Goal: Transaction & Acquisition: Purchase product/service

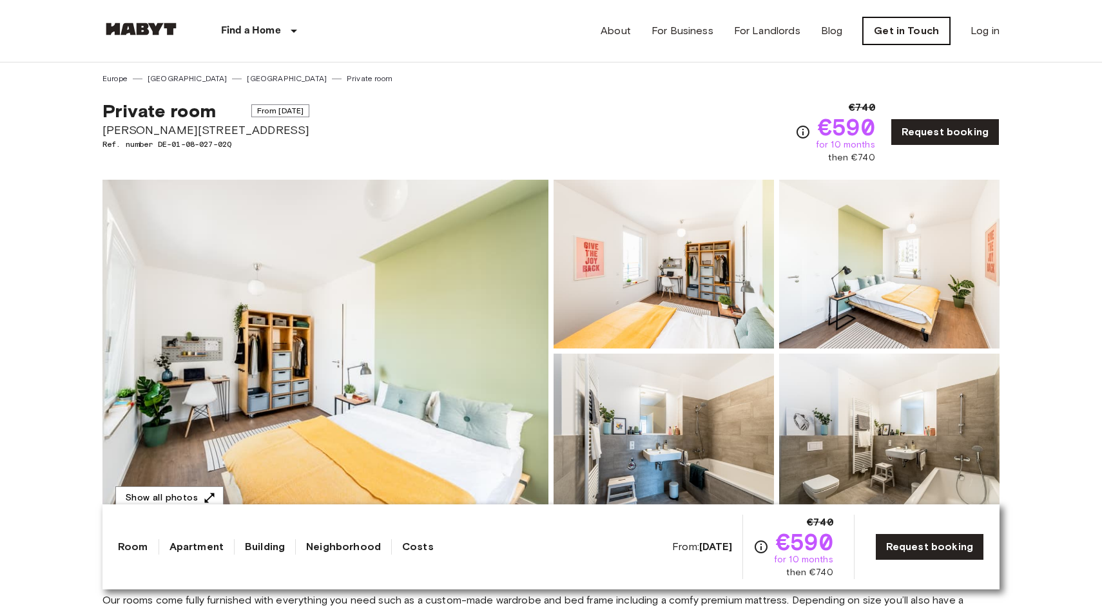
click at [917, 26] on link "Get in Touch" at bounding box center [906, 30] width 87 height 27
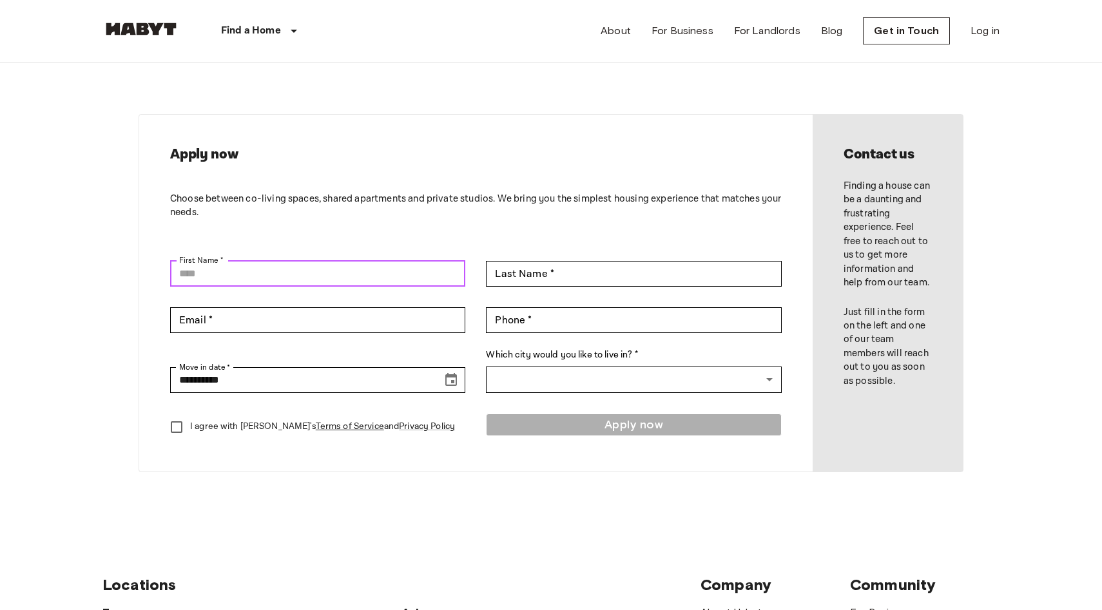
click at [443, 262] on input "First Name *" at bounding box center [317, 274] width 295 height 26
type input "******"
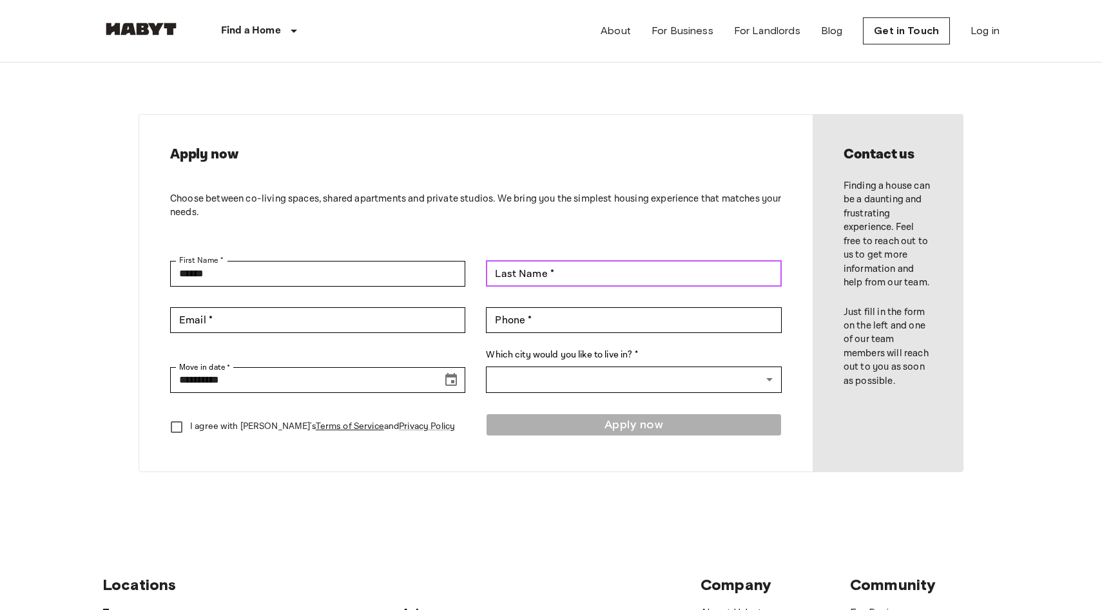
type input "*******"
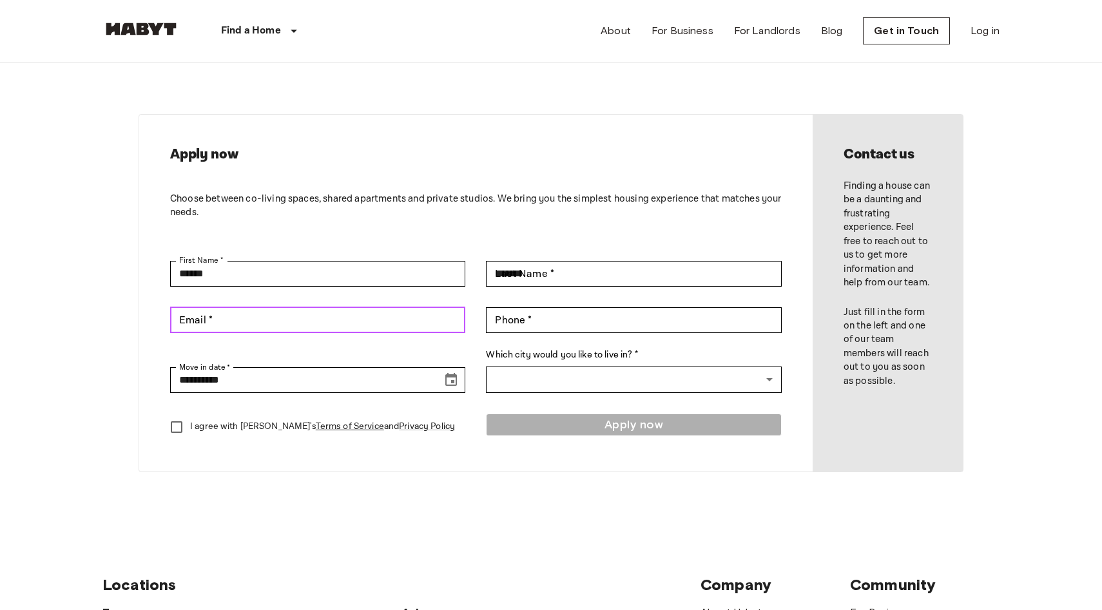
type input "**********"
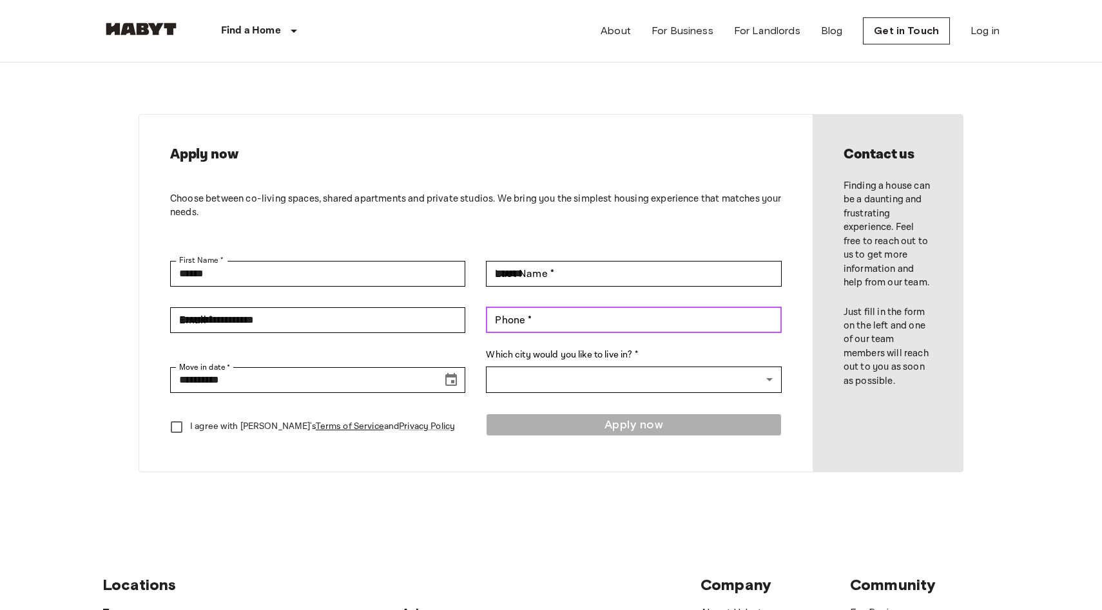
type input "**********"
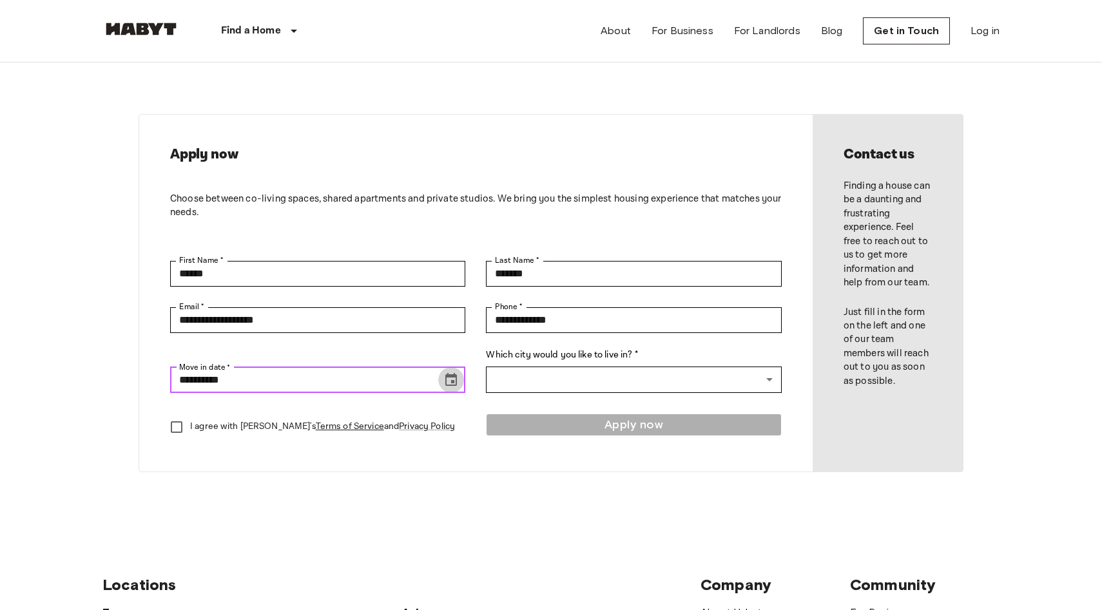
click at [449, 384] on icon "Choose date, selected date is Aug 16, 2025" at bounding box center [450, 380] width 15 height 15
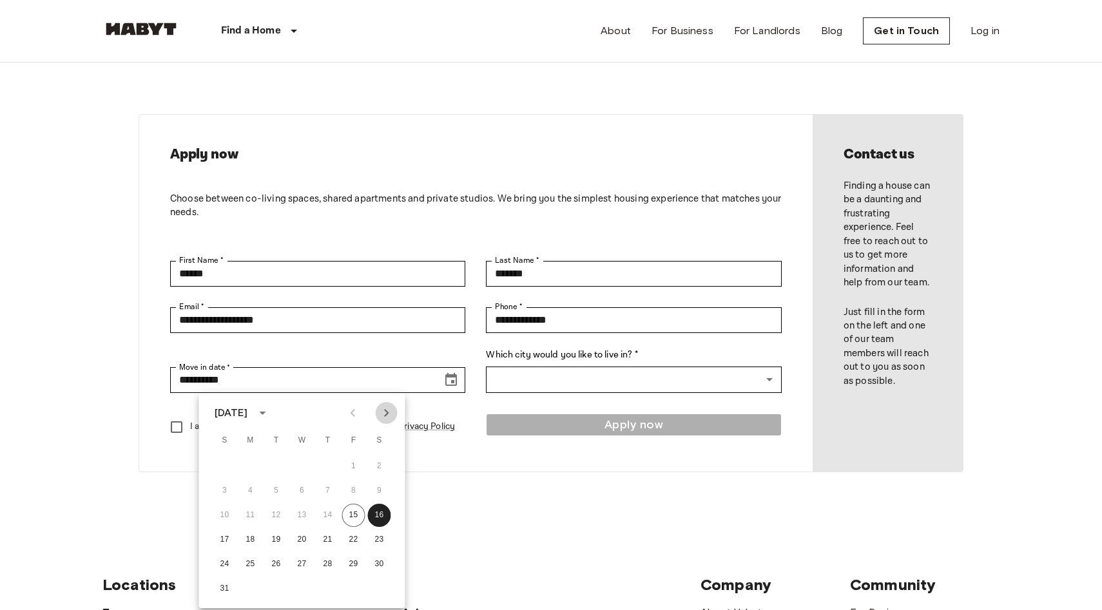
click at [383, 420] on icon "Next month" at bounding box center [386, 412] width 15 height 15
click at [377, 469] on button "4" at bounding box center [379, 466] width 23 height 23
type input "**********"
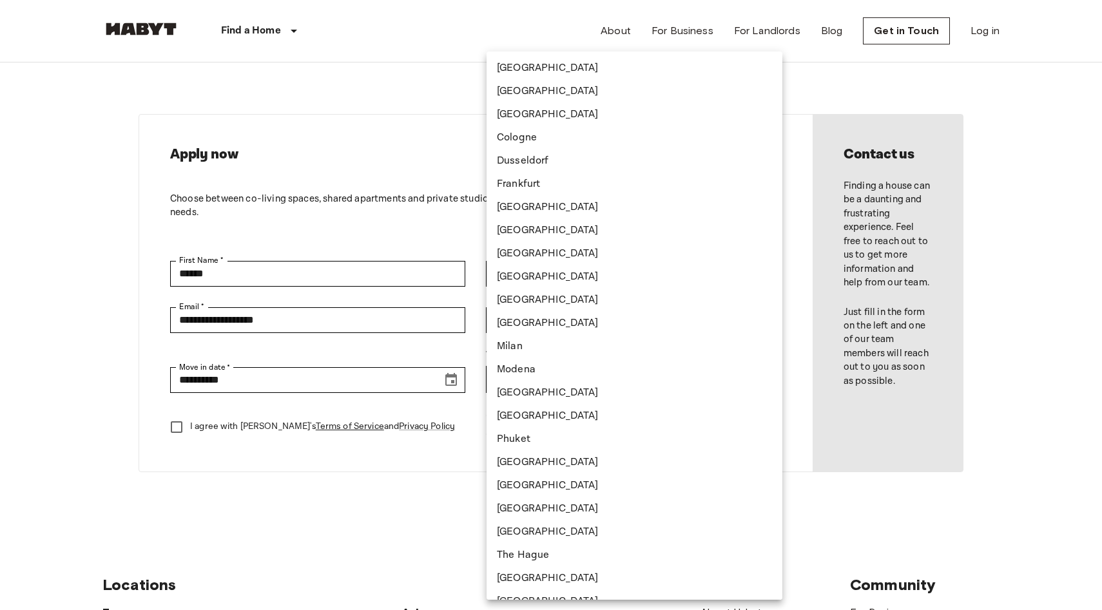
click at [548, 377] on body "**********" at bounding box center [551, 553] width 1102 height 1106
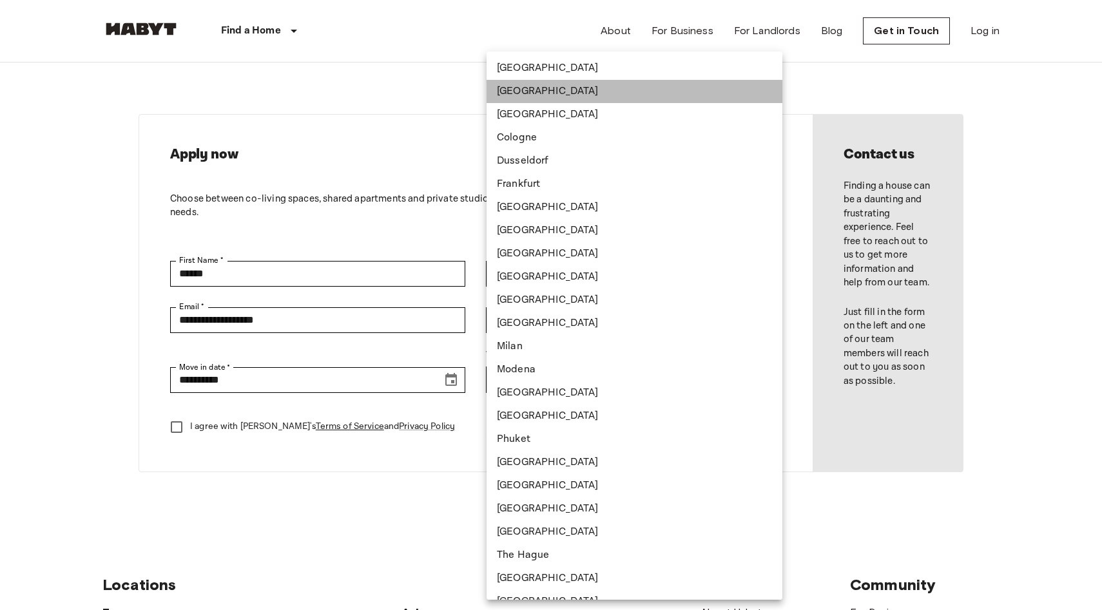
click at [612, 99] on li "[GEOGRAPHIC_DATA]" at bounding box center [635, 91] width 296 height 23
type input "******"
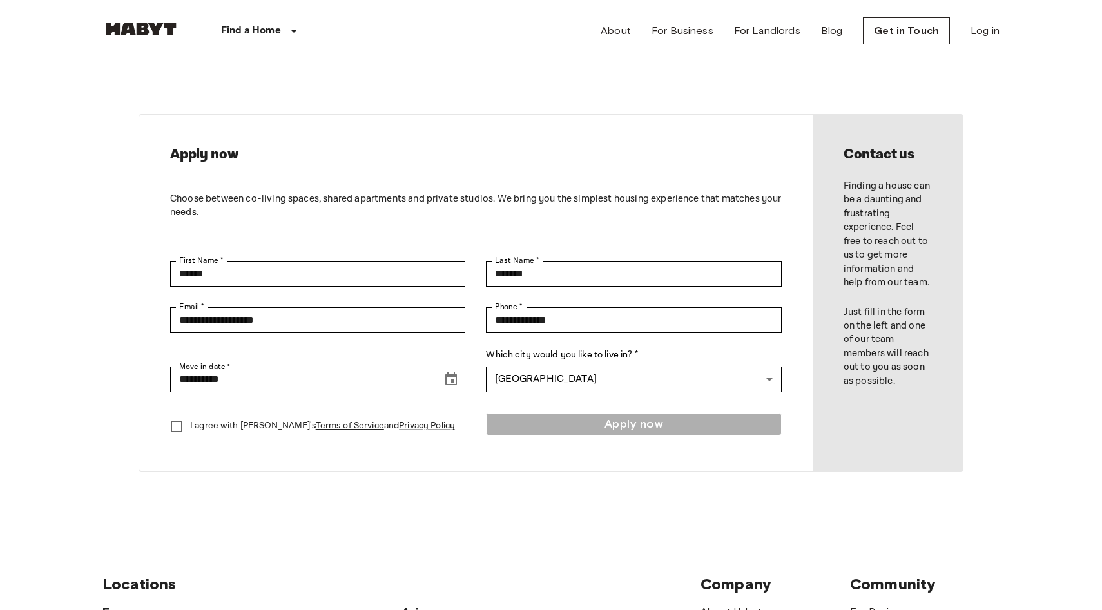
click at [203, 431] on p "I agree with Habyt's Terms of Service and Privacy Policy" at bounding box center [322, 427] width 265 height 14
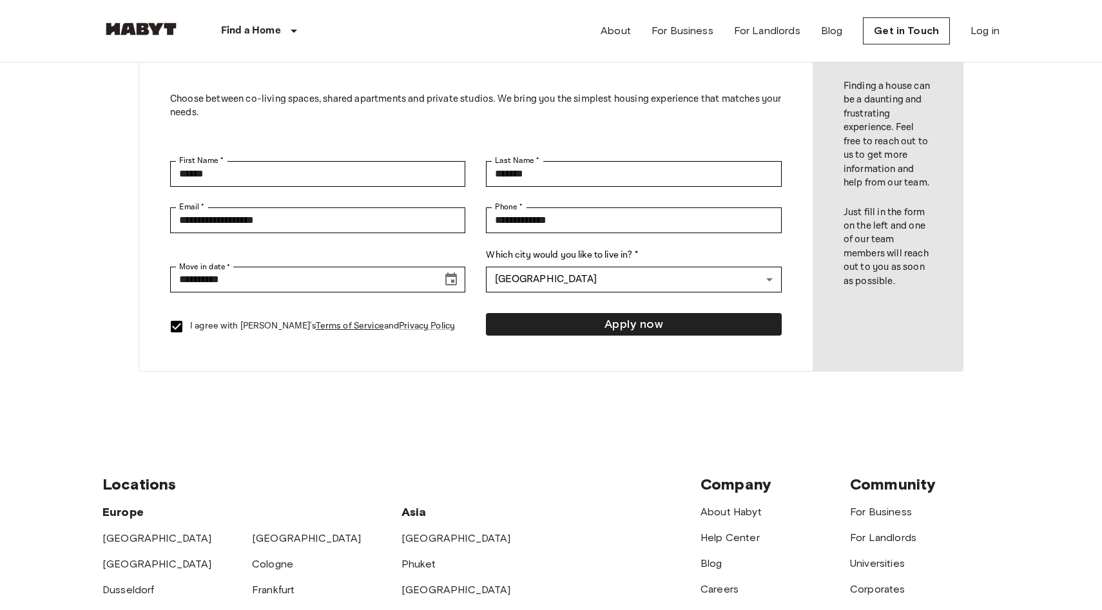
scroll to position [122, 0]
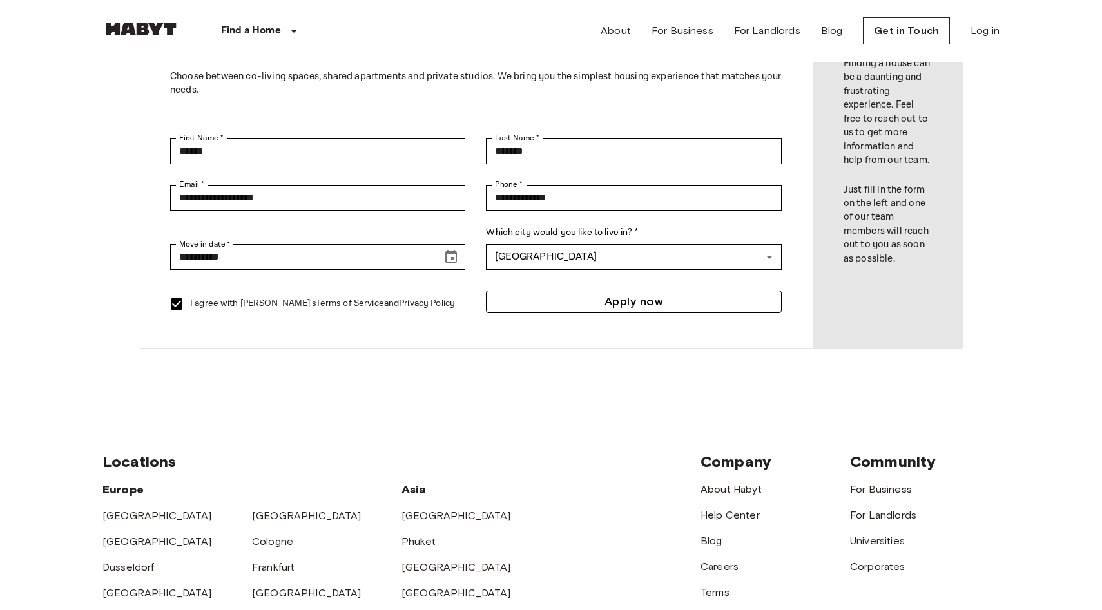
click at [710, 302] on button "Apply now" at bounding box center [633, 302] width 295 height 23
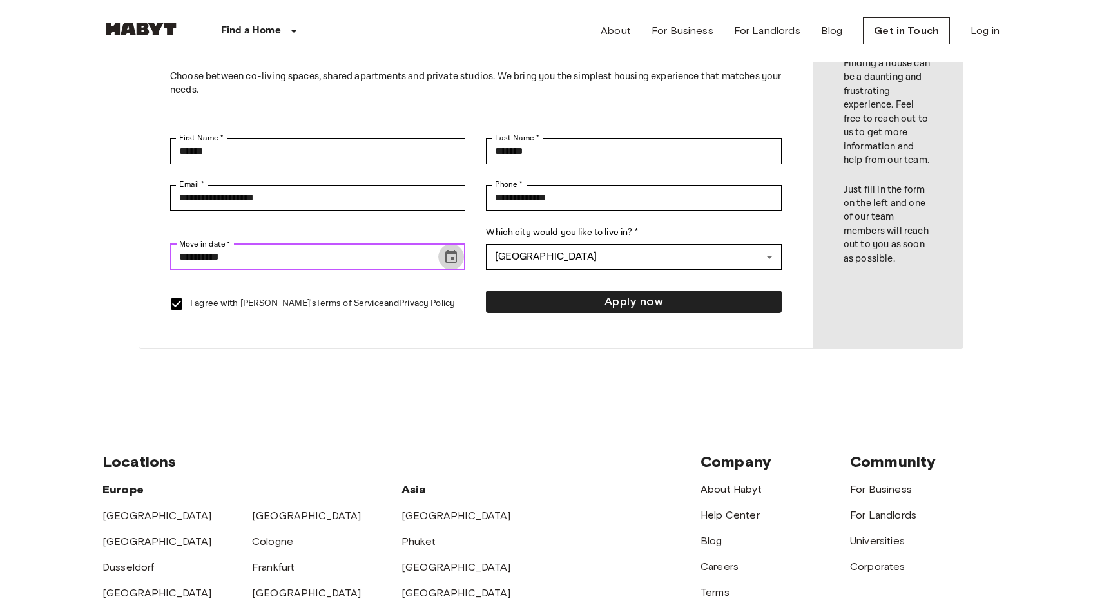
click at [453, 258] on icon "Choose date, selected date is Oct 4, 2025" at bounding box center [451, 256] width 12 height 13
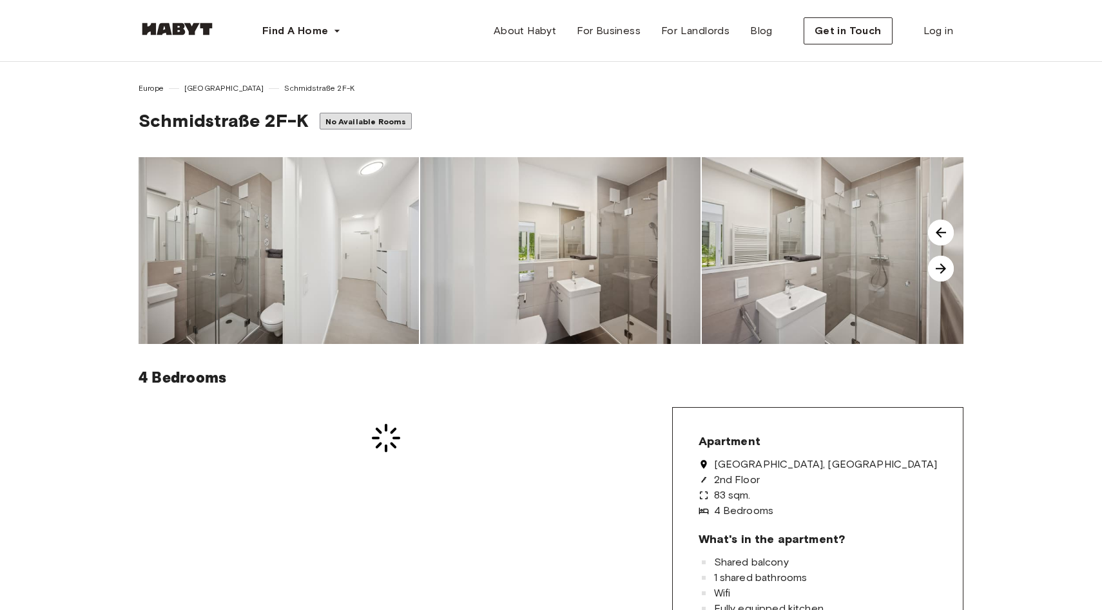
click at [197, 26] on img at bounding box center [177, 29] width 77 height 13
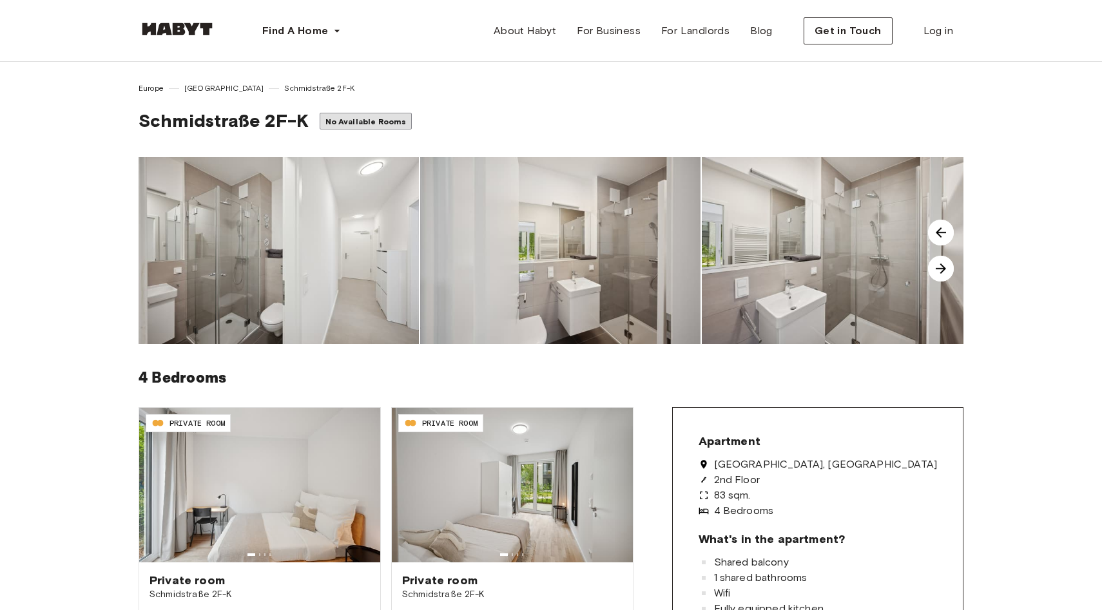
click at [205, 19] on div at bounding box center [177, 31] width 77 height 43
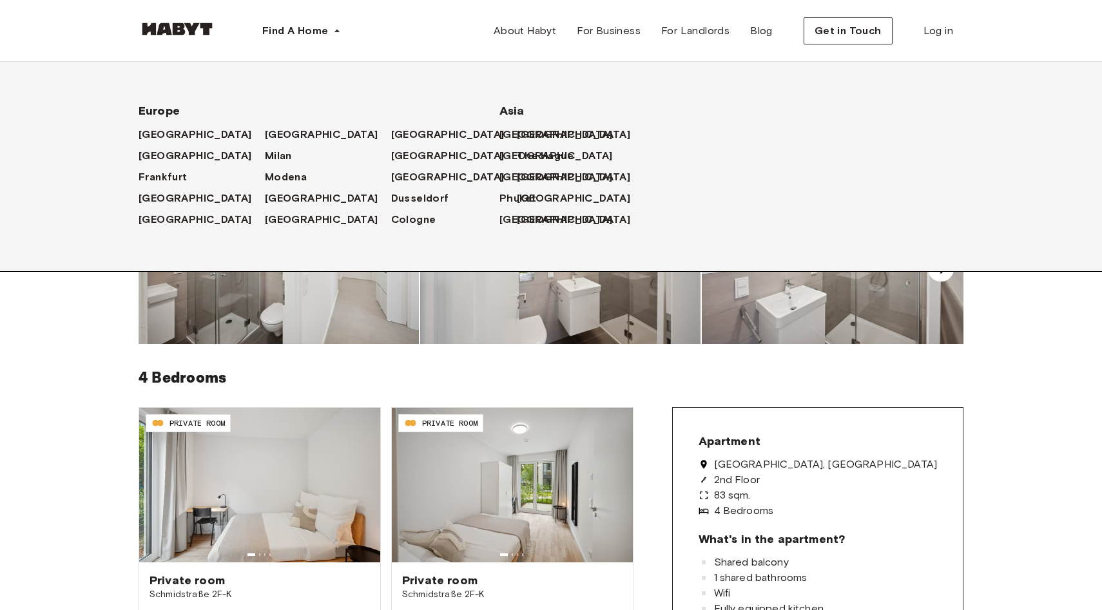
click at [305, 52] on div "Find A Home" at bounding box center [302, 31] width 120 height 62
click at [155, 160] on span "[GEOGRAPHIC_DATA]" at bounding box center [197, 155] width 113 height 15
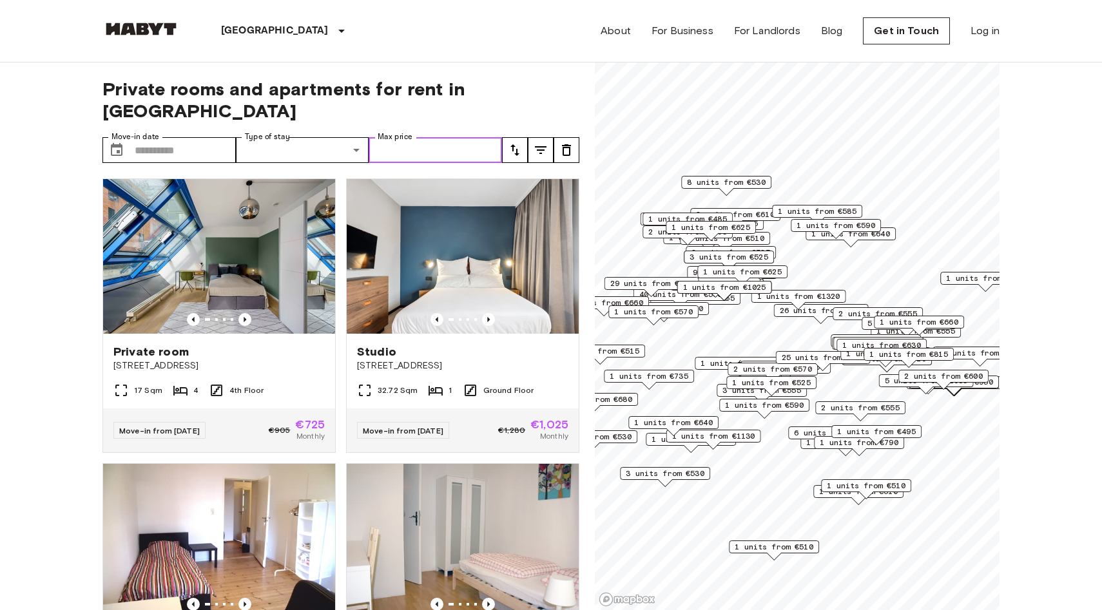
click at [422, 137] on input "Max price" at bounding box center [435, 150] width 133 height 26
type input "***"
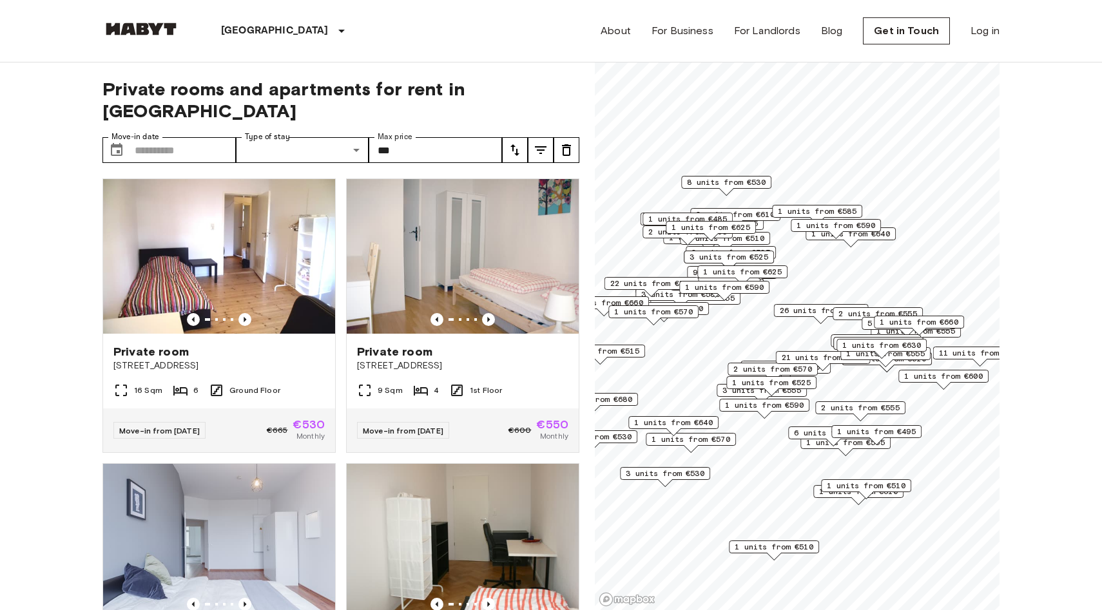
click at [505, 79] on span "Private rooms and apartments for rent in Berlin" at bounding box center [340, 100] width 477 height 44
click at [175, 137] on input "Move-in date" at bounding box center [185, 150] width 101 height 26
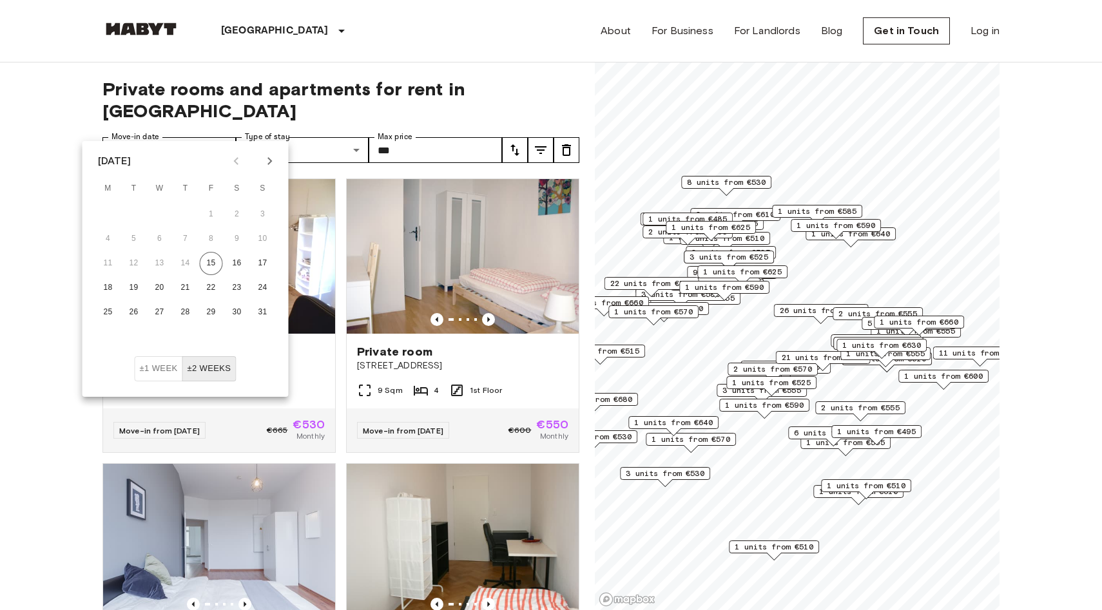
click at [265, 170] on button "Next month" at bounding box center [270, 161] width 22 height 22
click at [266, 168] on icon "Next month" at bounding box center [269, 160] width 15 height 15
click at [160, 213] on button "1" at bounding box center [159, 214] width 23 height 23
type input "**********"
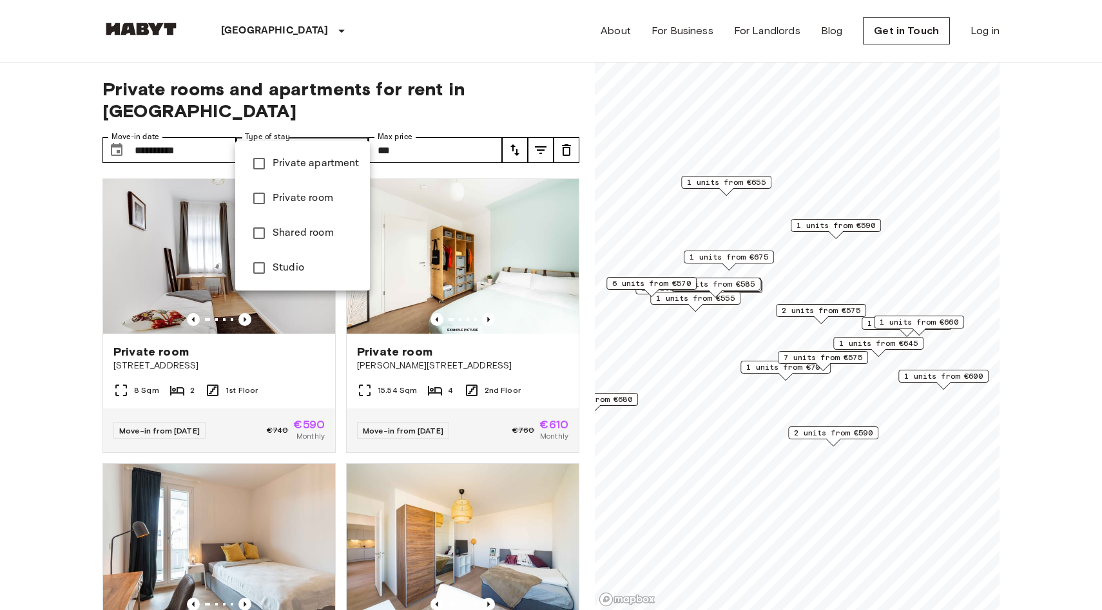
click at [320, 172] on li "Private apartment" at bounding box center [302, 163] width 135 height 35
type input "**********"
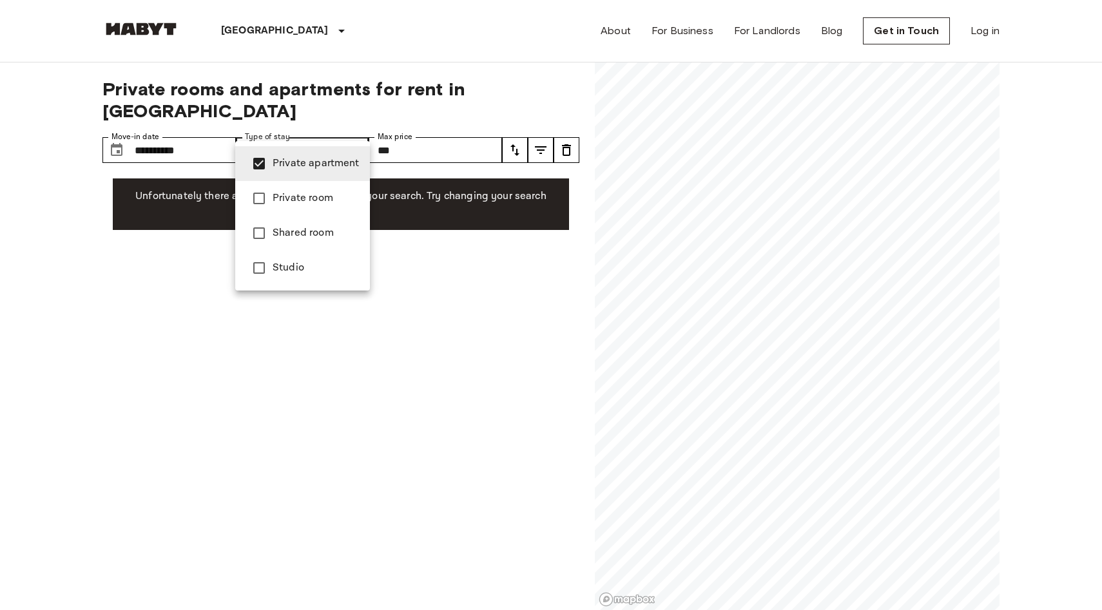
click at [321, 172] on li "Private apartment" at bounding box center [302, 163] width 135 height 35
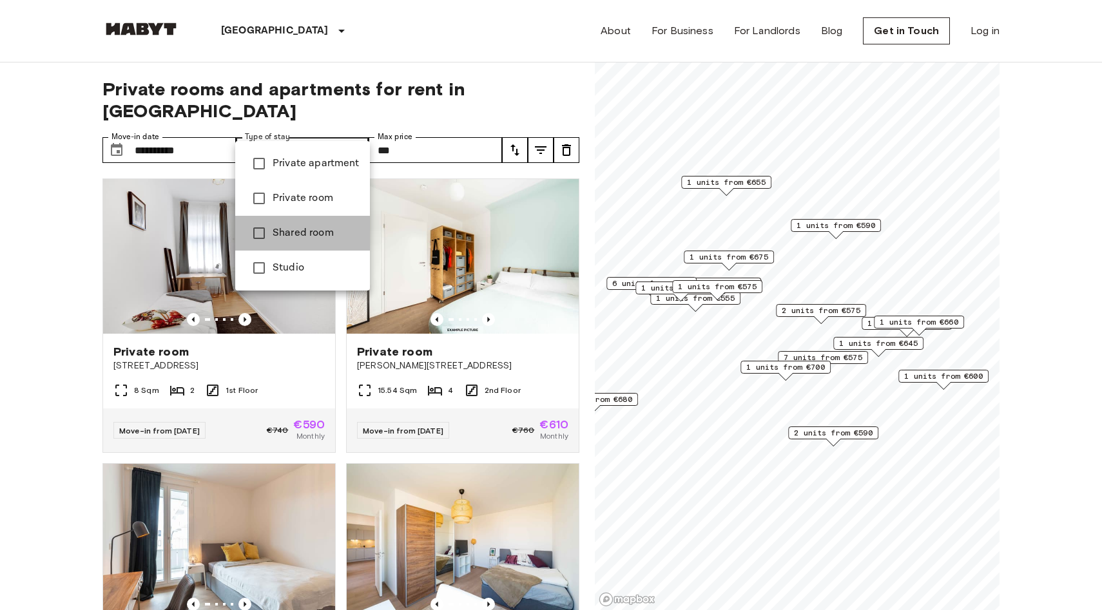
click at [318, 229] on span "Shared room" at bounding box center [316, 233] width 87 height 15
type input "**********"
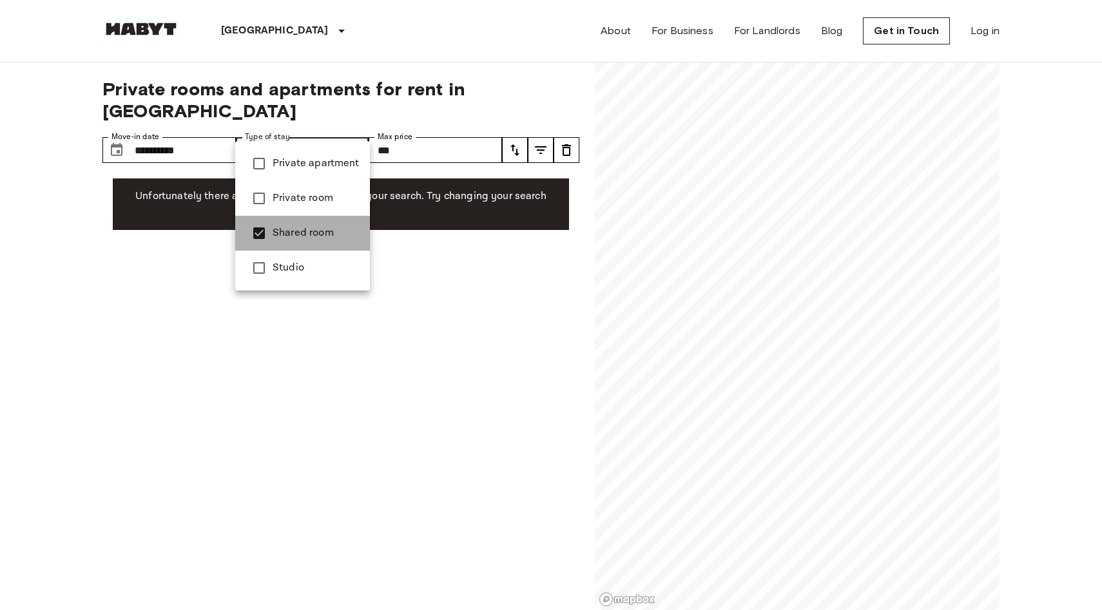
click at [318, 229] on span "Shared room" at bounding box center [316, 233] width 87 height 15
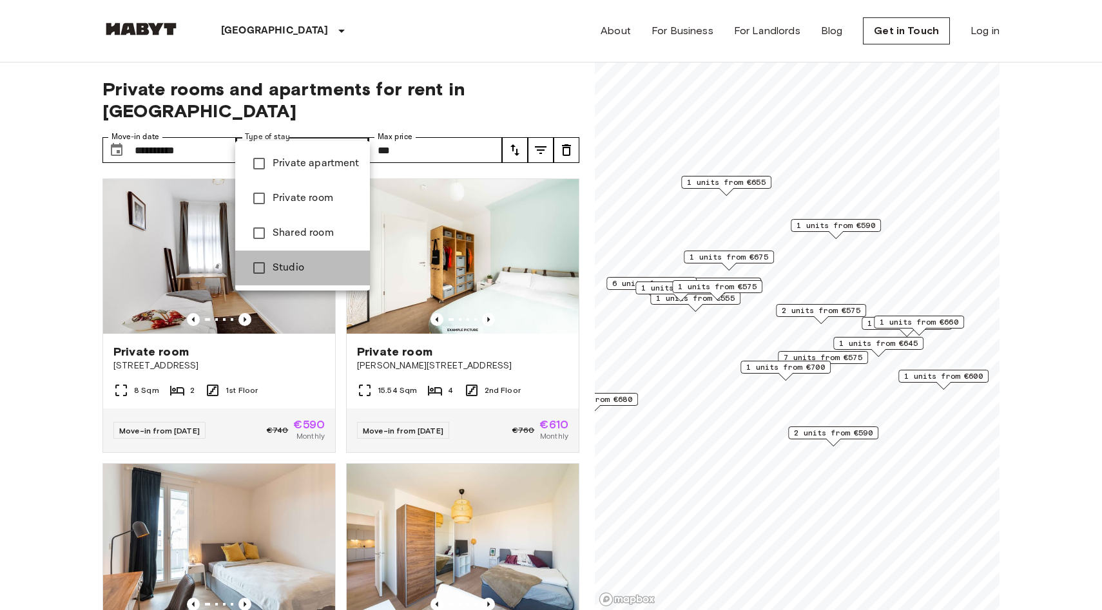
click at [318, 257] on li "Studio" at bounding box center [302, 268] width 135 height 35
type input "******"
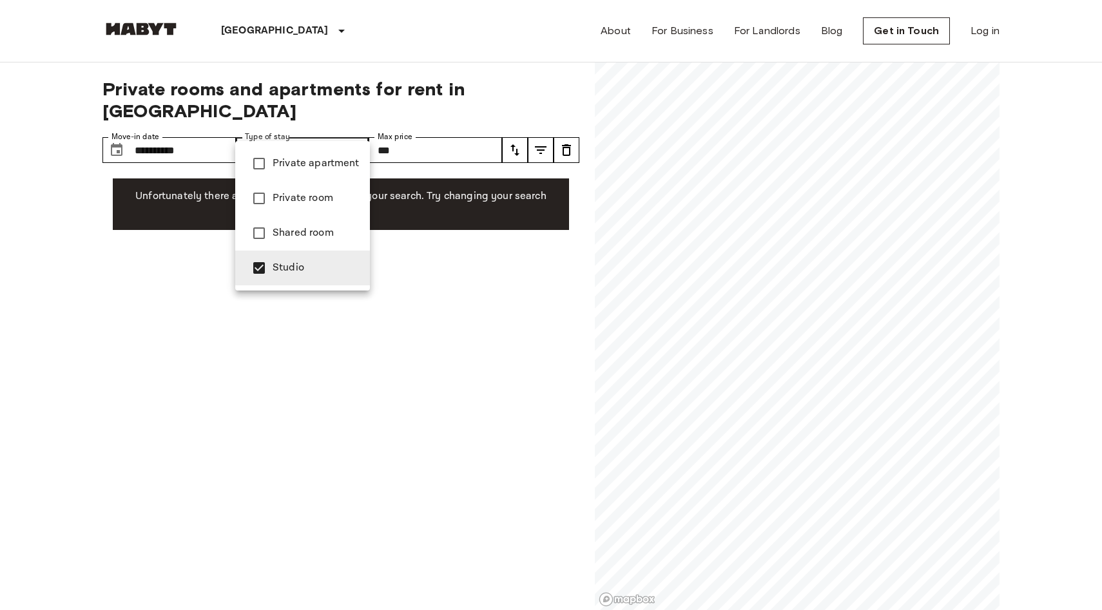
click at [318, 257] on li "Studio" at bounding box center [302, 268] width 135 height 35
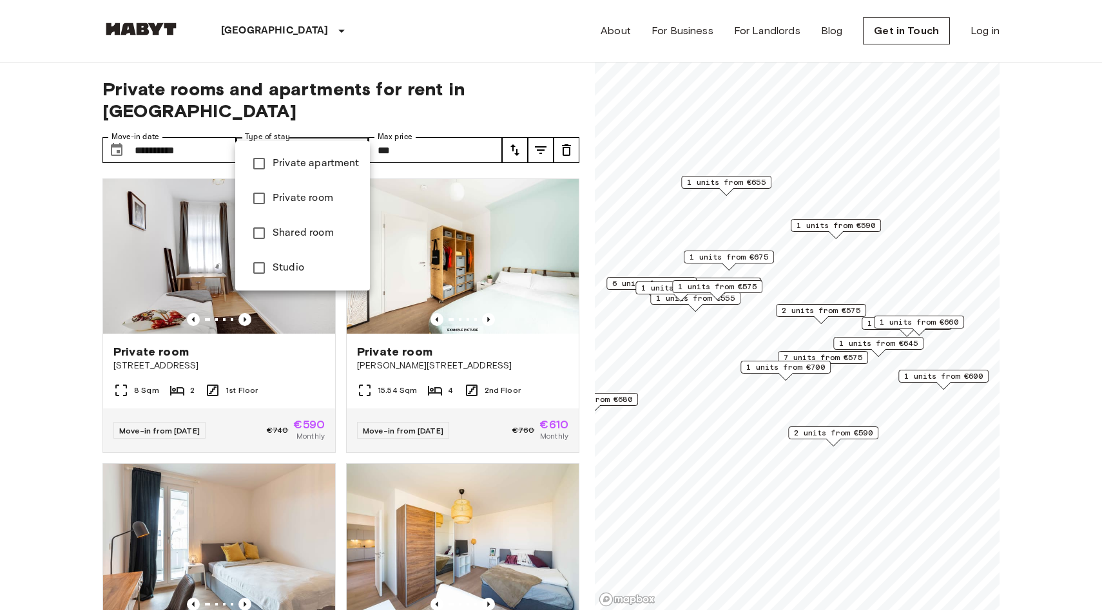
click at [323, 211] on li "Private room" at bounding box center [302, 198] width 135 height 35
type input "**********"
click at [373, 91] on div at bounding box center [551, 305] width 1102 height 610
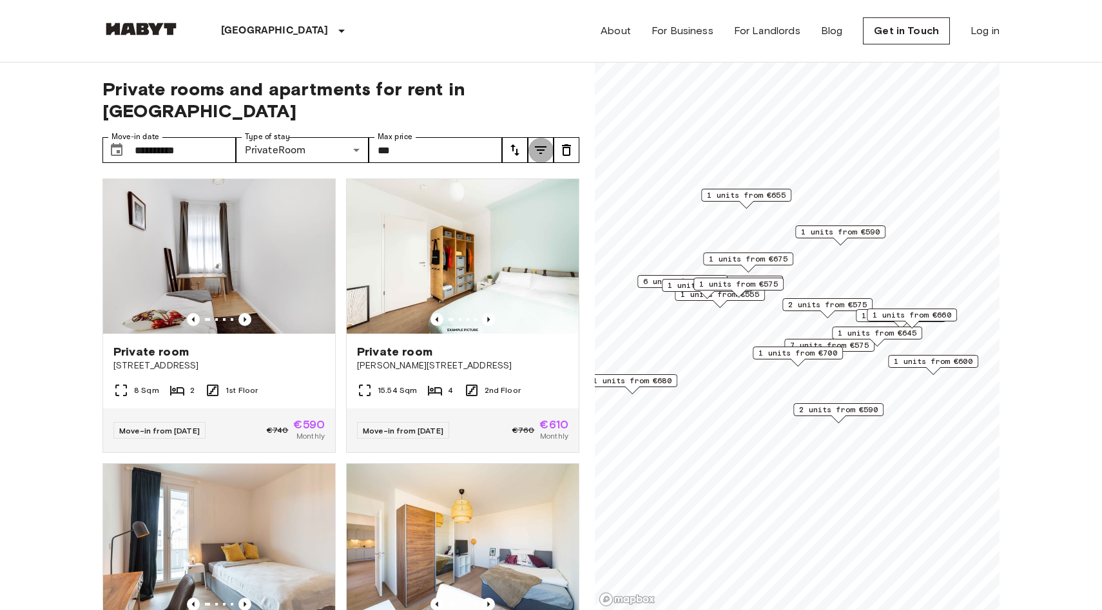
click at [538, 142] on icon "tune" at bounding box center [540, 149] width 15 height 15
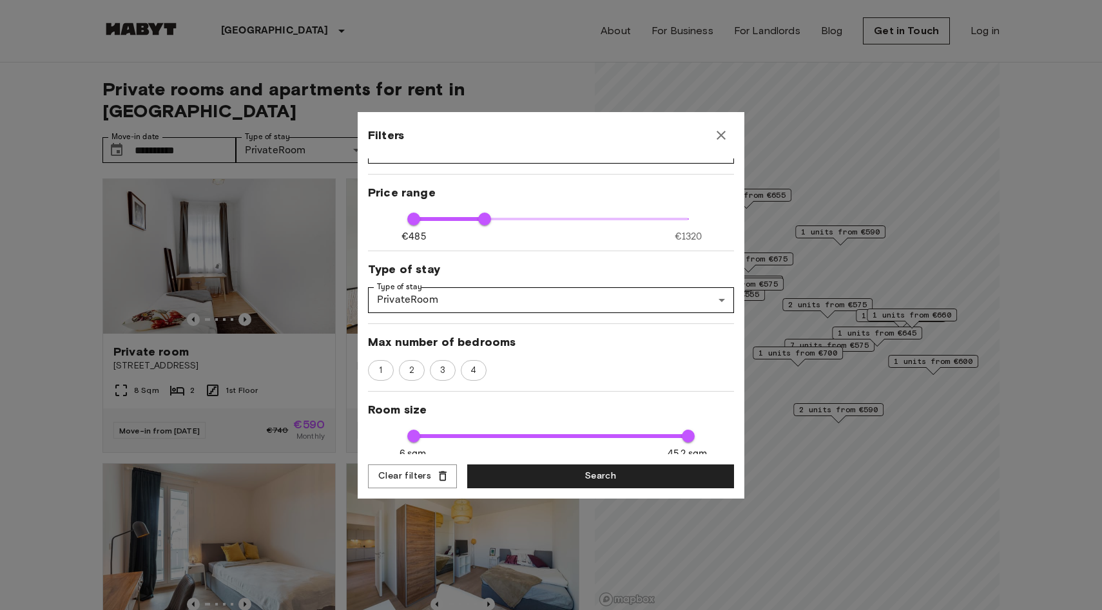
scroll to position [57, 0]
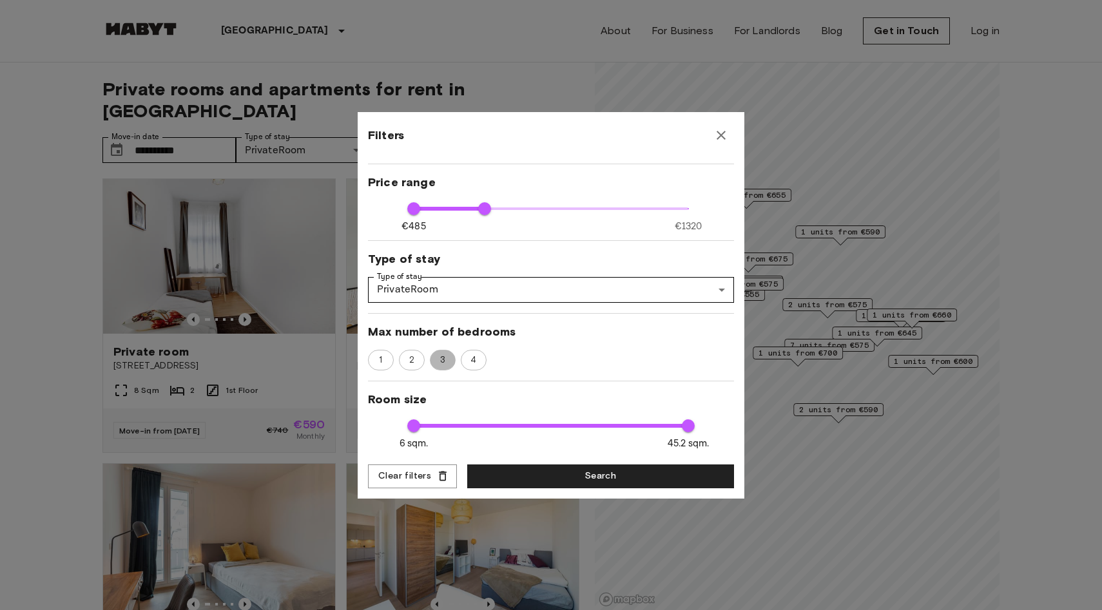
click at [443, 356] on span "3" at bounding box center [442, 360] width 19 height 13
type input "***"
type input "**"
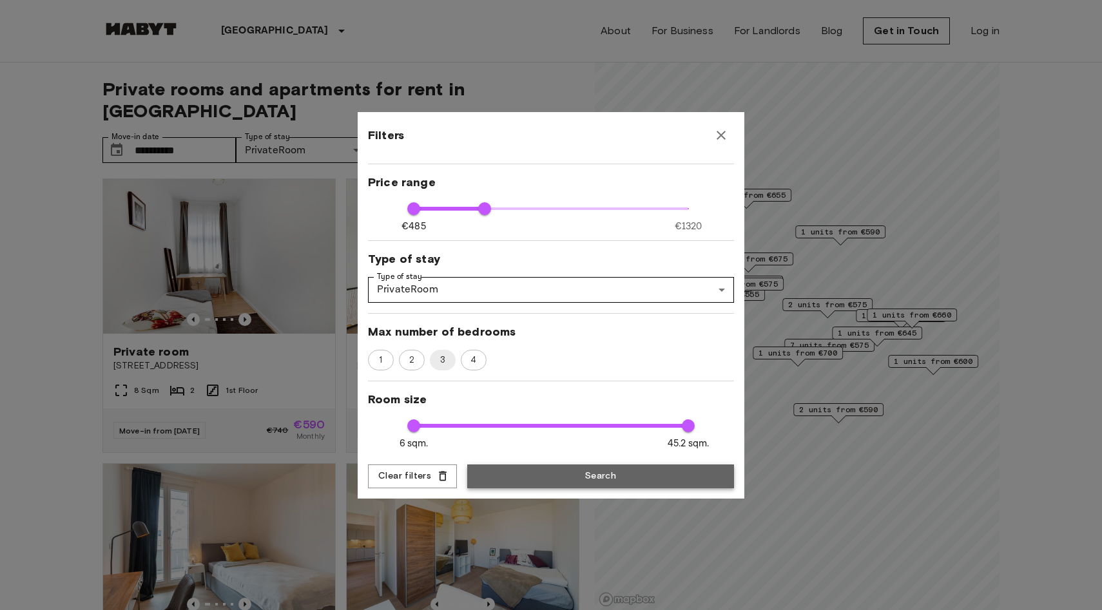
click at [572, 474] on button "Search" at bounding box center [600, 477] width 267 height 24
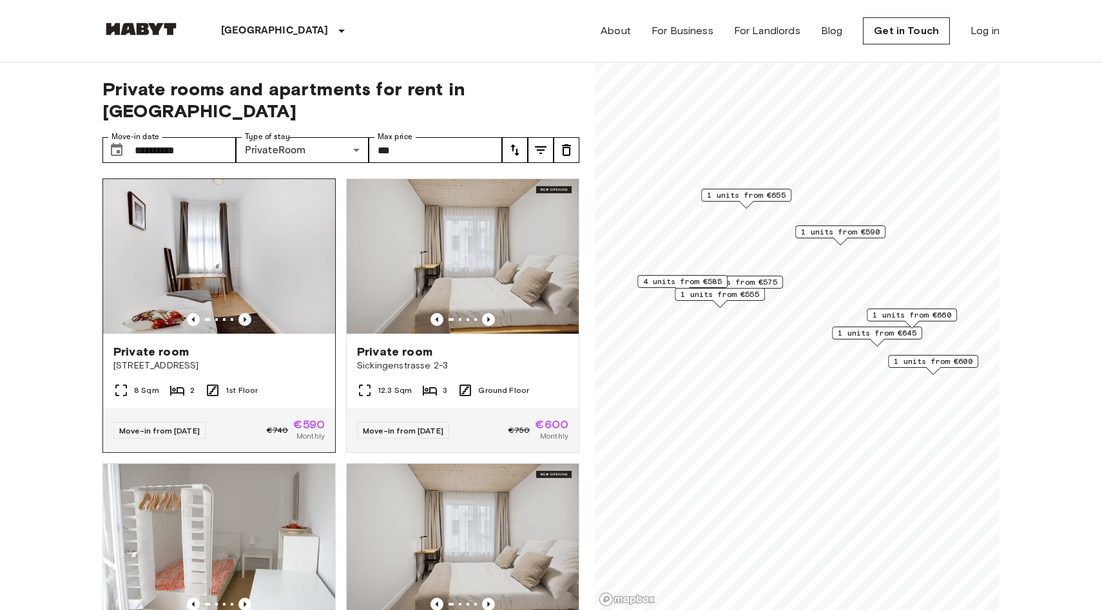
click at [243, 313] on icon "Previous image" at bounding box center [244, 319] width 13 height 13
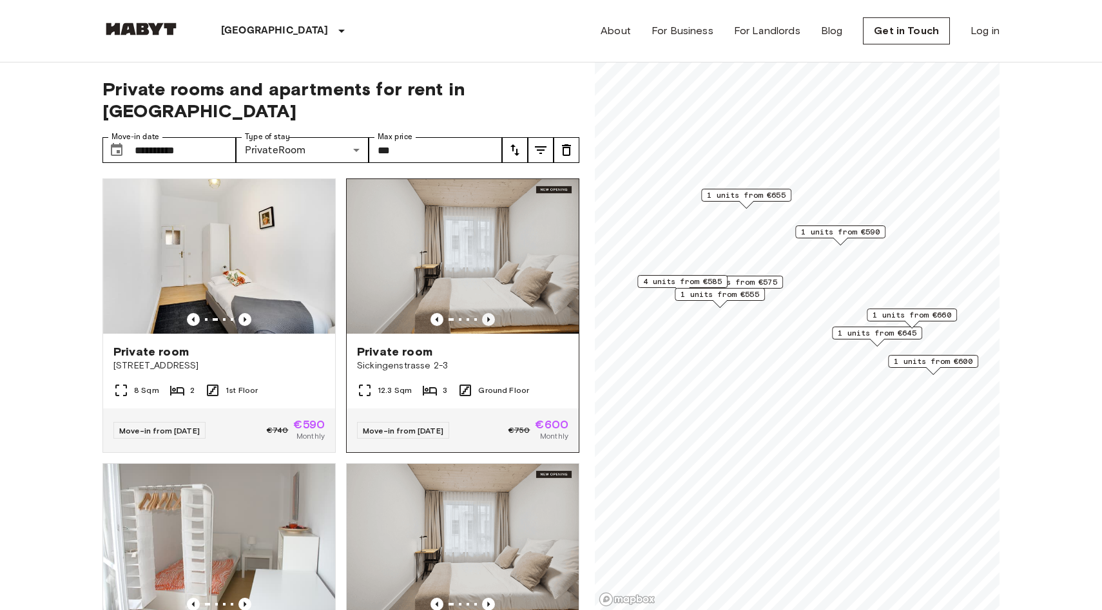
click at [490, 313] on icon "Previous image" at bounding box center [488, 319] width 13 height 13
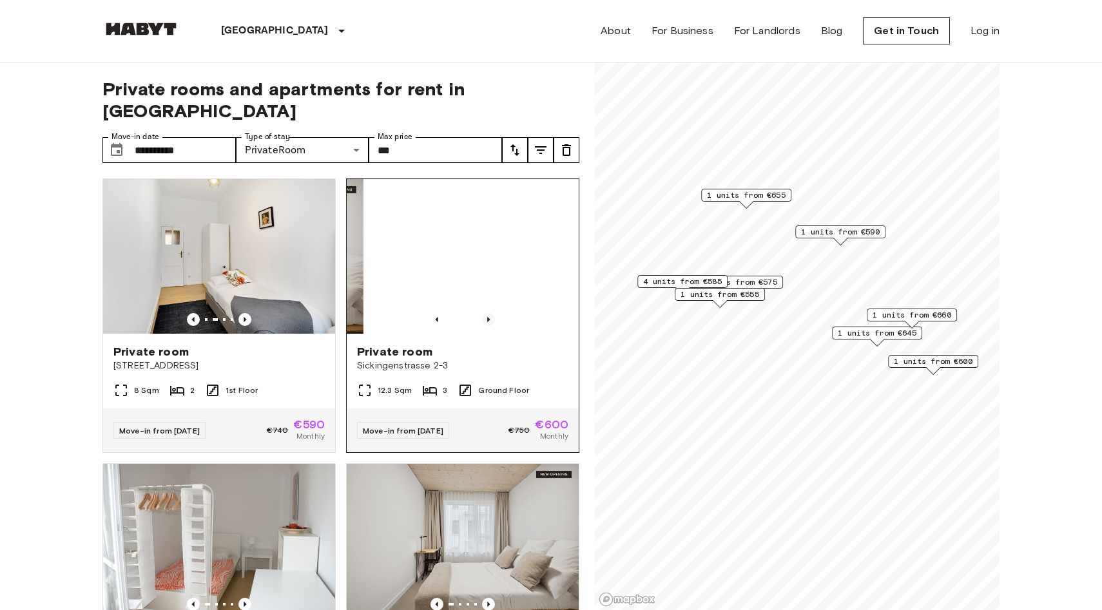
click at [490, 313] on icon "Previous image" at bounding box center [488, 319] width 13 height 13
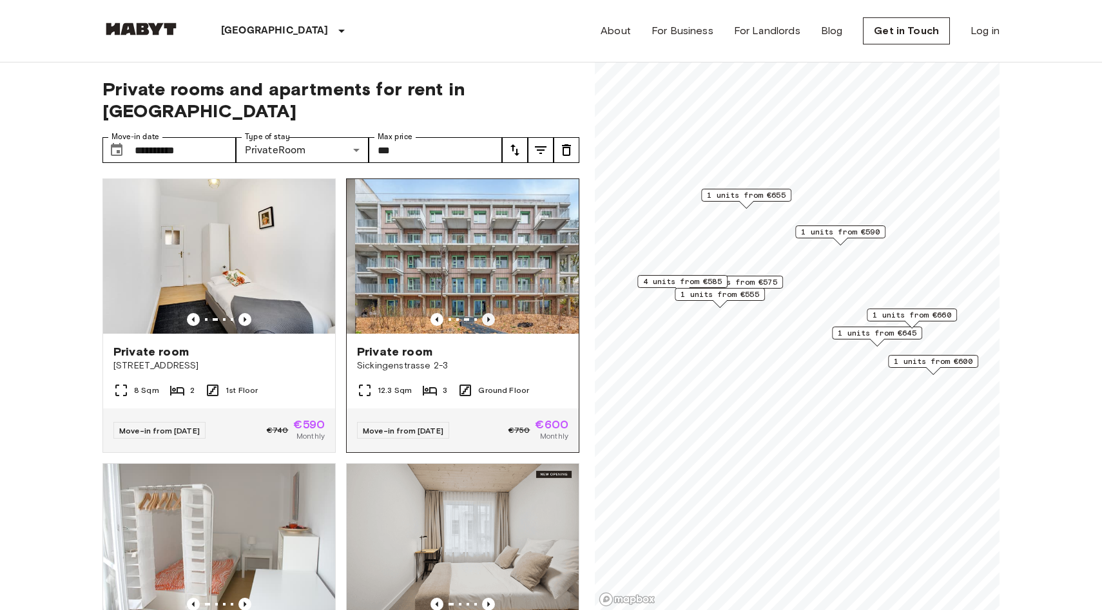
click at [490, 313] on icon "Previous image" at bounding box center [488, 319] width 13 height 13
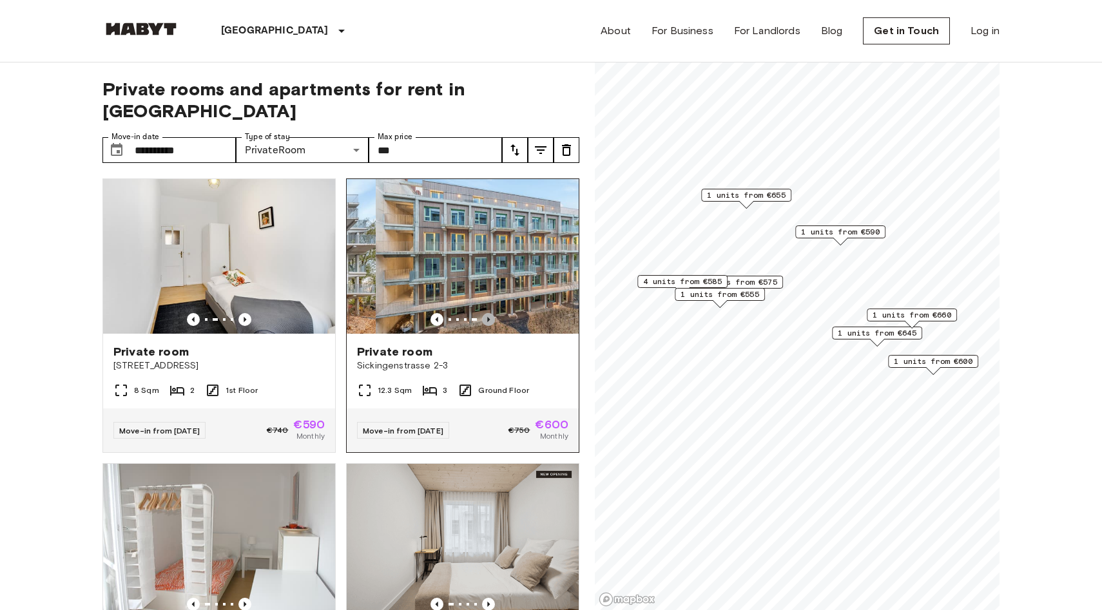
click at [490, 313] on icon "Previous image" at bounding box center [488, 319] width 13 height 13
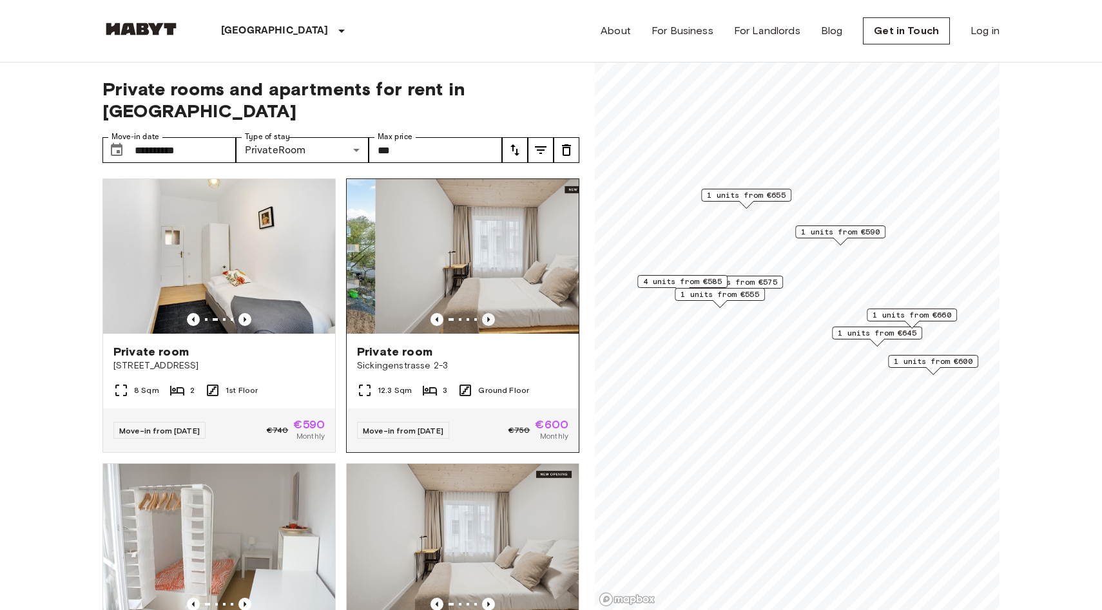
click at [490, 313] on icon "Previous image" at bounding box center [488, 319] width 13 height 13
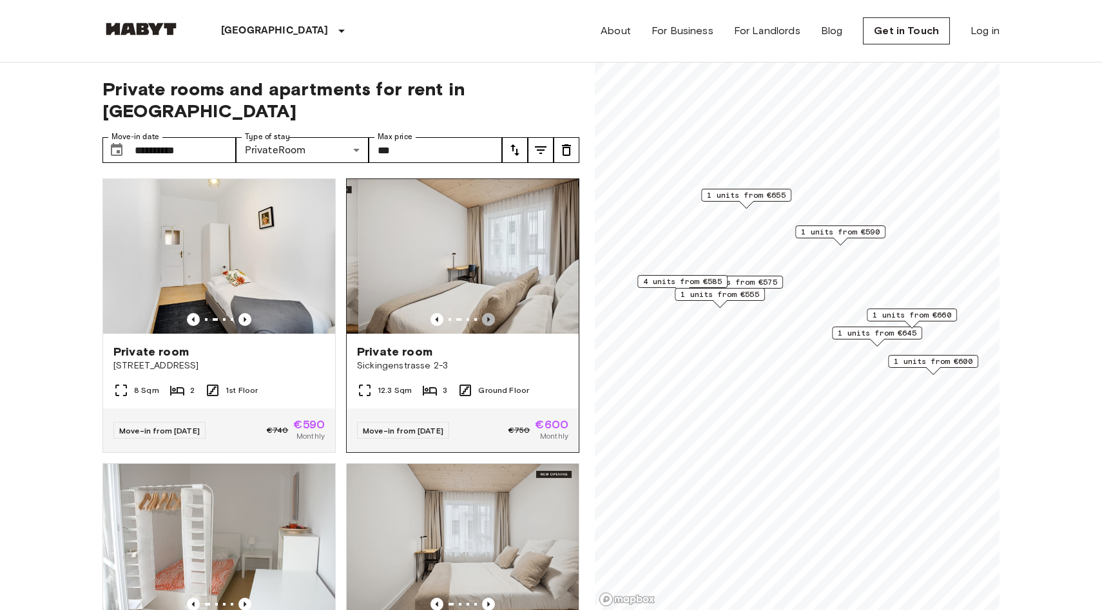
click at [490, 313] on icon "Previous image" at bounding box center [488, 319] width 13 height 13
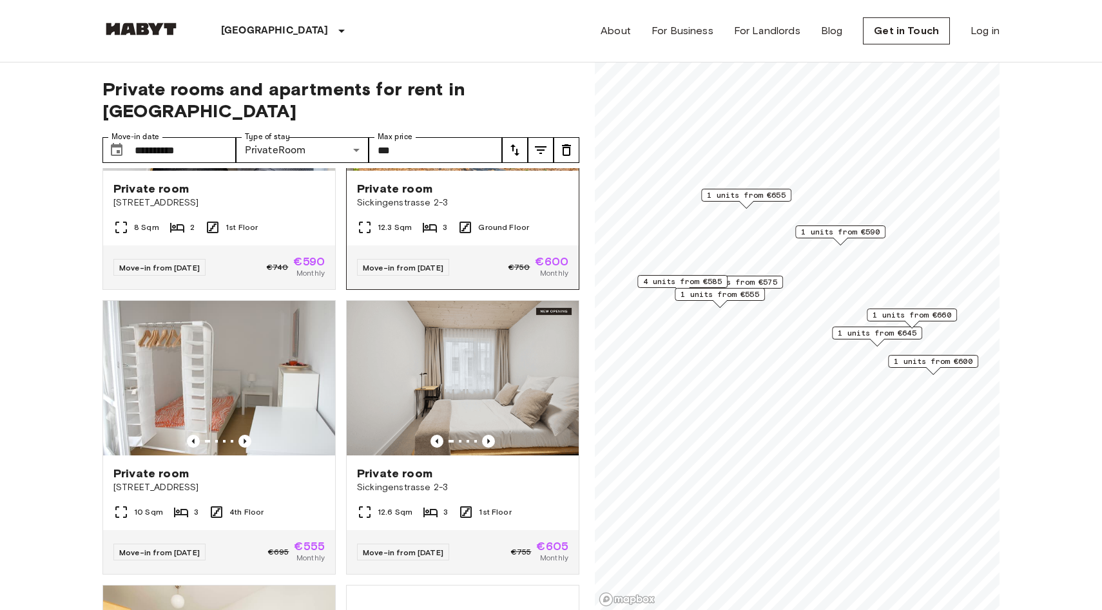
scroll to position [201, 0]
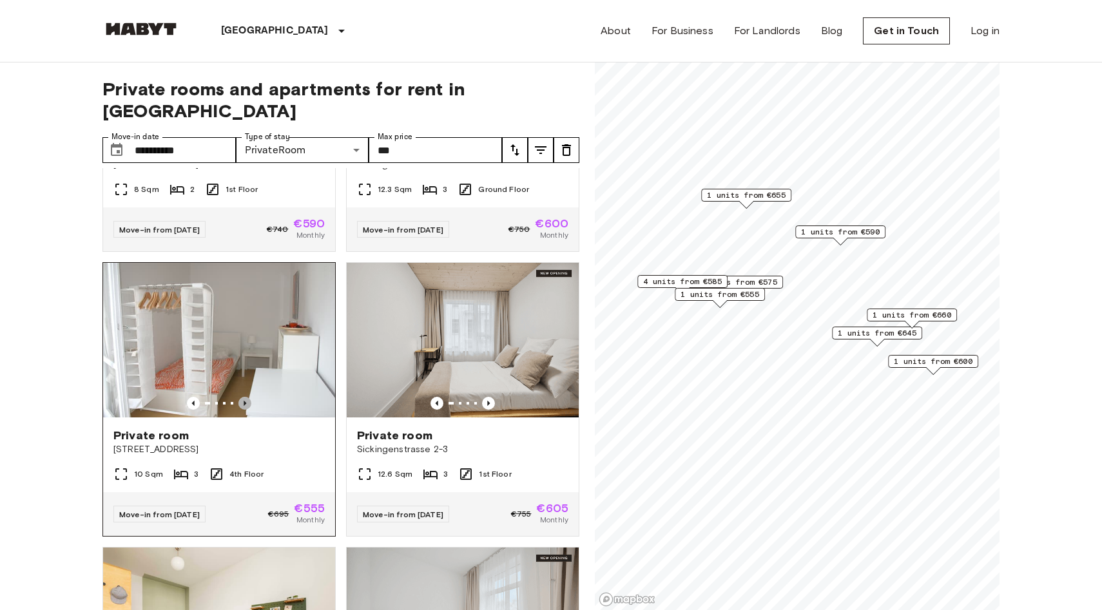
click at [244, 397] on icon "Previous image" at bounding box center [244, 403] width 13 height 13
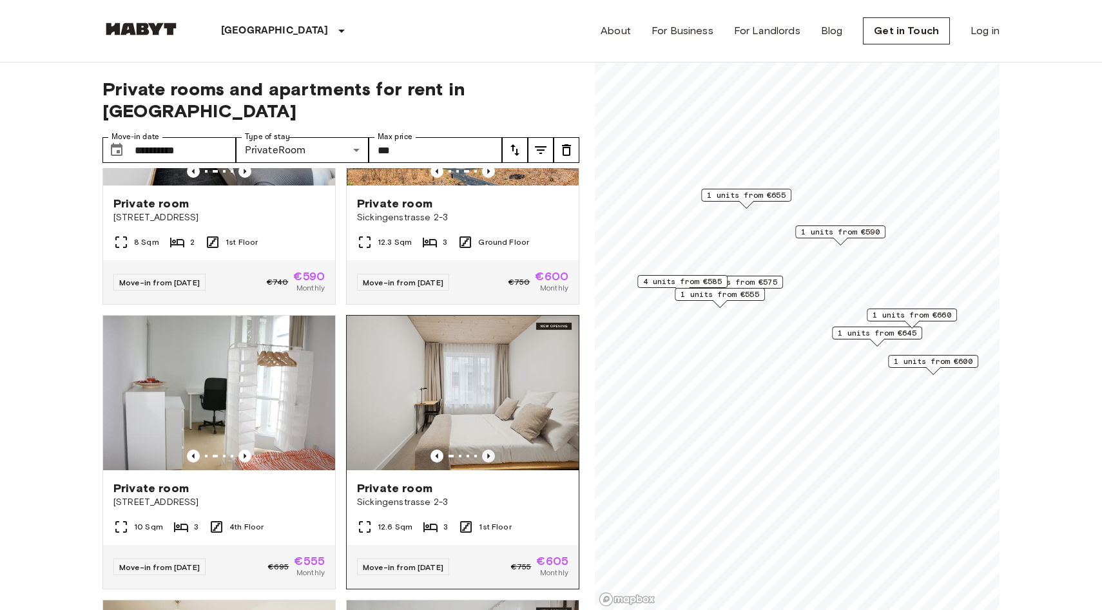
scroll to position [148, 0]
click at [491, 451] on icon "Previous image" at bounding box center [488, 457] width 13 height 13
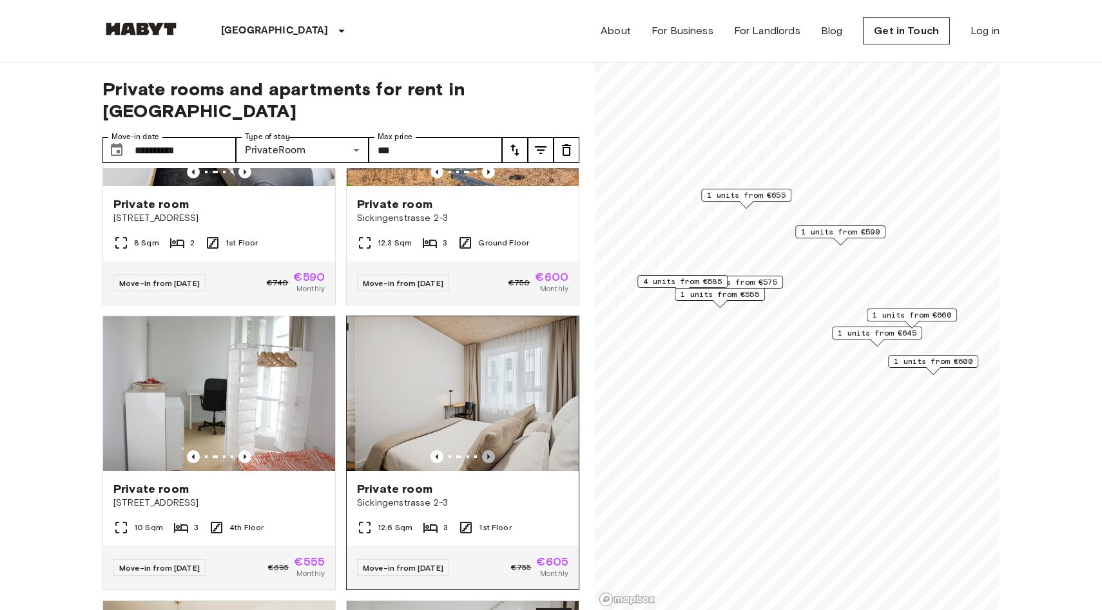
click at [491, 451] on icon "Previous image" at bounding box center [488, 457] width 13 height 13
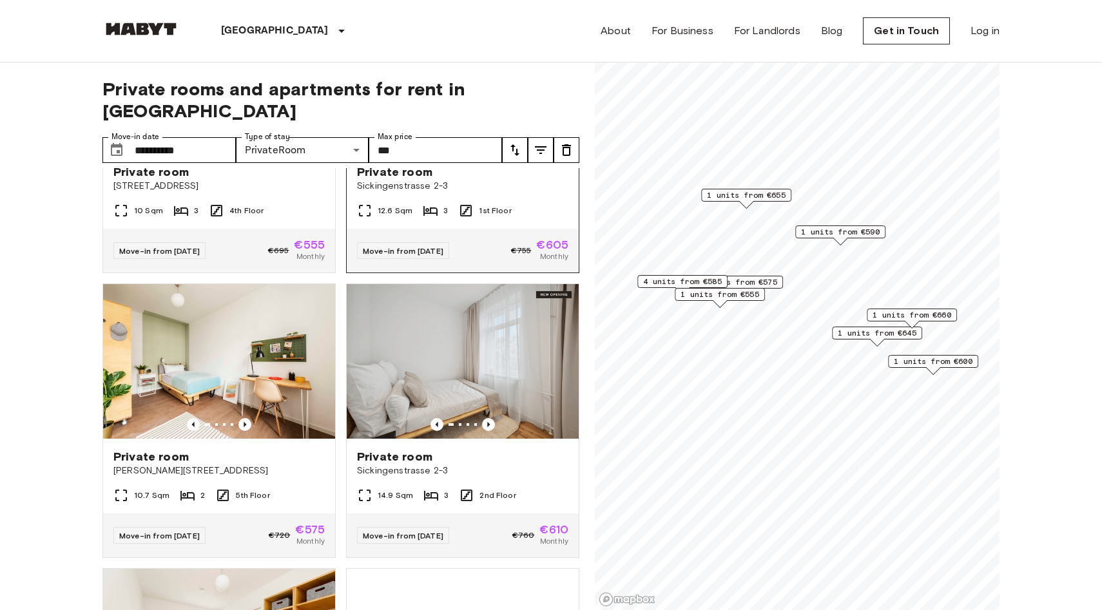
scroll to position [465, 0]
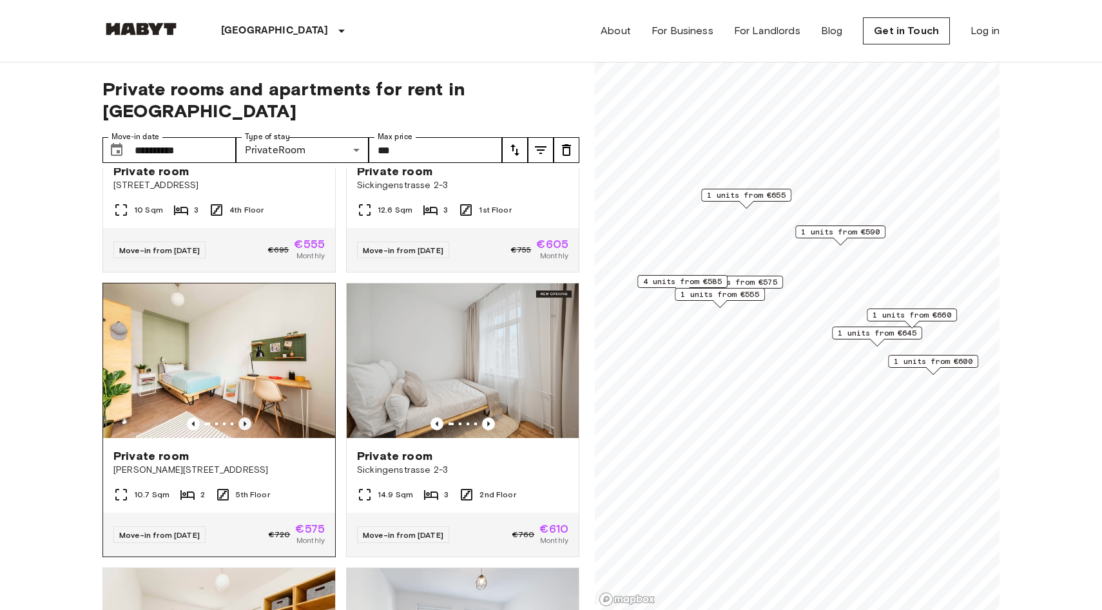
click at [244, 422] on icon "Previous image" at bounding box center [245, 424] width 3 height 5
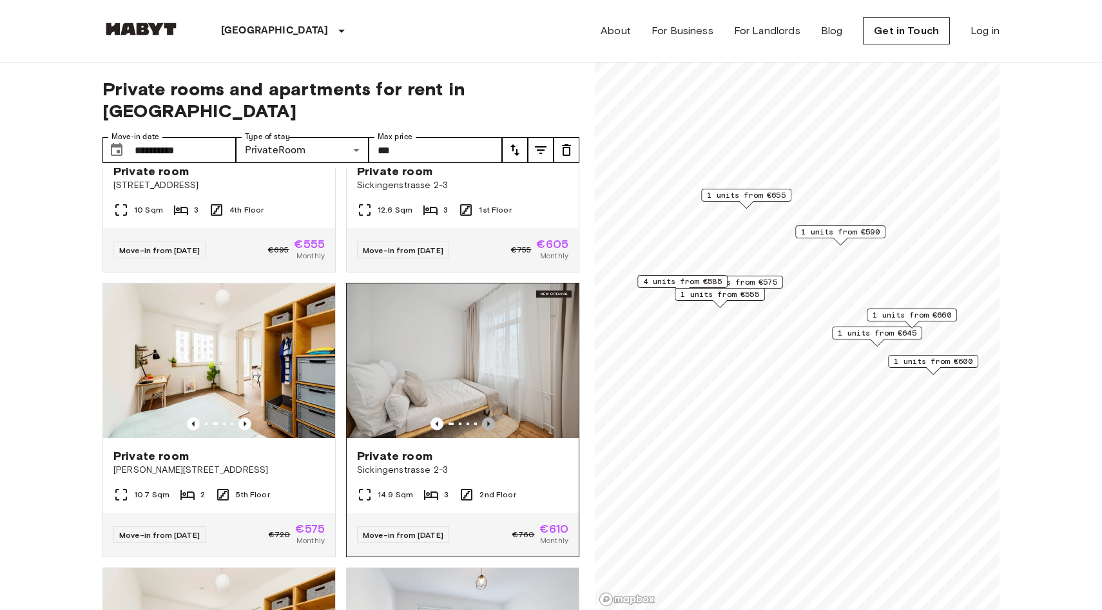
click at [490, 418] on icon "Previous image" at bounding box center [488, 424] width 13 height 13
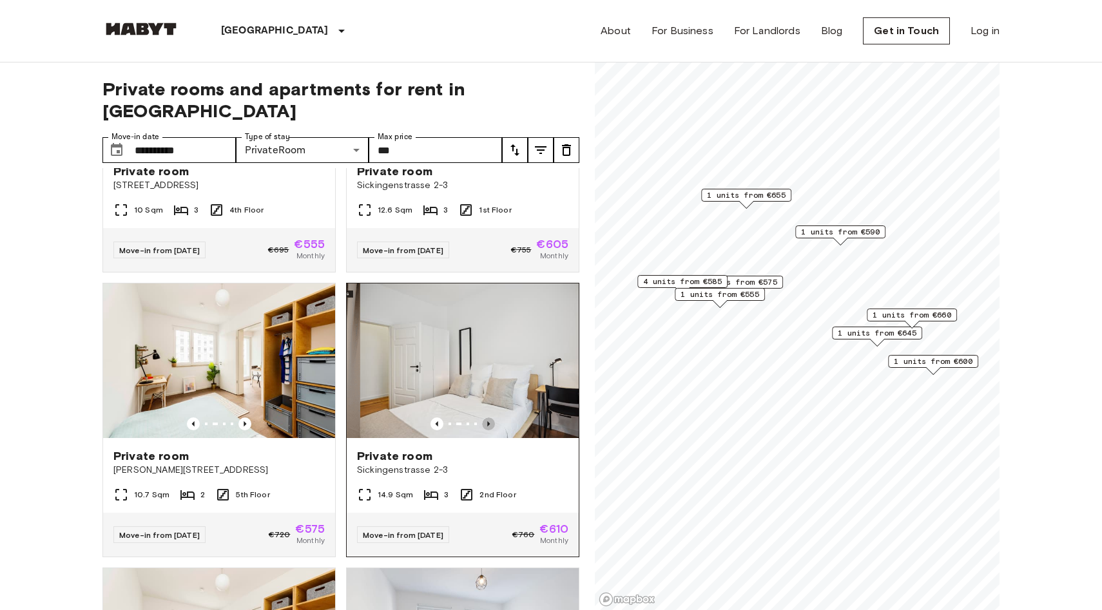
click at [490, 418] on icon "Previous image" at bounding box center [488, 424] width 13 height 13
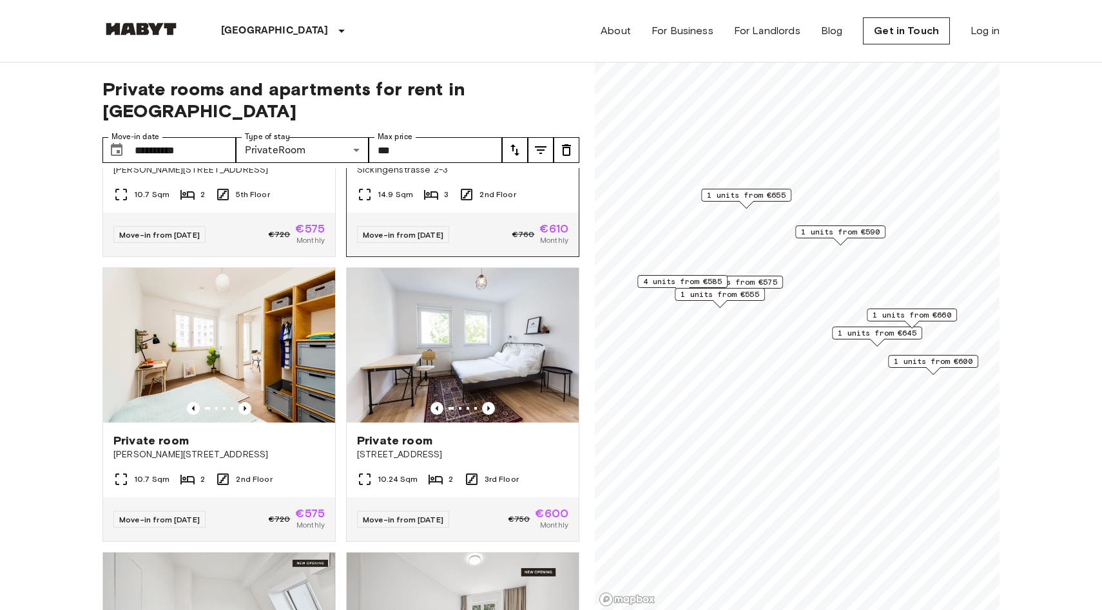
scroll to position [783, 0]
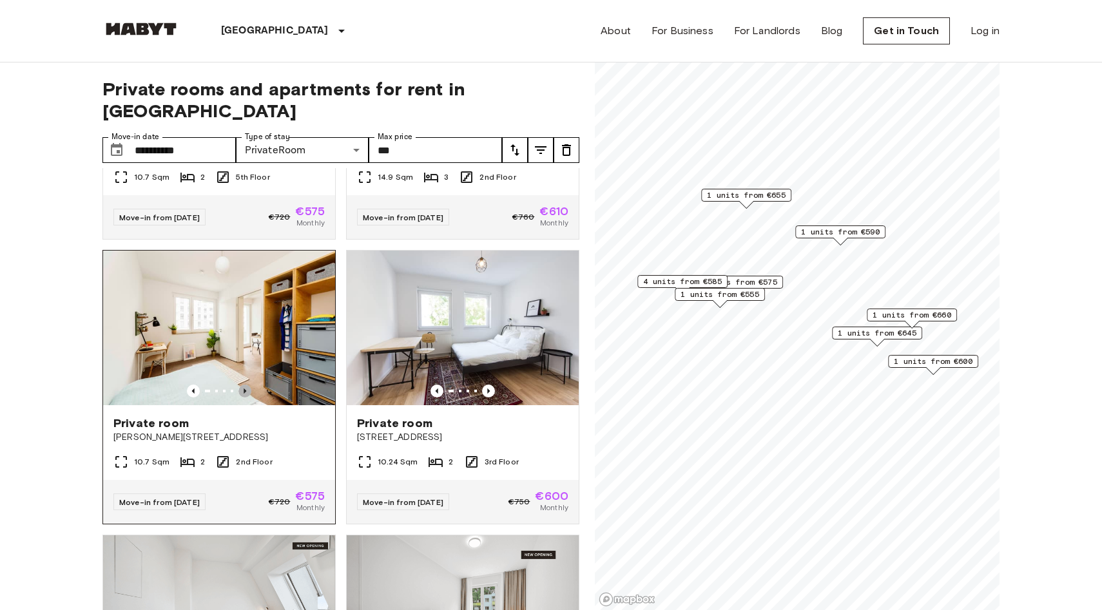
click at [246, 385] on icon "Previous image" at bounding box center [244, 391] width 13 height 13
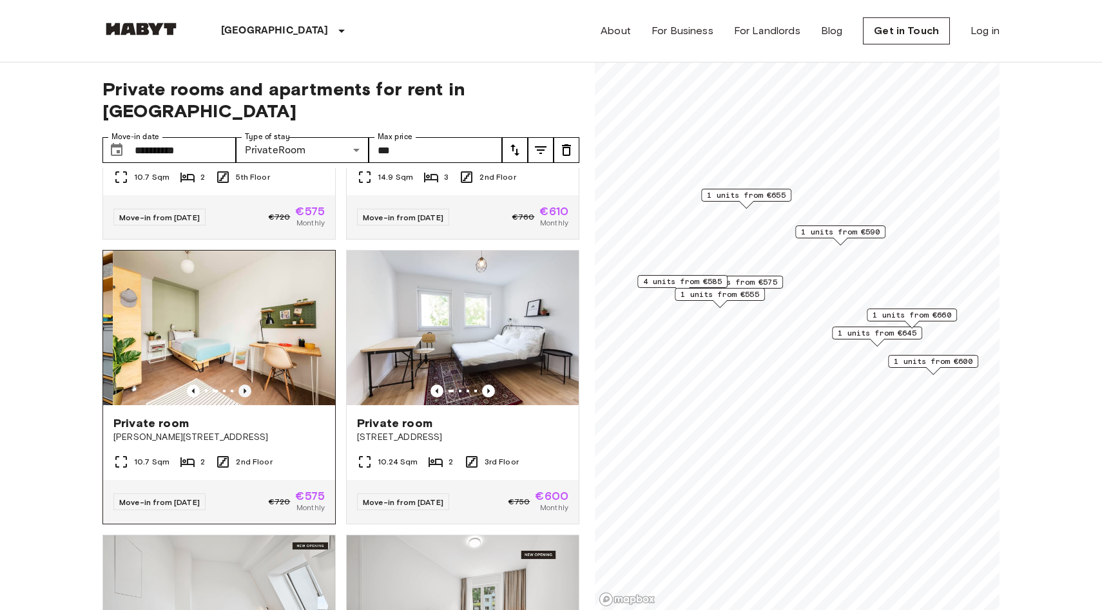
click at [246, 385] on icon "Previous image" at bounding box center [244, 391] width 13 height 13
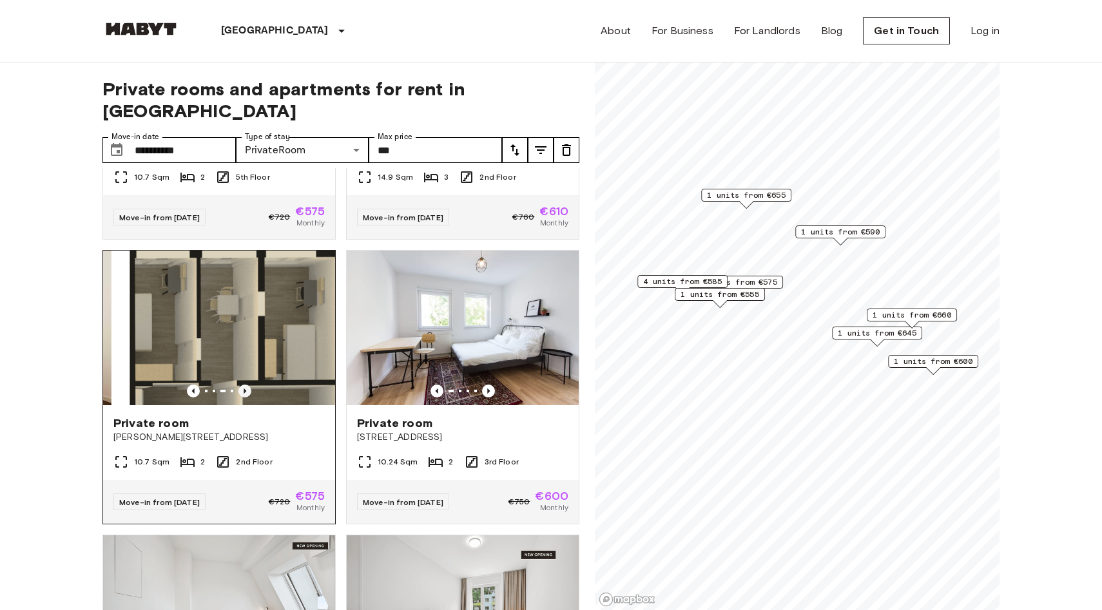
click at [246, 385] on icon "Previous image" at bounding box center [244, 391] width 13 height 13
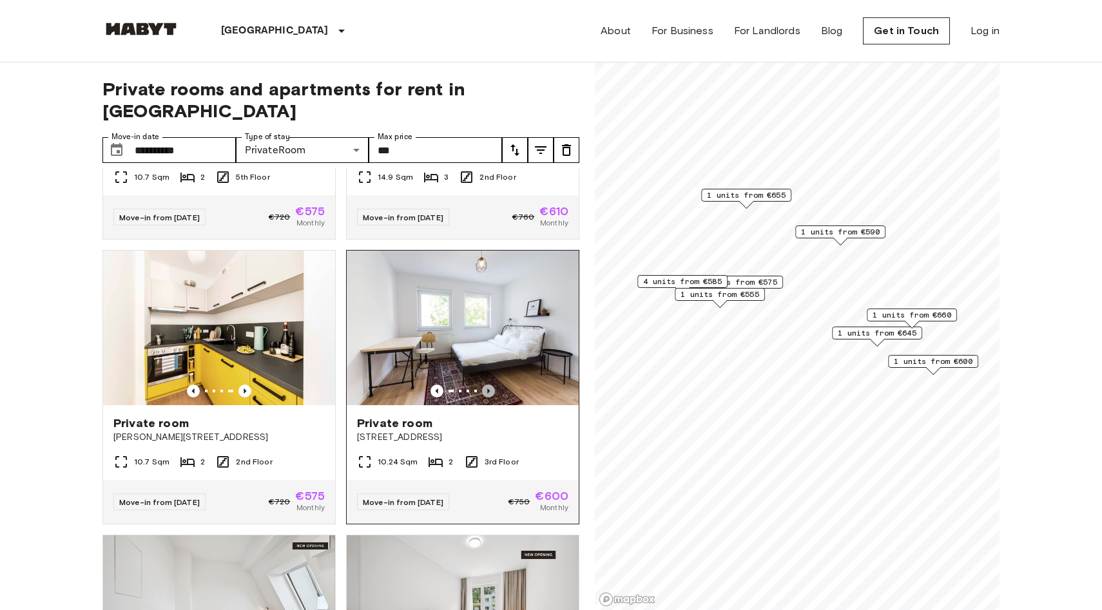
click at [487, 385] on icon "Previous image" at bounding box center [488, 391] width 13 height 13
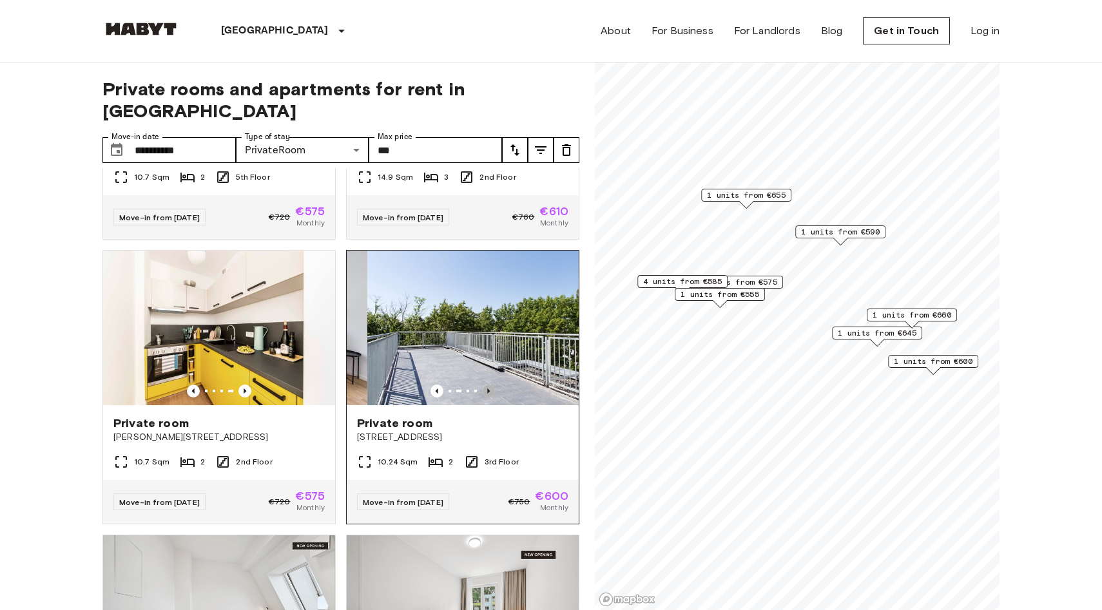
click at [487, 385] on icon "Previous image" at bounding box center [488, 391] width 13 height 13
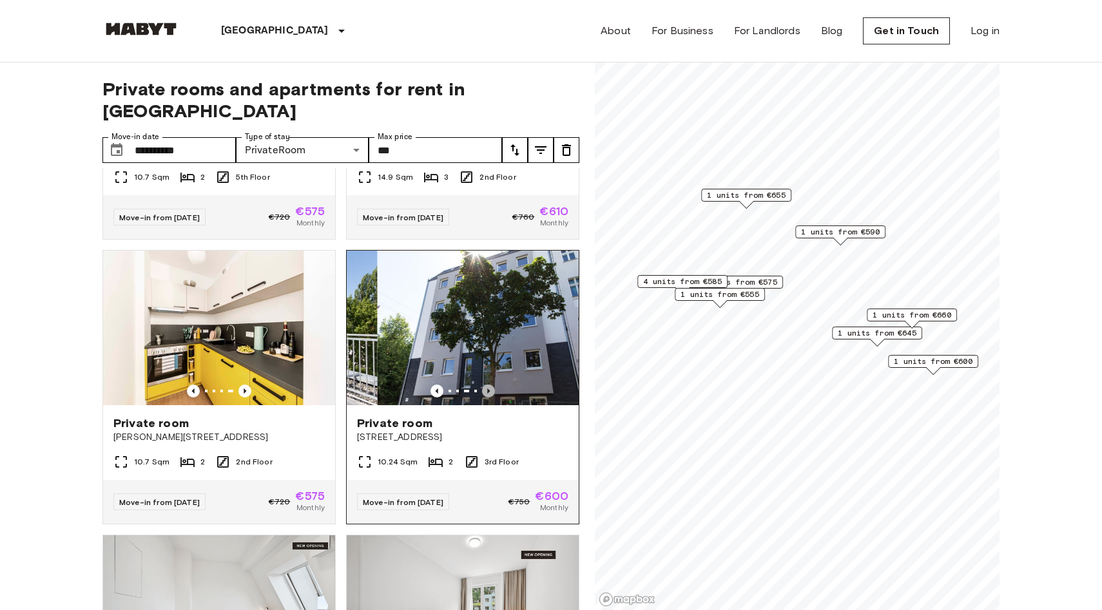
click at [487, 385] on icon "Previous image" at bounding box center [488, 391] width 13 height 13
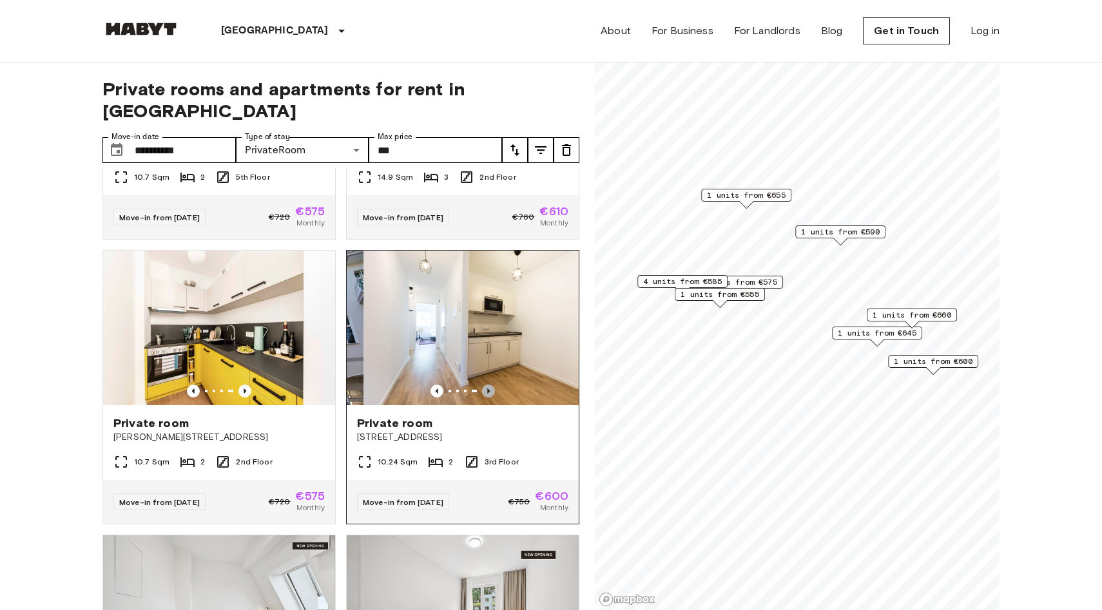
click at [487, 385] on icon "Previous image" at bounding box center [488, 391] width 13 height 13
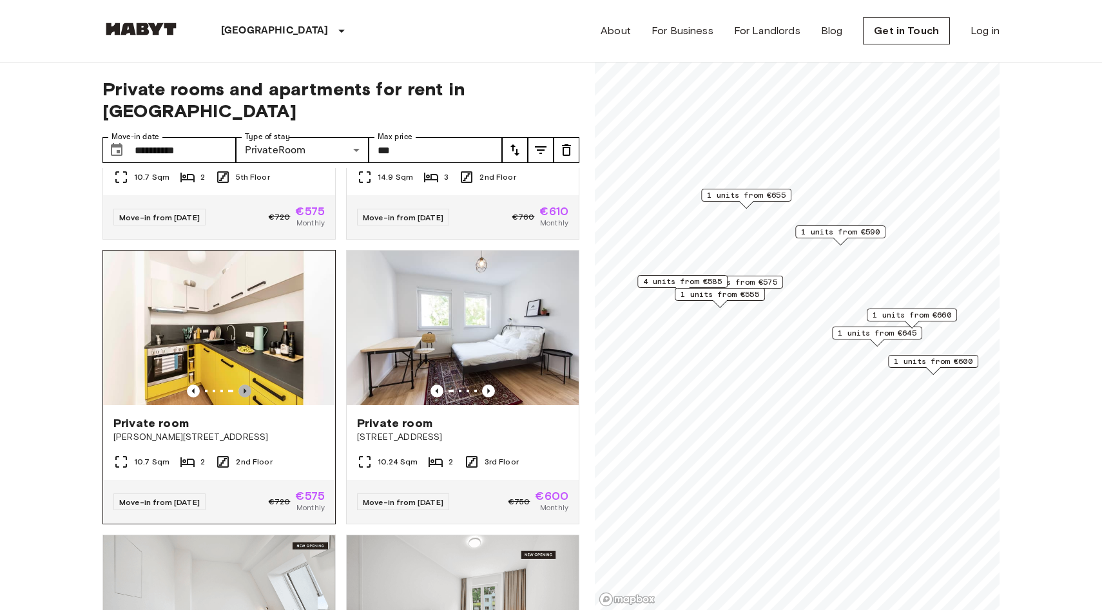
click at [245, 389] on icon "Previous image" at bounding box center [245, 391] width 3 height 5
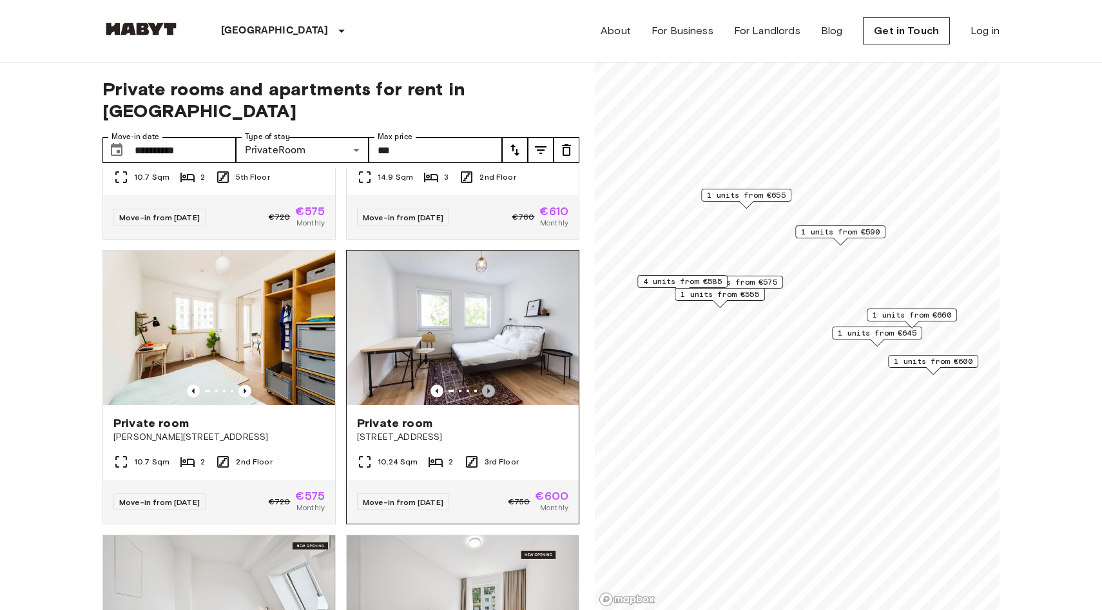
click at [489, 389] on icon "Previous image" at bounding box center [488, 391] width 3 height 5
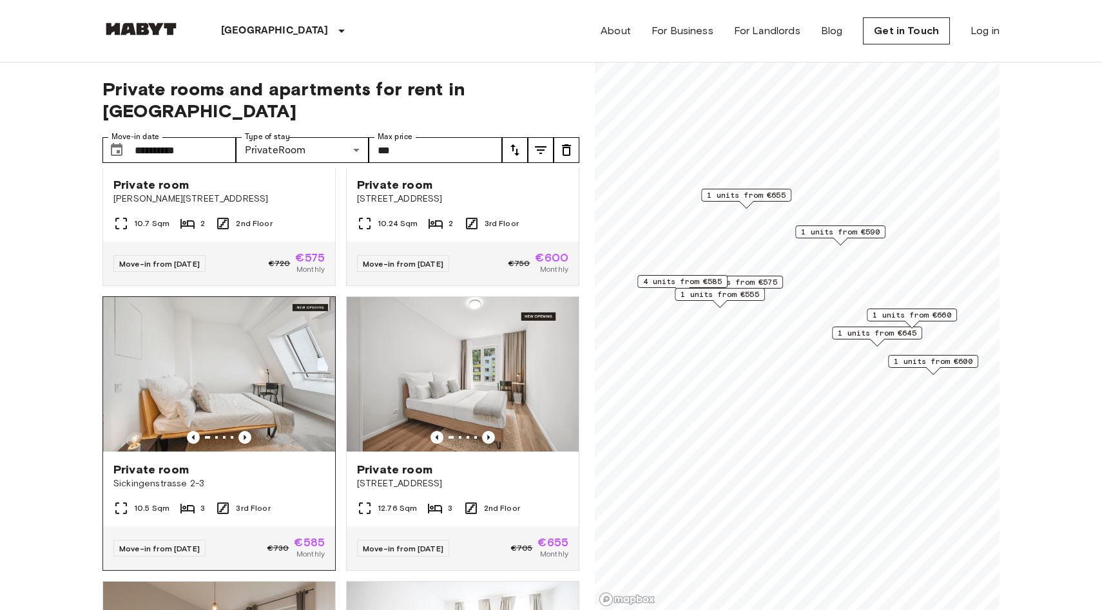
scroll to position [1024, 0]
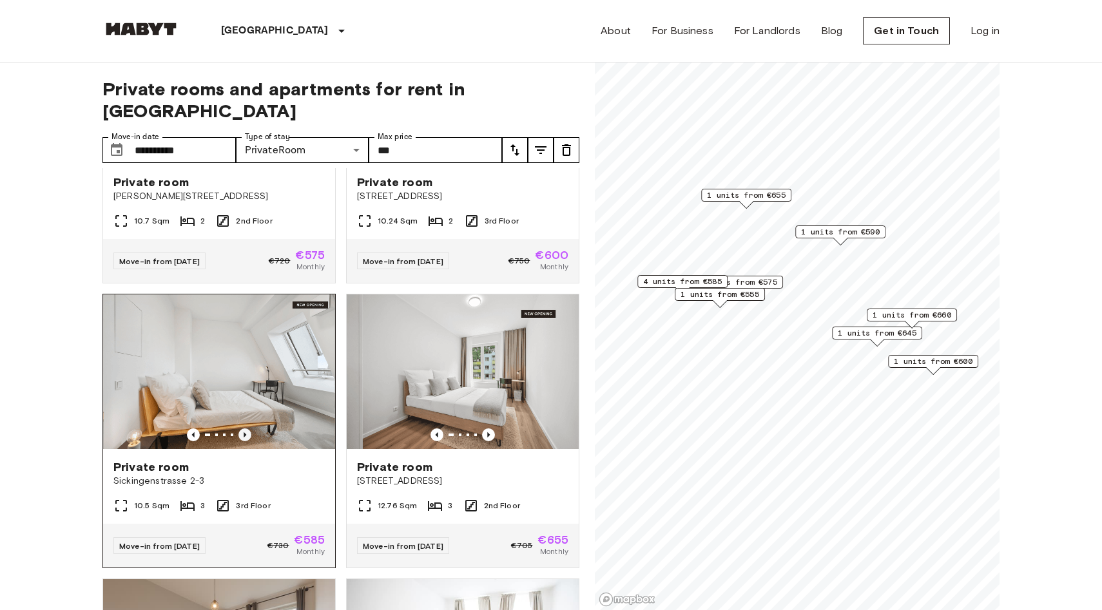
click at [243, 429] on icon "Previous image" at bounding box center [244, 435] width 13 height 13
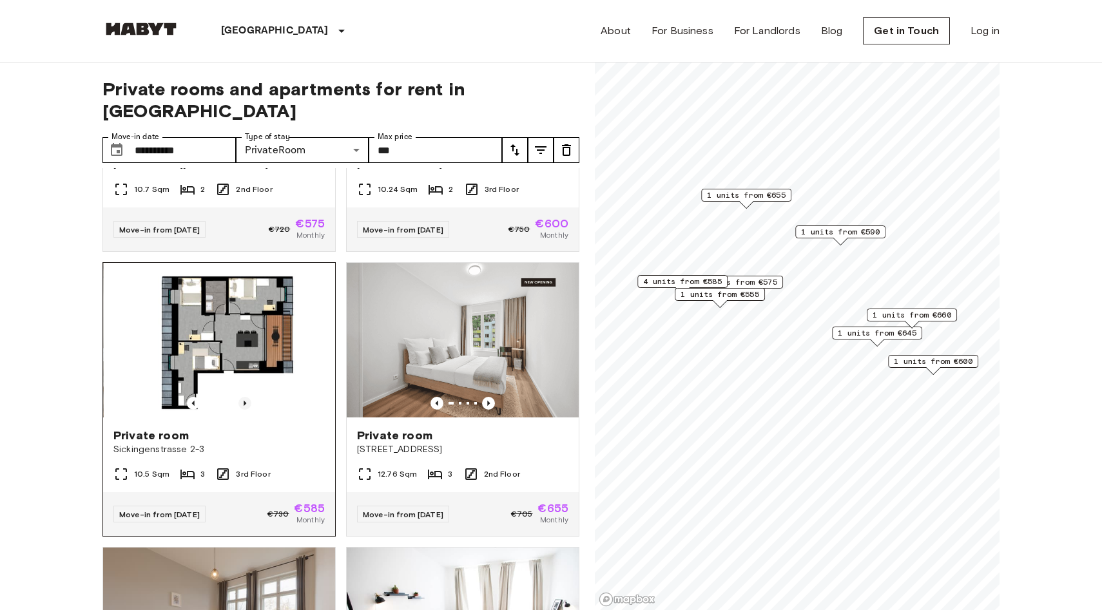
scroll to position [1082, 0]
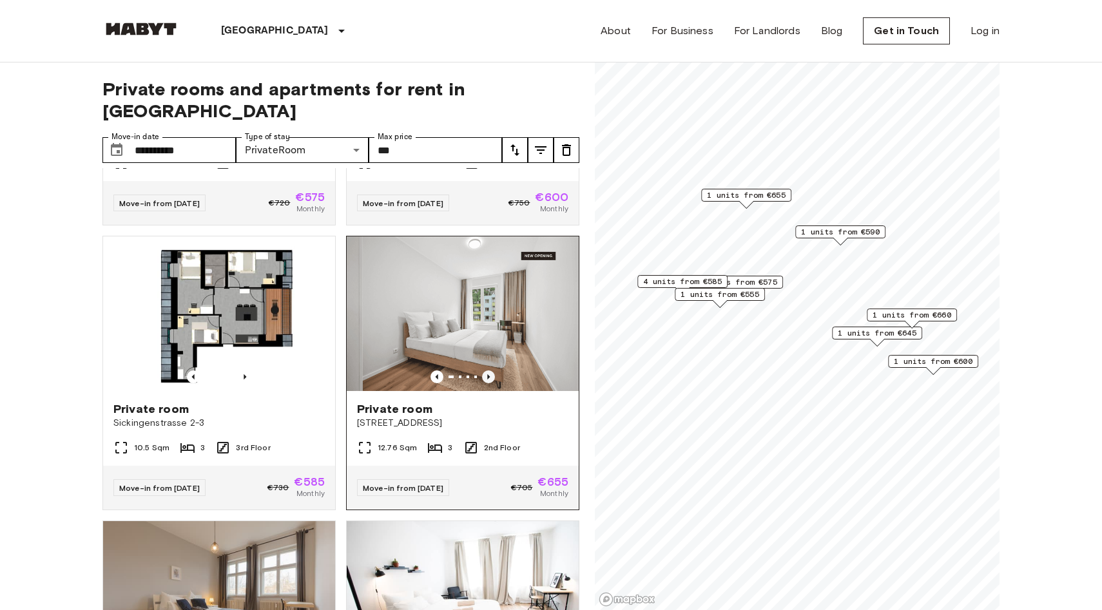
click at [490, 371] on icon "Previous image" at bounding box center [488, 377] width 13 height 13
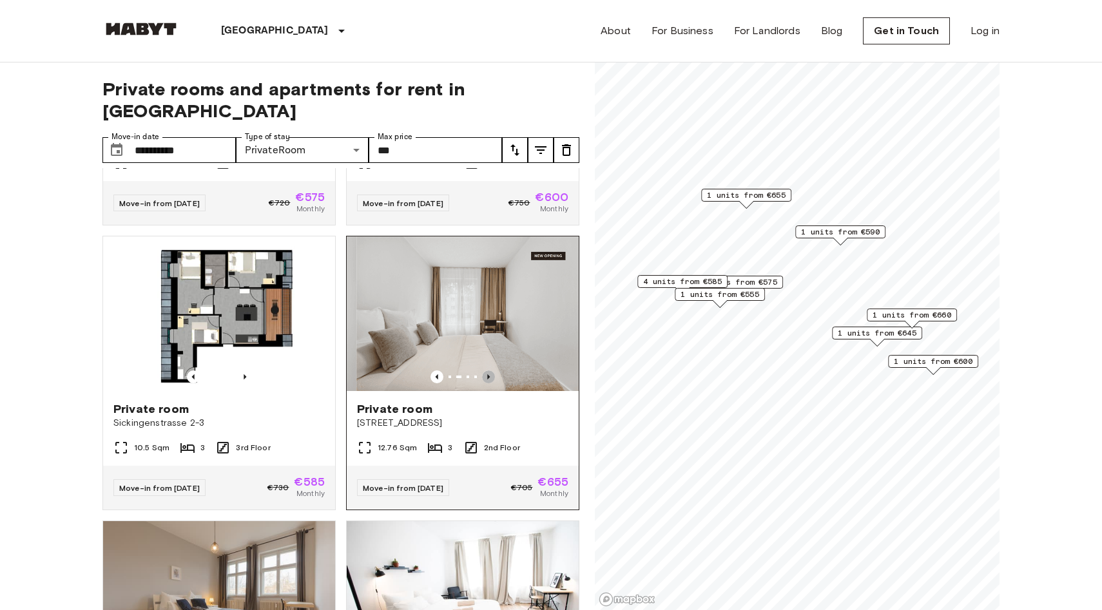
click at [490, 371] on icon "Previous image" at bounding box center [488, 377] width 13 height 13
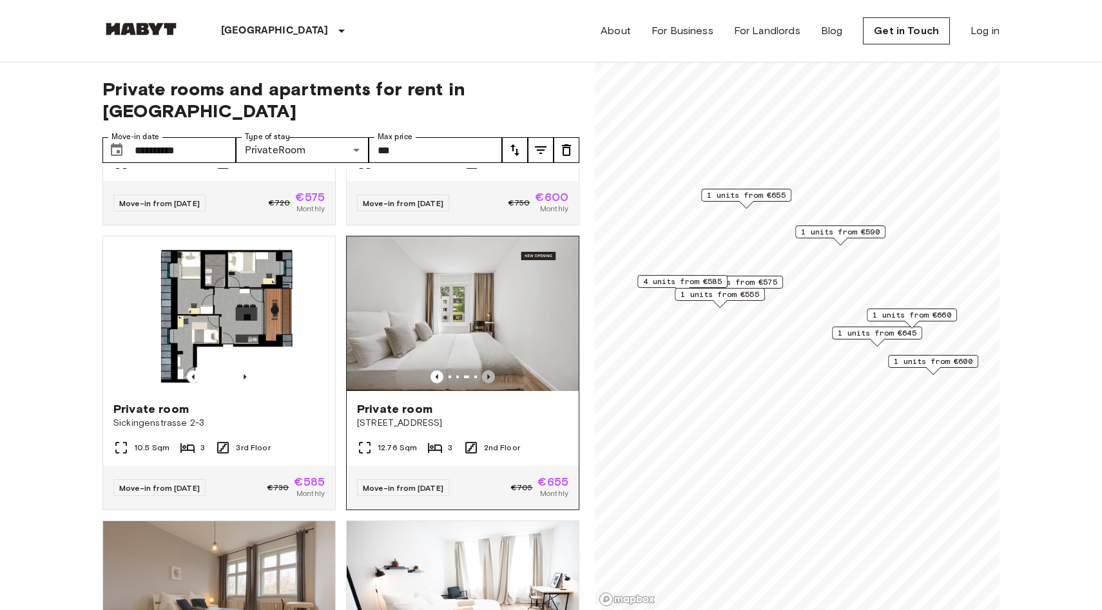
click at [490, 371] on icon "Previous image" at bounding box center [488, 377] width 13 height 13
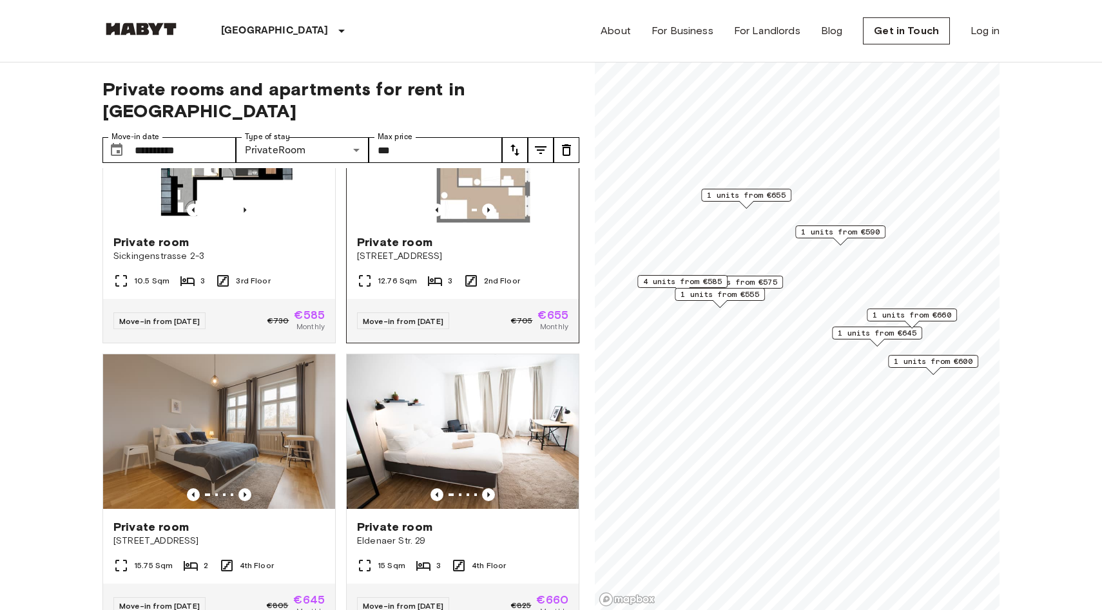
scroll to position [1270, 0]
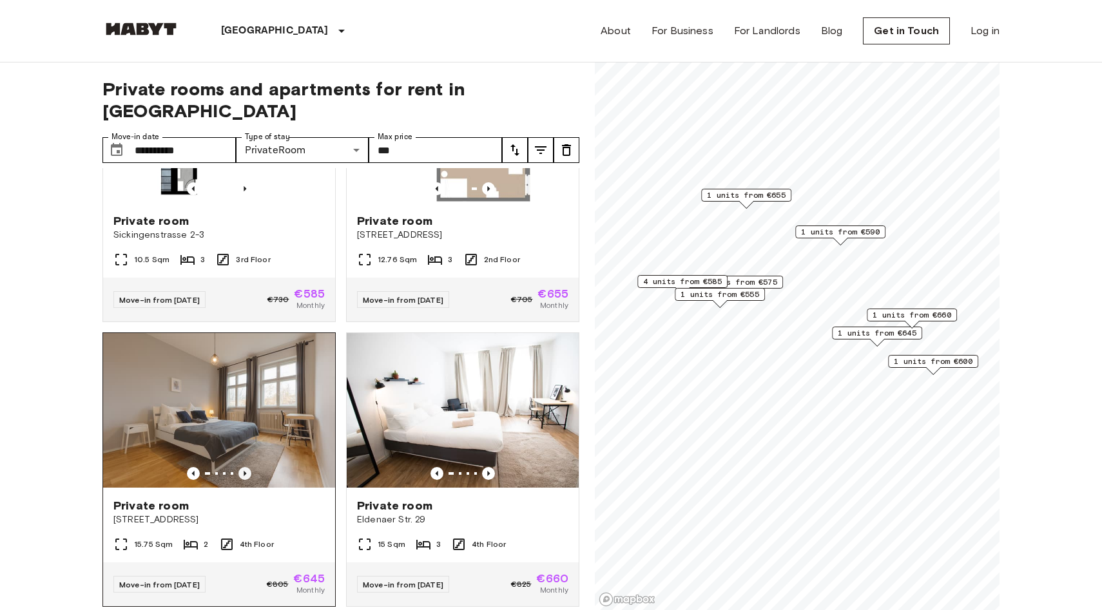
click at [247, 467] on icon "Previous image" at bounding box center [244, 473] width 13 height 13
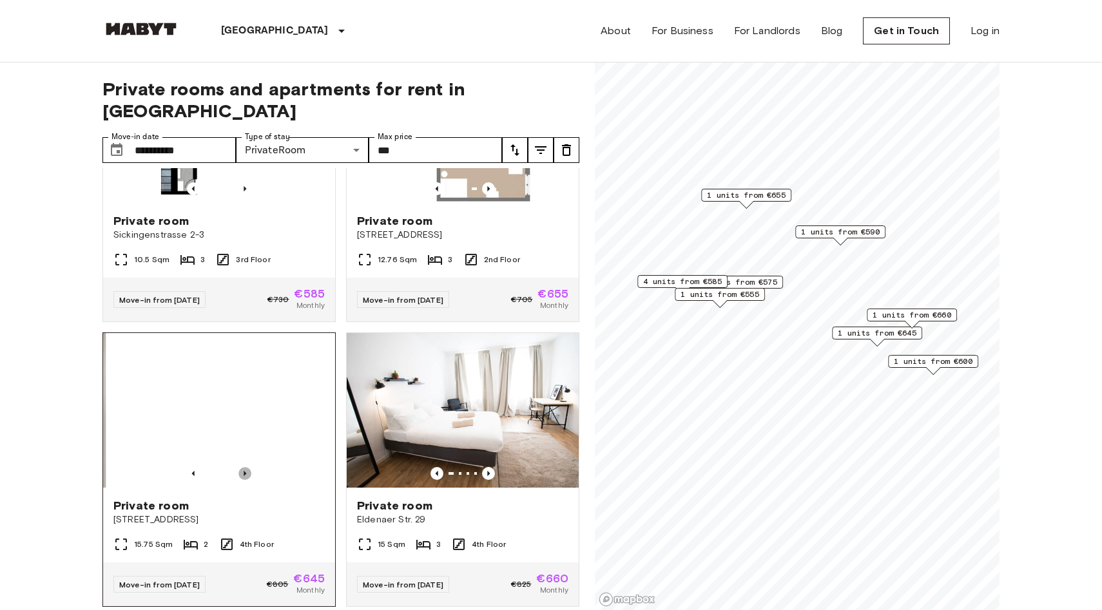
click at [247, 467] on icon "Previous image" at bounding box center [244, 473] width 13 height 13
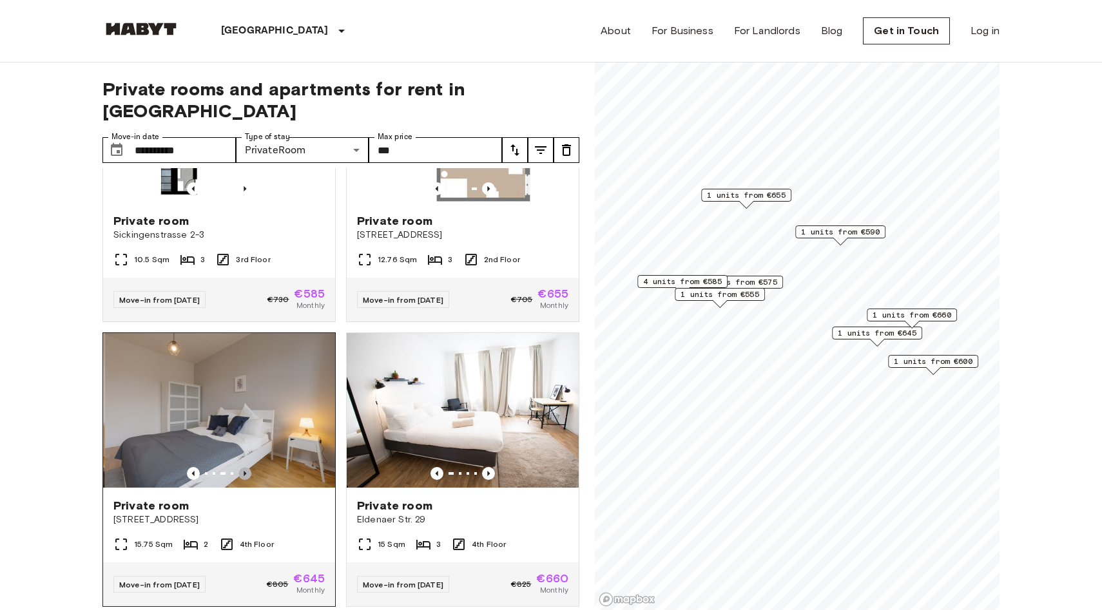
click at [247, 467] on icon "Previous image" at bounding box center [244, 473] width 13 height 13
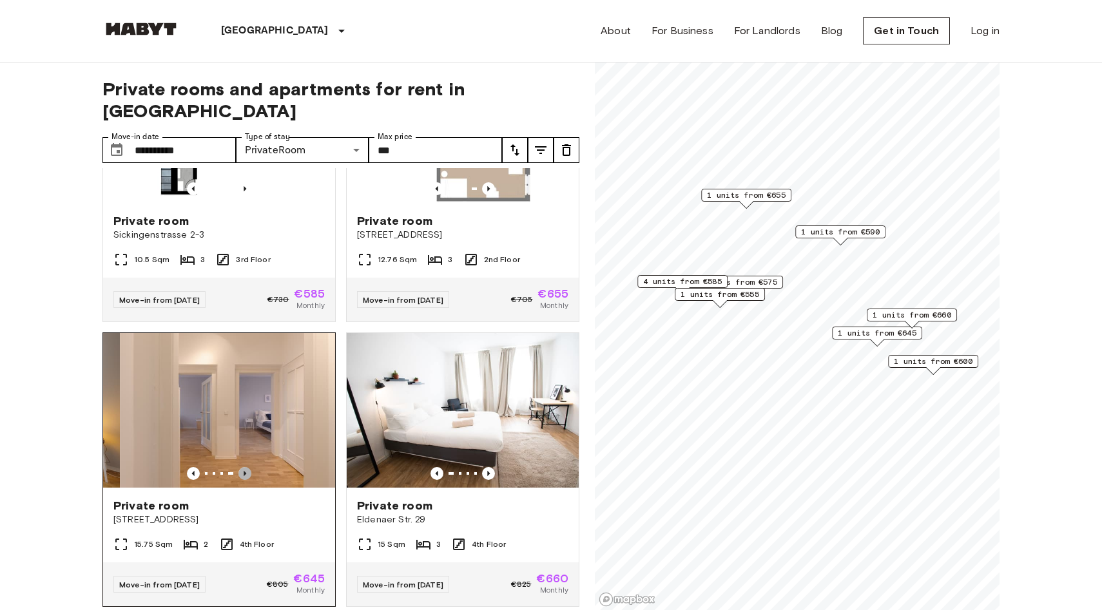
click at [247, 467] on icon "Previous image" at bounding box center [244, 473] width 13 height 13
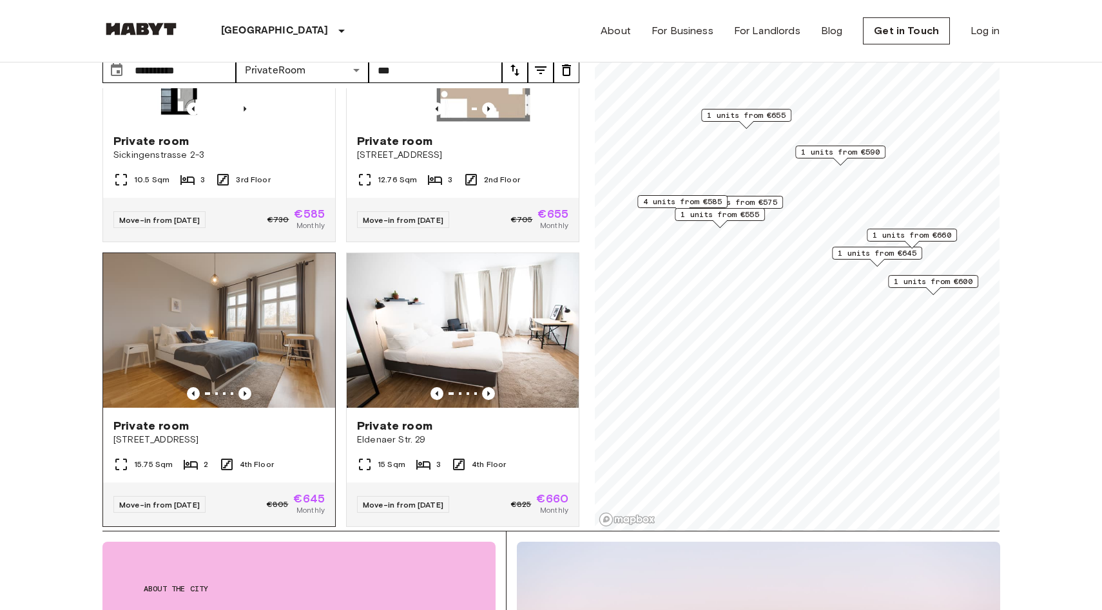
scroll to position [104, 0]
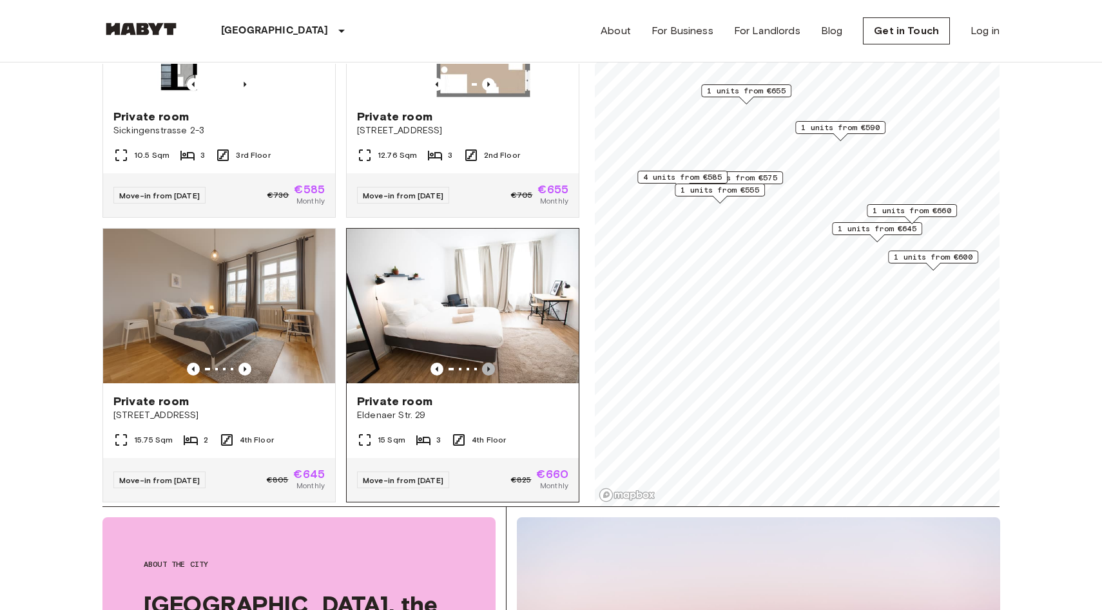
click at [489, 363] on icon "Previous image" at bounding box center [488, 369] width 13 height 13
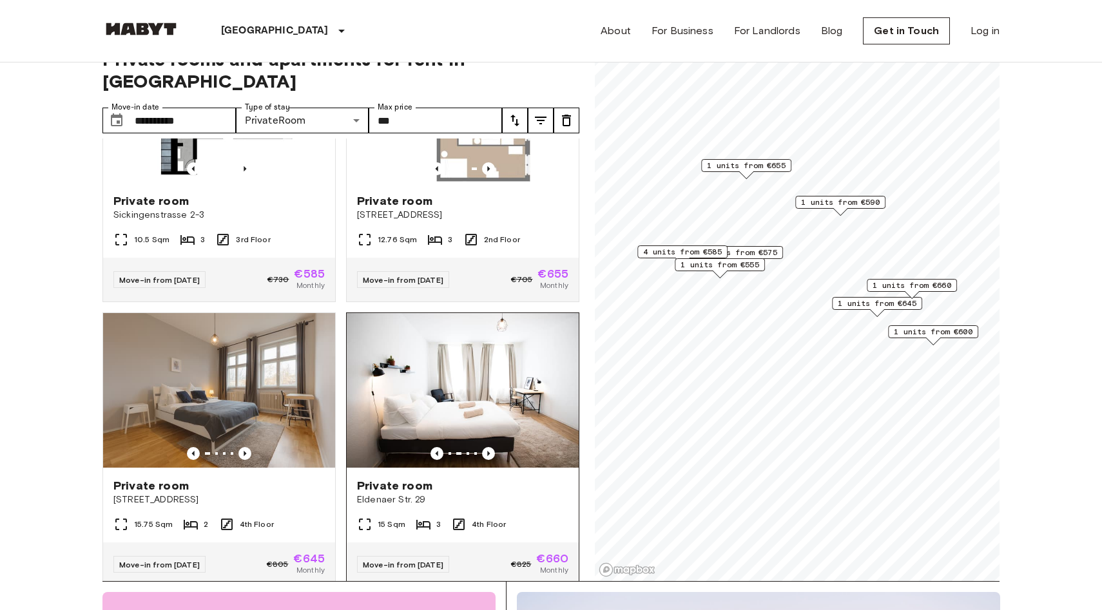
scroll to position [1270, 0]
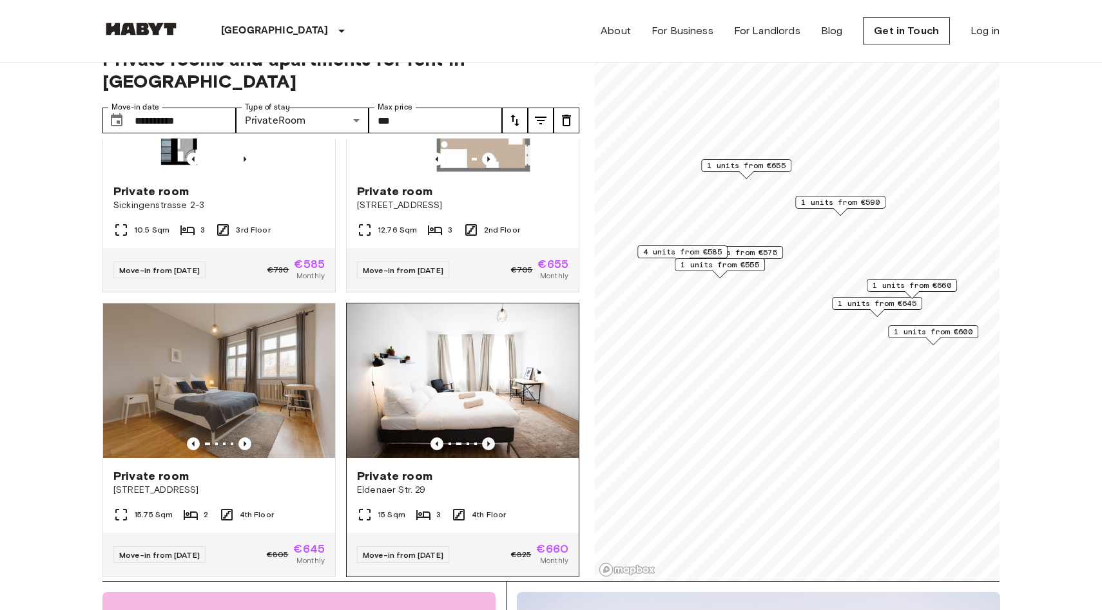
click at [493, 438] on icon "Previous image" at bounding box center [488, 444] width 13 height 13
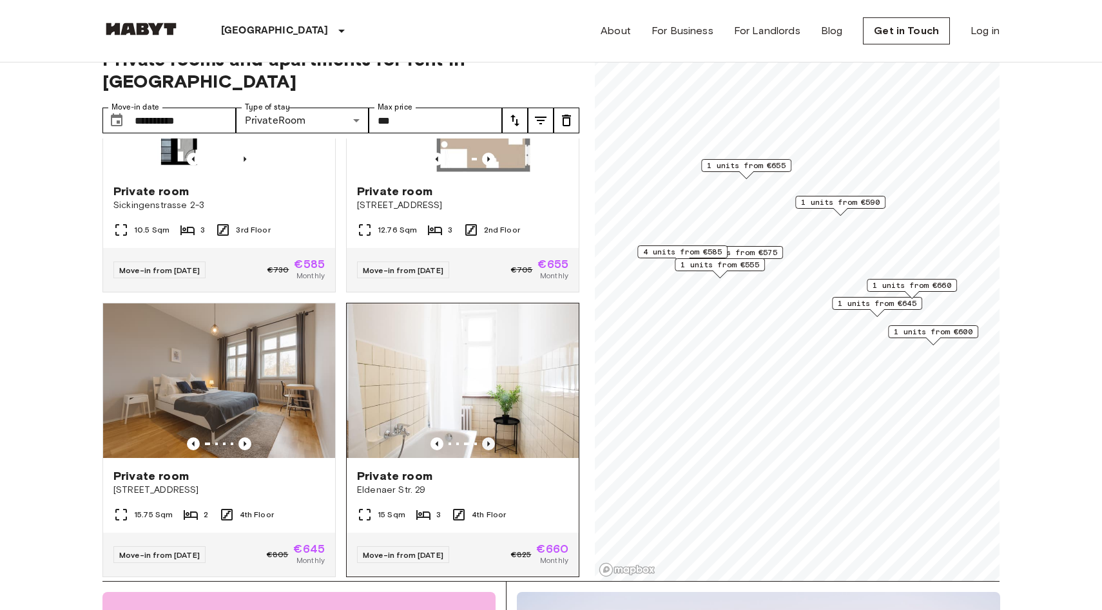
click at [493, 438] on icon "Previous image" at bounding box center [488, 444] width 13 height 13
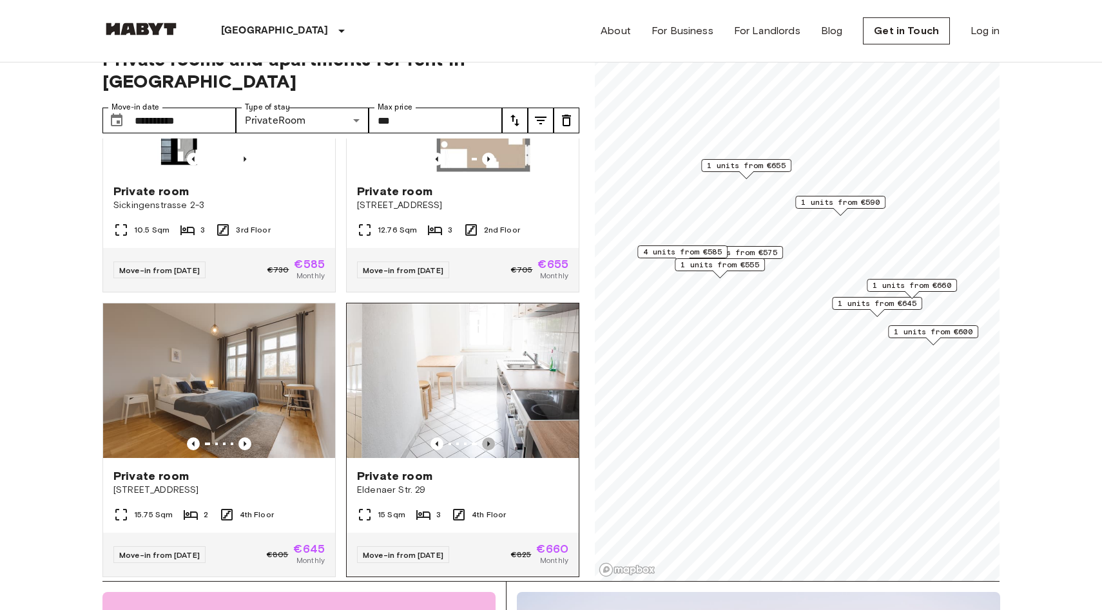
click at [493, 438] on icon "Previous image" at bounding box center [488, 444] width 13 height 13
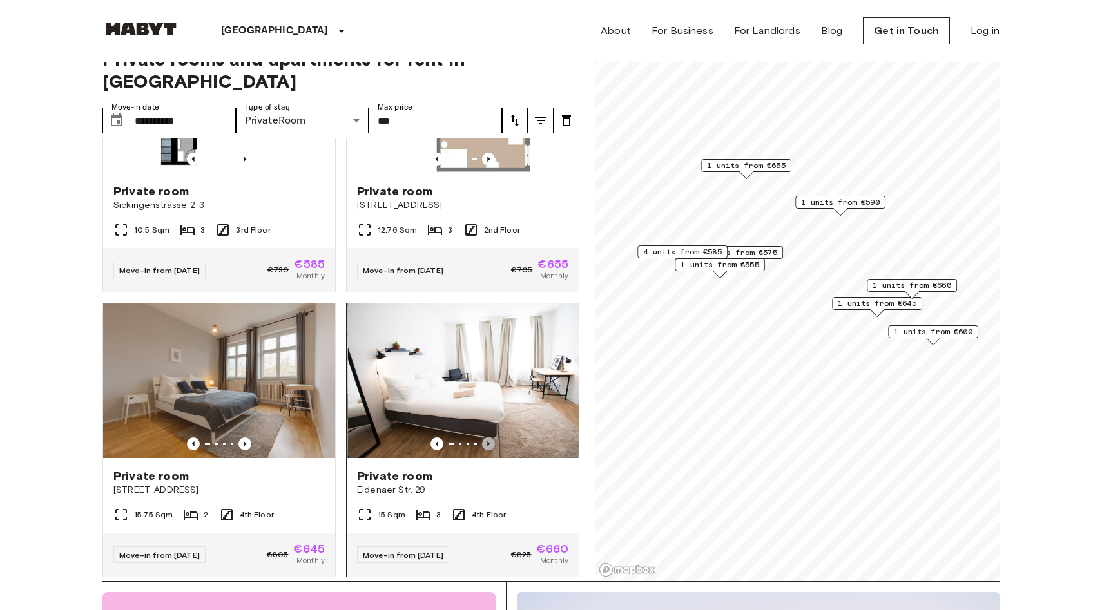
click at [493, 438] on icon "Previous image" at bounding box center [488, 444] width 13 height 13
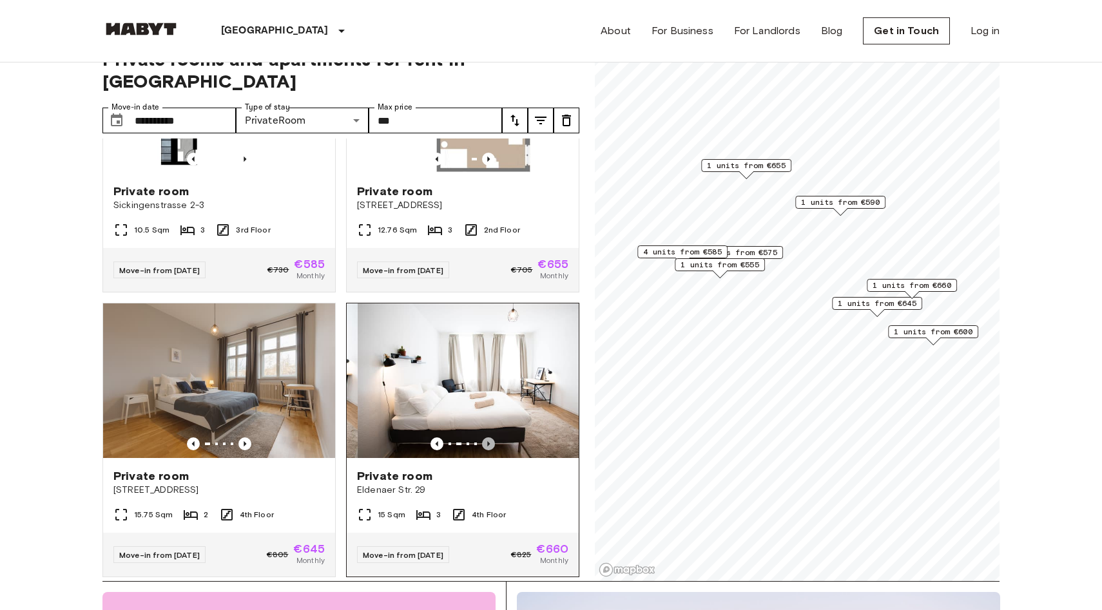
click at [493, 438] on icon "Previous image" at bounding box center [488, 444] width 13 height 13
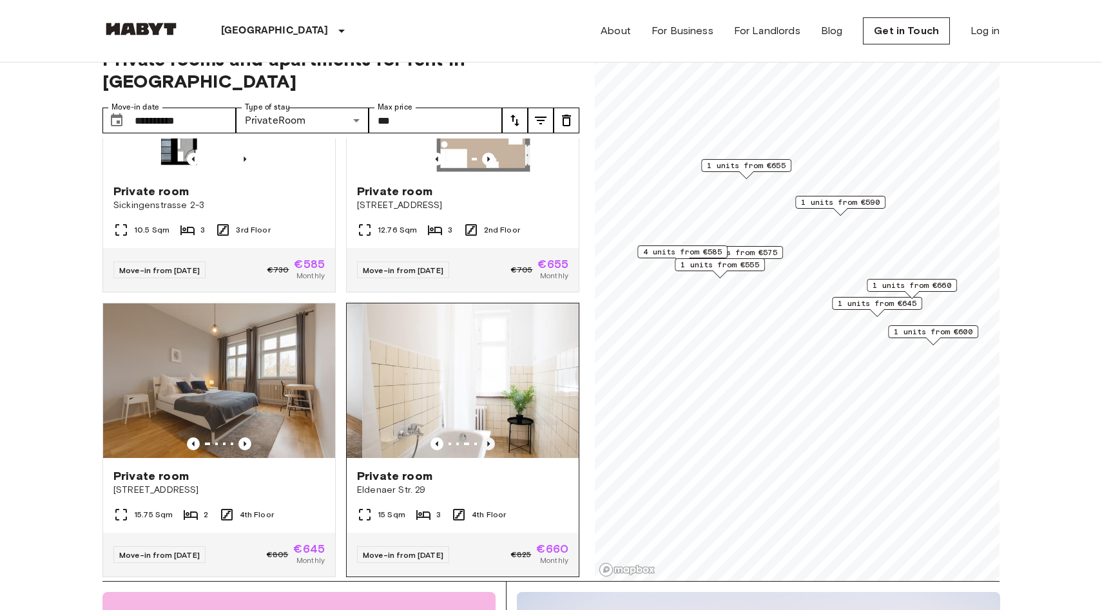
click at [493, 438] on icon "Previous image" at bounding box center [488, 444] width 13 height 13
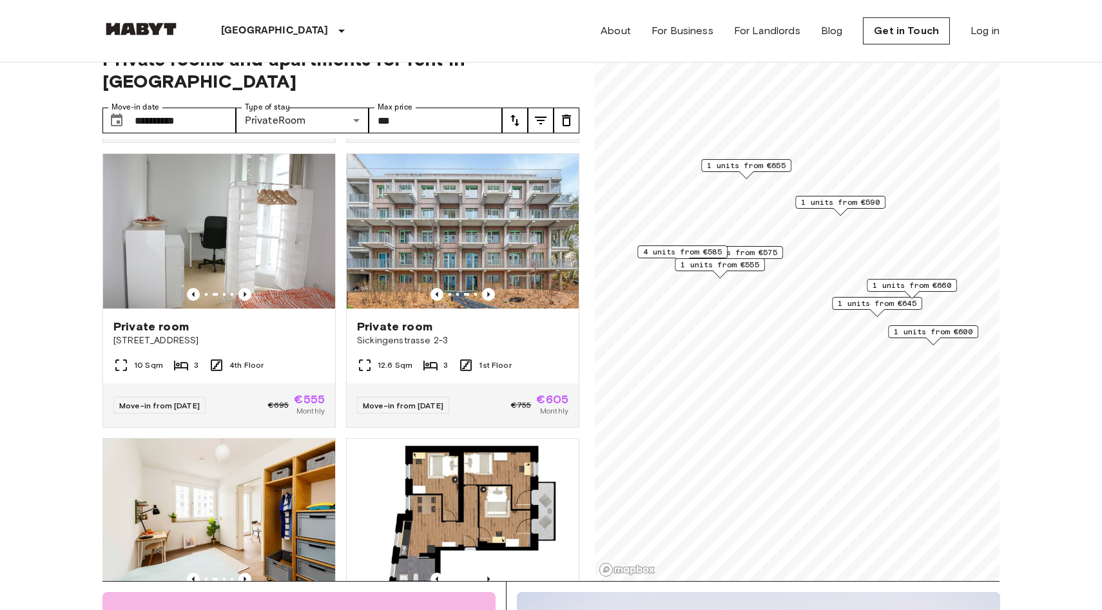
scroll to position [0, 0]
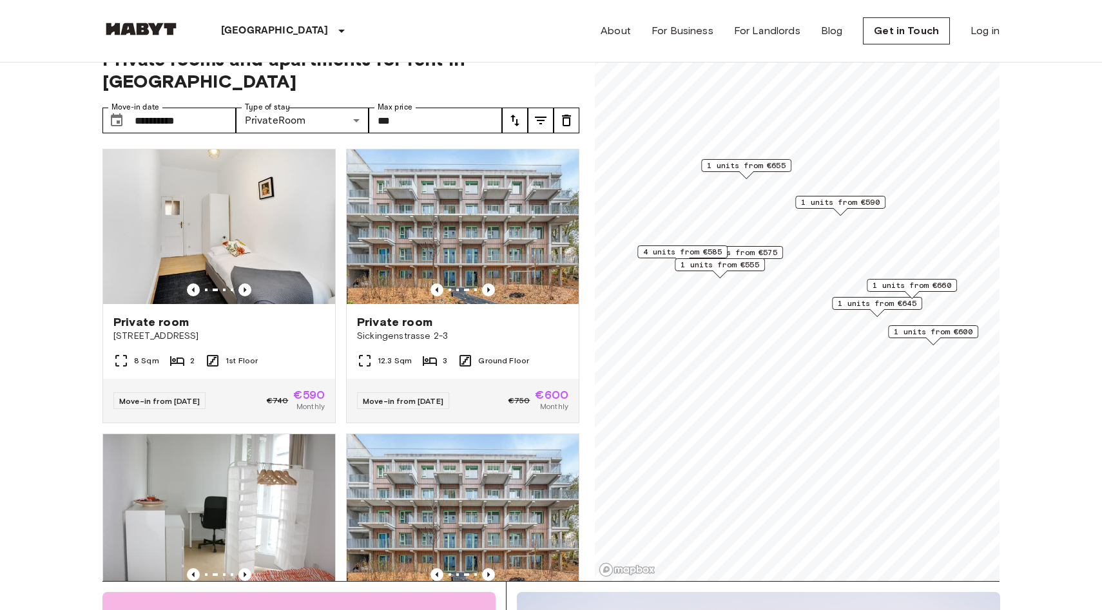
click at [543, 108] on button "tune" at bounding box center [541, 121] width 26 height 26
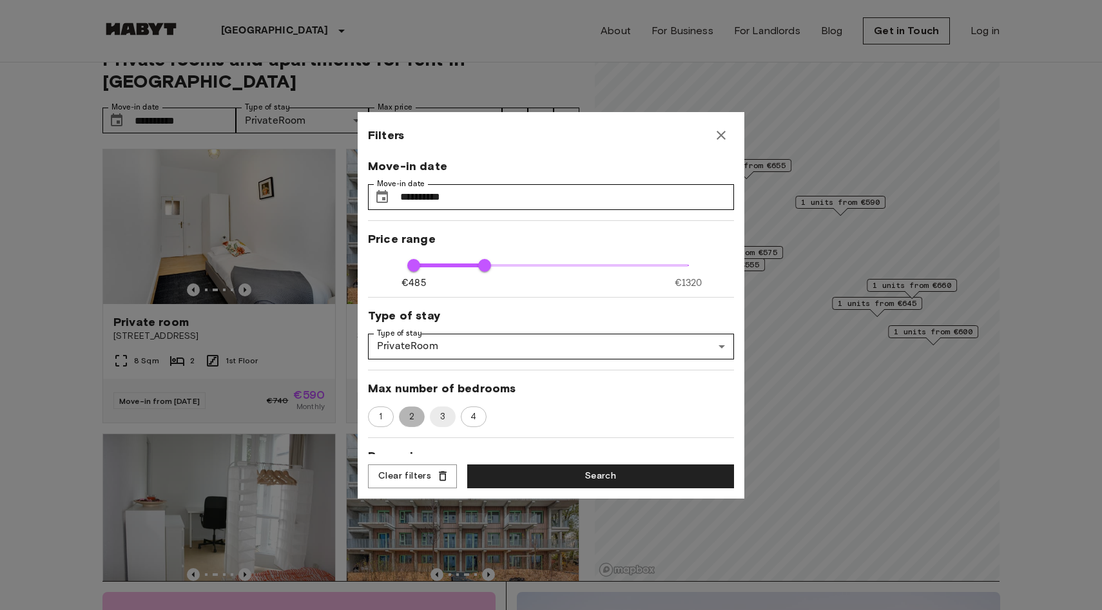
click at [409, 412] on span "2" at bounding box center [411, 417] width 19 height 13
type input "***"
type input "**"
click at [515, 485] on button "Search" at bounding box center [600, 477] width 267 height 24
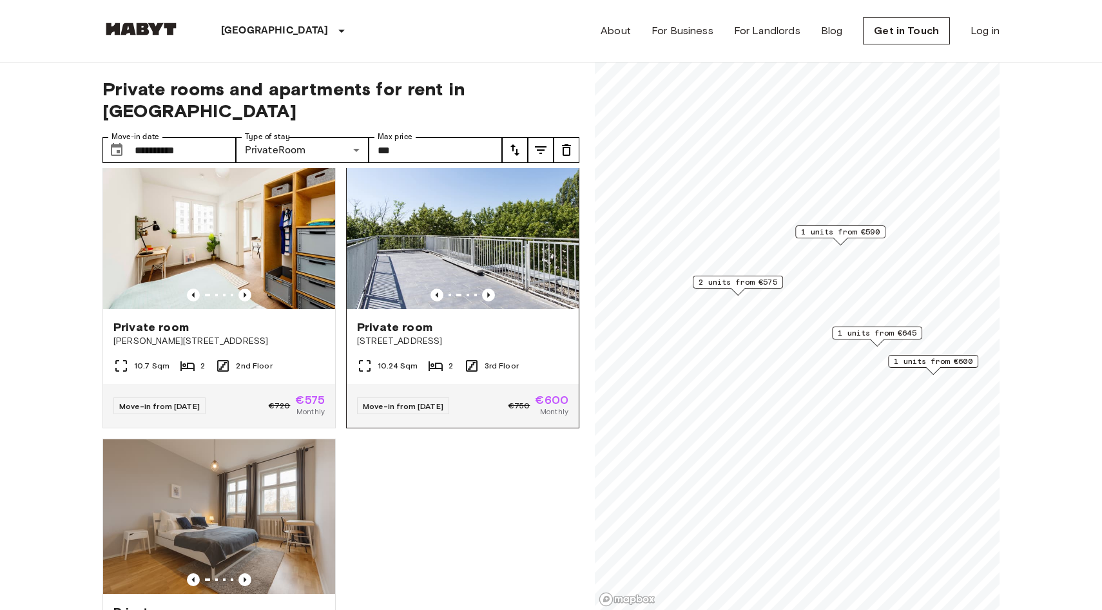
scroll to position [291, 0]
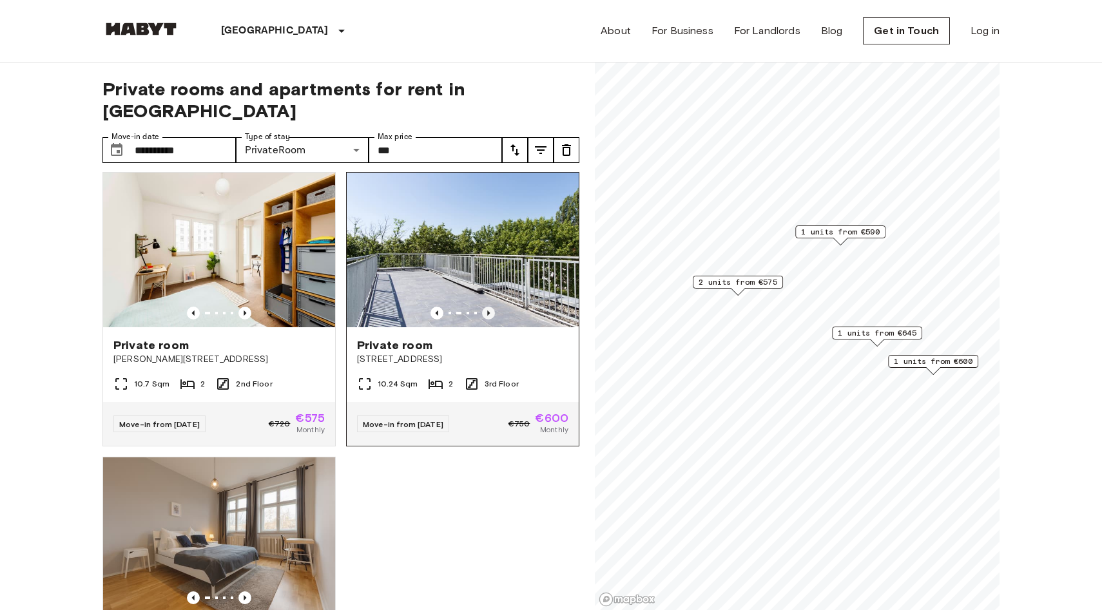
click at [488, 307] on icon "Previous image" at bounding box center [488, 313] width 13 height 13
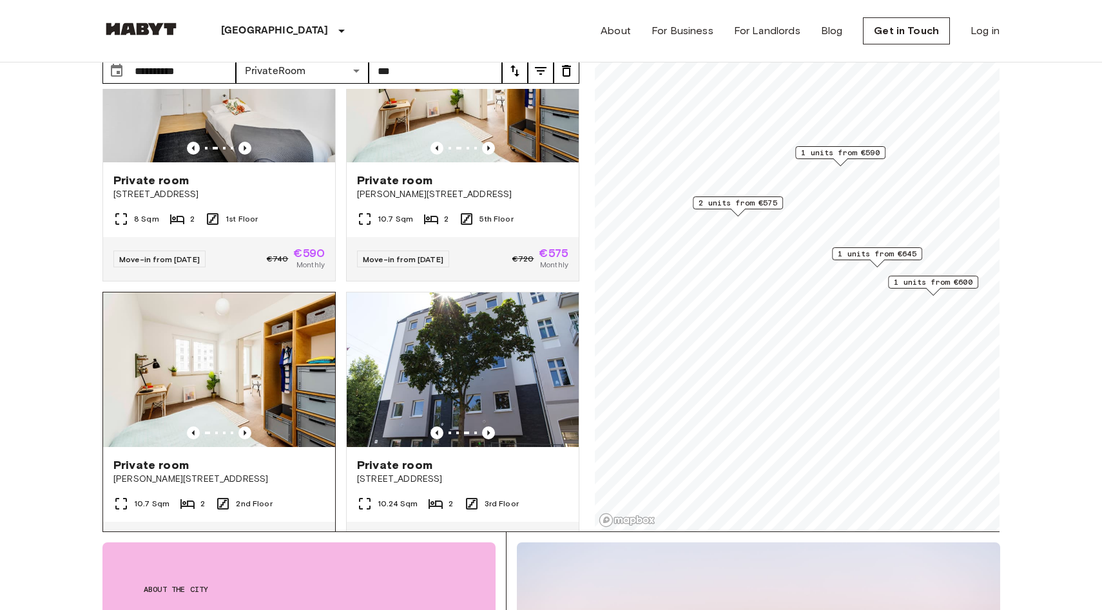
scroll to position [0, 0]
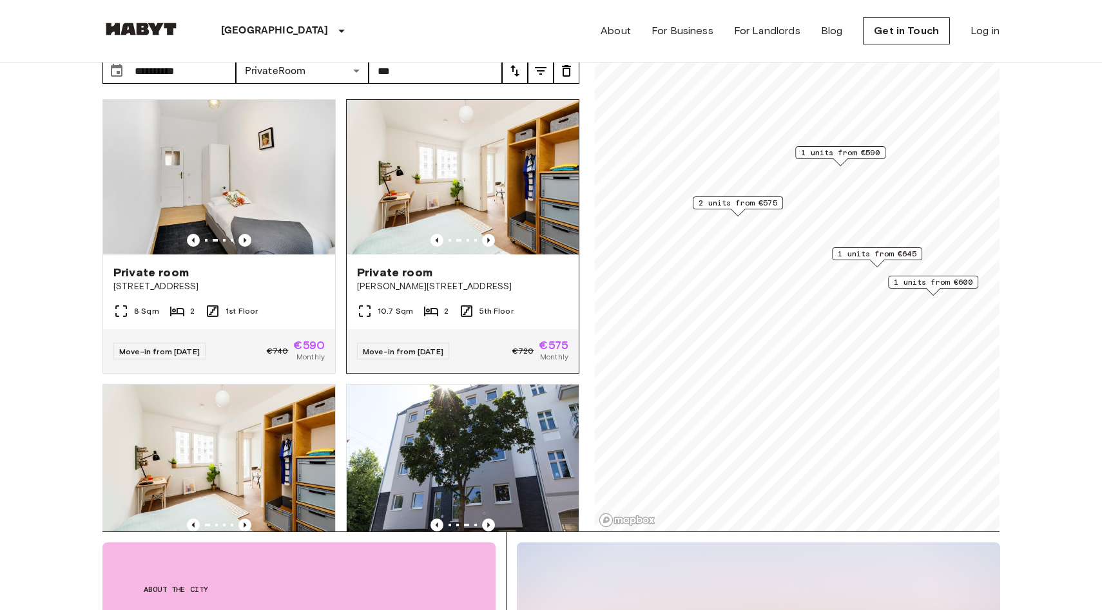
click at [456, 141] on img at bounding box center [463, 177] width 232 height 155
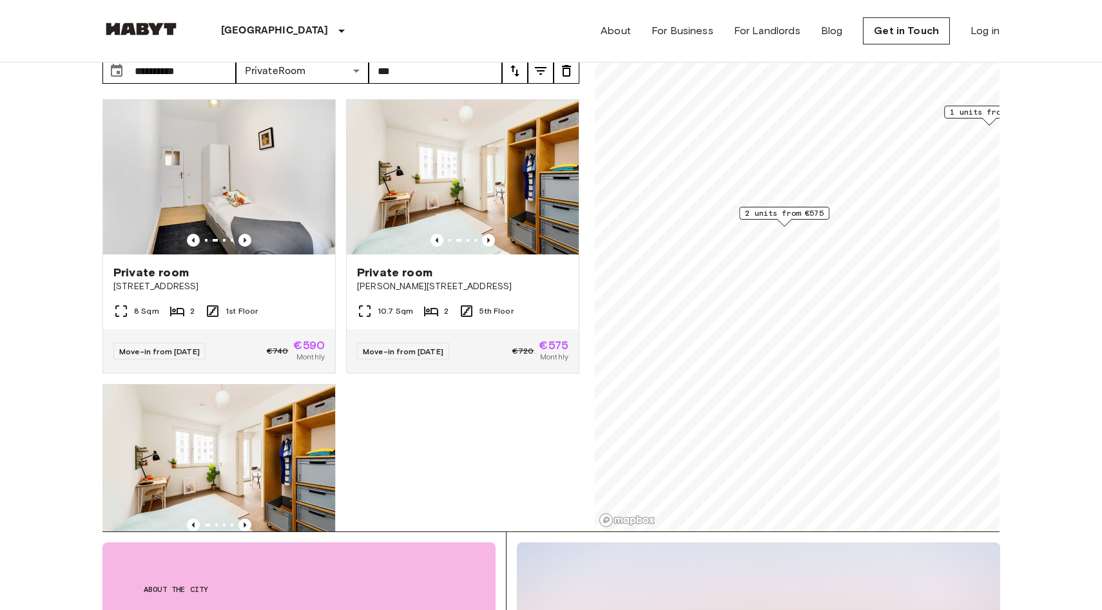
click at [789, 213] on span "2 units from €575" at bounding box center [784, 214] width 79 height 12
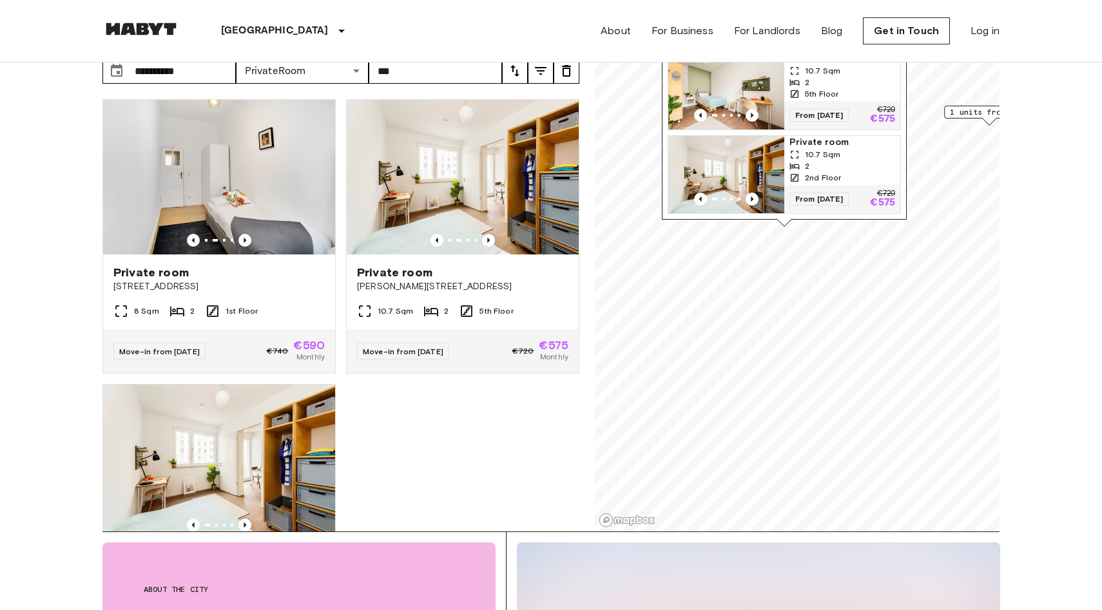
click at [423, 402] on div "Private room Varnhagenstr. 36 10439 Berlin Germany 8 Sqm 2 1st Floor Move-in fr…" at bounding box center [335, 310] width 487 height 443
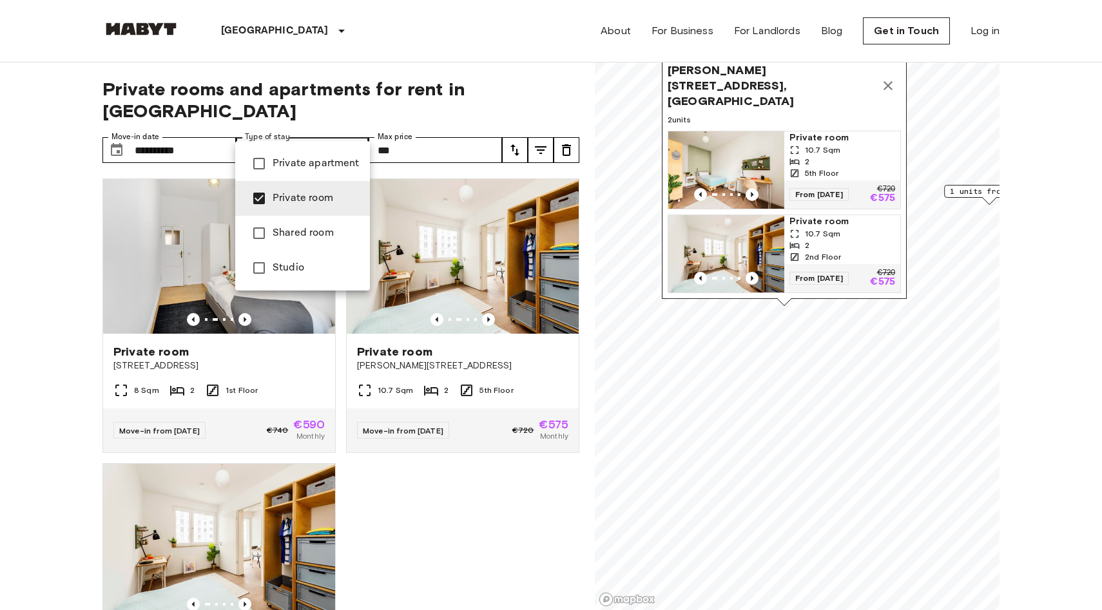
click at [544, 130] on div at bounding box center [551, 305] width 1102 height 610
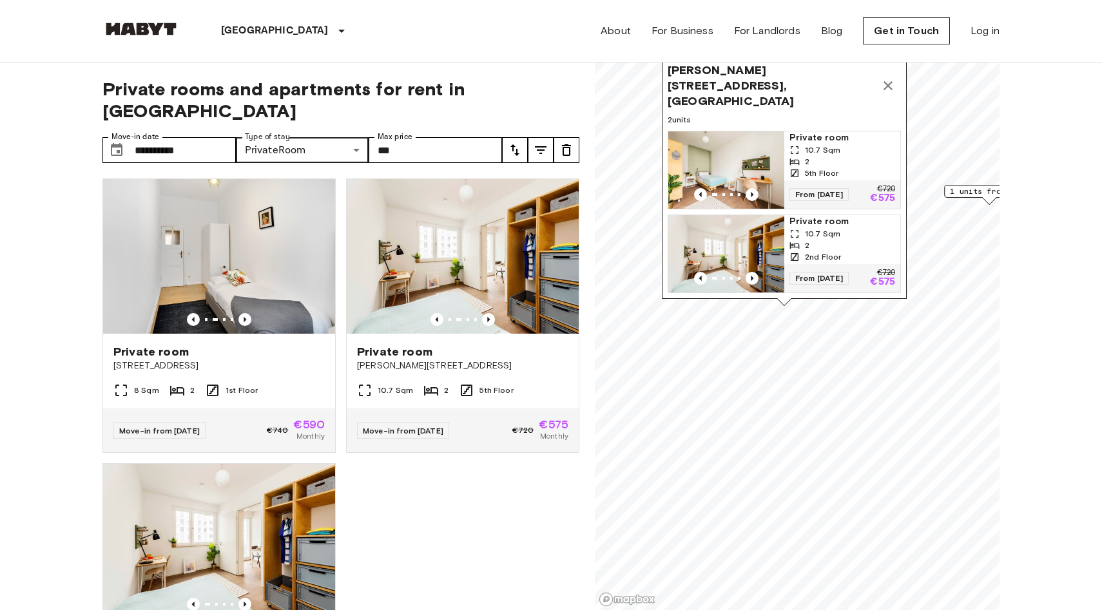
click at [536, 142] on icon "tune" at bounding box center [540, 149] width 15 height 15
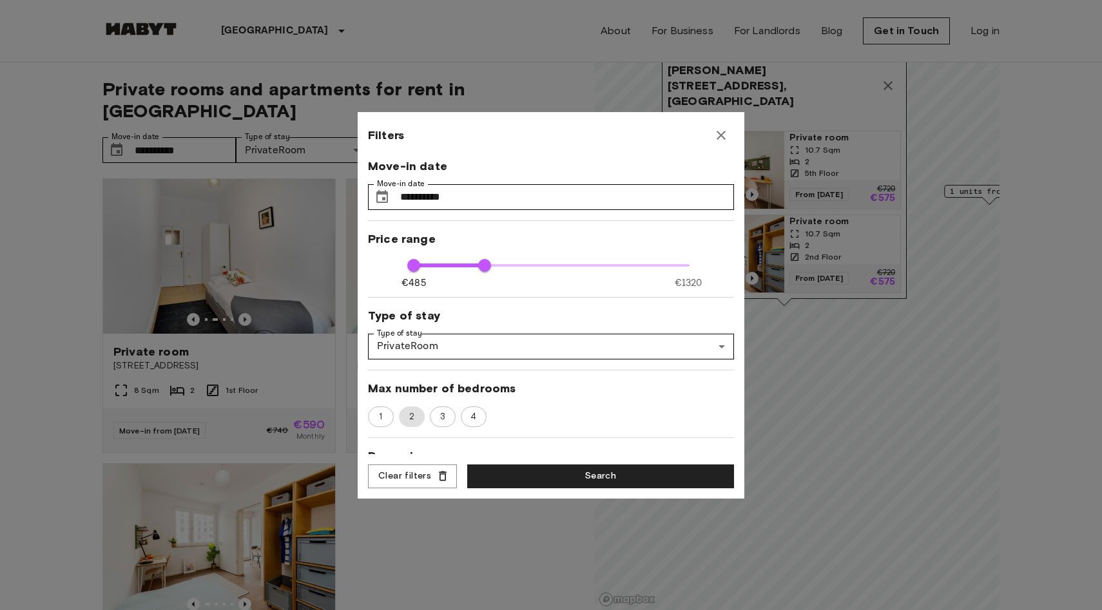
click at [411, 418] on span "2" at bounding box center [412, 417] width 21 height 13
type input "***"
type input "**"
click at [521, 485] on button "Search" at bounding box center [600, 477] width 267 height 24
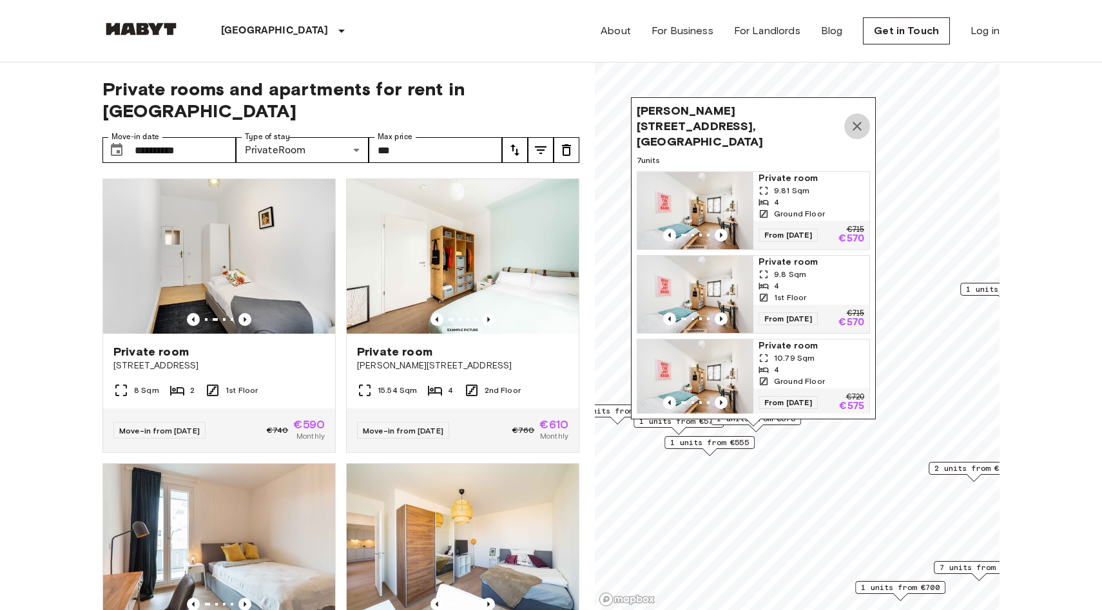
click at [857, 122] on icon "Map marker" at bounding box center [857, 126] width 9 height 9
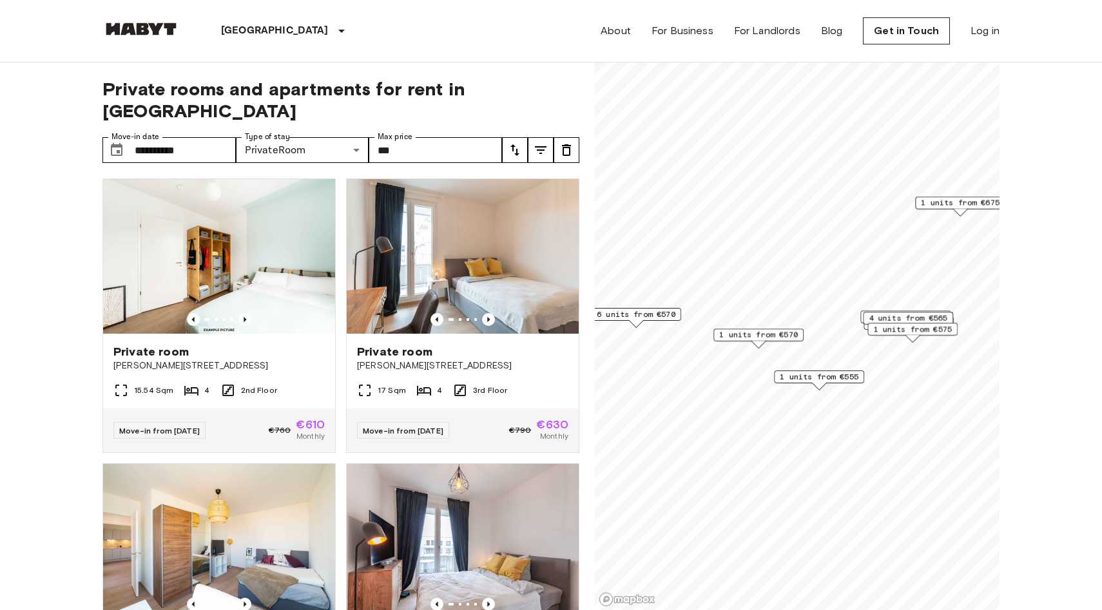
click at [779, 333] on span "1 units from €570" at bounding box center [758, 335] width 79 height 12
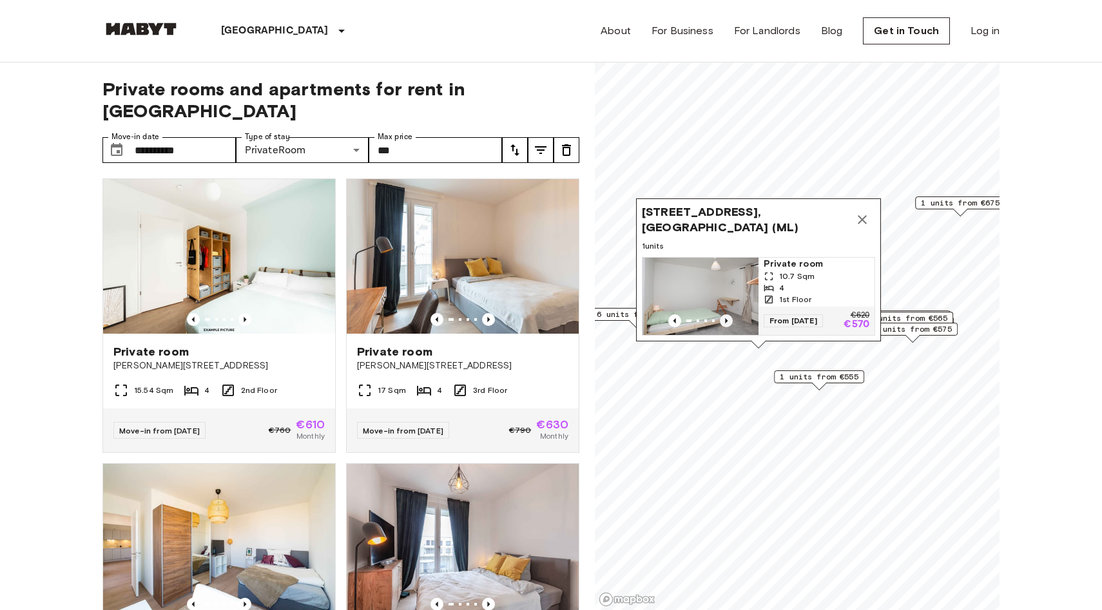
click at [728, 320] on icon "Previous image" at bounding box center [726, 321] width 13 height 13
click at [804, 380] on span "1 units from €555" at bounding box center [819, 377] width 79 height 12
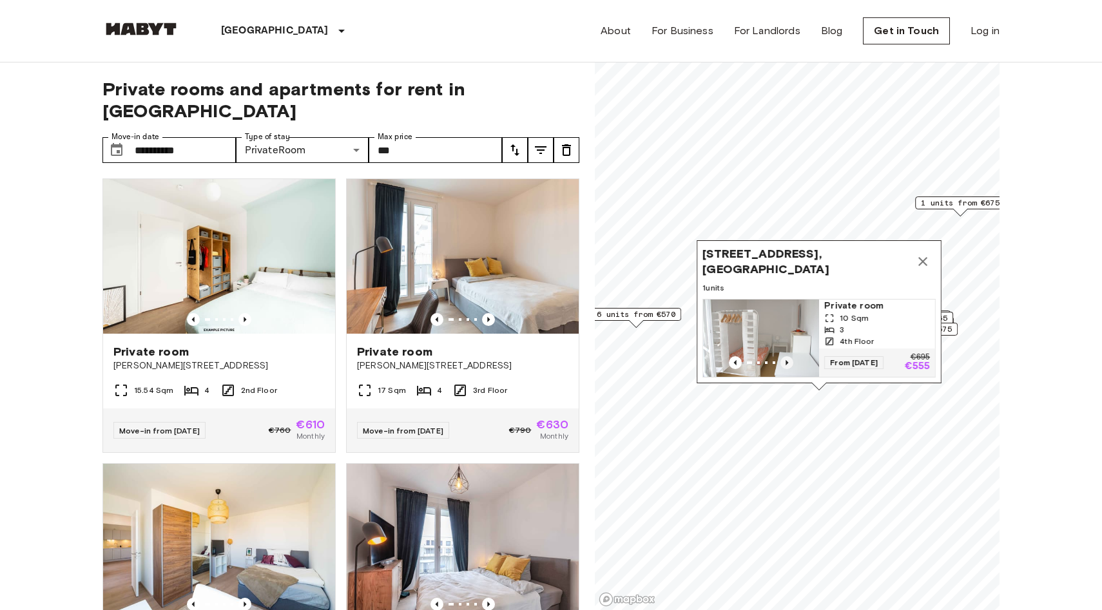
click at [790, 366] on icon "Previous image" at bounding box center [787, 362] width 13 height 13
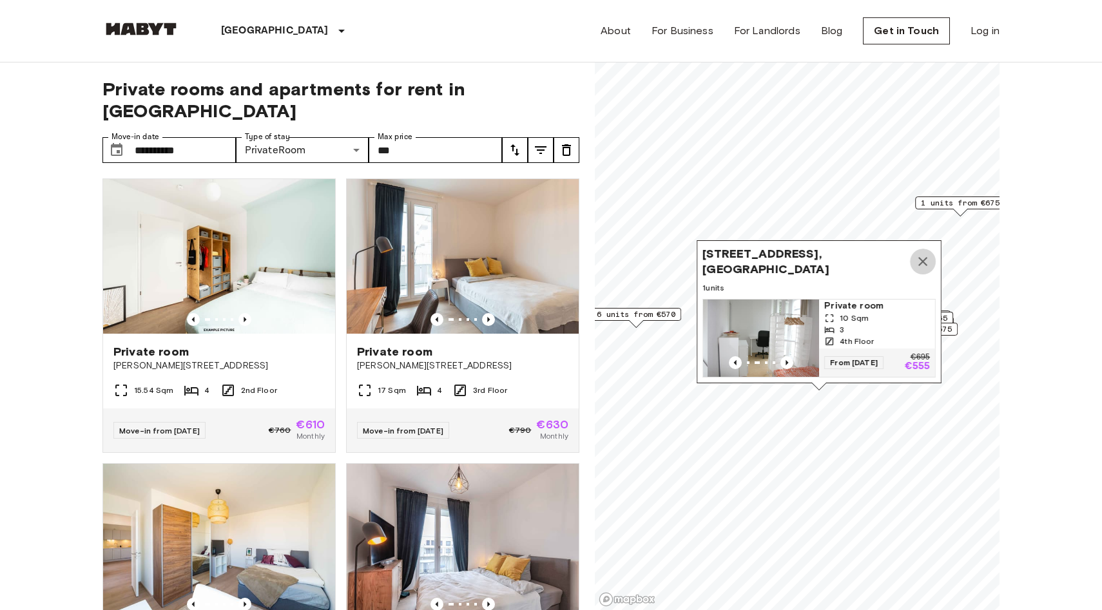
click at [922, 261] on icon "Map marker" at bounding box center [922, 261] width 15 height 15
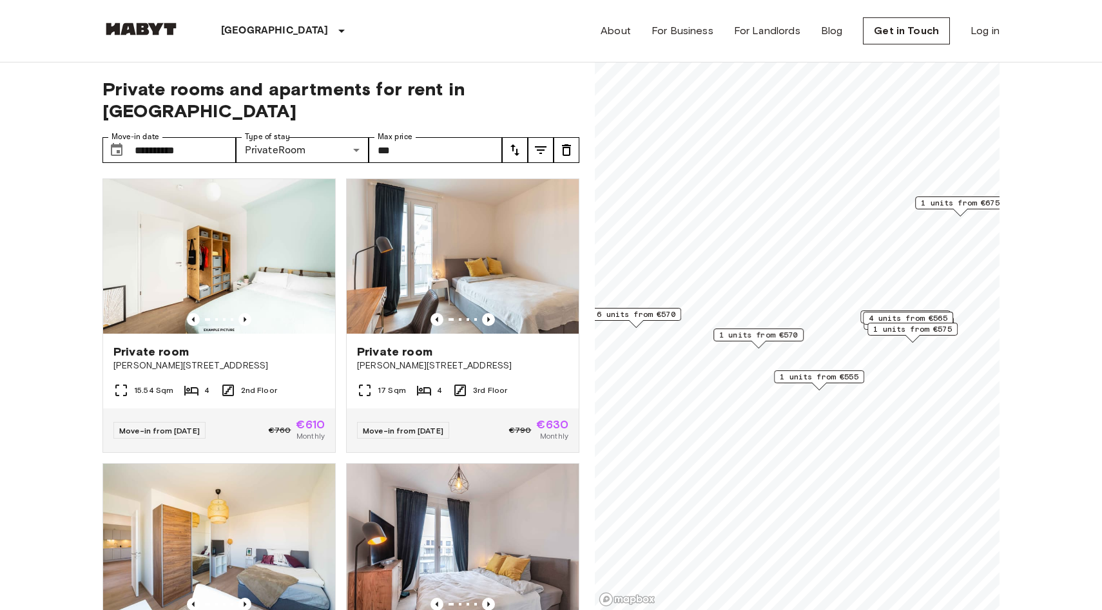
click at [649, 309] on span "6 units from €570" at bounding box center [636, 315] width 79 height 12
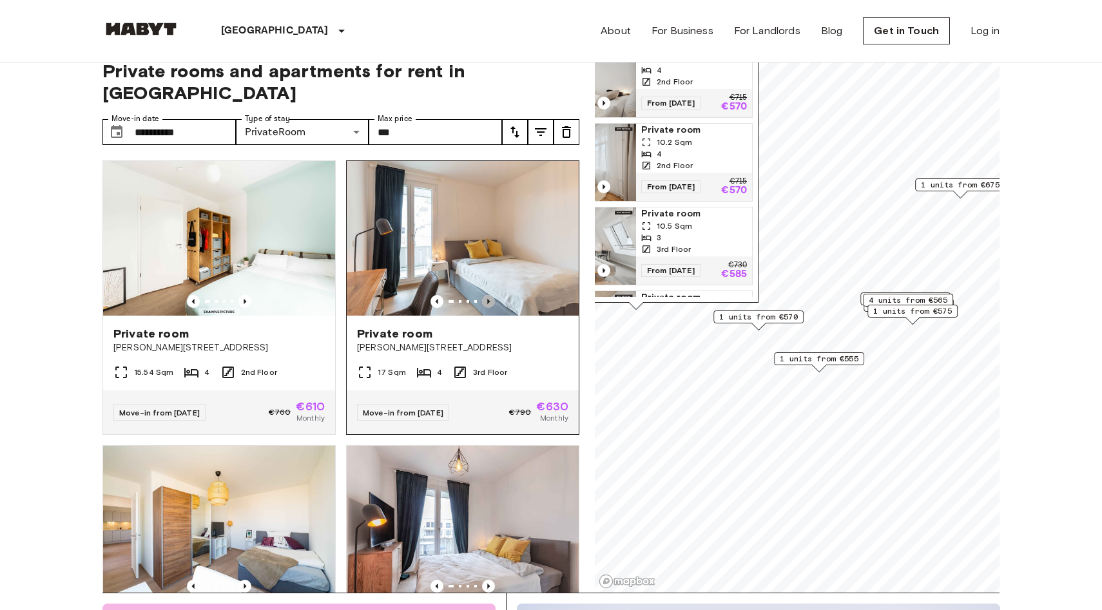
click at [488, 299] on icon "Previous image" at bounding box center [488, 301] width 3 height 5
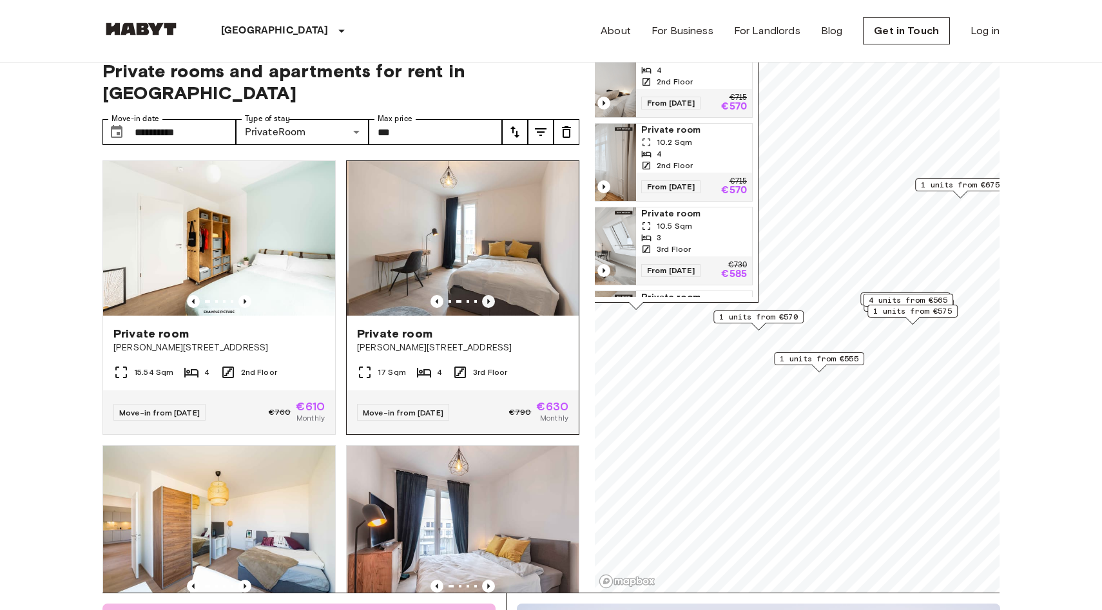
click at [489, 299] on icon "Previous image" at bounding box center [488, 301] width 3 height 5
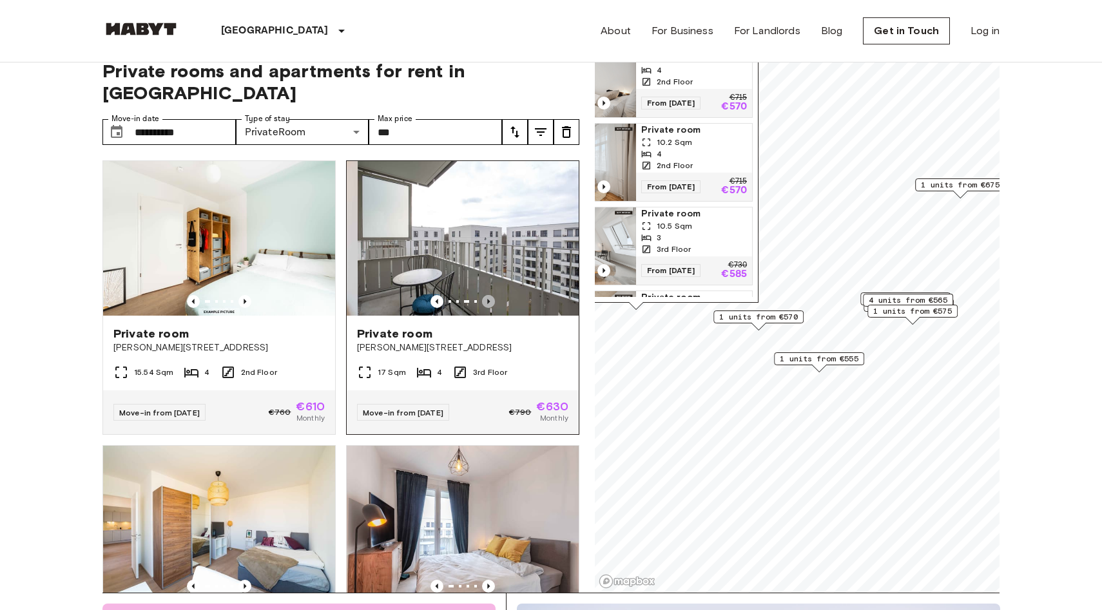
click at [489, 299] on icon "Previous image" at bounding box center [488, 301] width 3 height 5
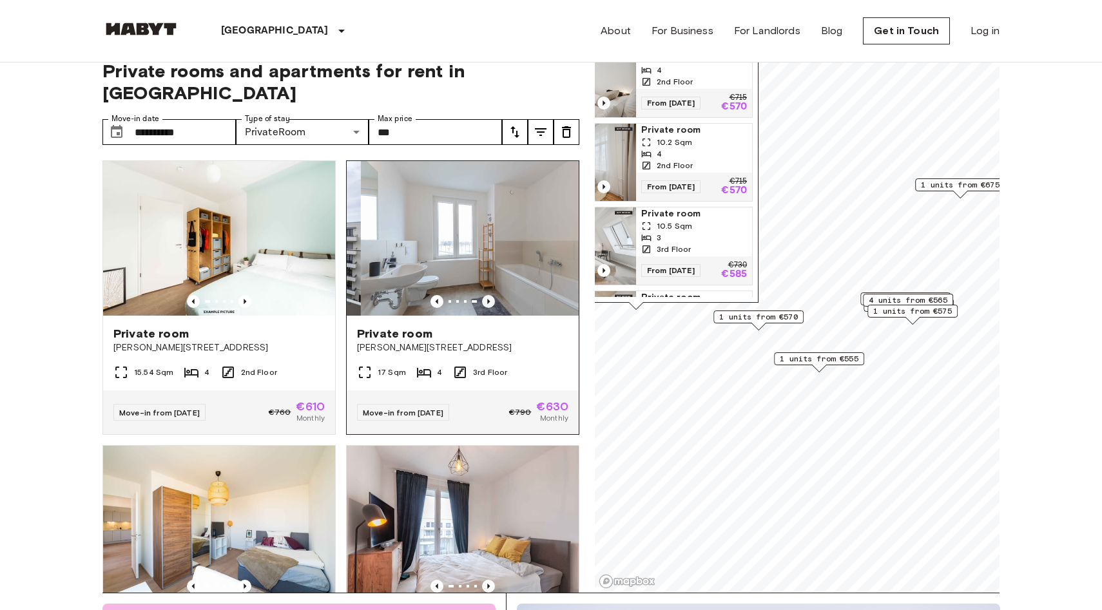
click at [489, 299] on icon "Previous image" at bounding box center [488, 301] width 3 height 5
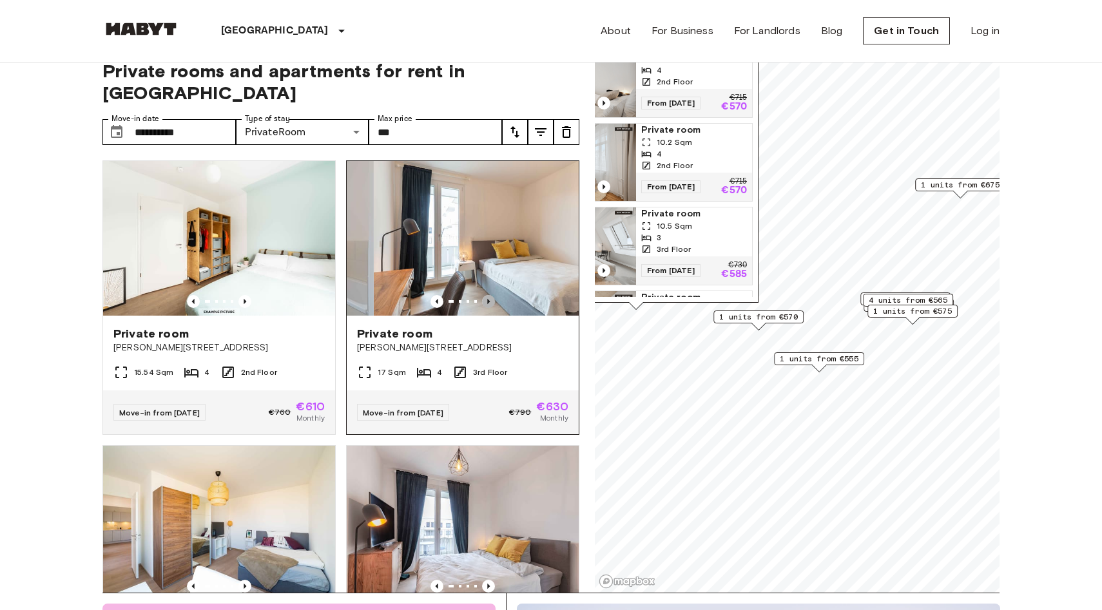
click at [489, 299] on icon "Previous image" at bounding box center [488, 301] width 3 height 5
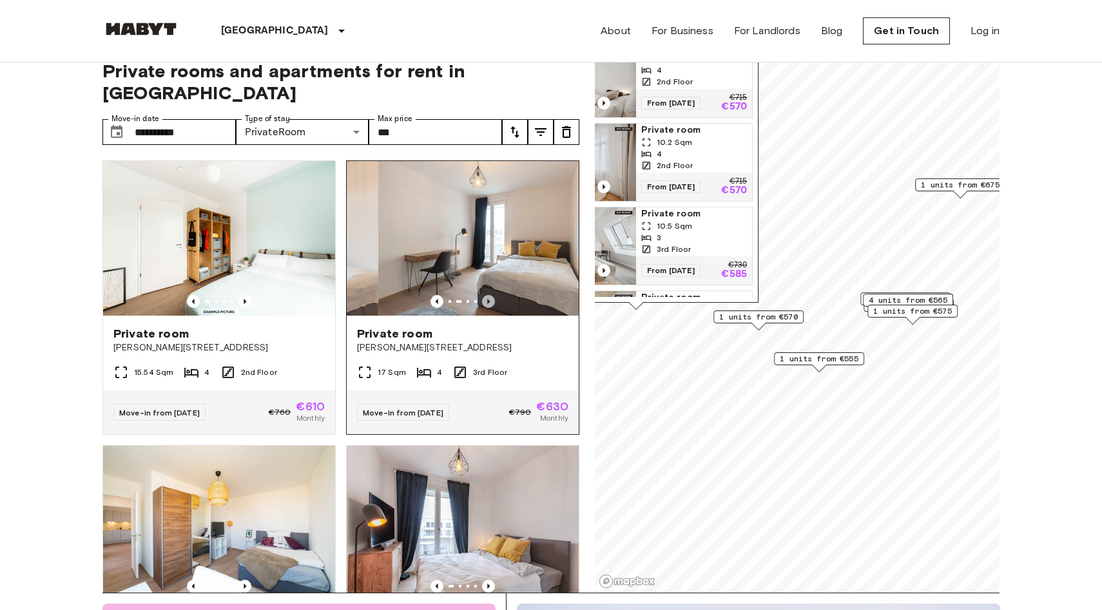
click at [489, 295] on icon "Previous image" at bounding box center [488, 301] width 13 height 13
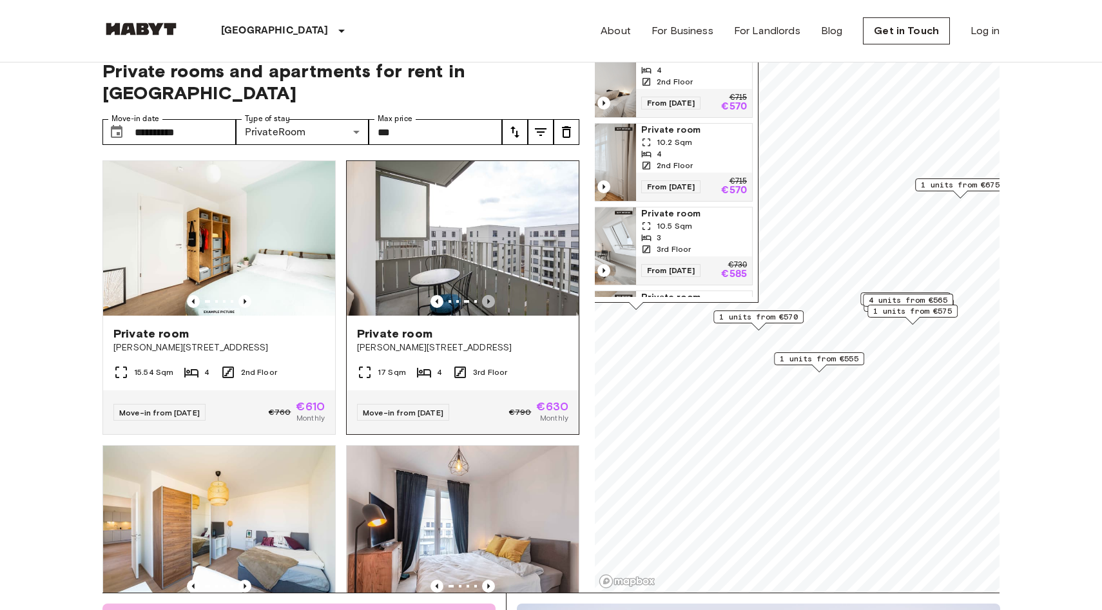
click at [489, 295] on icon "Previous image" at bounding box center [488, 301] width 13 height 13
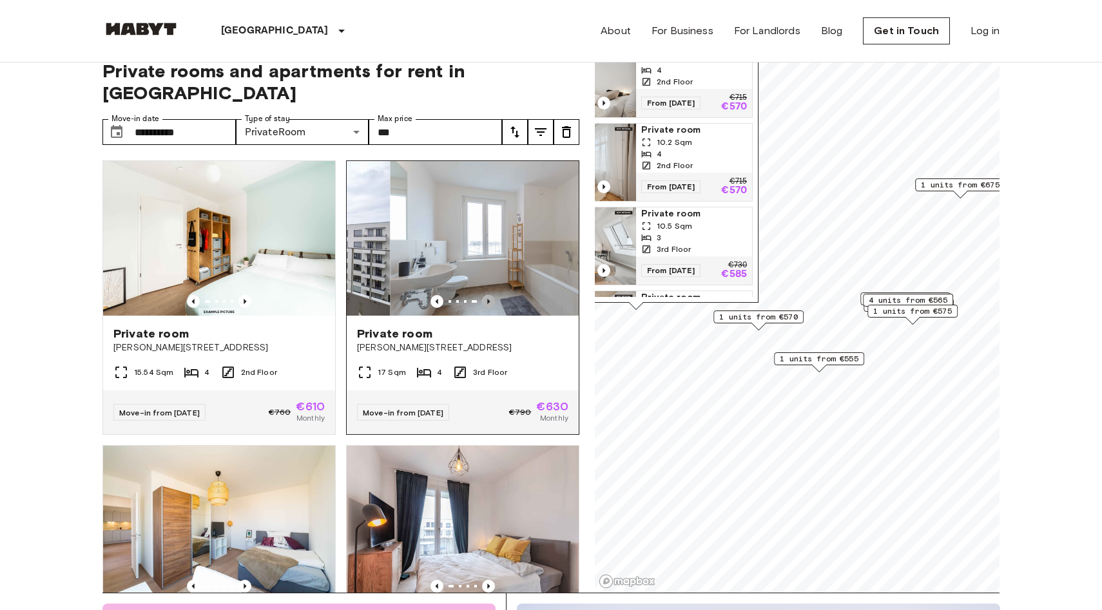
click at [489, 295] on icon "Previous image" at bounding box center [488, 301] width 13 height 13
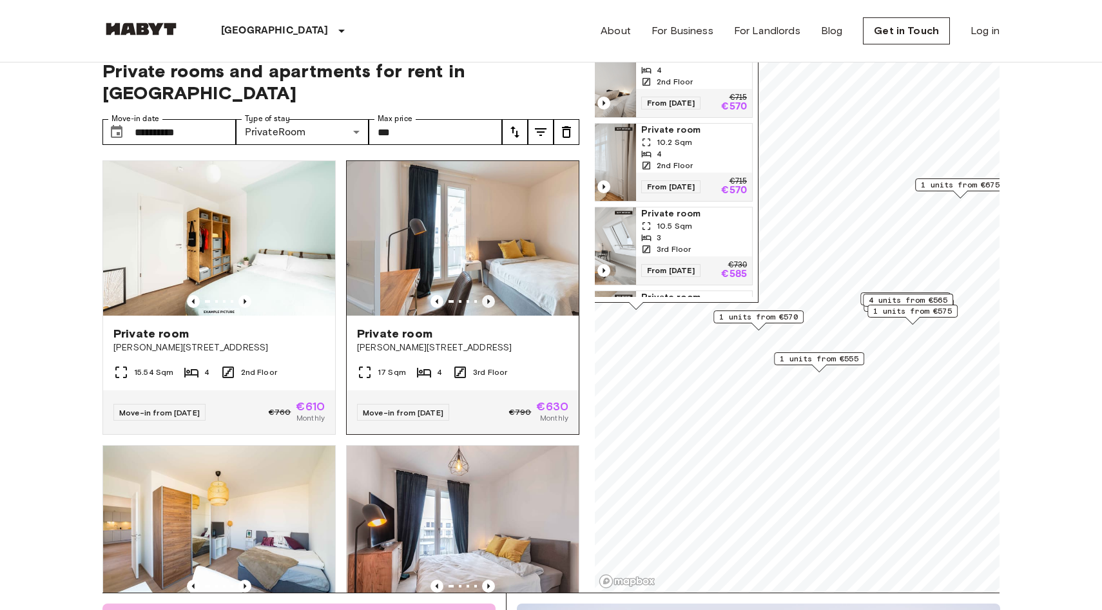
click at [489, 295] on icon "Previous image" at bounding box center [488, 301] width 13 height 13
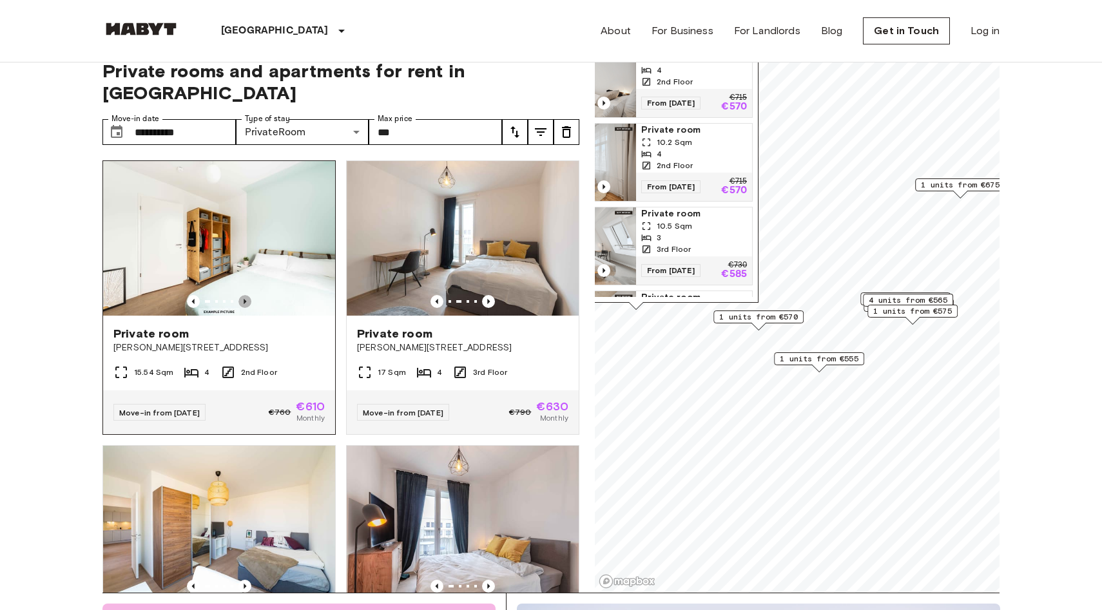
click at [244, 299] on icon "Previous image" at bounding box center [245, 301] width 3 height 5
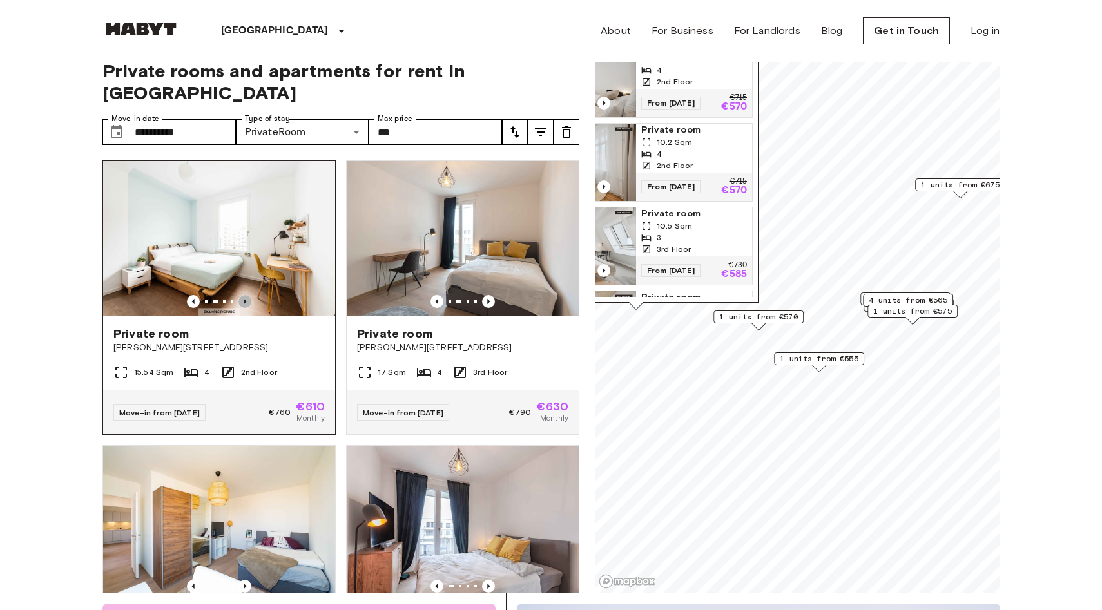
click at [244, 299] on icon "Previous image" at bounding box center [245, 301] width 3 height 5
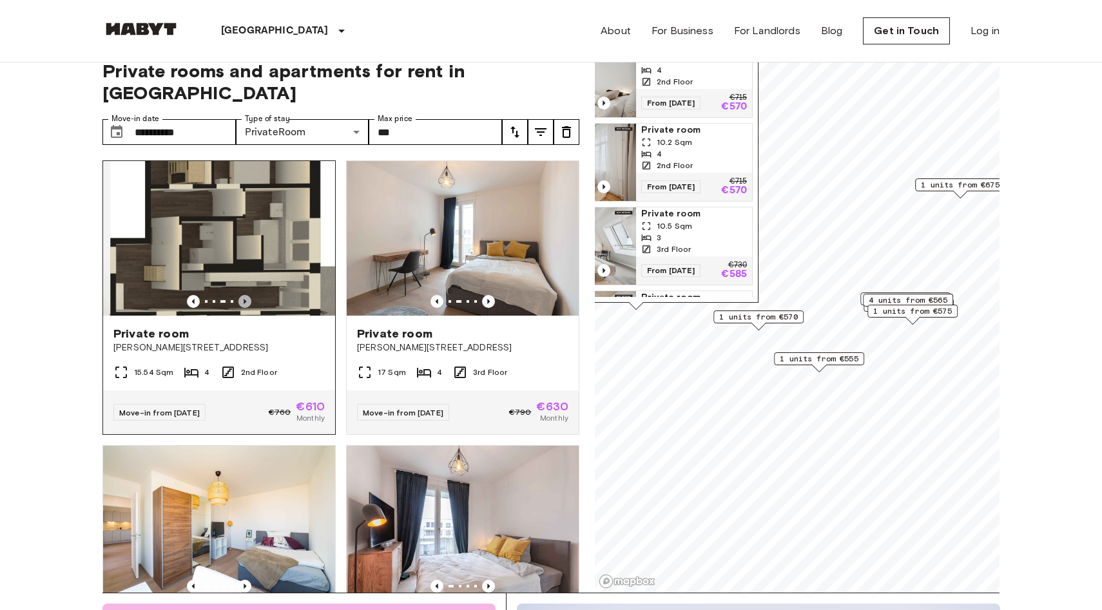
click at [244, 299] on icon "Previous image" at bounding box center [245, 301] width 3 height 5
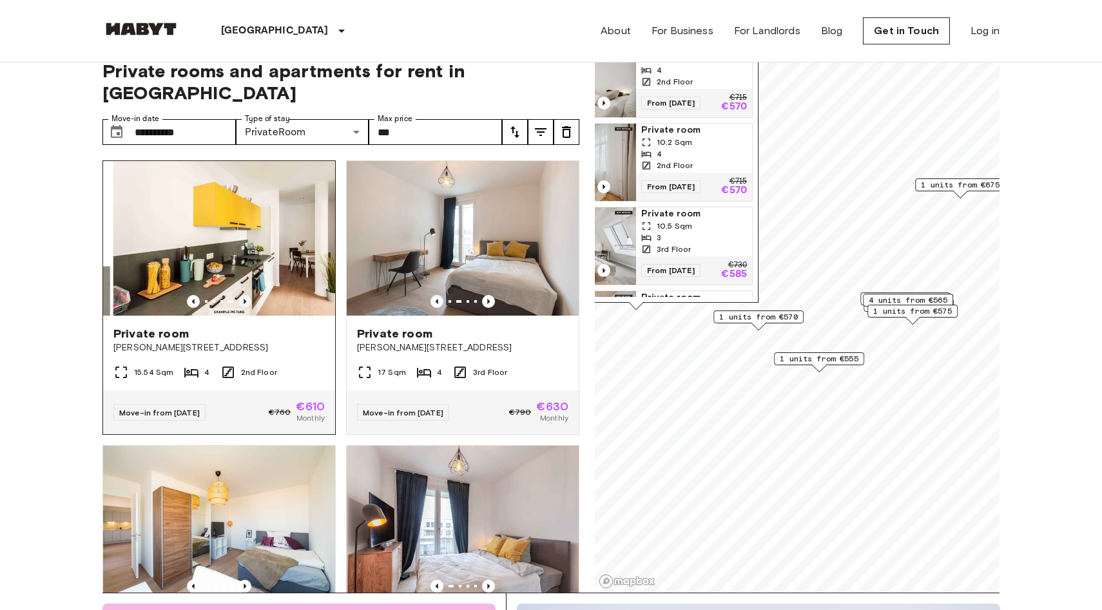
click at [244, 299] on icon "Previous image" at bounding box center [245, 301] width 3 height 5
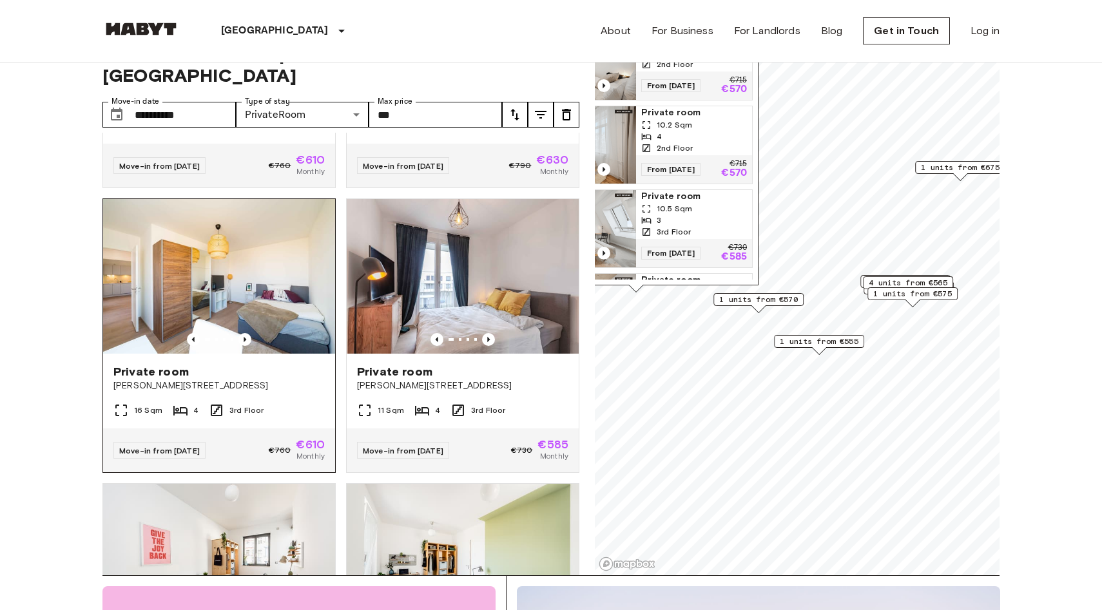
scroll to position [234, 0]
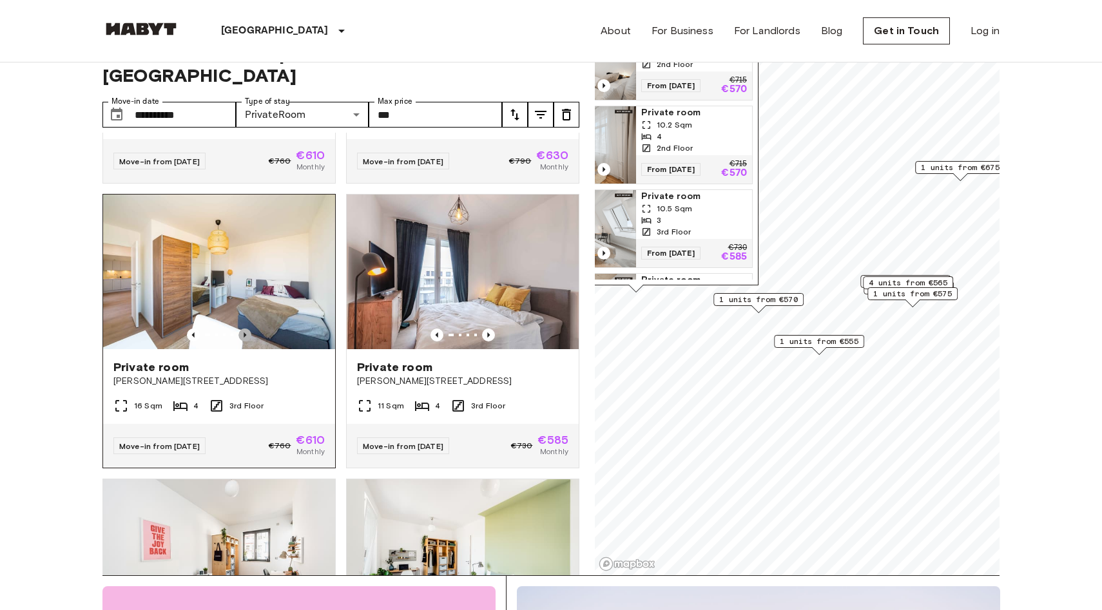
click at [246, 329] on icon "Previous image" at bounding box center [244, 335] width 13 height 13
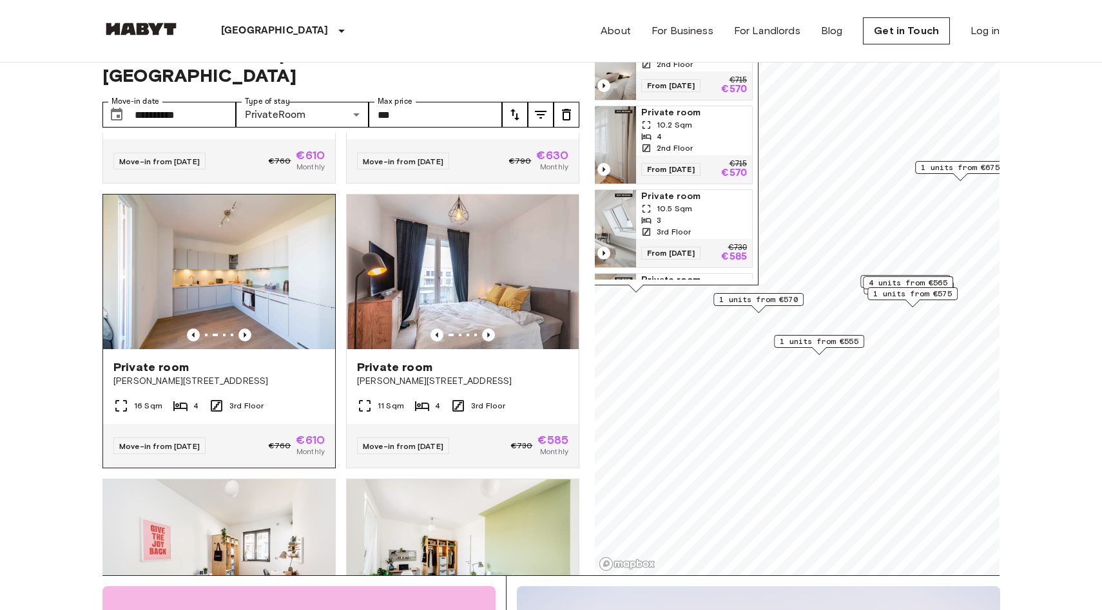
click at [244, 320] on img at bounding box center [234, 272] width 232 height 155
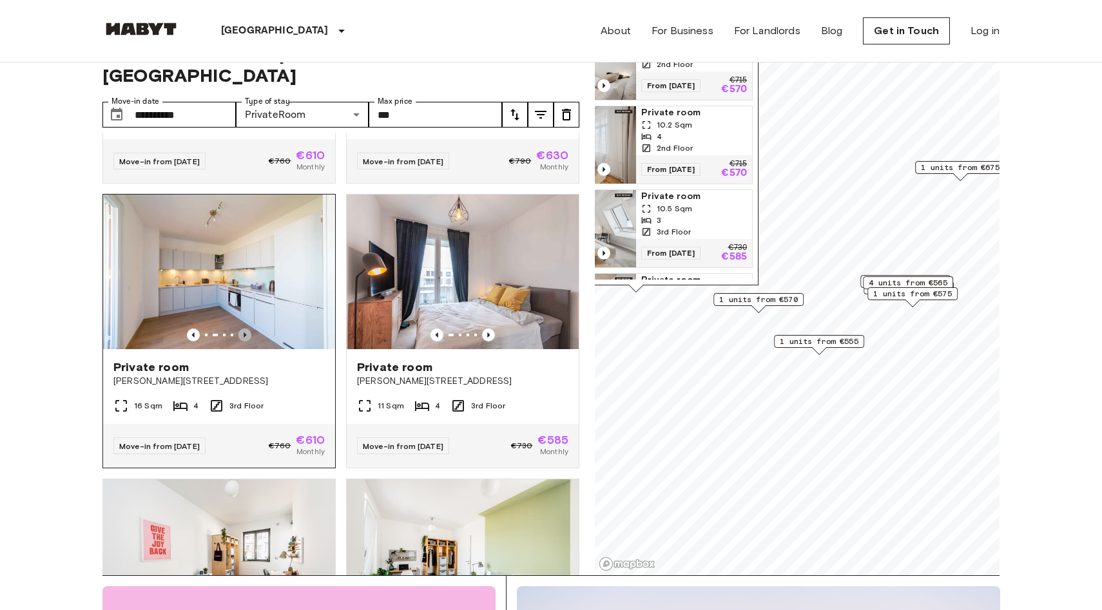
click at [246, 333] on icon "Previous image" at bounding box center [245, 335] width 3 height 5
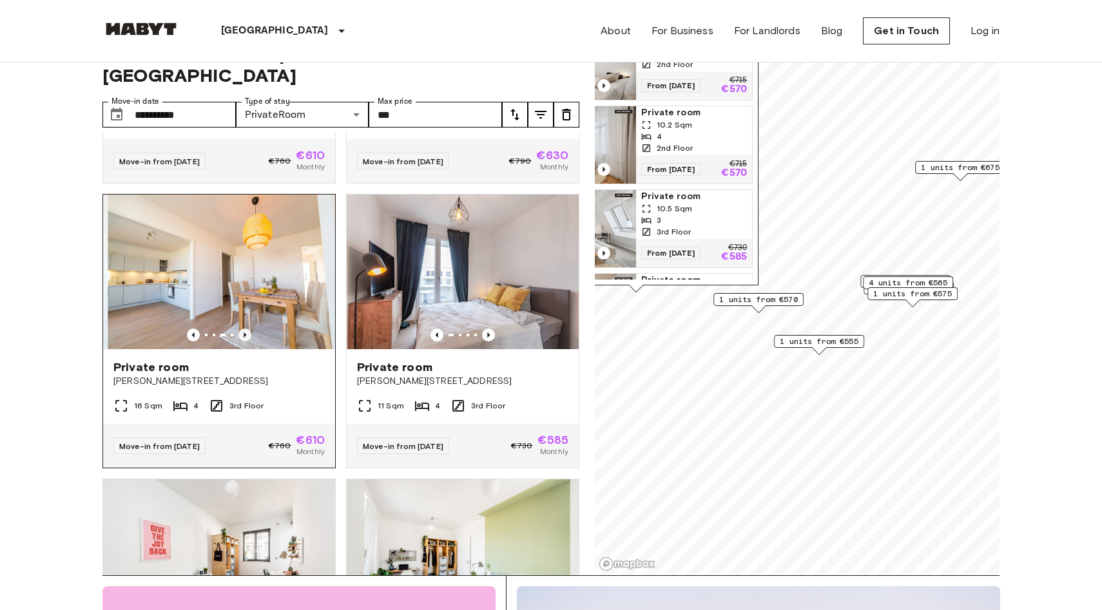
click at [246, 333] on icon "Previous image" at bounding box center [245, 335] width 3 height 5
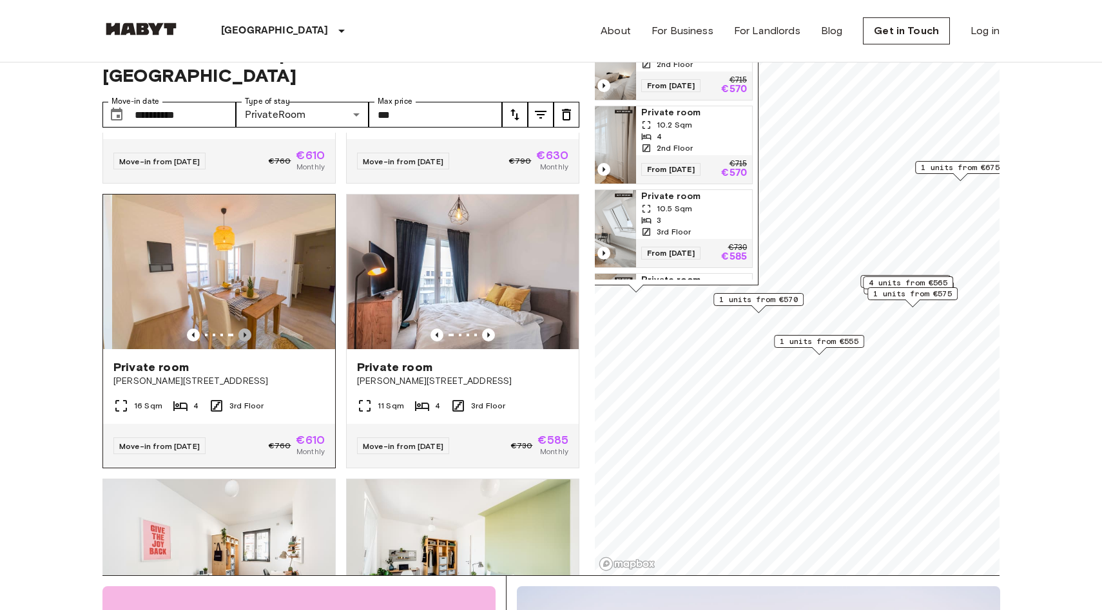
click at [246, 333] on icon "Previous image" at bounding box center [245, 335] width 3 height 5
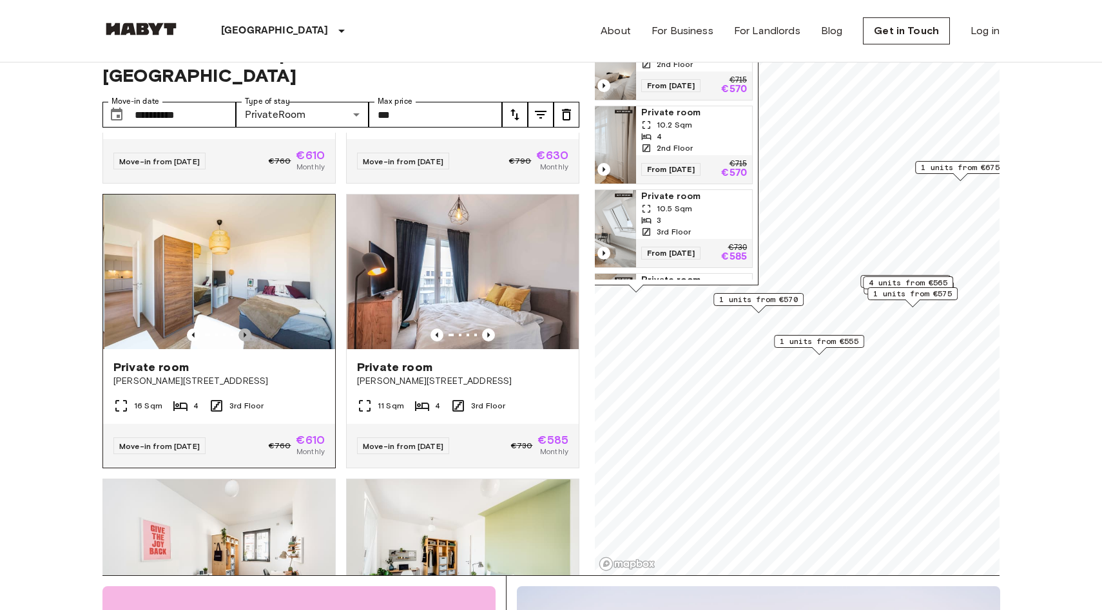
click at [246, 333] on icon "Previous image" at bounding box center [245, 335] width 3 height 5
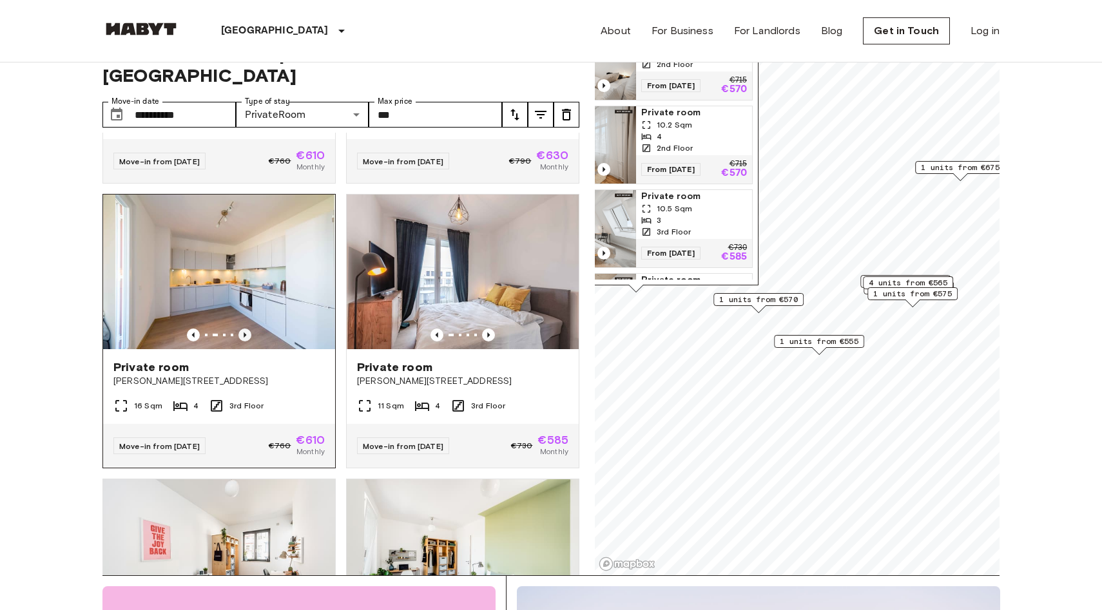
click at [246, 333] on icon "Previous image" at bounding box center [245, 335] width 3 height 5
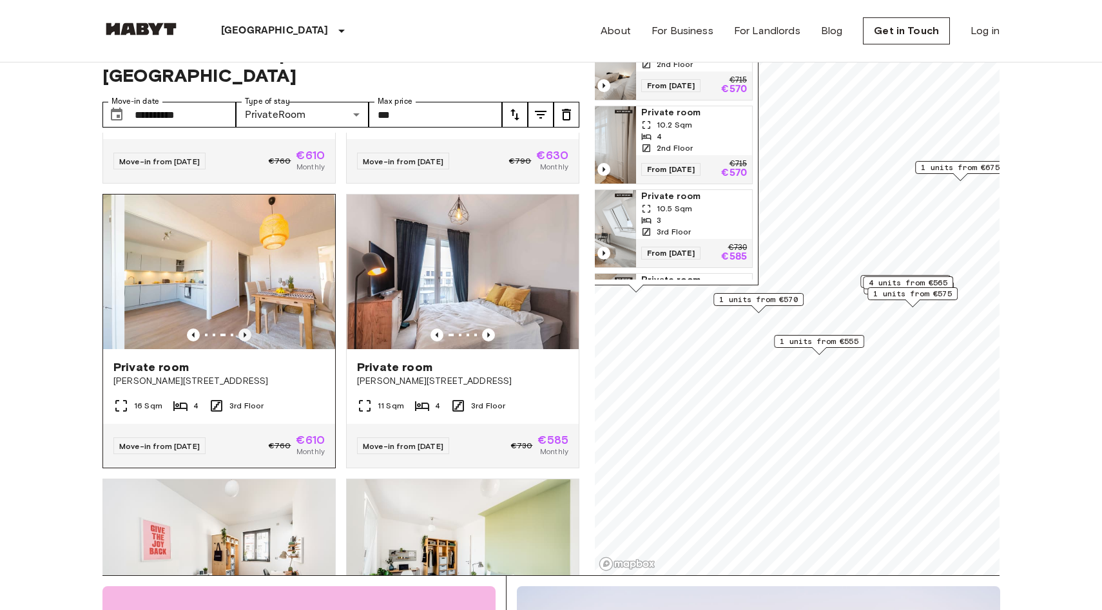
click at [246, 333] on icon "Previous image" at bounding box center [245, 335] width 3 height 5
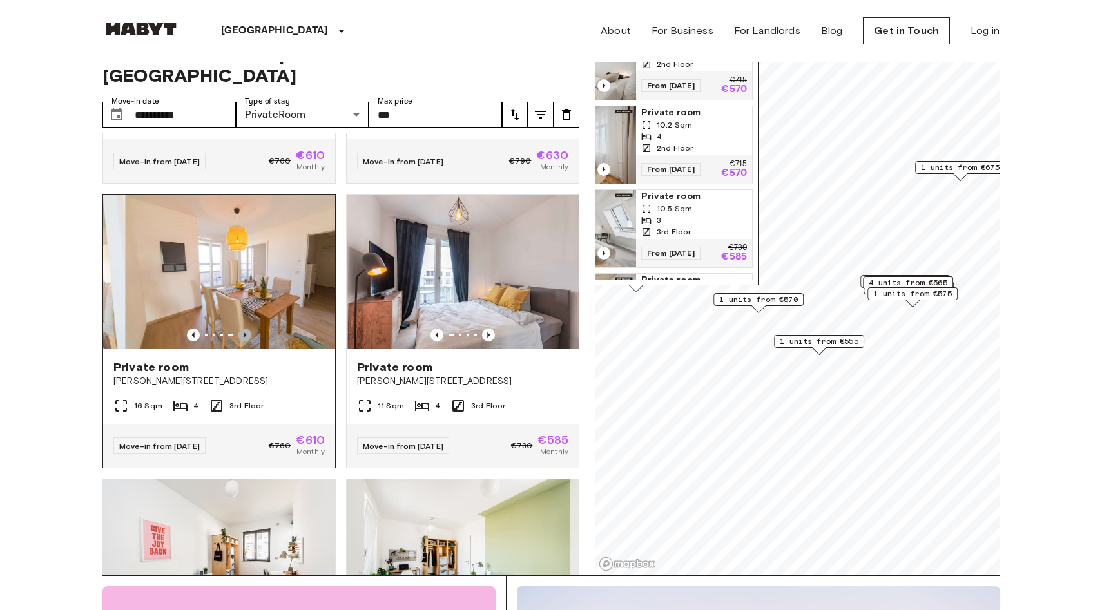
click at [246, 333] on icon "Previous image" at bounding box center [245, 335] width 3 height 5
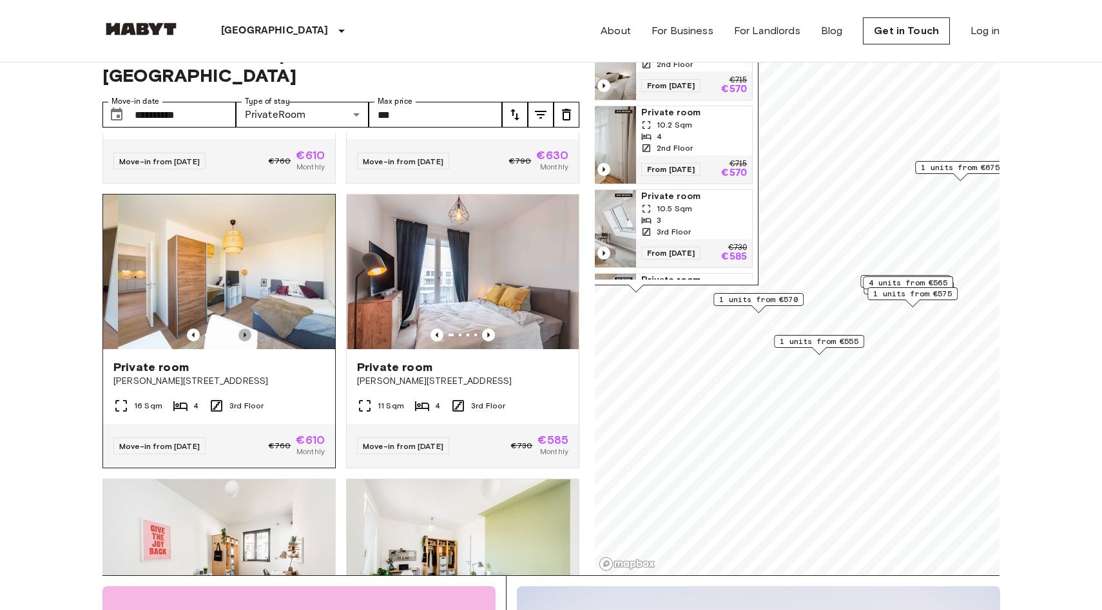
click at [246, 333] on icon "Previous image" at bounding box center [245, 335] width 3 height 5
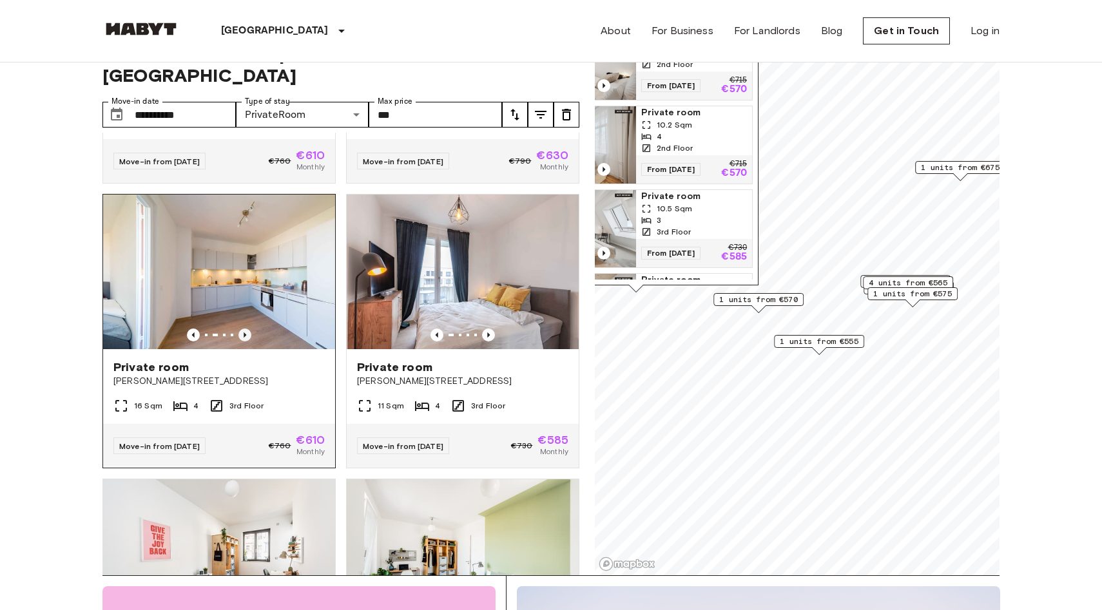
click at [246, 333] on icon "Previous image" at bounding box center [245, 335] width 3 height 5
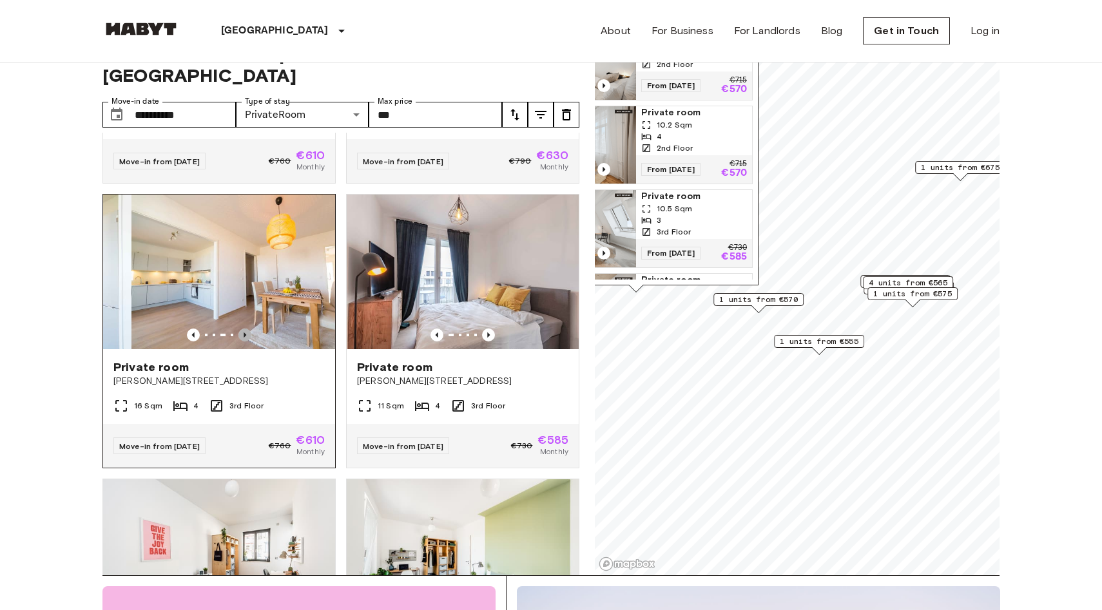
click at [246, 333] on icon "Previous image" at bounding box center [245, 335] width 3 height 5
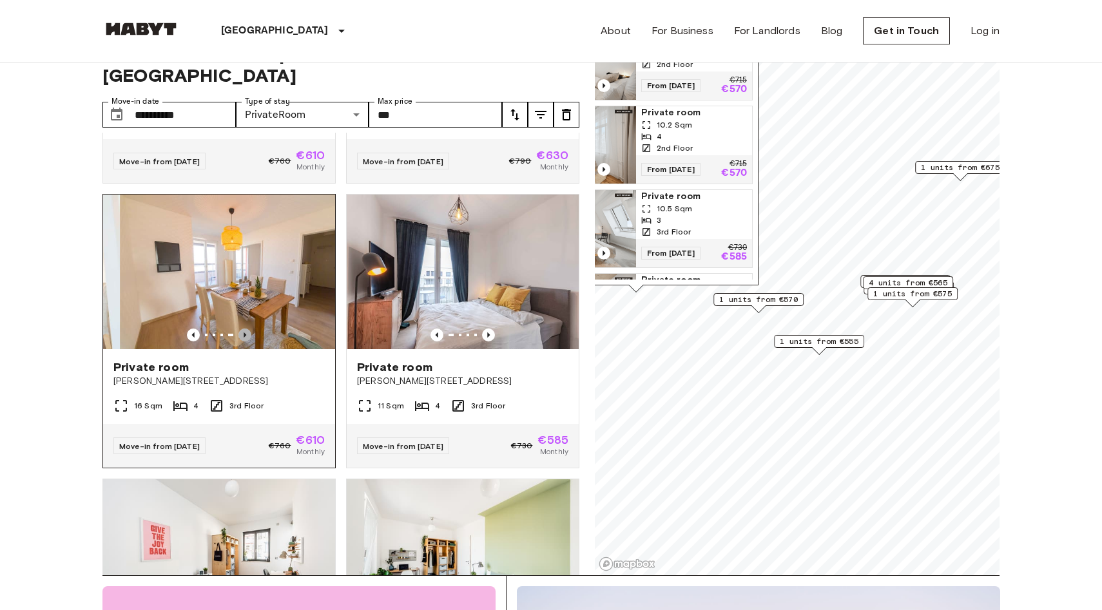
click at [246, 333] on icon "Previous image" at bounding box center [245, 335] width 3 height 5
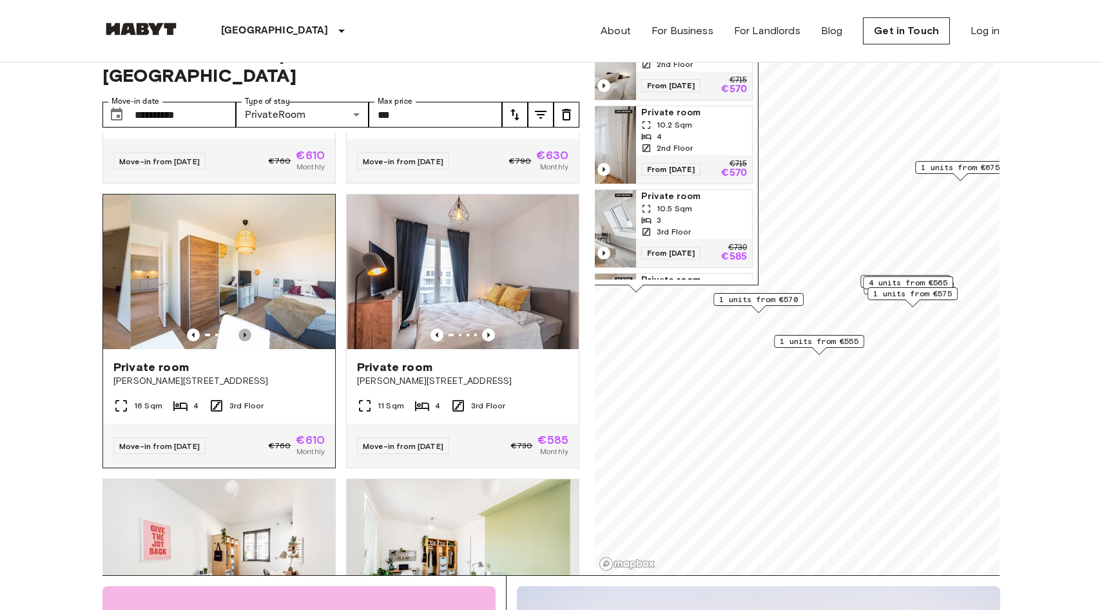
click at [246, 333] on icon "Previous image" at bounding box center [245, 335] width 3 height 5
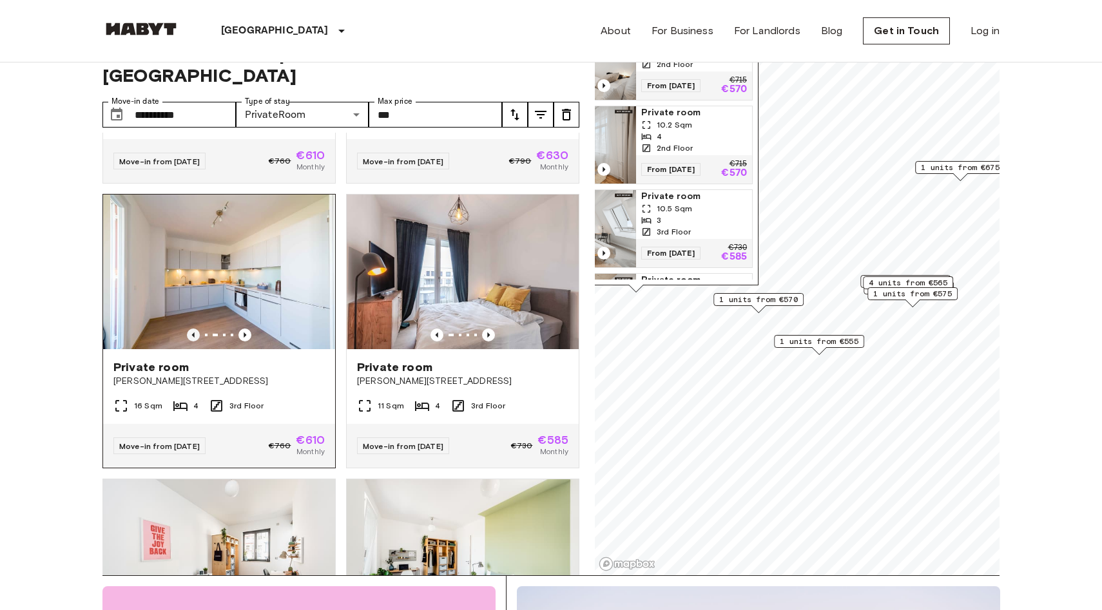
click at [195, 329] on icon "Previous image" at bounding box center [193, 335] width 13 height 13
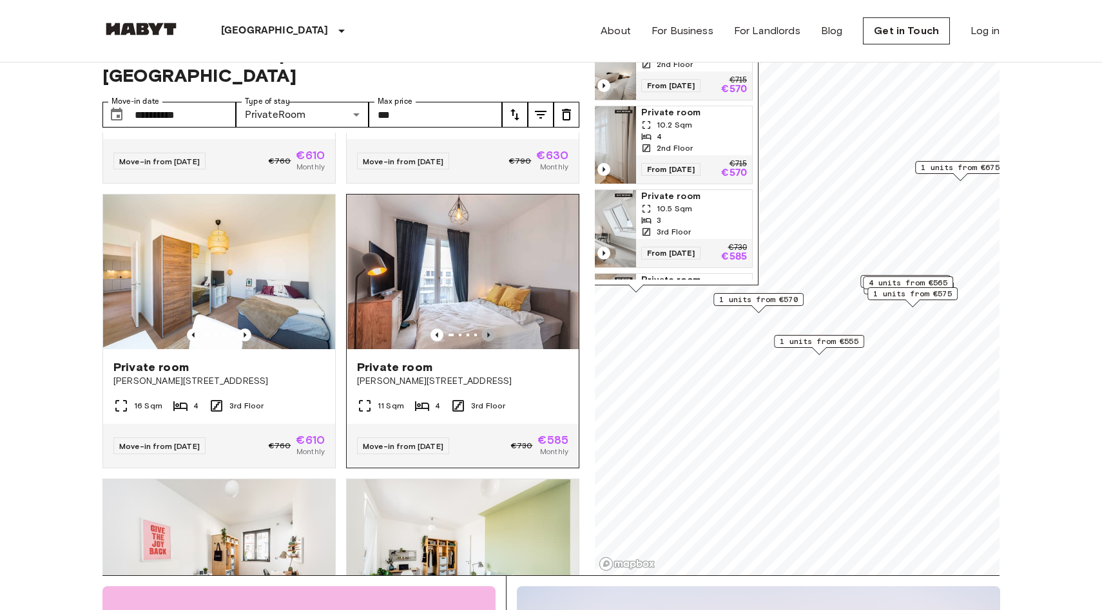
click at [490, 329] on icon "Previous image" at bounding box center [488, 335] width 13 height 13
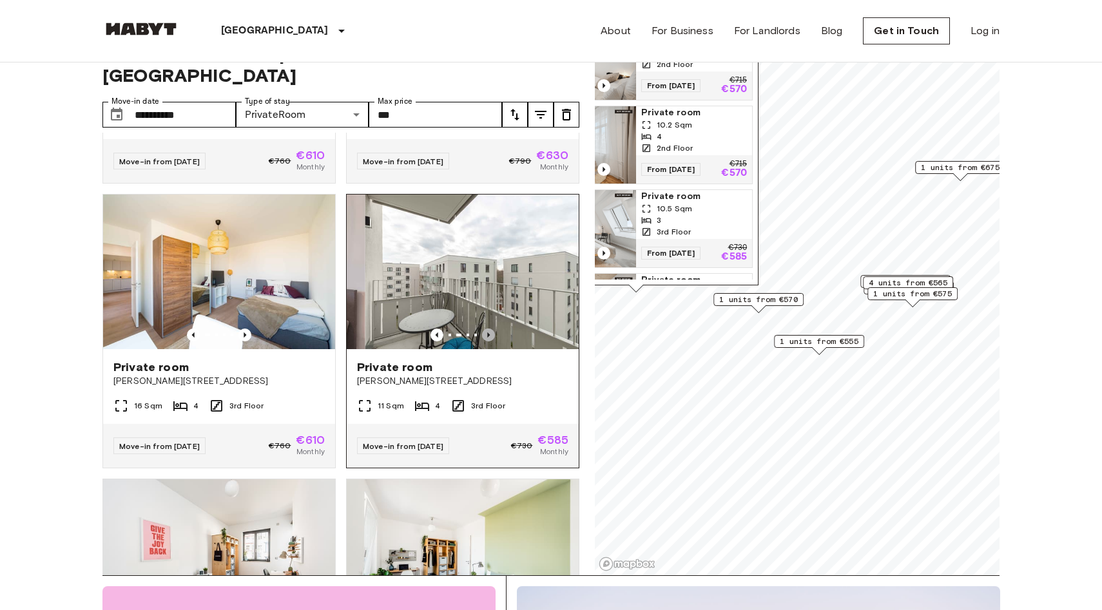
click at [490, 329] on icon "Previous image" at bounding box center [488, 335] width 13 height 13
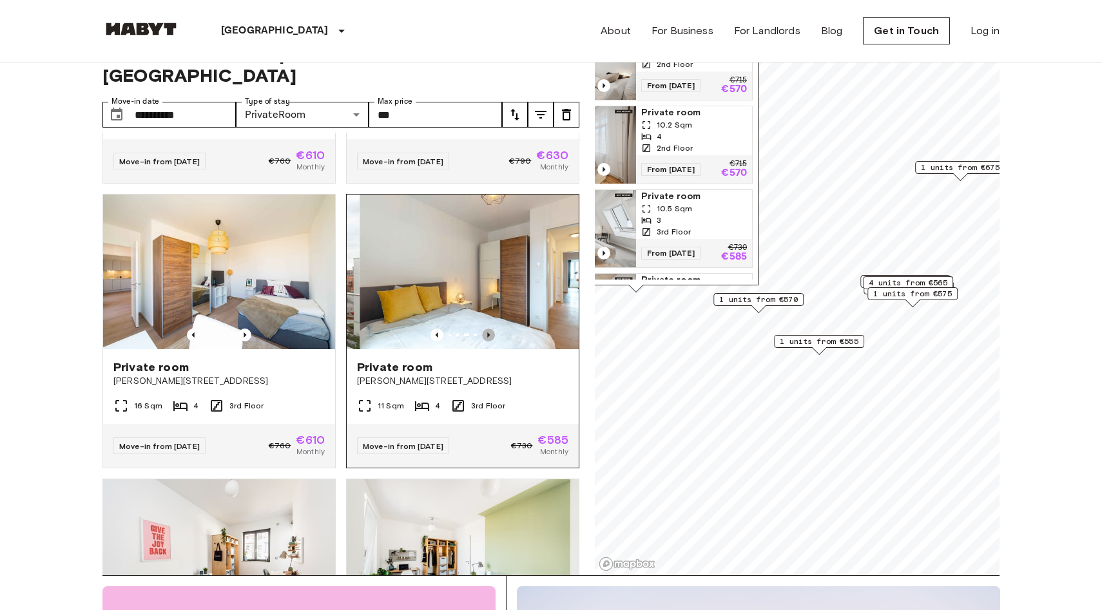
click at [490, 329] on icon "Previous image" at bounding box center [488, 335] width 13 height 13
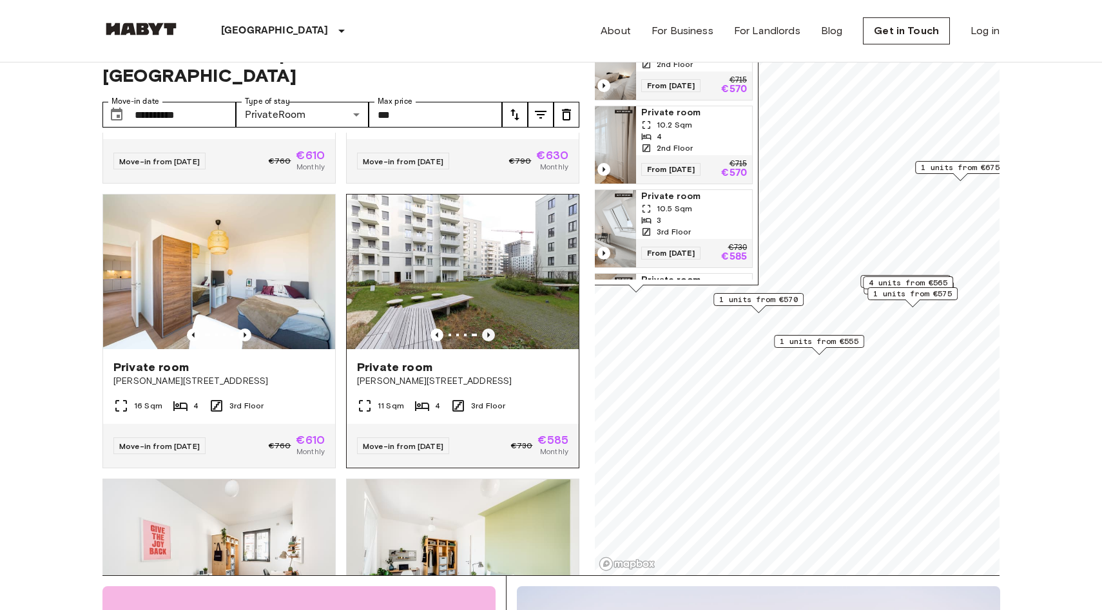
click at [490, 329] on icon "Previous image" at bounding box center [488, 335] width 13 height 13
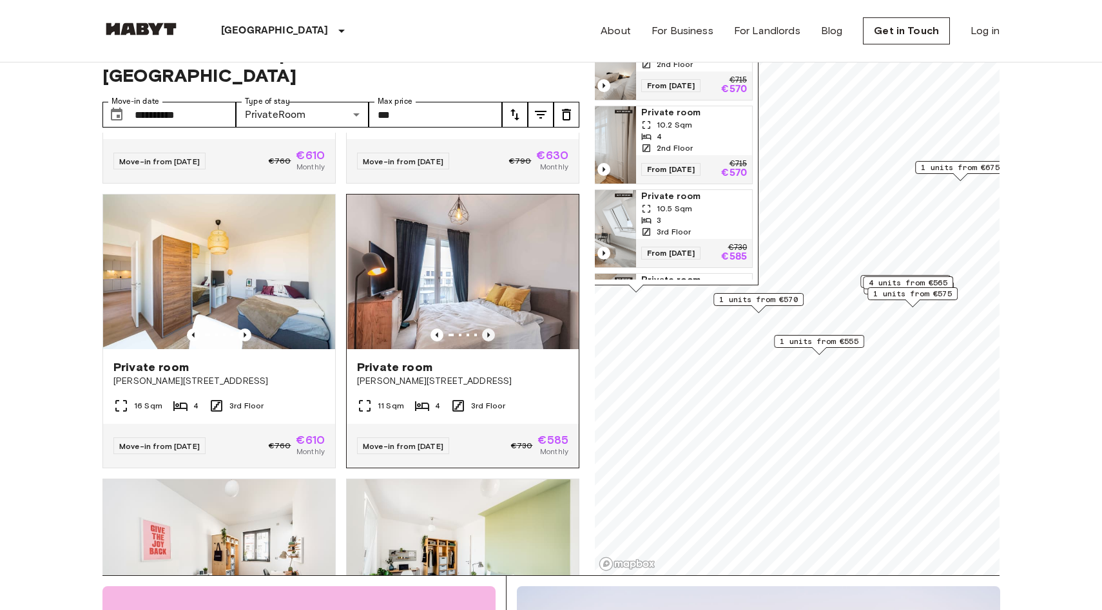
click at [490, 329] on icon "Previous image" at bounding box center [488, 335] width 13 height 13
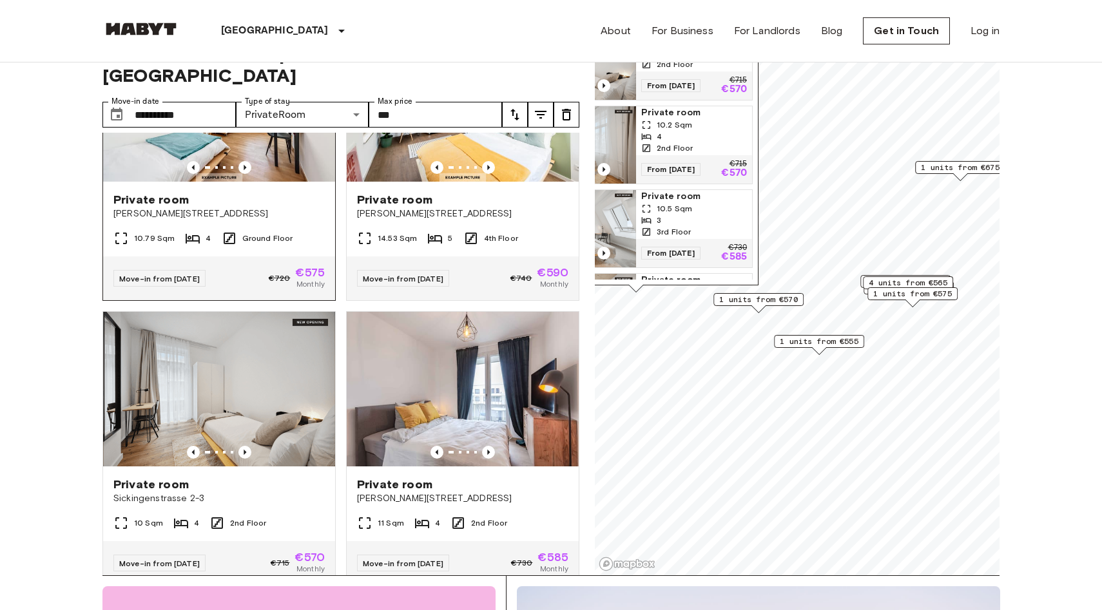
scroll to position [721, 0]
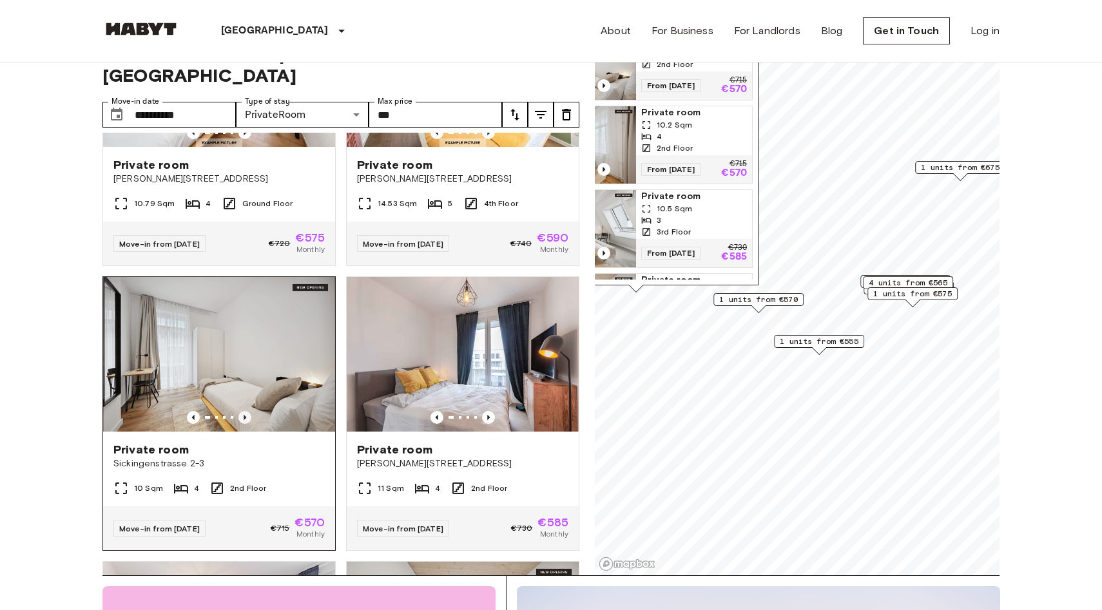
click at [246, 411] on icon "Previous image" at bounding box center [244, 417] width 13 height 13
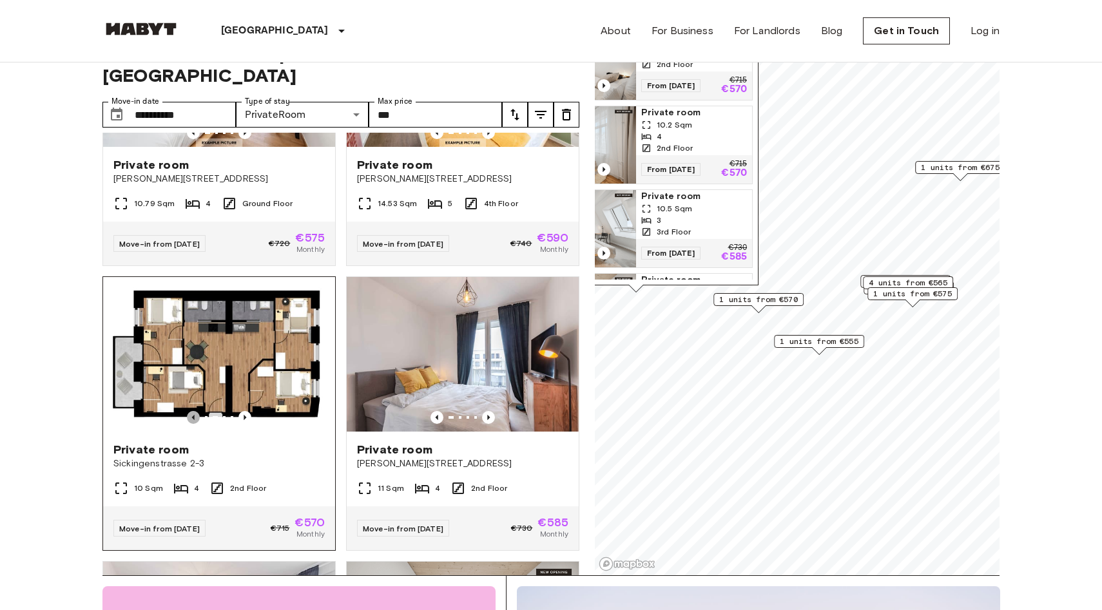
click at [193, 415] on icon "Previous image" at bounding box center [193, 417] width 3 height 5
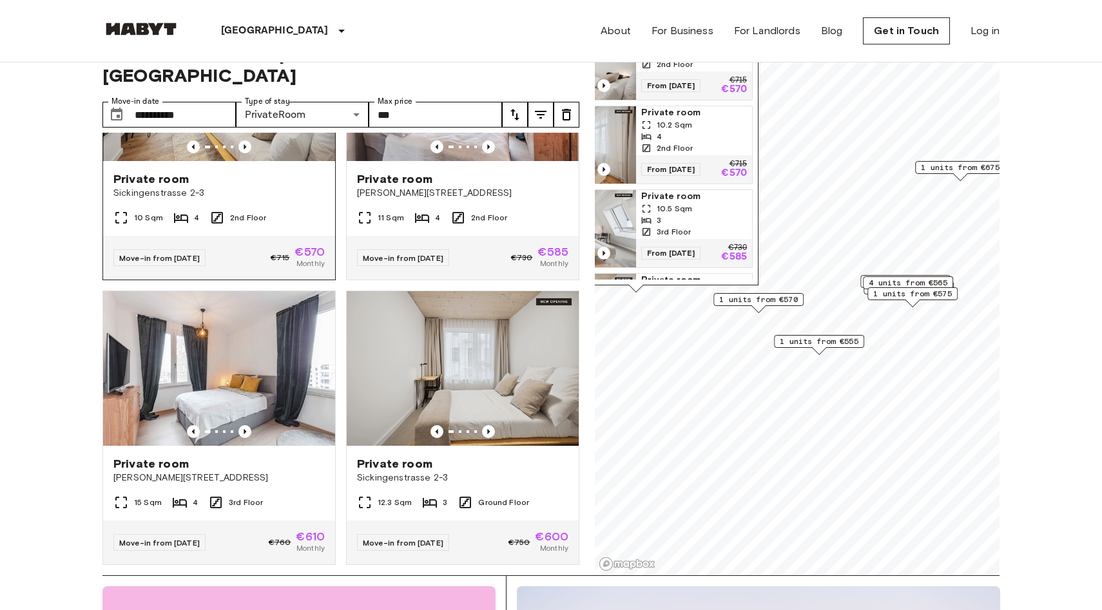
scroll to position [993, 0]
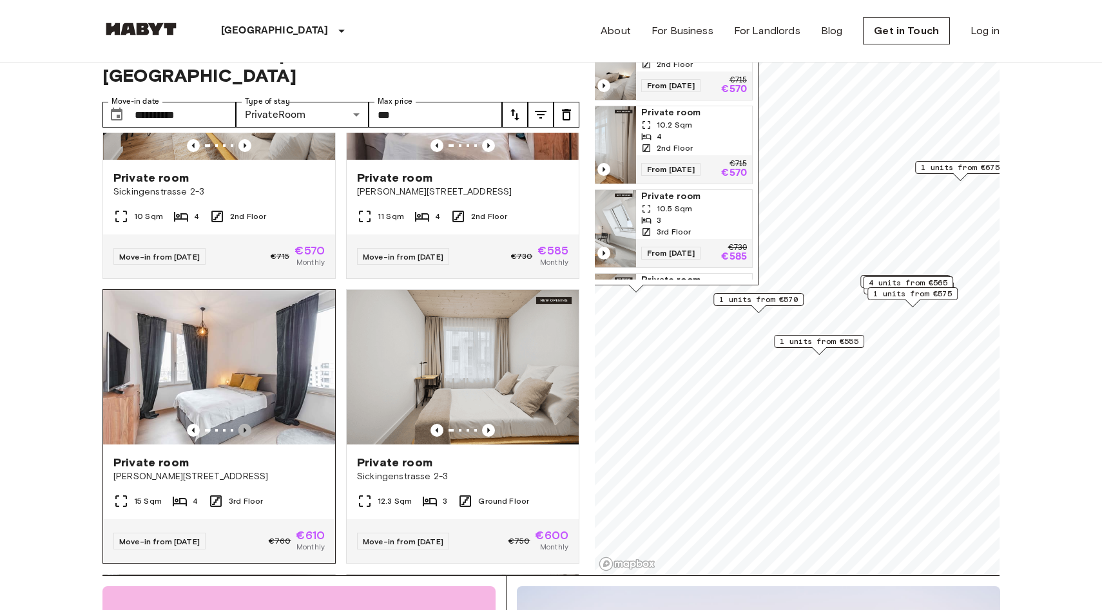
click at [244, 424] on icon "Previous image" at bounding box center [244, 430] width 13 height 13
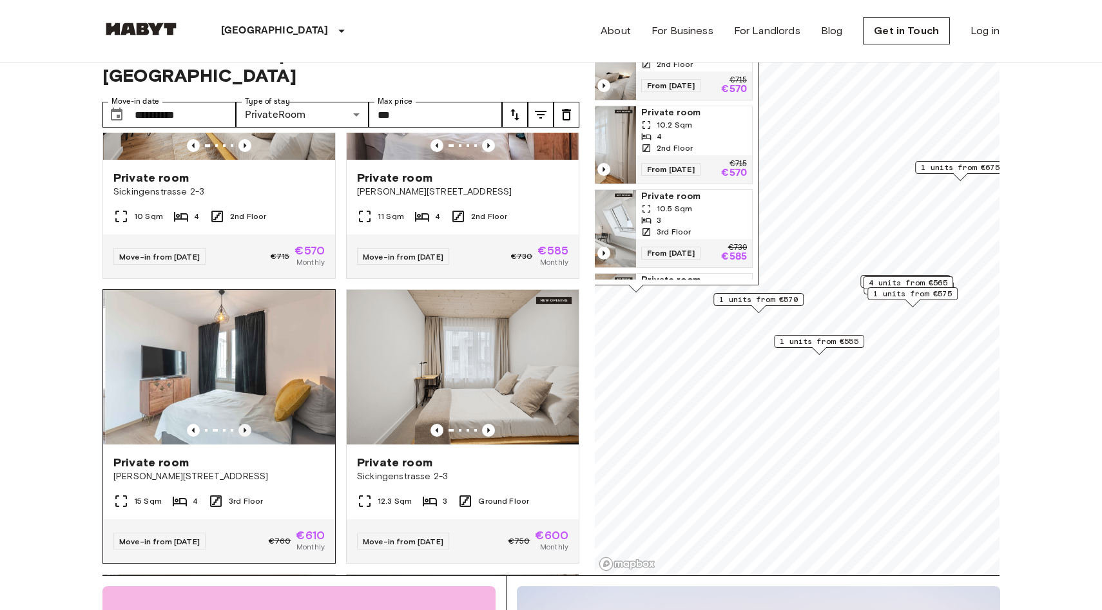
click at [244, 424] on icon "Previous image" at bounding box center [244, 430] width 13 height 13
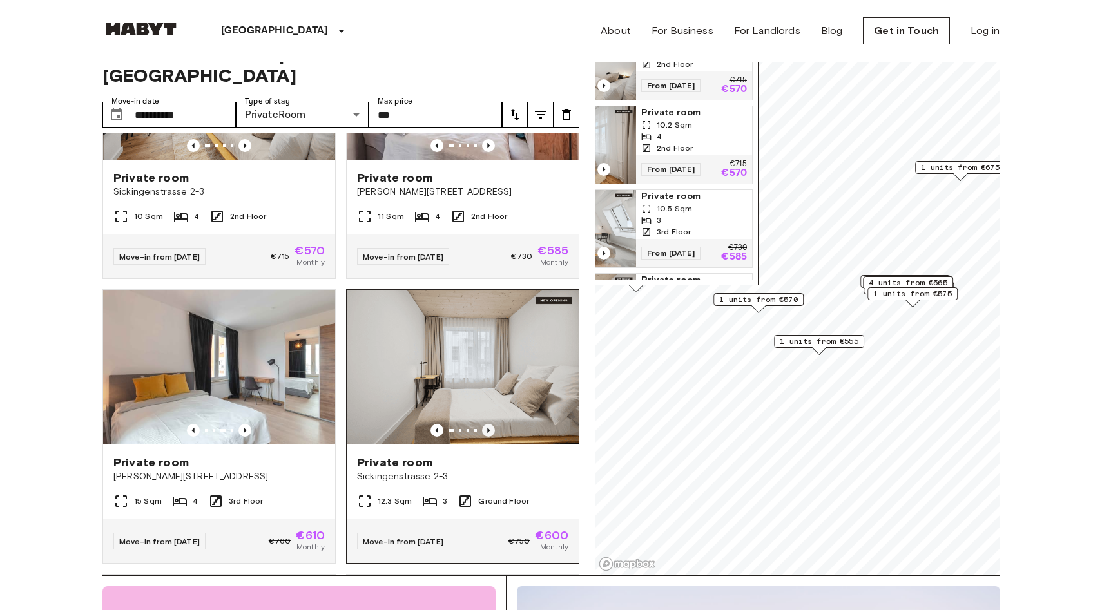
click at [490, 424] on icon "Previous image" at bounding box center [488, 430] width 13 height 13
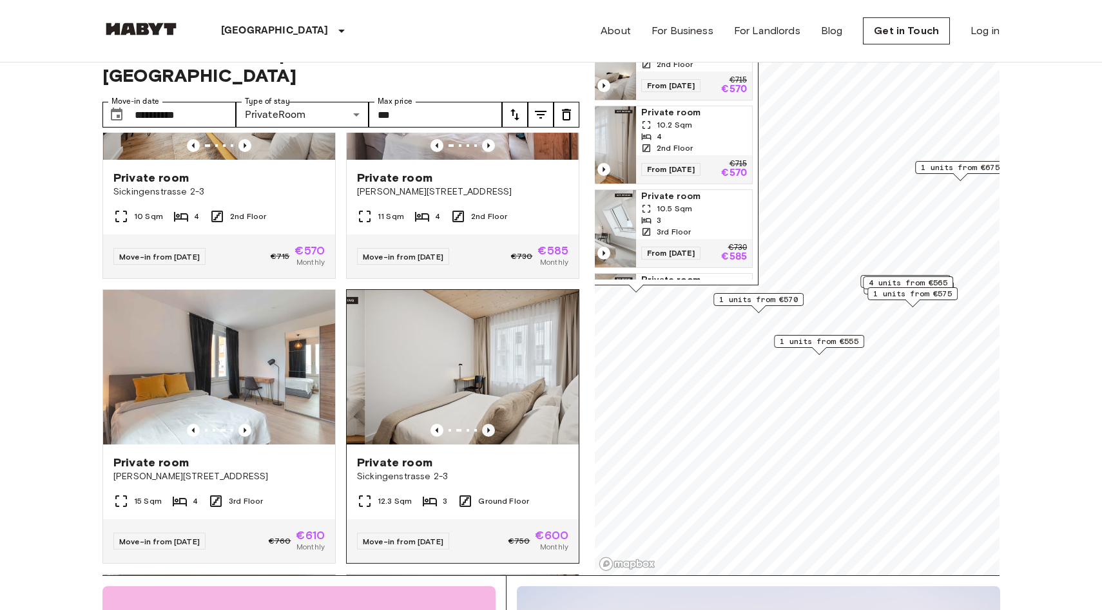
click at [490, 424] on icon "Previous image" at bounding box center [488, 430] width 13 height 13
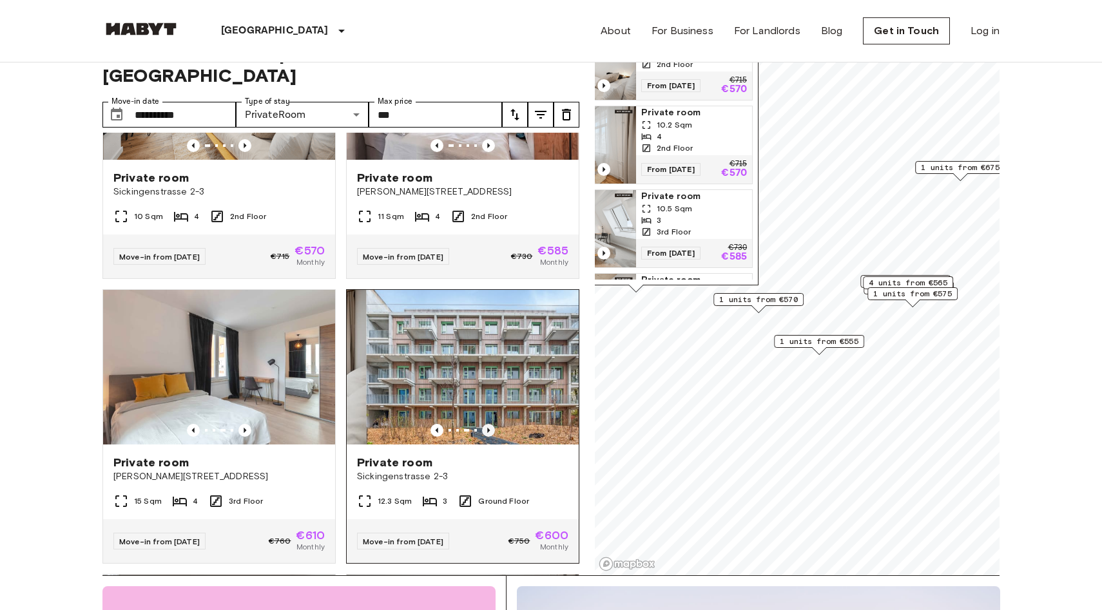
click at [490, 424] on icon "Previous image" at bounding box center [488, 430] width 13 height 13
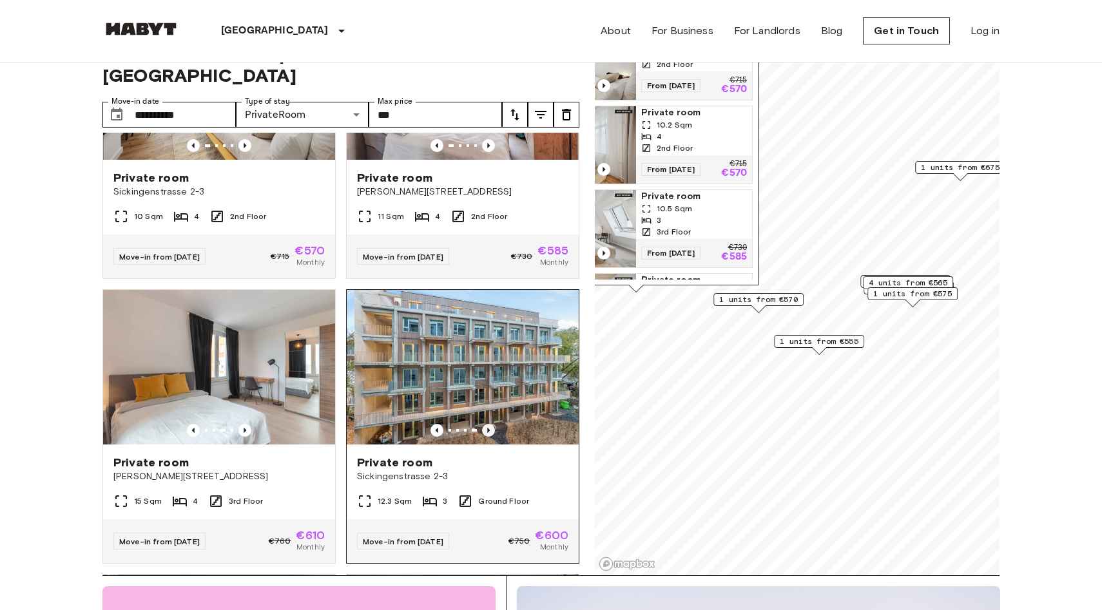
click at [490, 424] on icon "Previous image" at bounding box center [488, 430] width 13 height 13
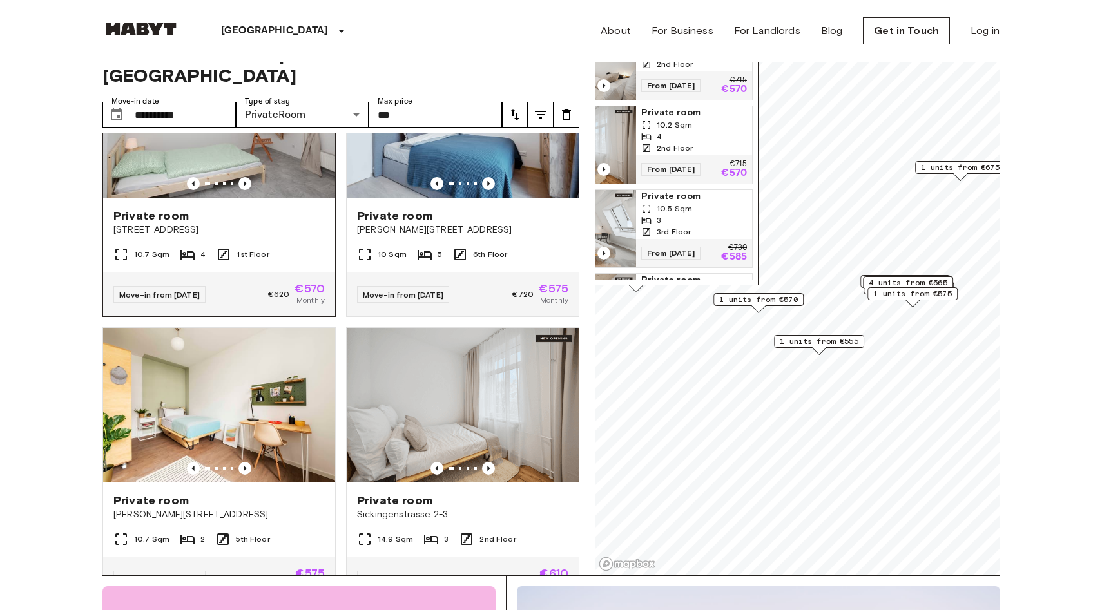
scroll to position [2095, 0]
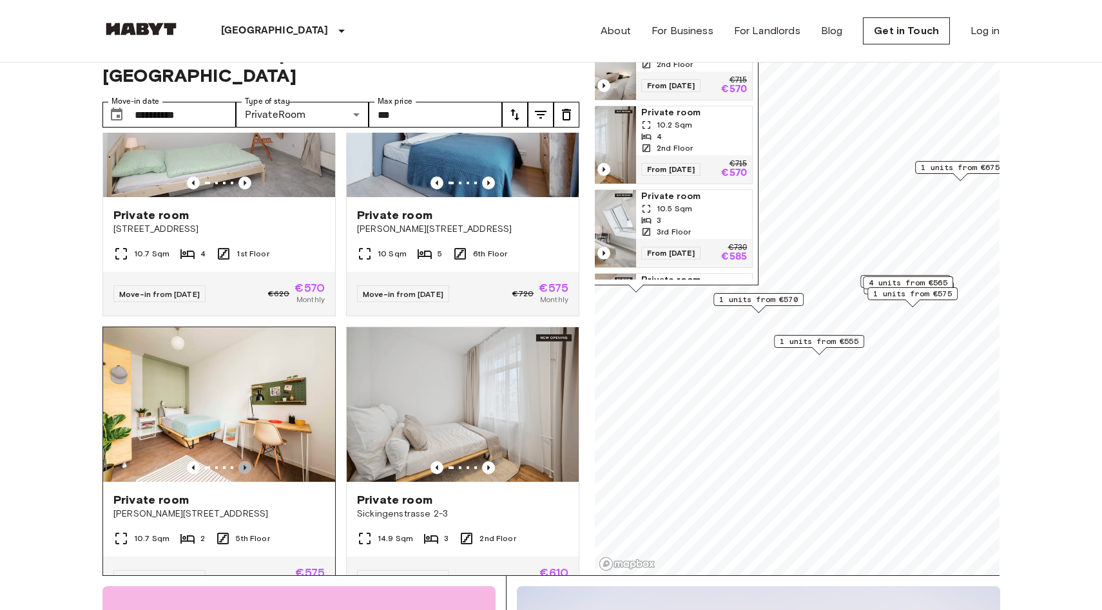
click at [247, 461] on icon "Previous image" at bounding box center [244, 467] width 13 height 13
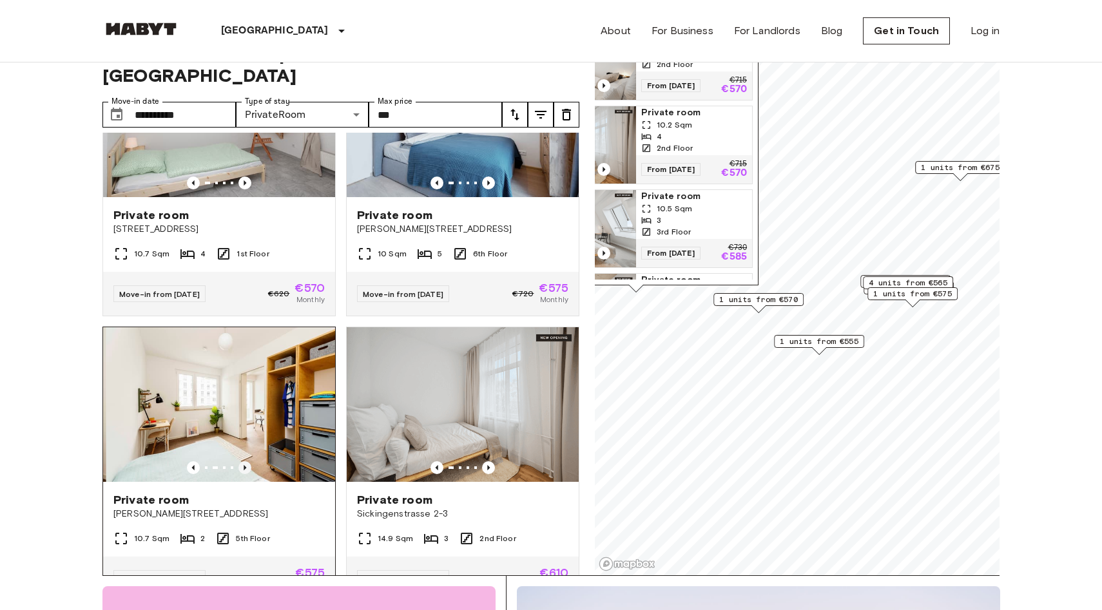
click at [247, 461] on icon "Previous image" at bounding box center [244, 467] width 13 height 13
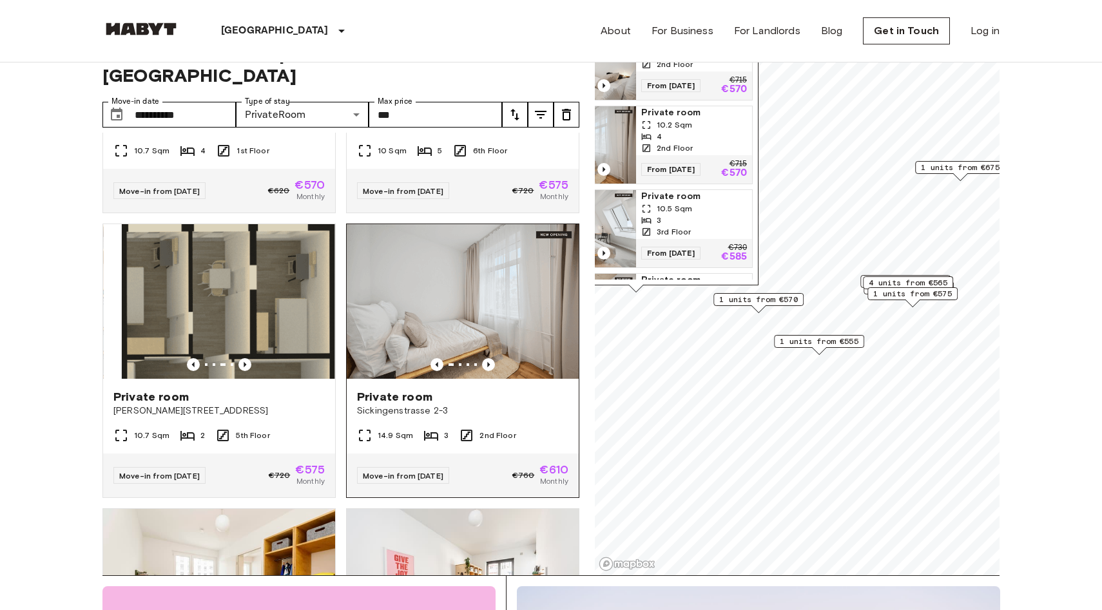
scroll to position [2199, 0]
click at [490, 358] on icon "Previous image" at bounding box center [488, 364] width 13 height 13
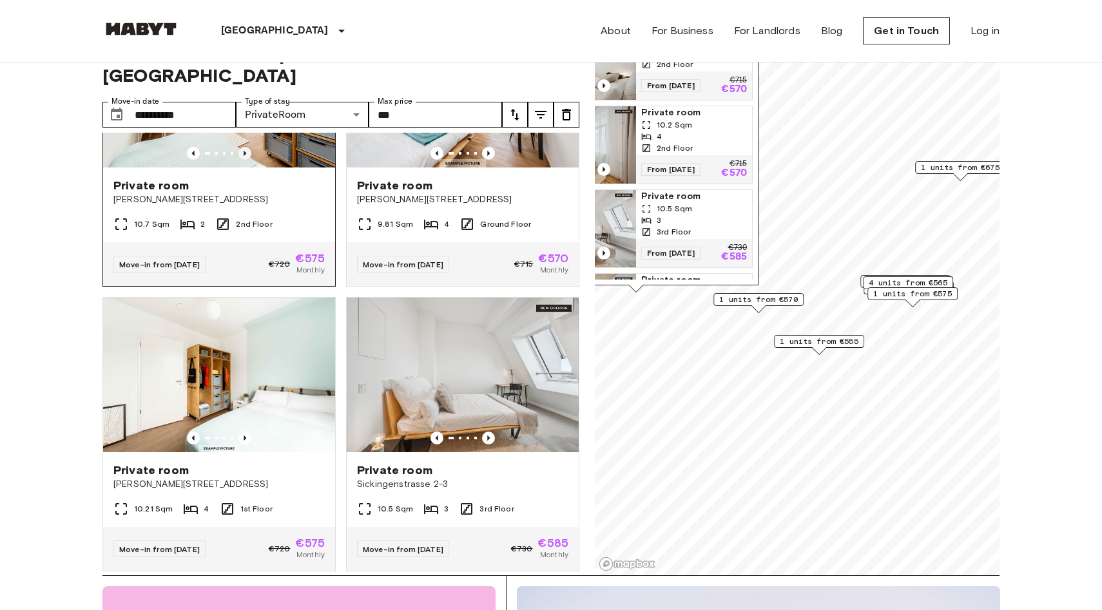
scroll to position [2696, 0]
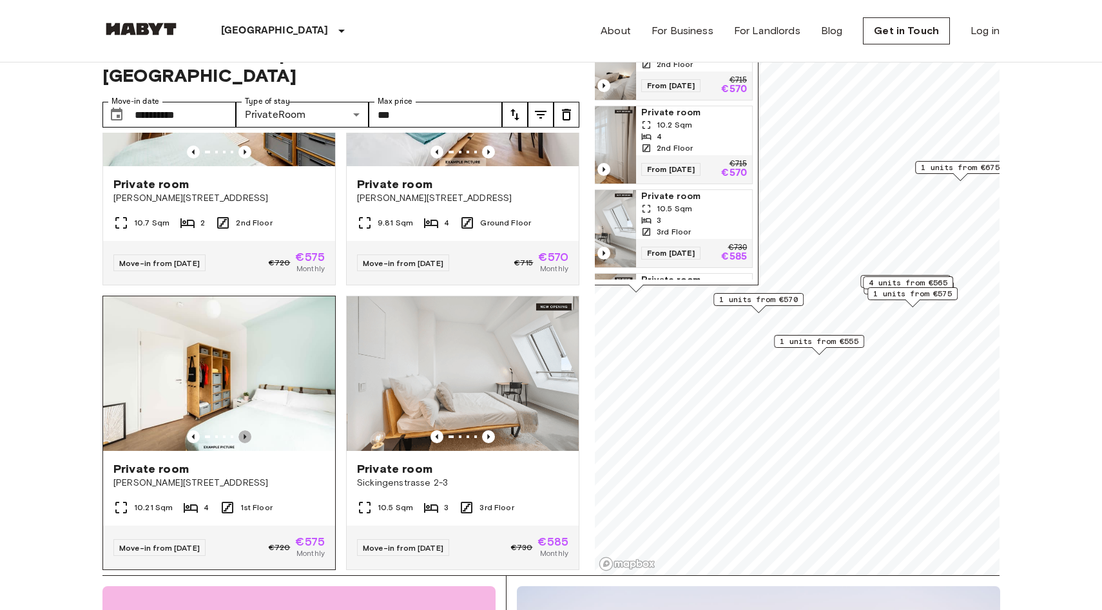
click at [247, 431] on icon "Previous image" at bounding box center [244, 437] width 13 height 13
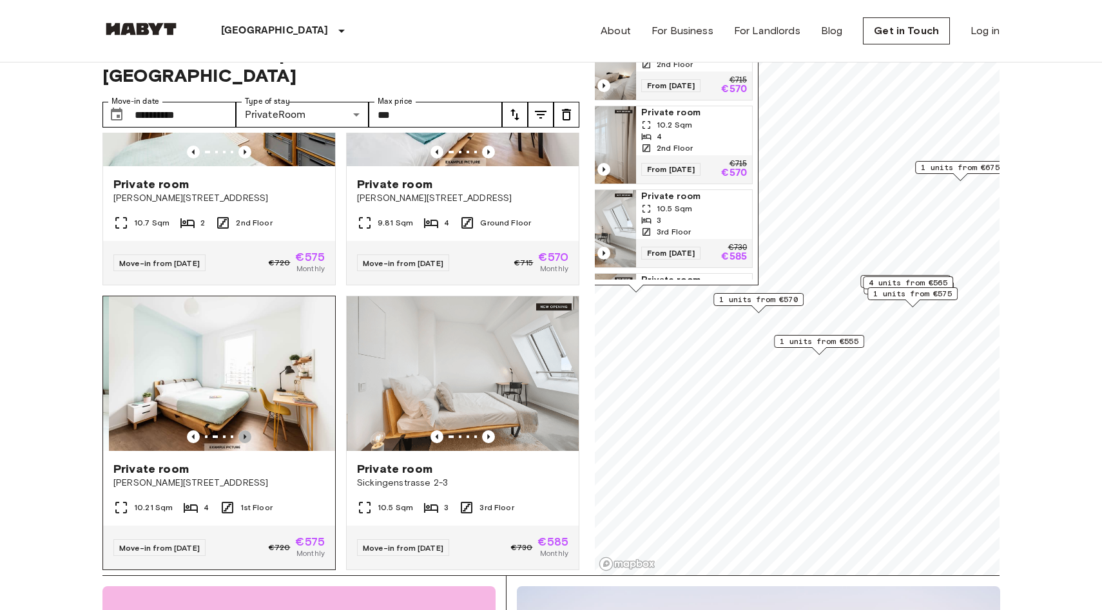
click at [247, 431] on icon "Previous image" at bounding box center [244, 437] width 13 height 13
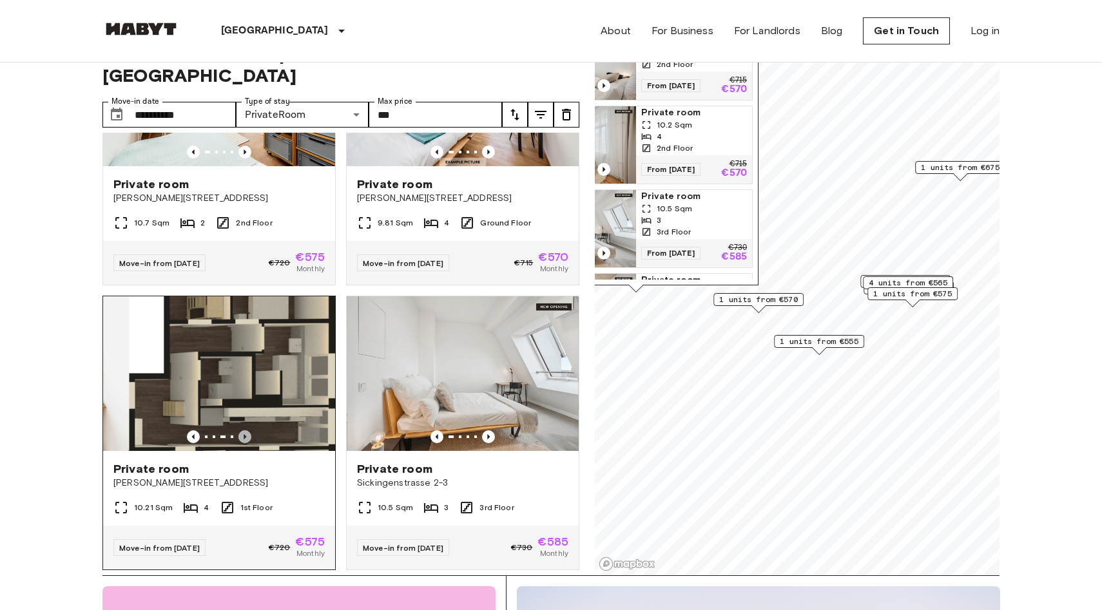
click at [247, 431] on icon "Previous image" at bounding box center [244, 437] width 13 height 13
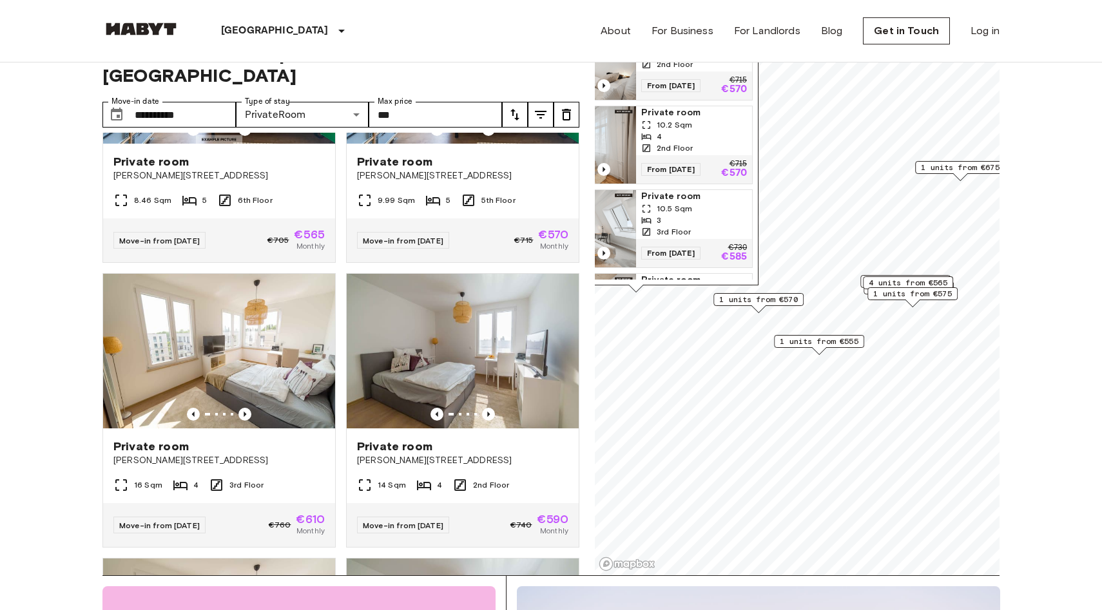
scroll to position [3293, 0]
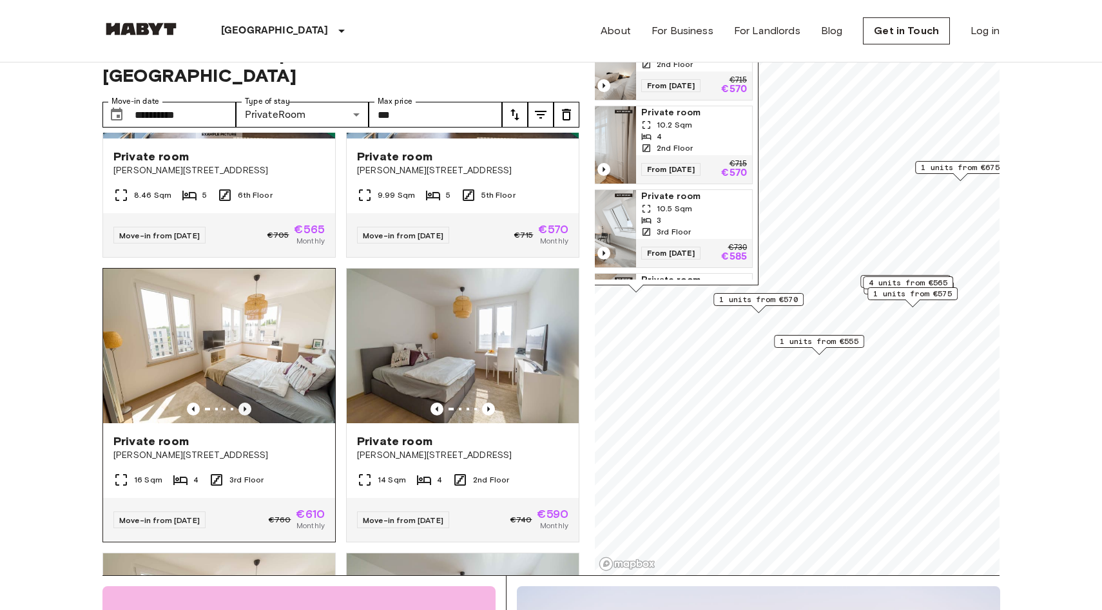
click at [248, 403] on icon "Previous image" at bounding box center [244, 409] width 13 height 13
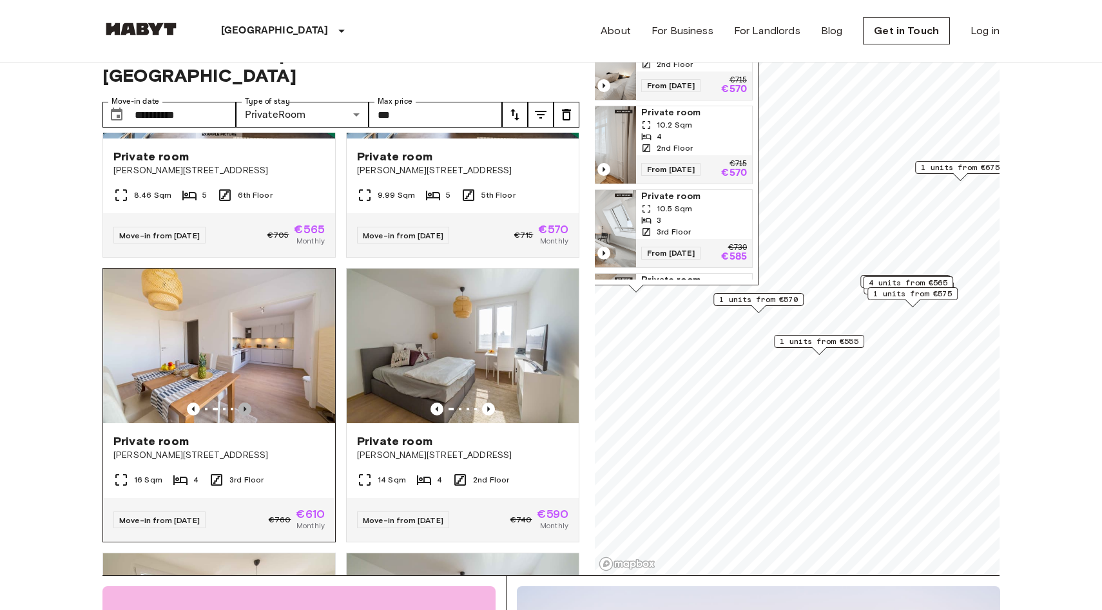
click at [247, 403] on icon "Previous image" at bounding box center [244, 409] width 13 height 13
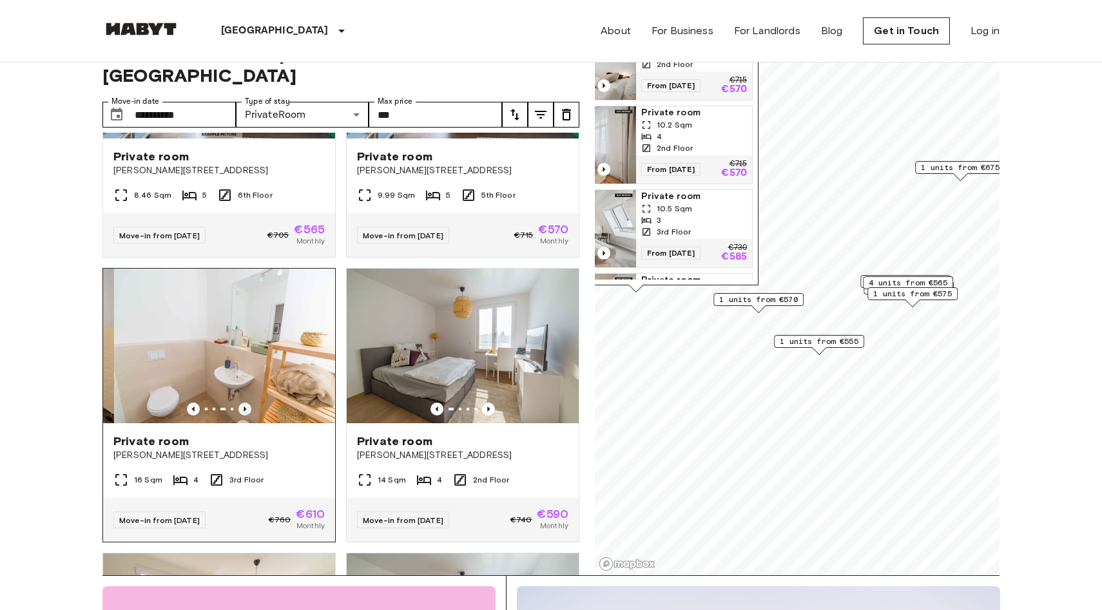
click at [247, 403] on icon "Previous image" at bounding box center [244, 409] width 13 height 13
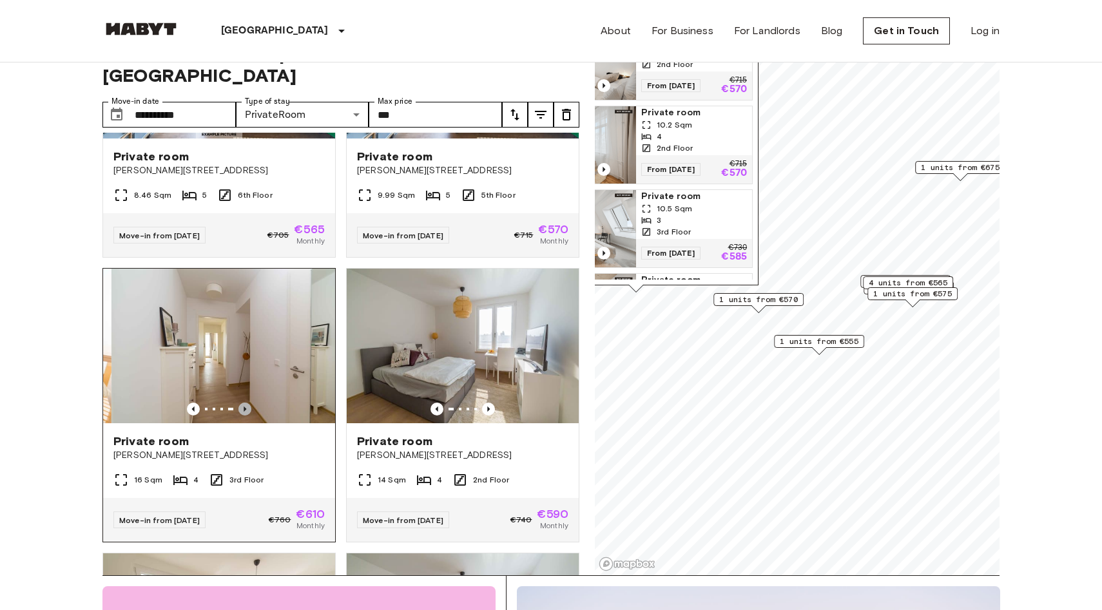
click at [247, 403] on icon "Previous image" at bounding box center [244, 409] width 13 height 13
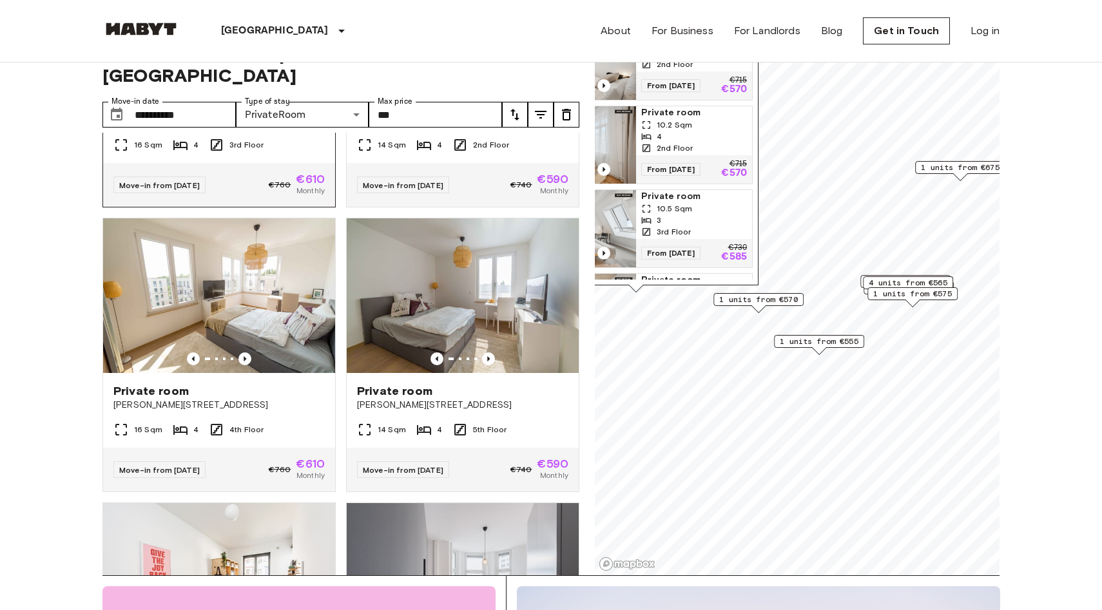
scroll to position [3631, 0]
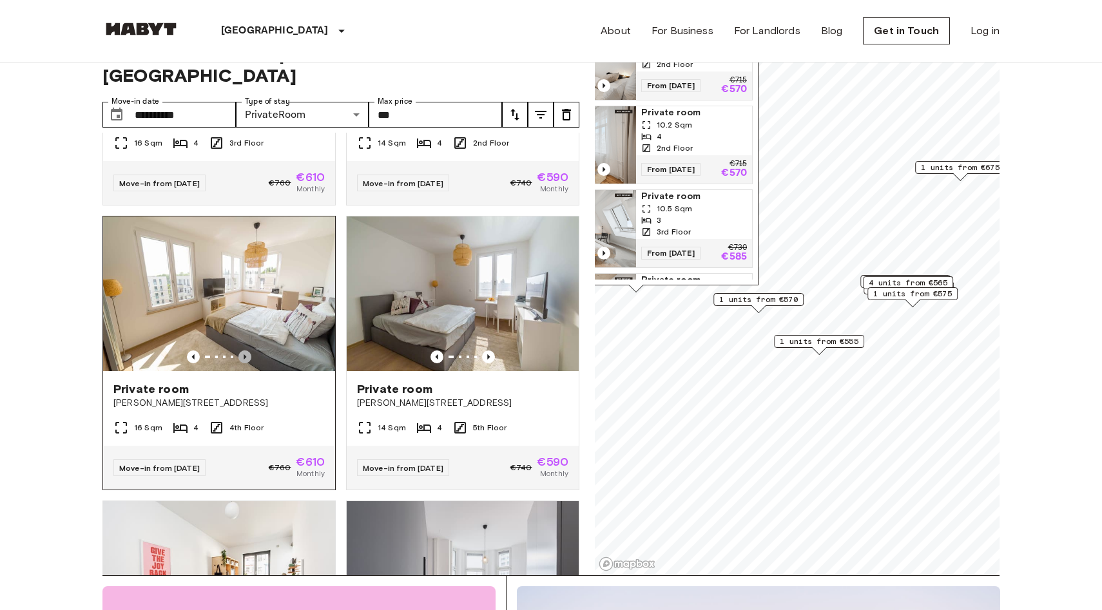
click at [244, 354] on icon "Previous image" at bounding box center [245, 356] width 3 height 5
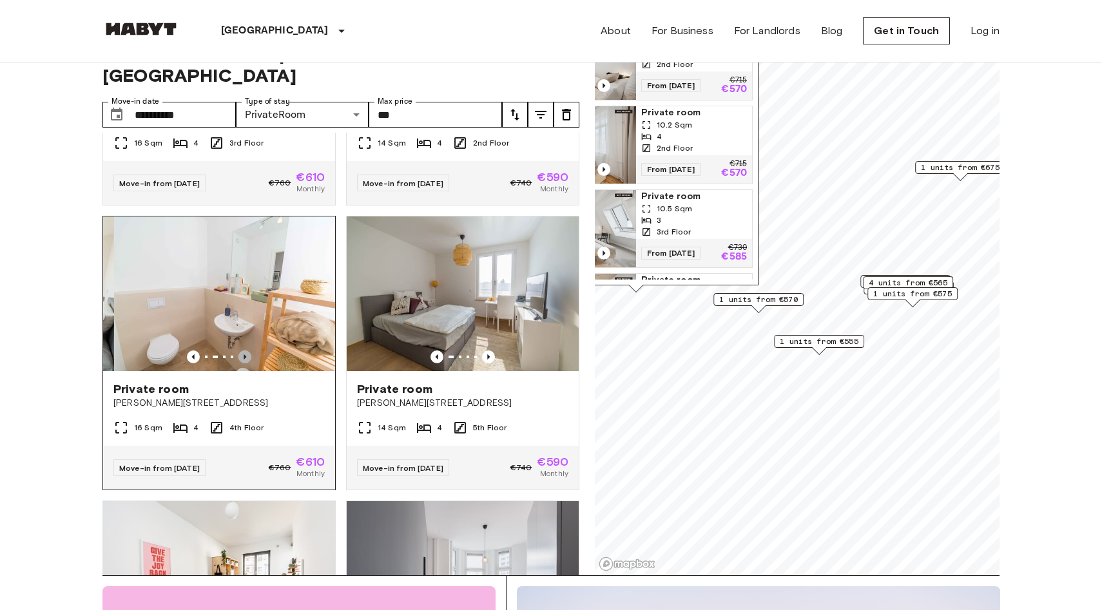
click at [246, 351] on icon "Previous image" at bounding box center [244, 357] width 13 height 13
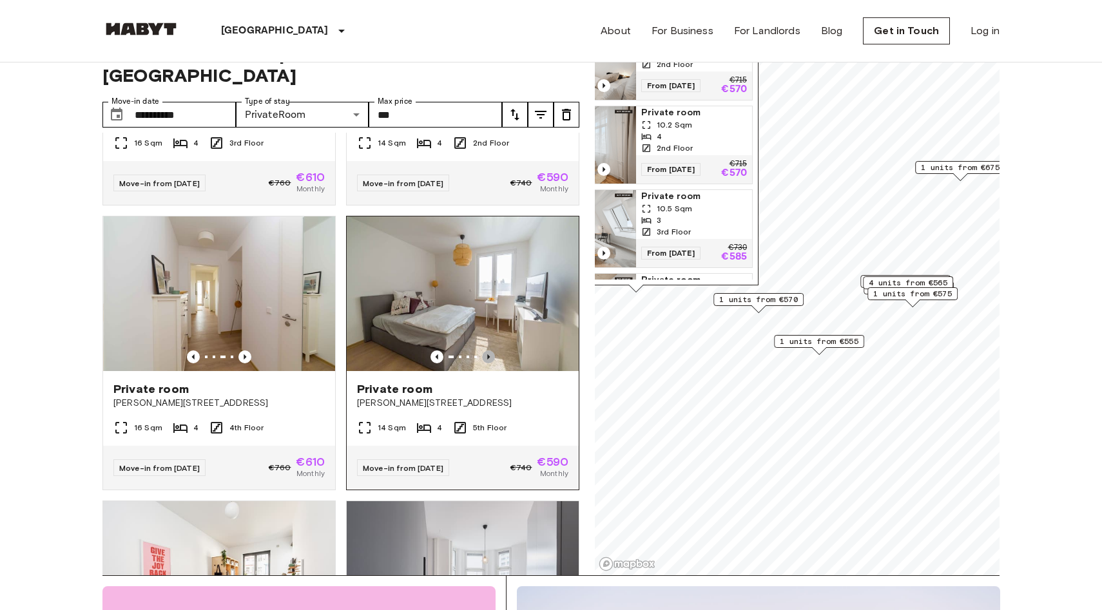
click at [490, 351] on icon "Previous image" at bounding box center [488, 357] width 13 height 13
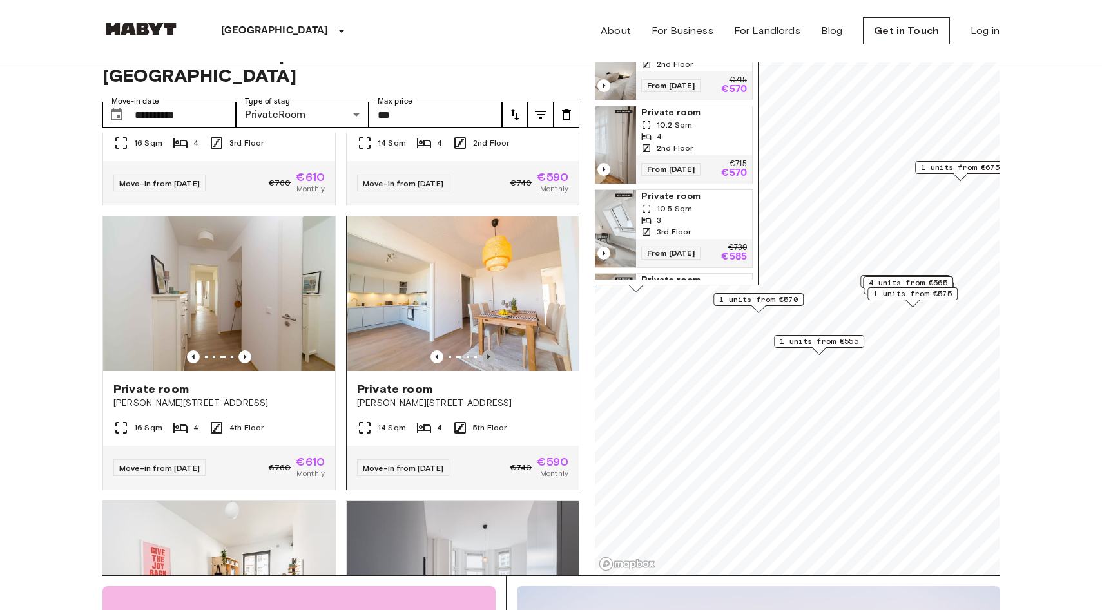
click at [491, 351] on icon "Previous image" at bounding box center [488, 357] width 13 height 13
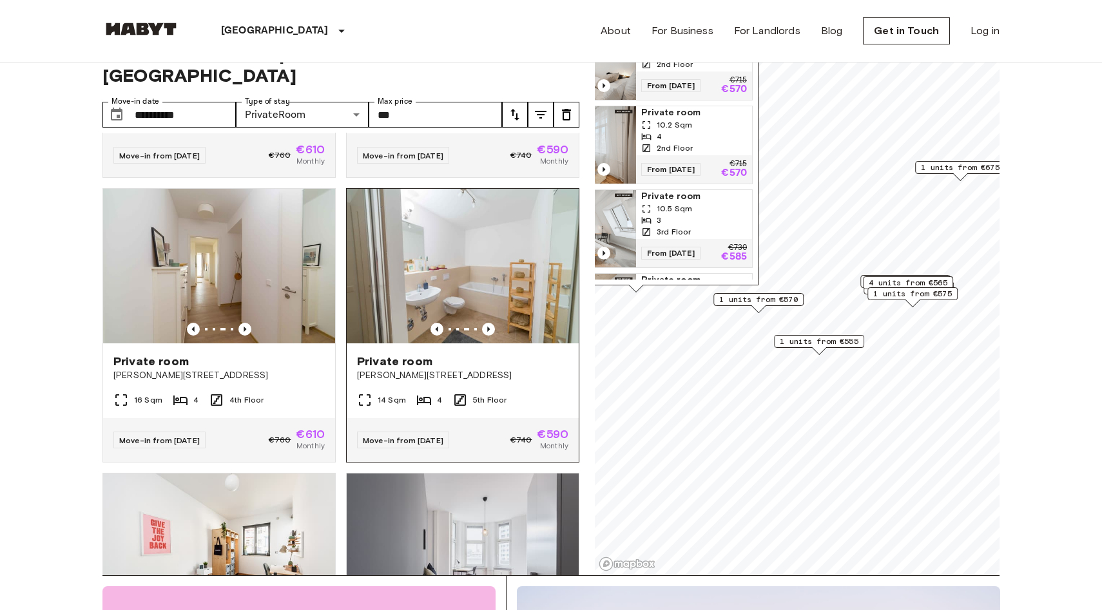
scroll to position [3669, 0]
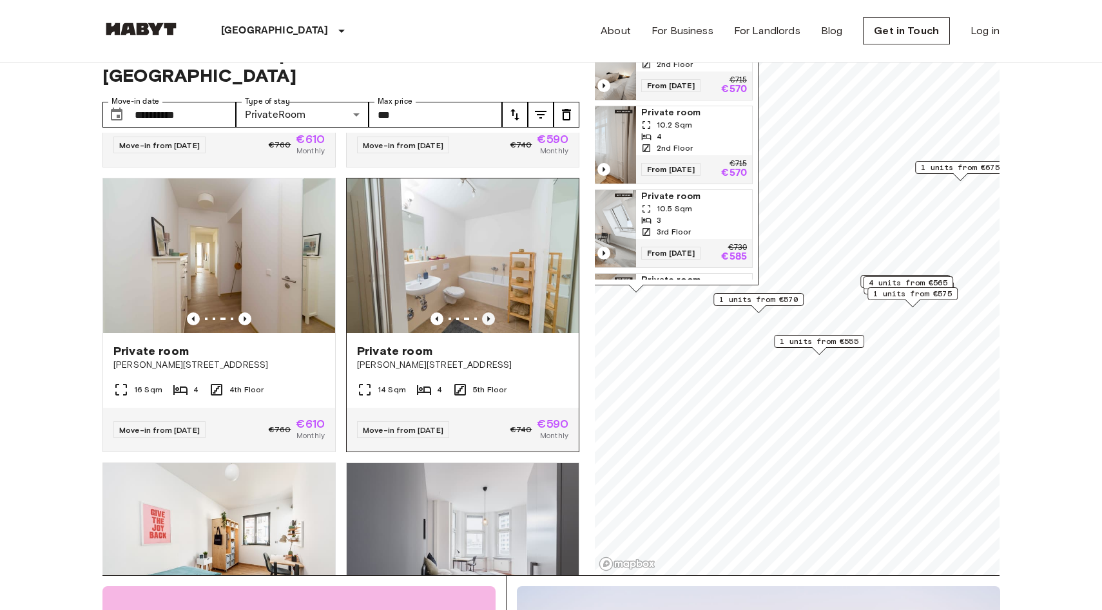
click at [486, 313] on icon "Previous image" at bounding box center [488, 319] width 13 height 13
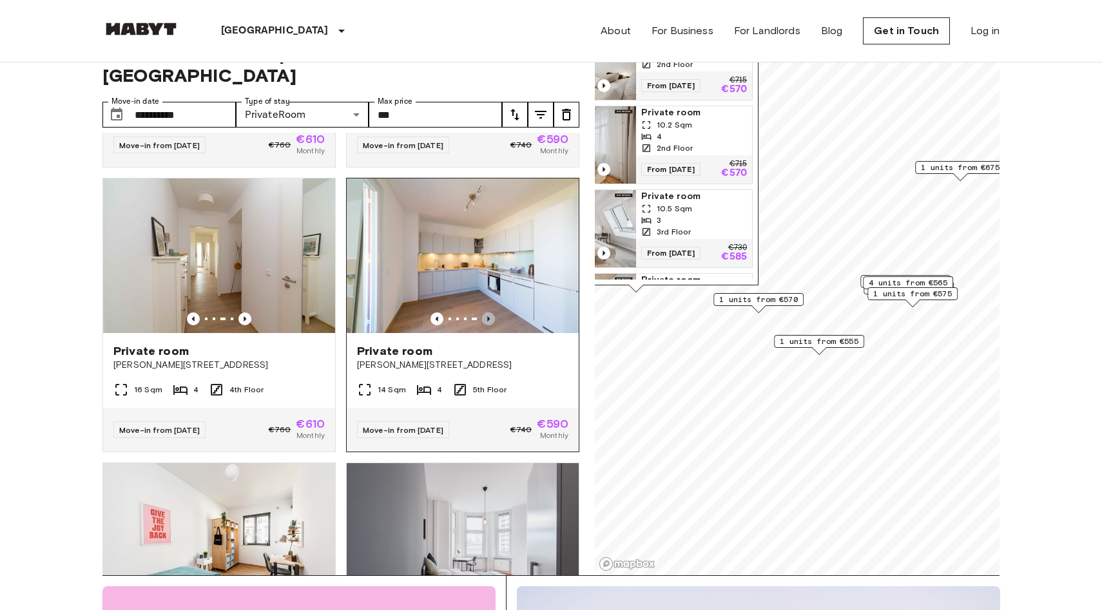
click at [487, 313] on icon "Previous image" at bounding box center [488, 319] width 13 height 13
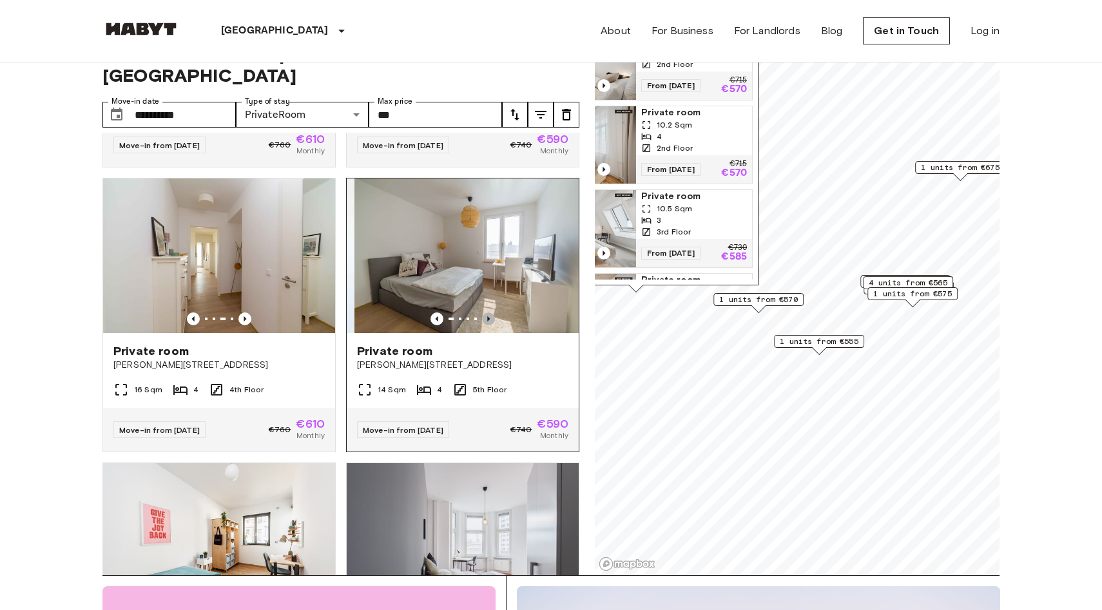
click at [487, 313] on icon "Previous image" at bounding box center [488, 319] width 13 height 13
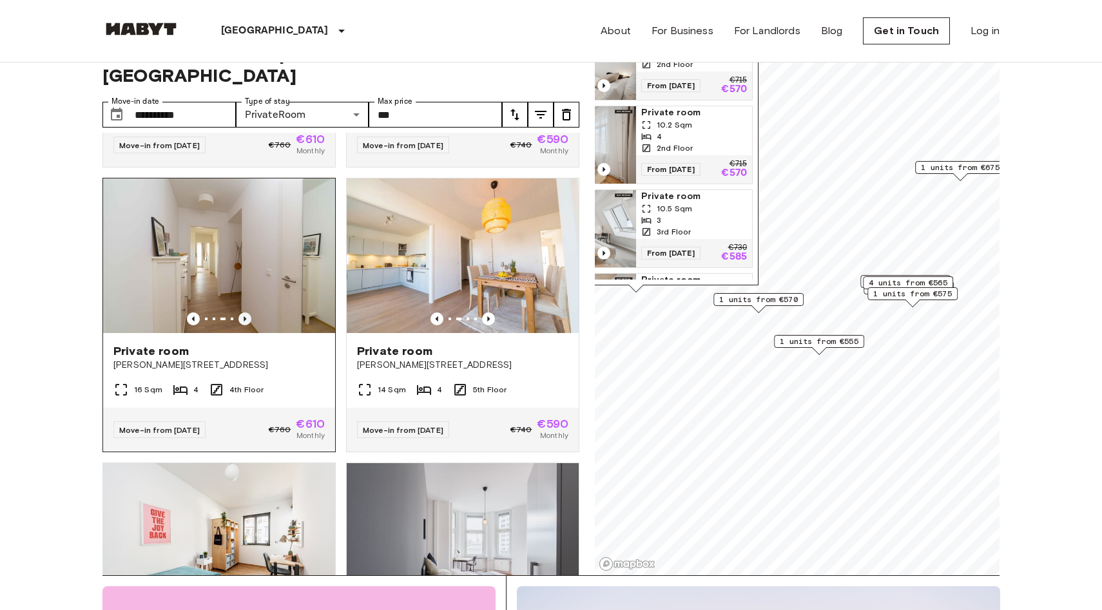
click at [241, 313] on icon "Previous image" at bounding box center [244, 319] width 13 height 13
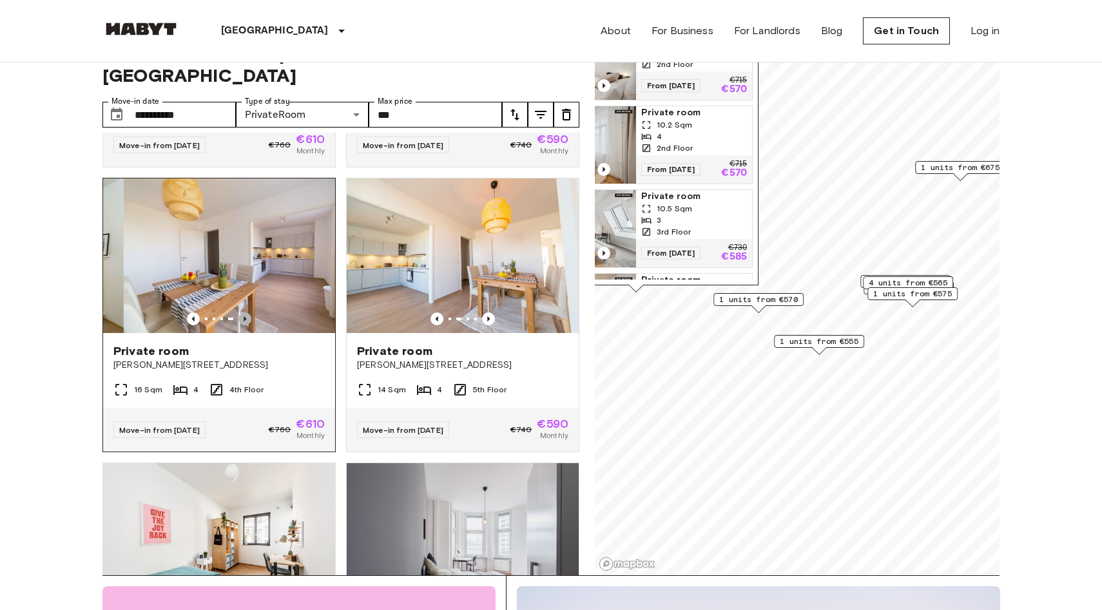
click at [241, 313] on icon "Previous image" at bounding box center [244, 319] width 13 height 13
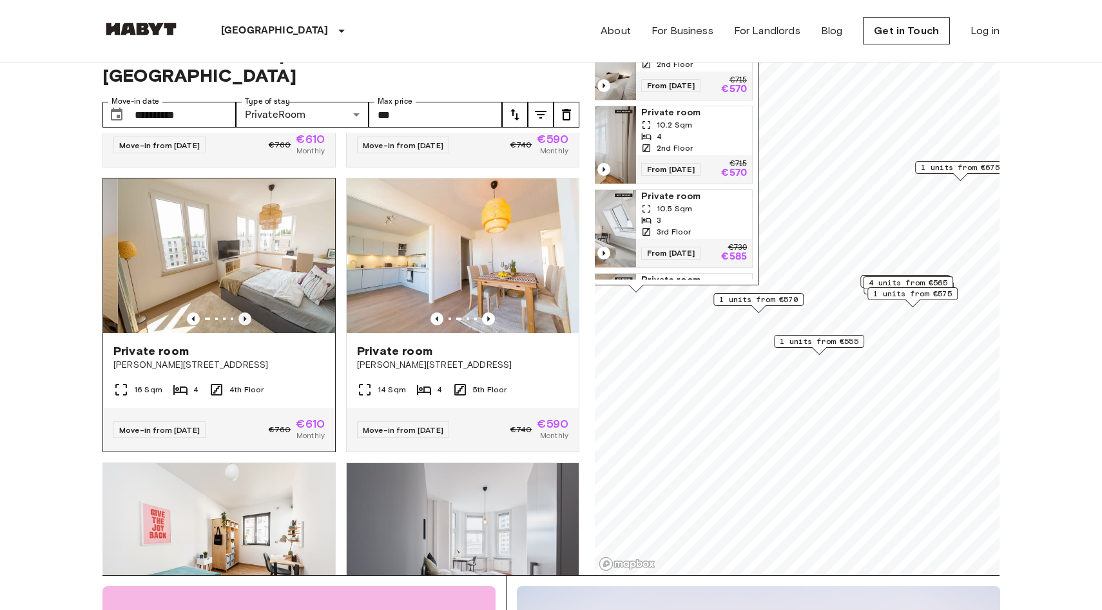
click at [241, 313] on icon "Previous image" at bounding box center [244, 319] width 13 height 13
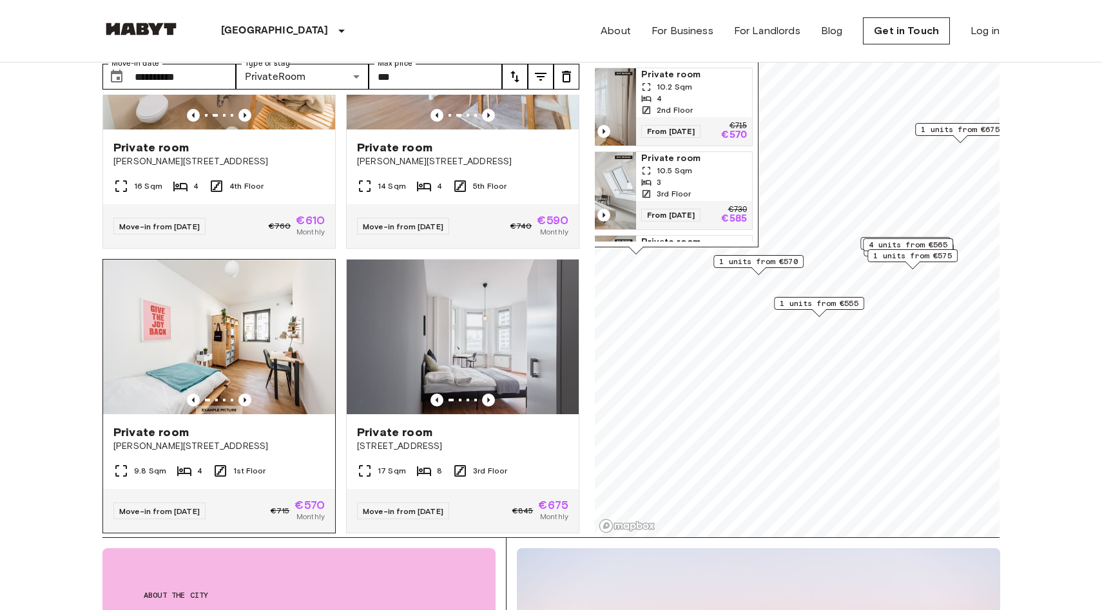
scroll to position [74, 0]
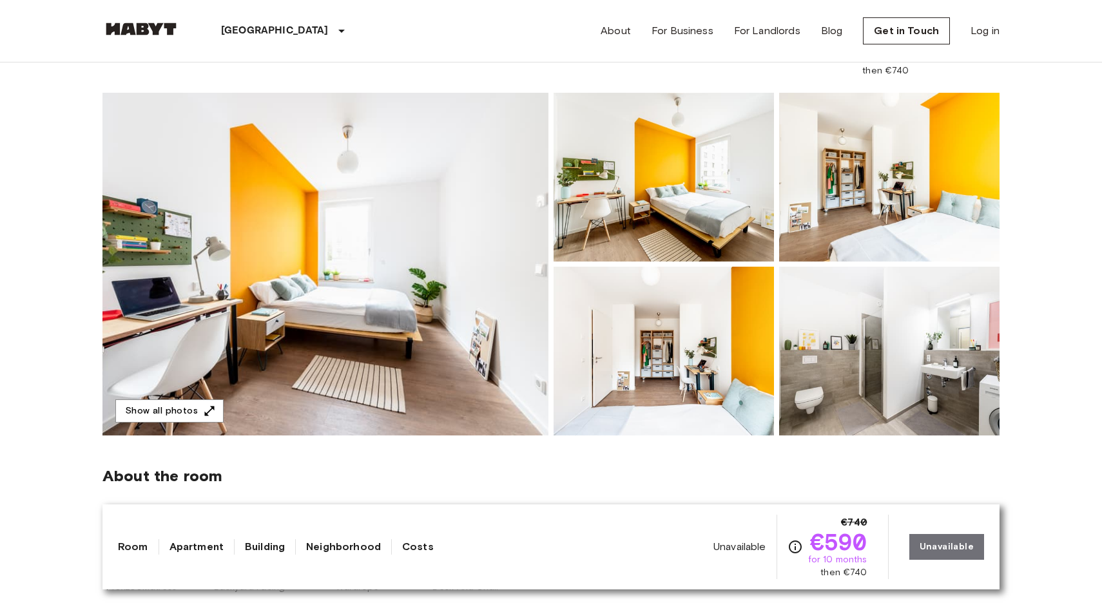
scroll to position [82, 0]
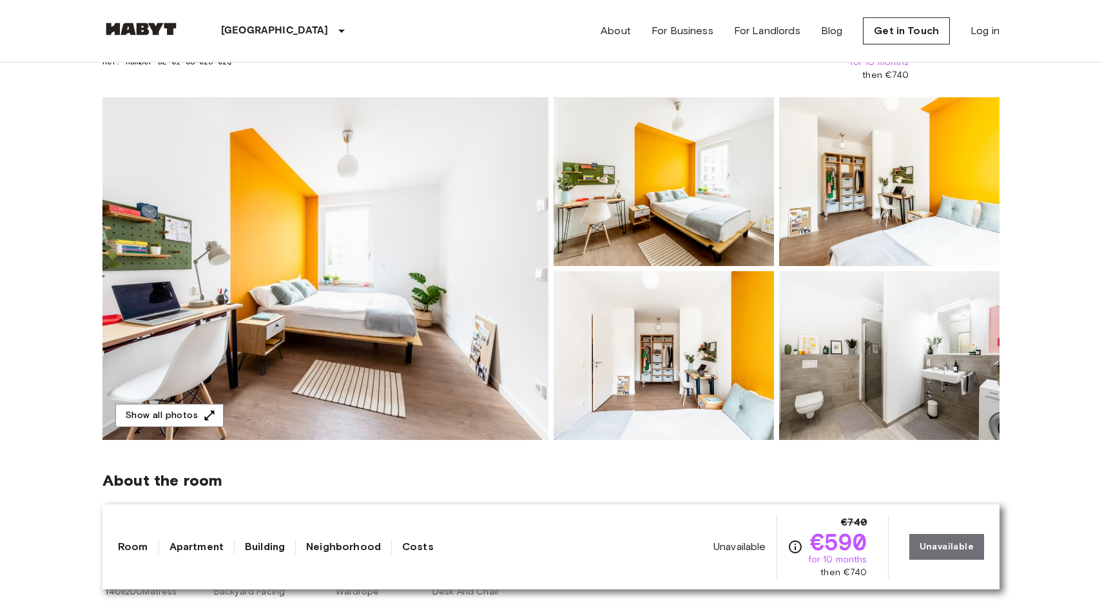
click at [490, 315] on img at bounding box center [325, 268] width 446 height 343
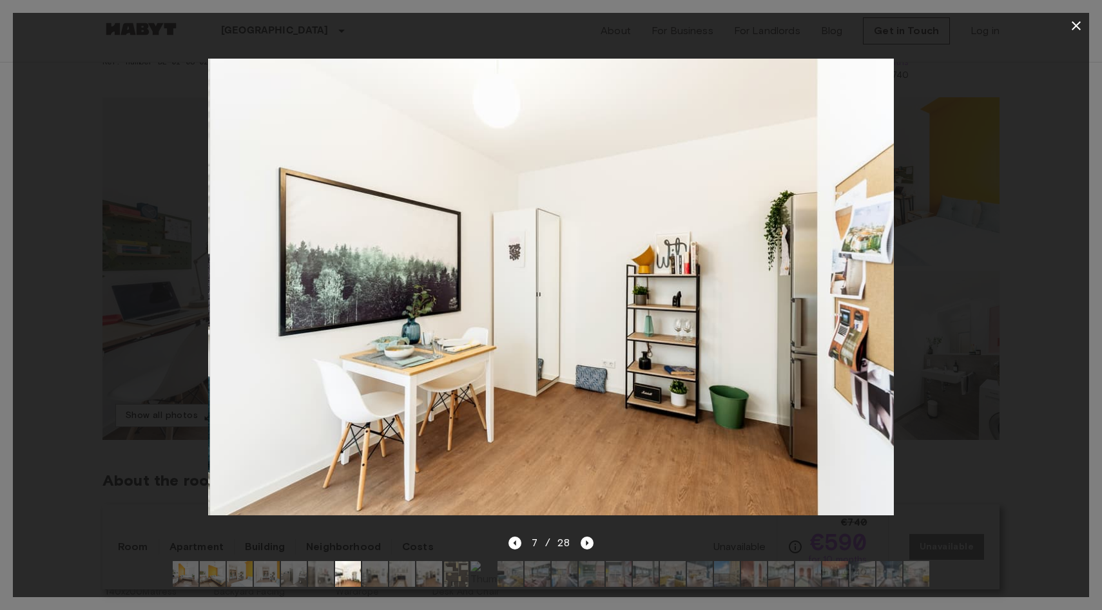
click at [1072, 15] on button "button" at bounding box center [1076, 26] width 26 height 26
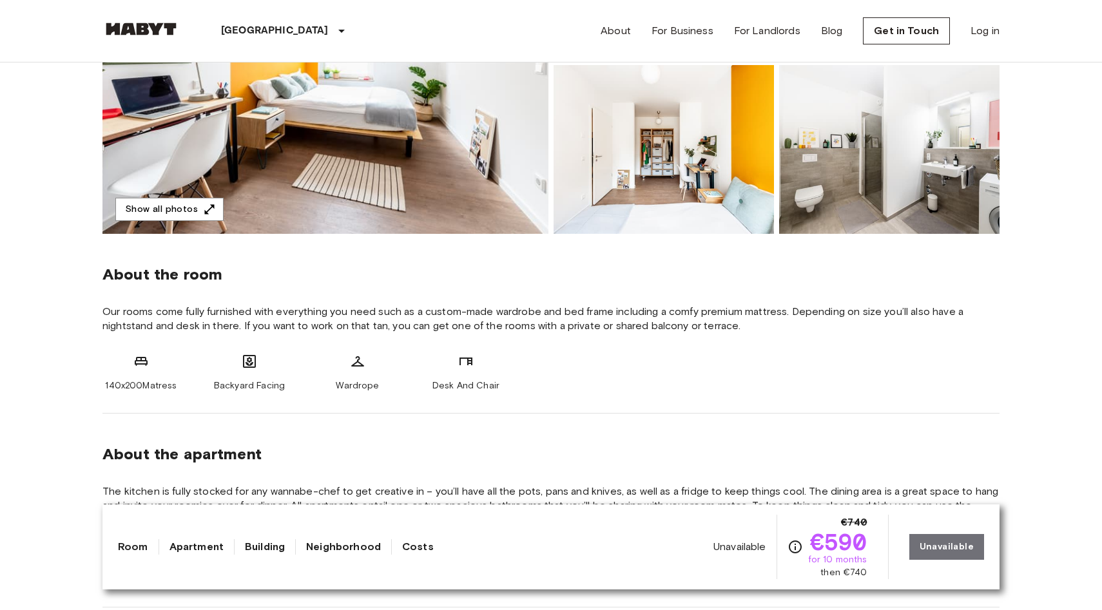
scroll to position [304, 0]
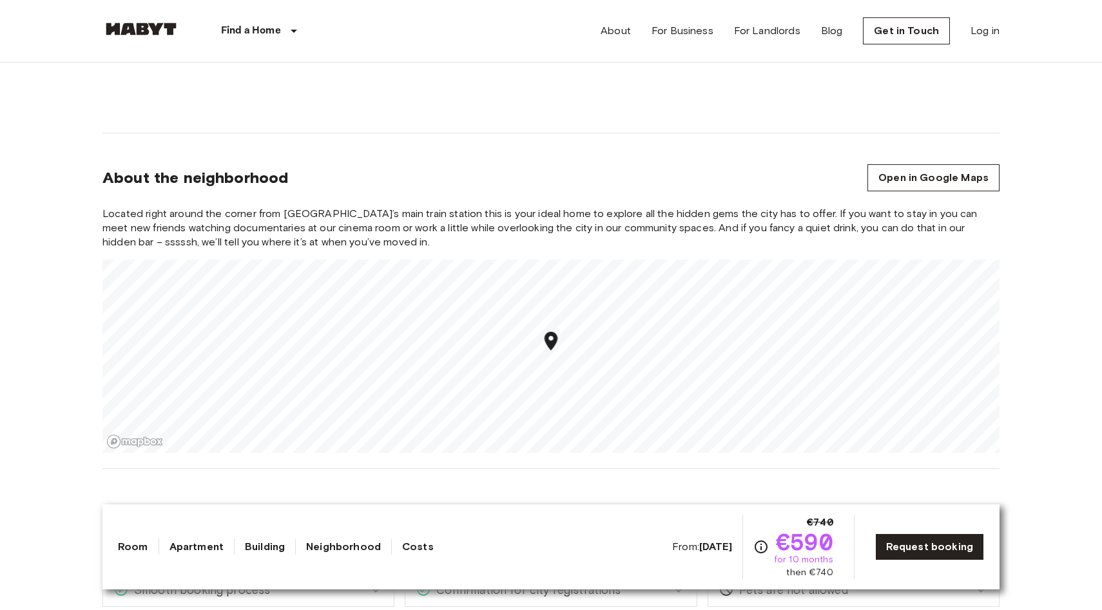
scroll to position [1243, 0]
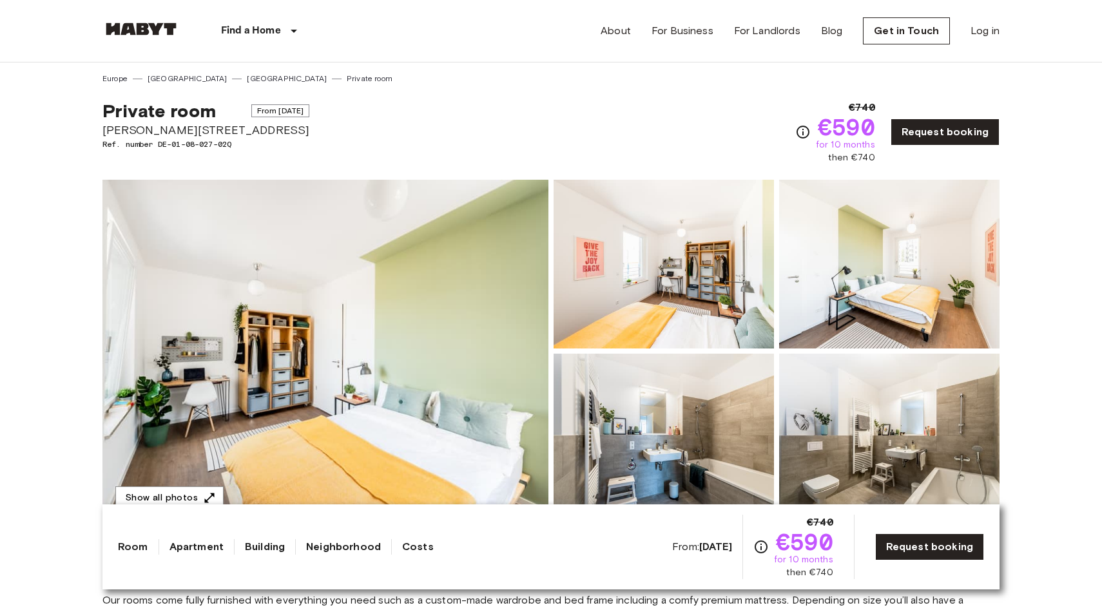
click at [247, 79] on link "[GEOGRAPHIC_DATA]" at bounding box center [287, 79] width 80 height 12
click at [188, 130] on span "Klara-Franke-Straße 20" at bounding box center [205, 130] width 207 height 17
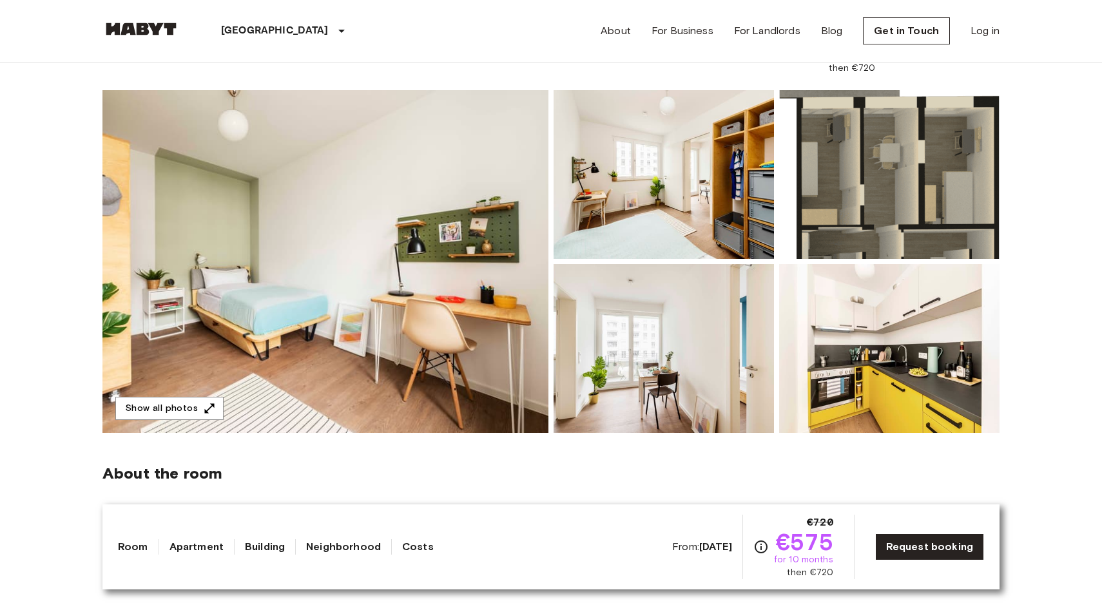
scroll to position [90, 0]
click at [657, 350] on img at bounding box center [664, 348] width 220 height 169
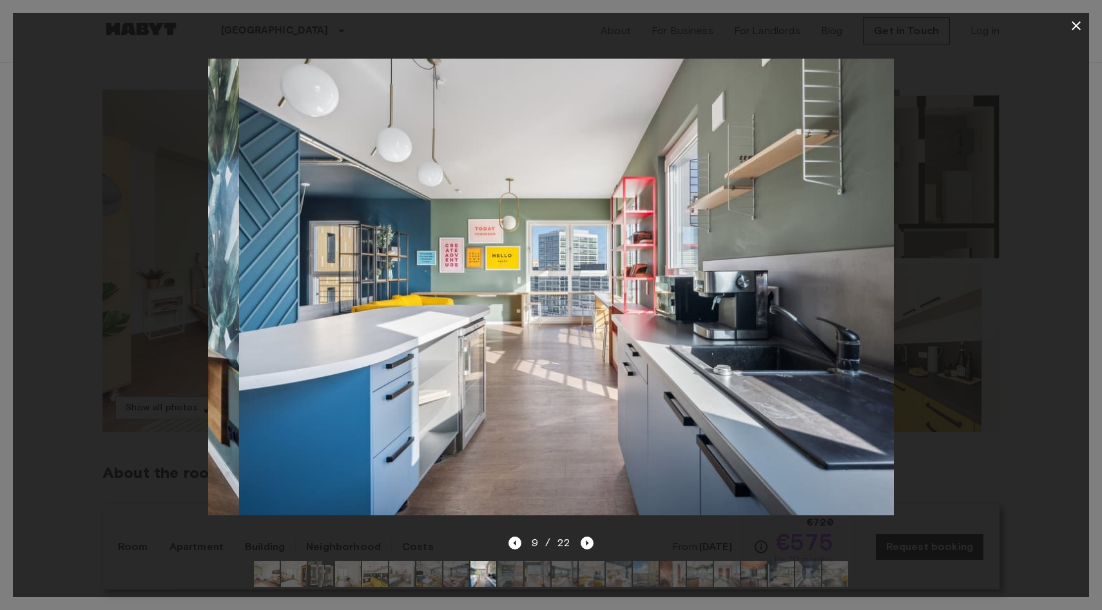
click at [911, 315] on div at bounding box center [551, 287] width 1076 height 497
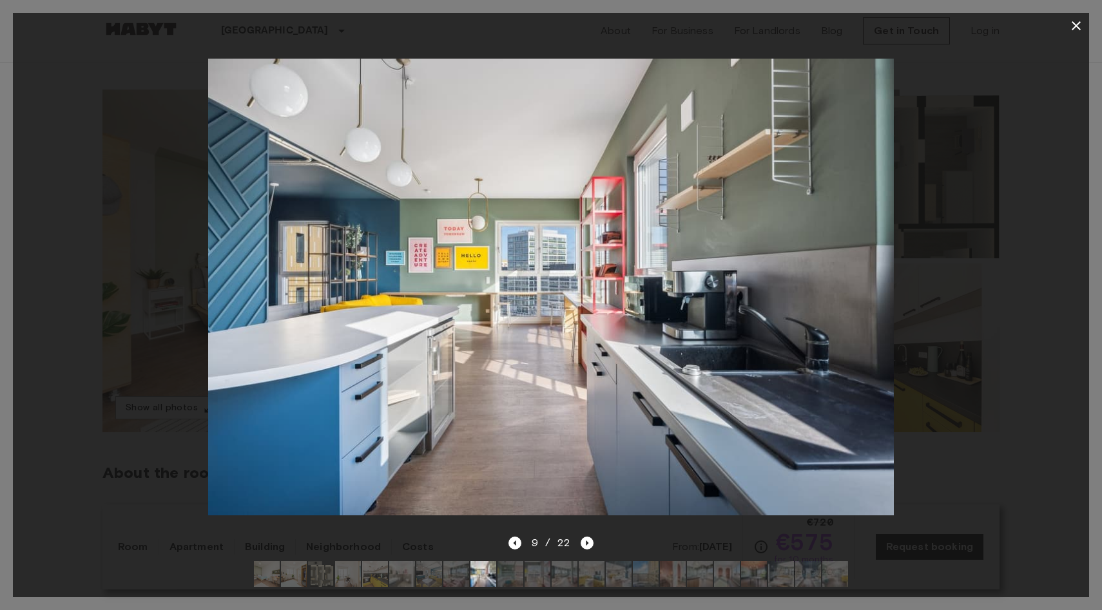
click at [1079, 23] on icon "button" at bounding box center [1076, 25] width 9 height 9
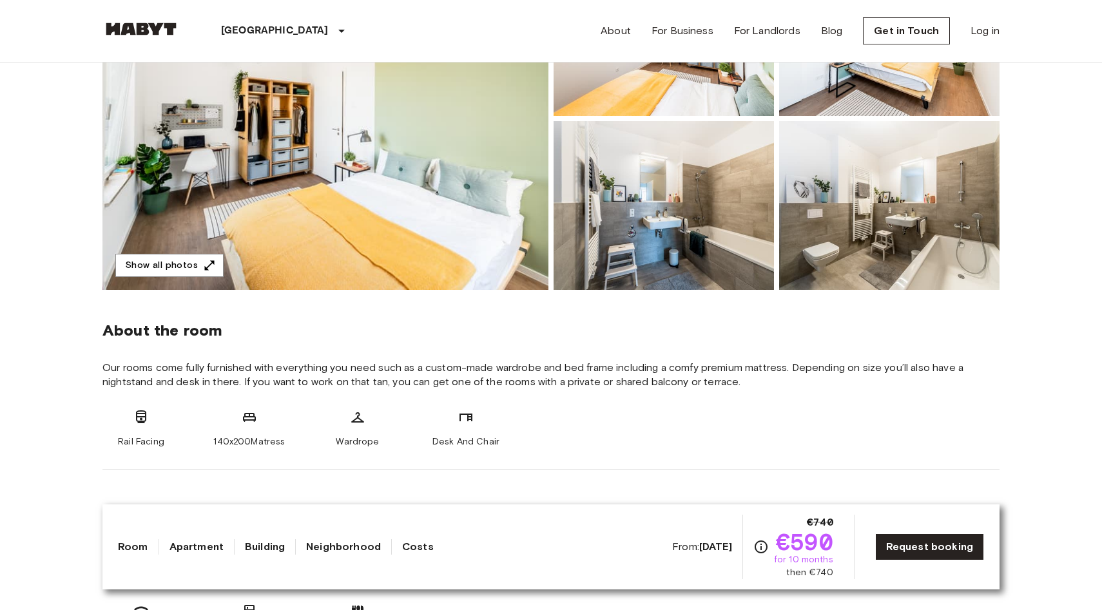
scroll to position [213, 0]
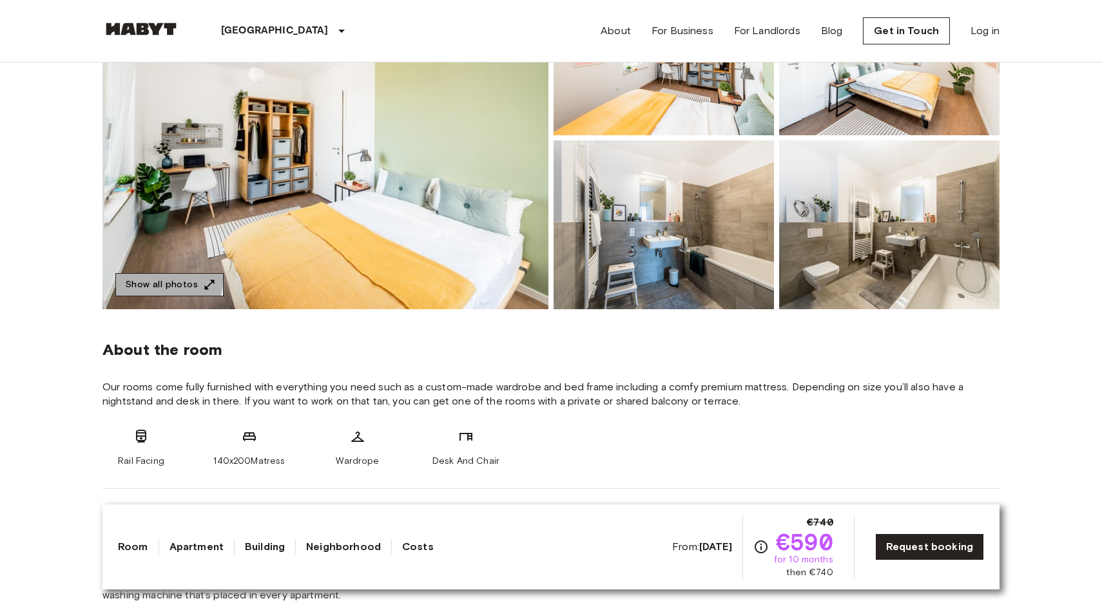
click at [150, 279] on button "Show all photos" at bounding box center [169, 285] width 108 height 24
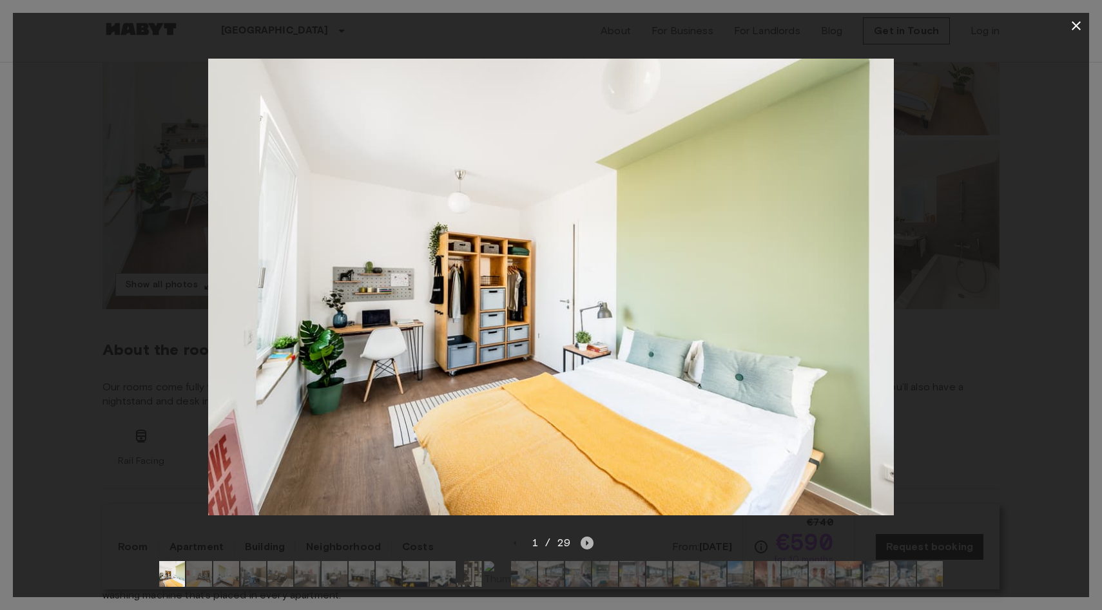
click at [588, 539] on icon "Next image" at bounding box center [587, 543] width 13 height 13
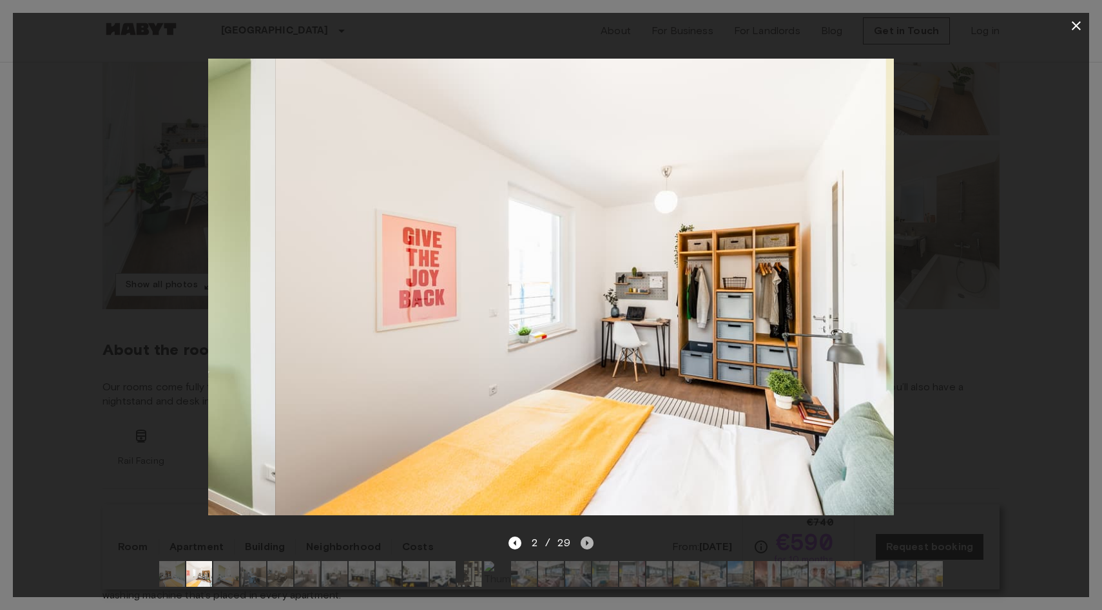
click at [588, 539] on icon "Next image" at bounding box center [587, 543] width 13 height 13
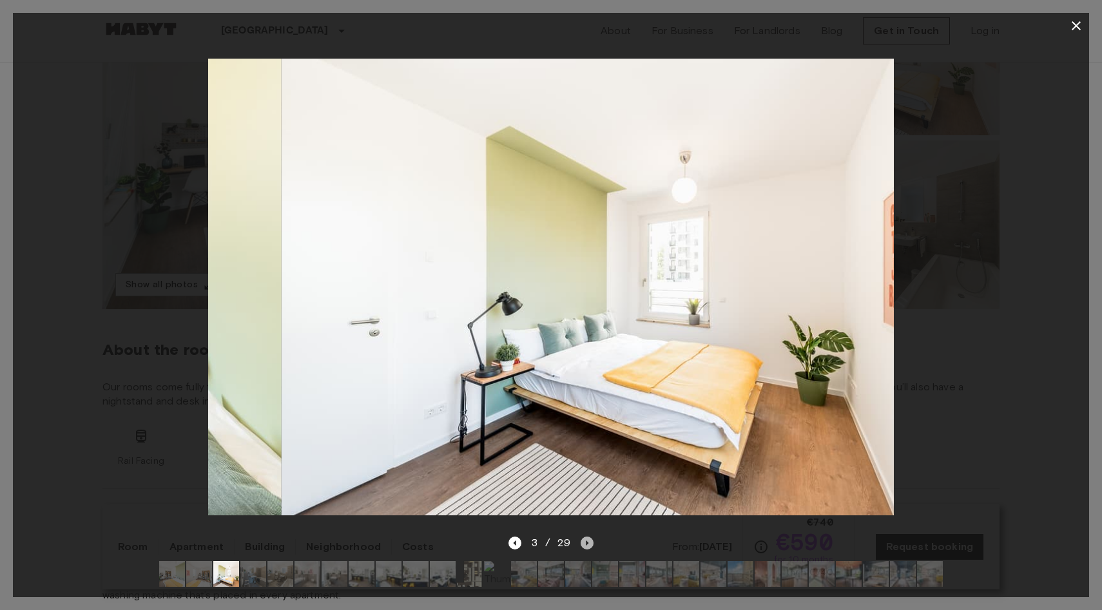
click at [588, 539] on icon "Next image" at bounding box center [587, 543] width 13 height 13
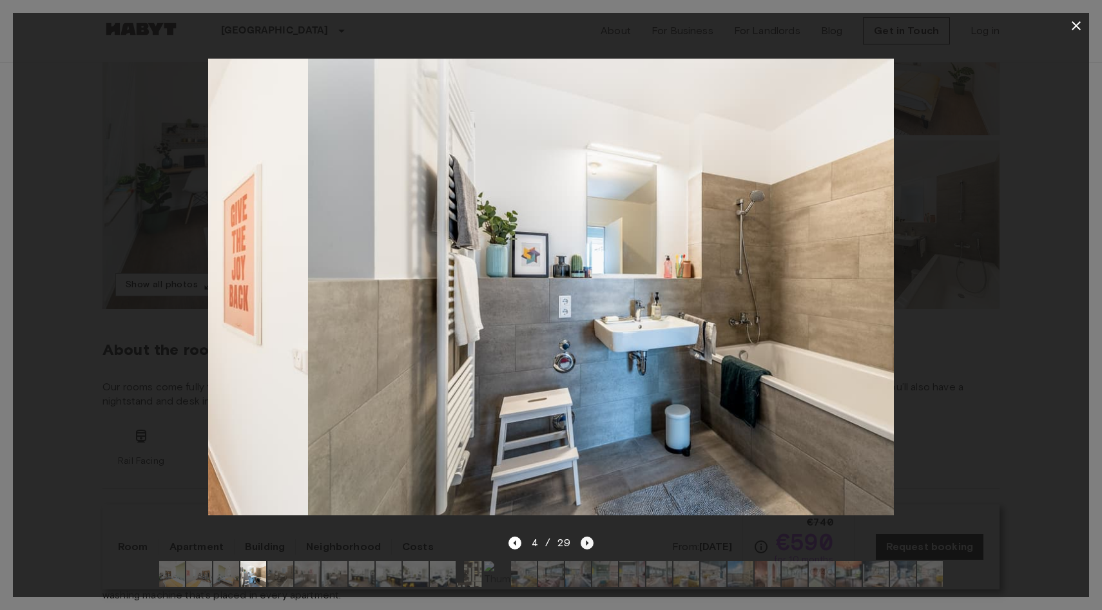
click at [588, 539] on icon "Next image" at bounding box center [587, 543] width 13 height 13
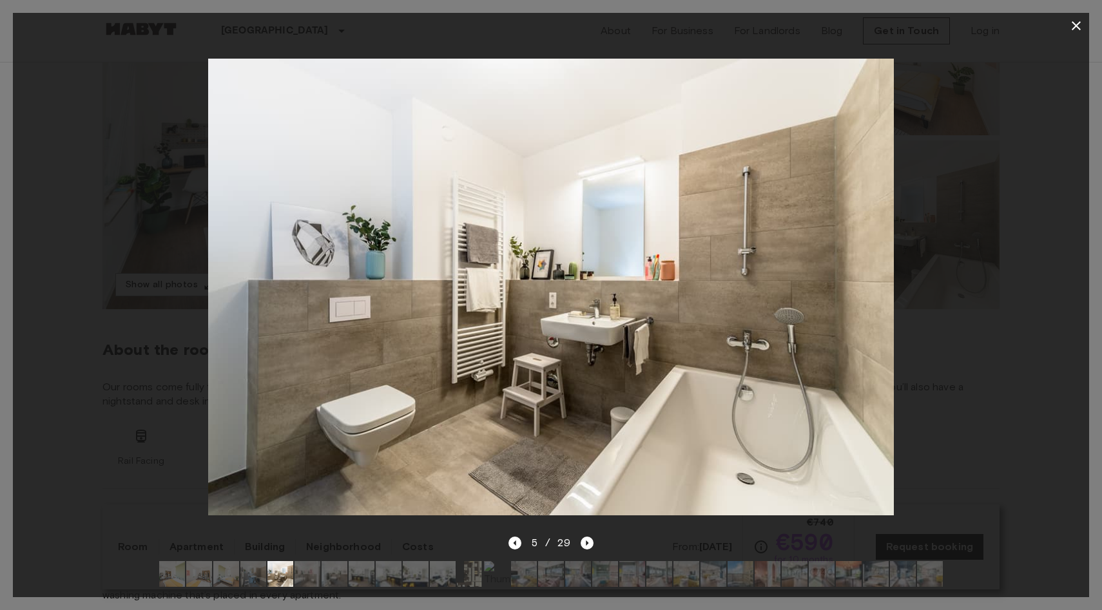
click at [770, 575] on img at bounding box center [768, 574] width 26 height 26
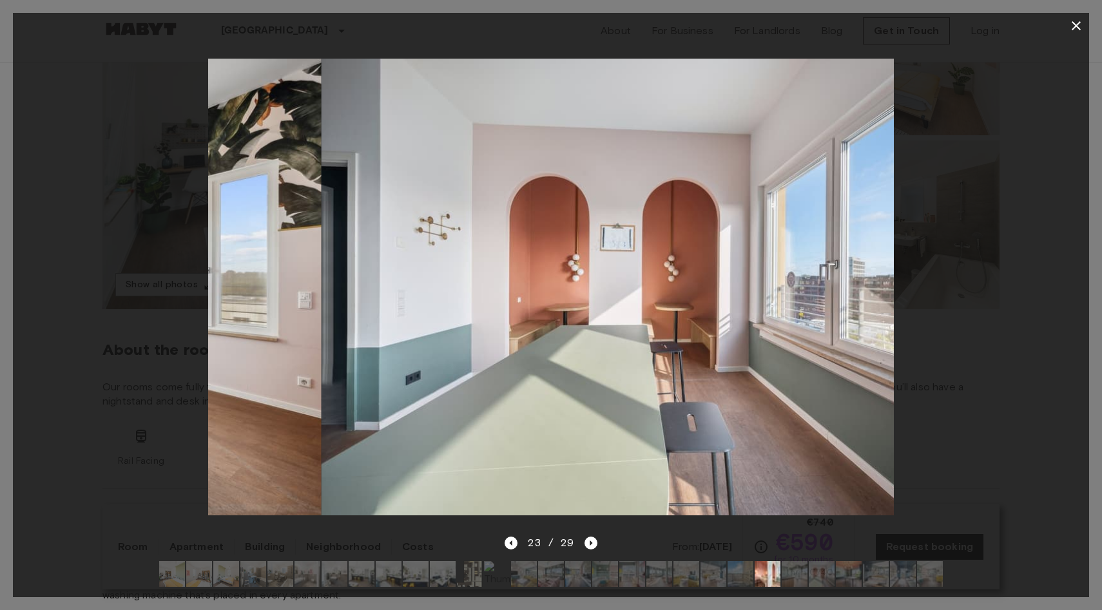
click at [732, 579] on img at bounding box center [741, 574] width 26 height 26
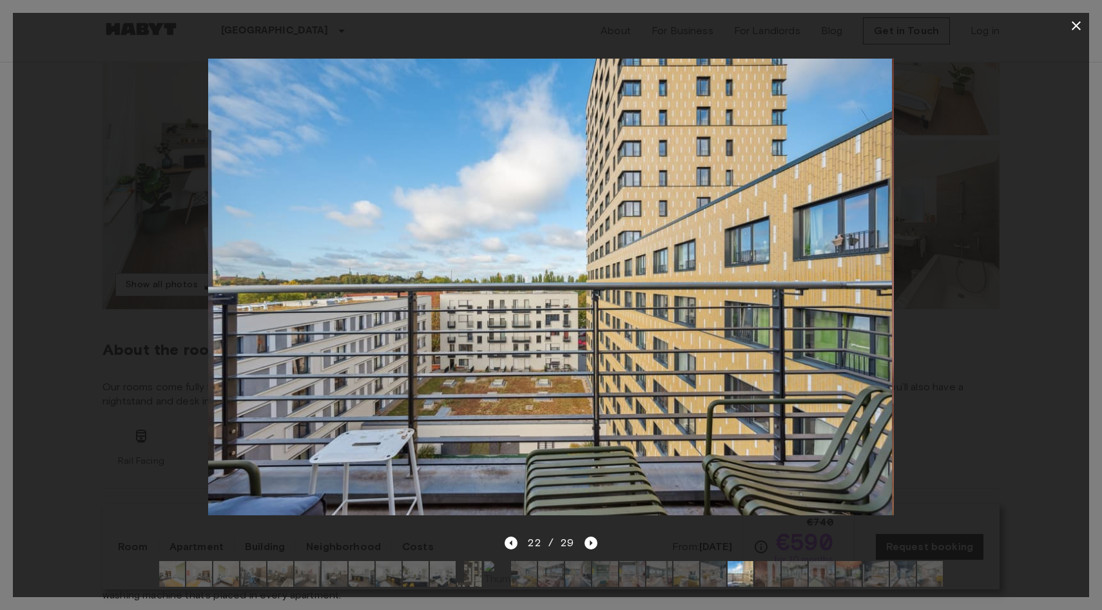
click at [681, 581] on img at bounding box center [687, 574] width 26 height 26
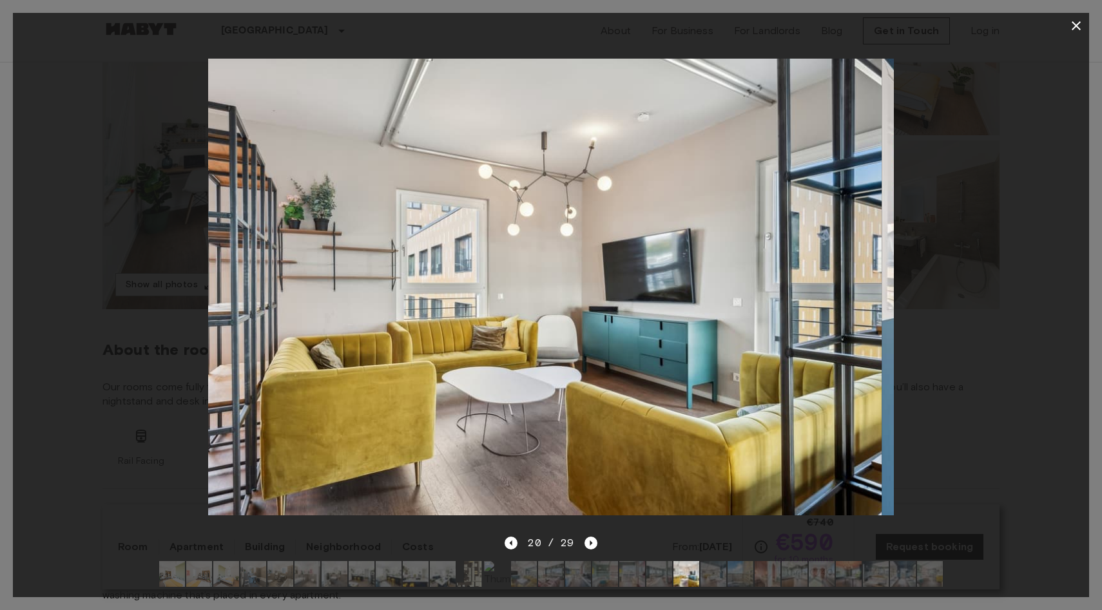
click at [721, 571] on img at bounding box center [714, 574] width 26 height 26
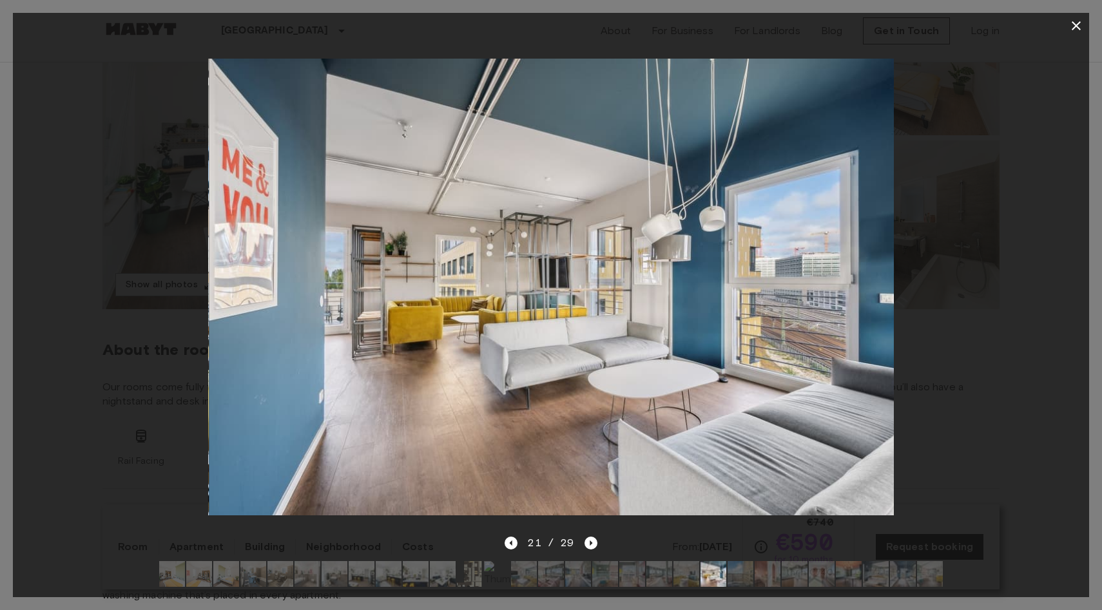
click at [743, 572] on img at bounding box center [741, 574] width 26 height 26
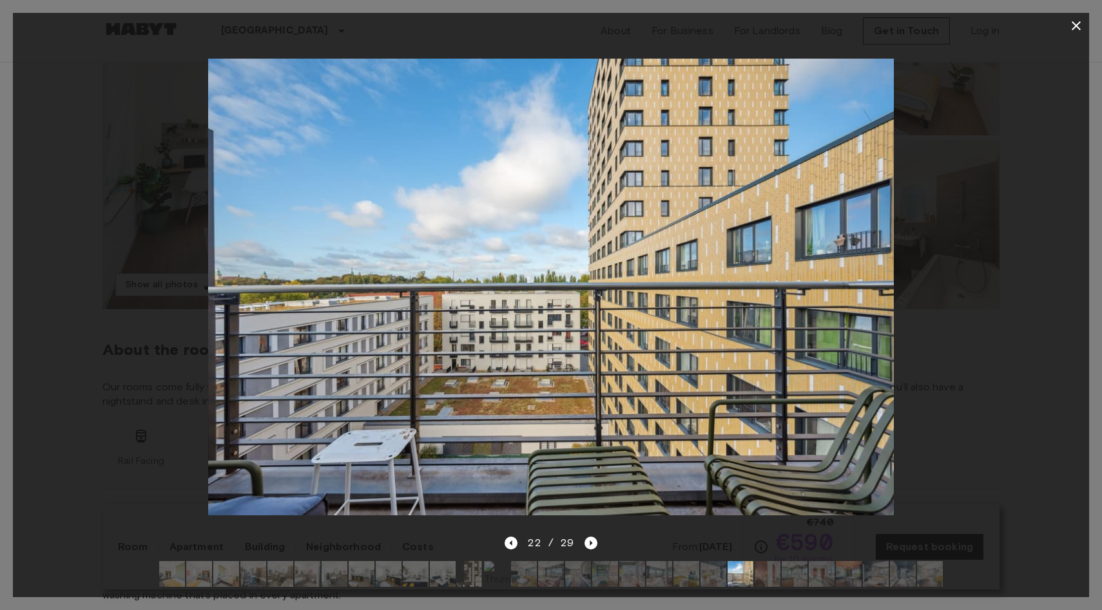
click at [763, 573] on img at bounding box center [768, 574] width 26 height 26
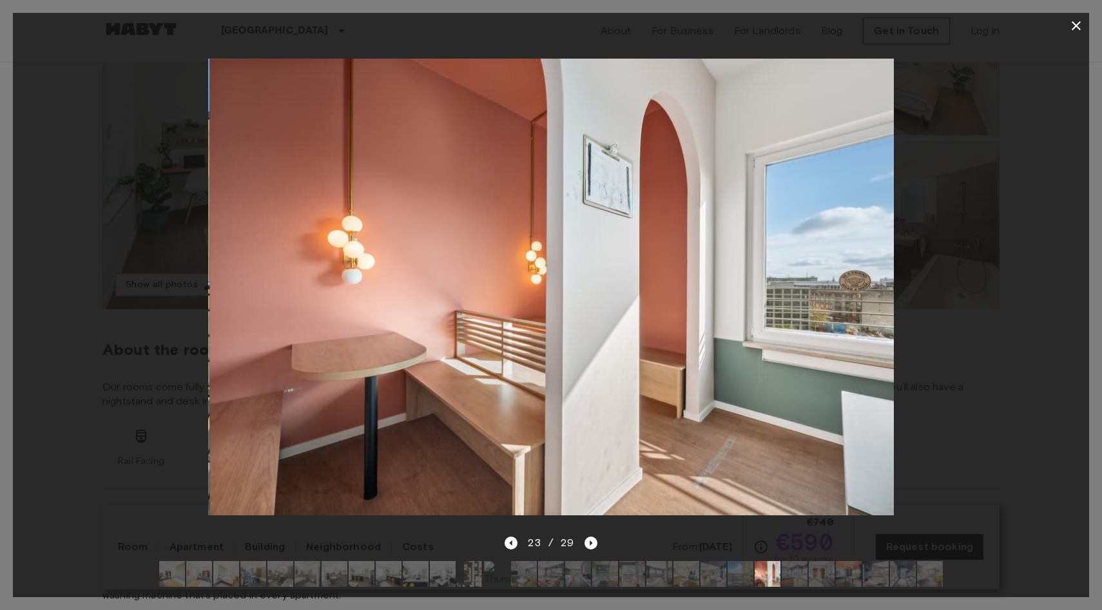
click at [796, 574] on img at bounding box center [795, 574] width 26 height 26
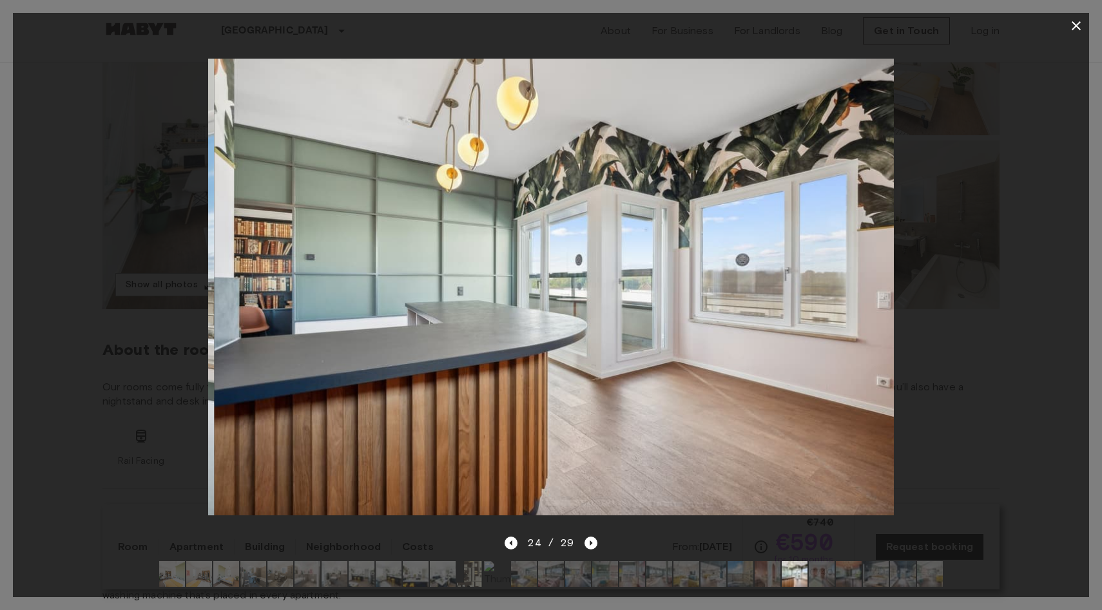
click at [824, 574] on img at bounding box center [822, 574] width 26 height 26
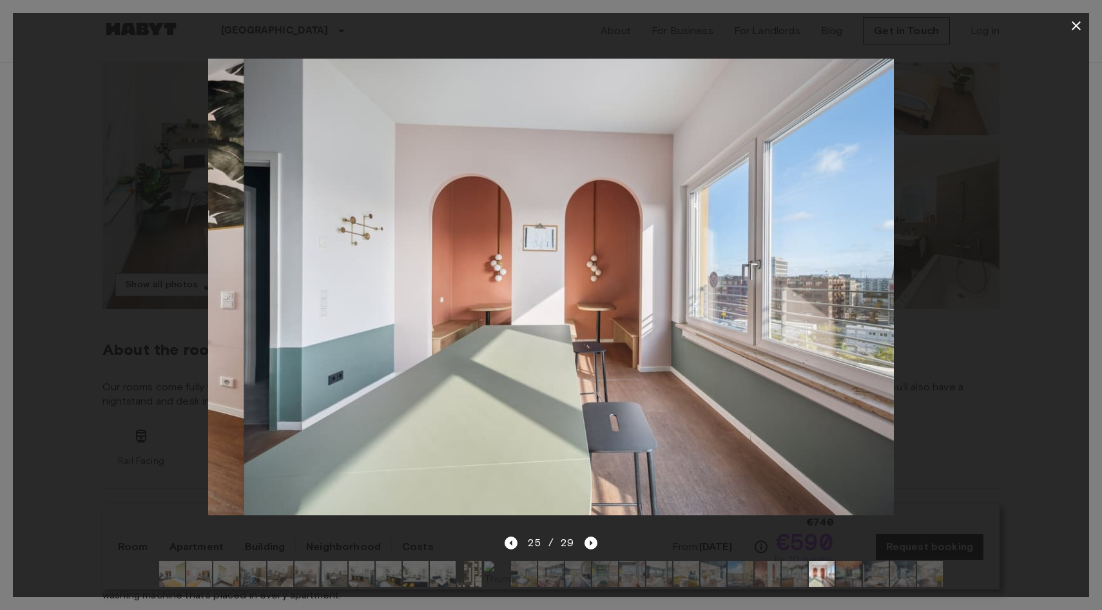
click at [855, 575] on img at bounding box center [849, 574] width 26 height 26
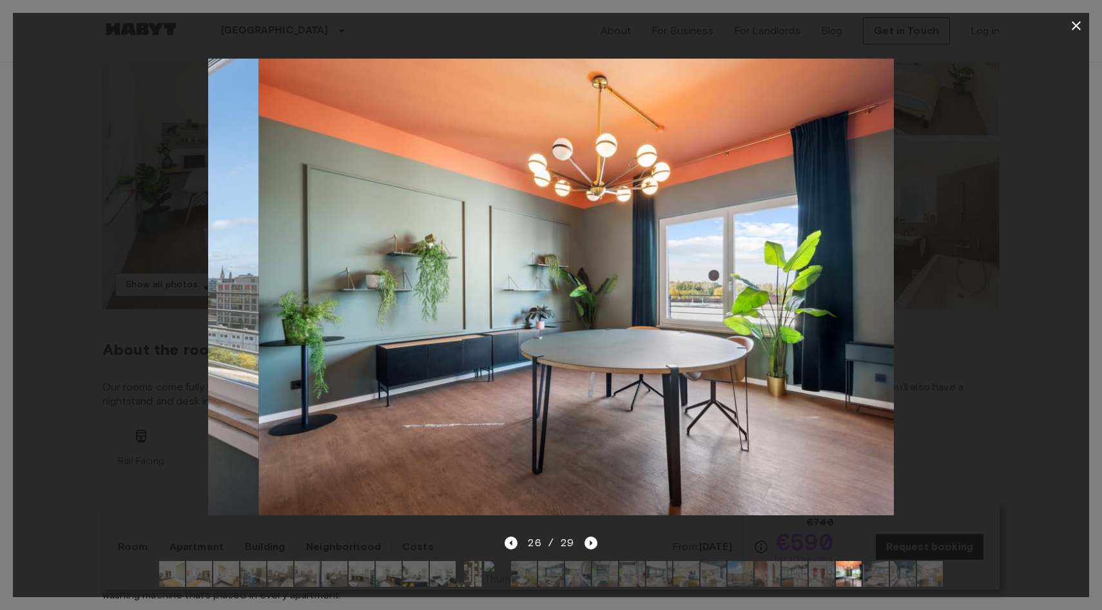
click at [890, 578] on img at bounding box center [903, 574] width 26 height 26
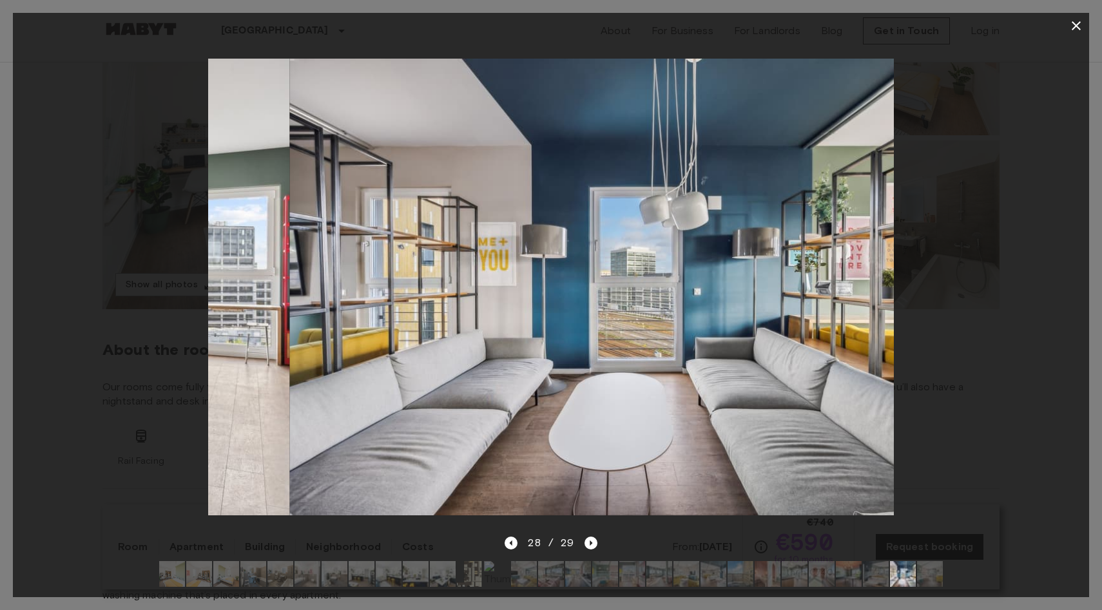
click at [935, 580] on img at bounding box center [930, 574] width 26 height 26
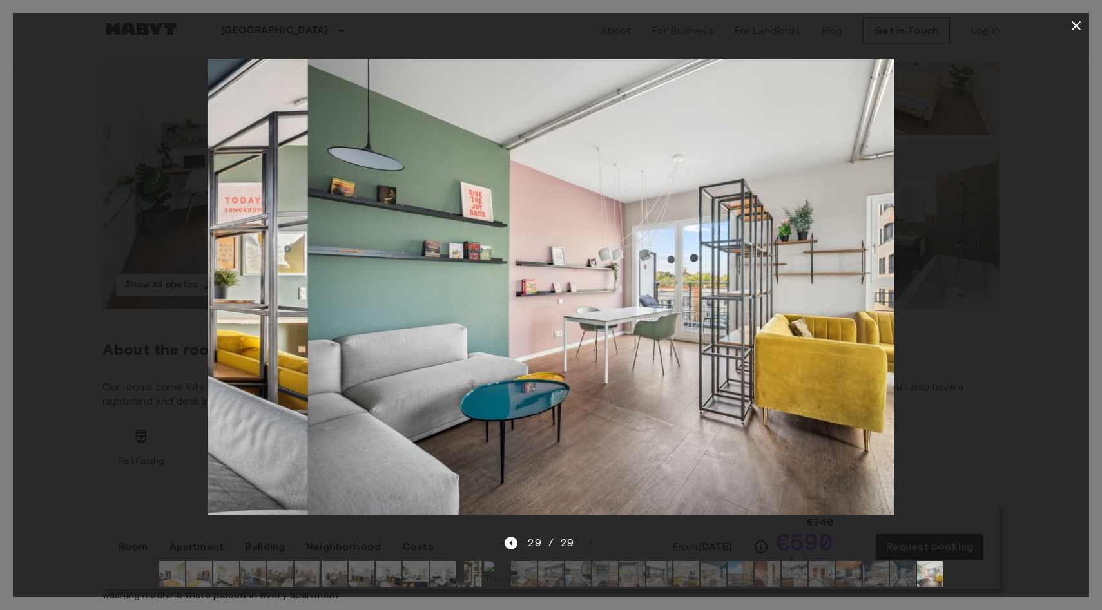
click at [964, 416] on div at bounding box center [551, 287] width 1076 height 497
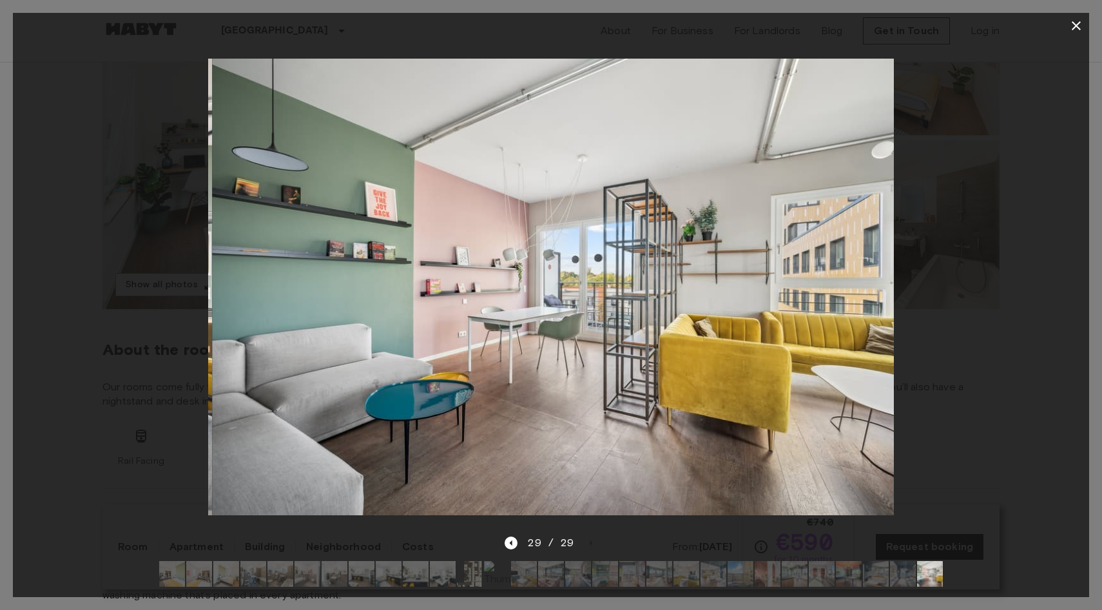
click at [1078, 24] on icon "button" at bounding box center [1076, 25] width 15 height 15
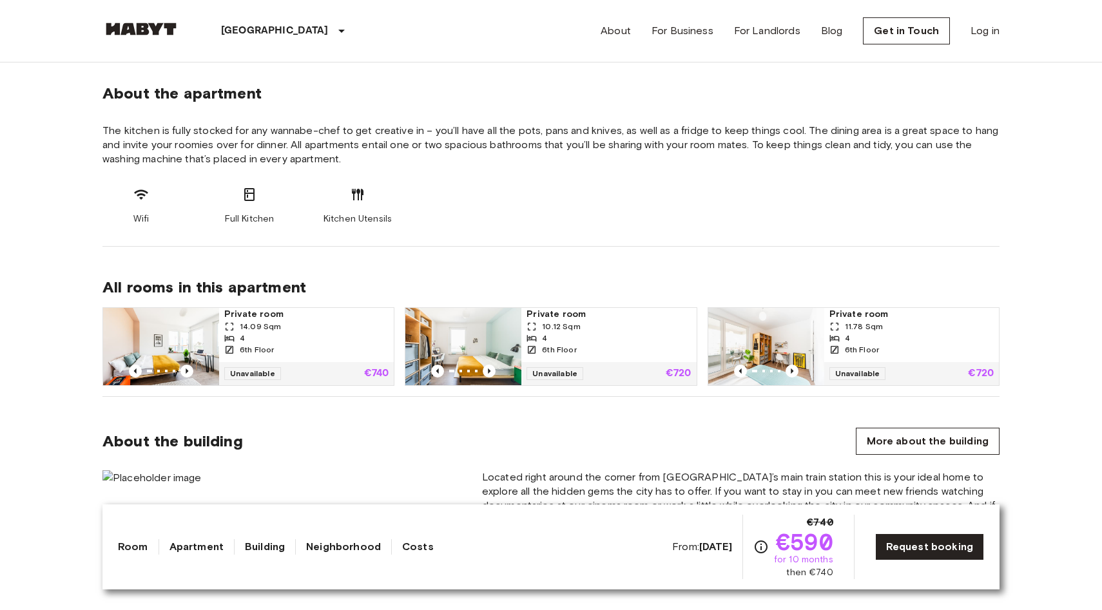
scroll to position [651, 0]
click at [171, 329] on img at bounding box center [161, 345] width 116 height 77
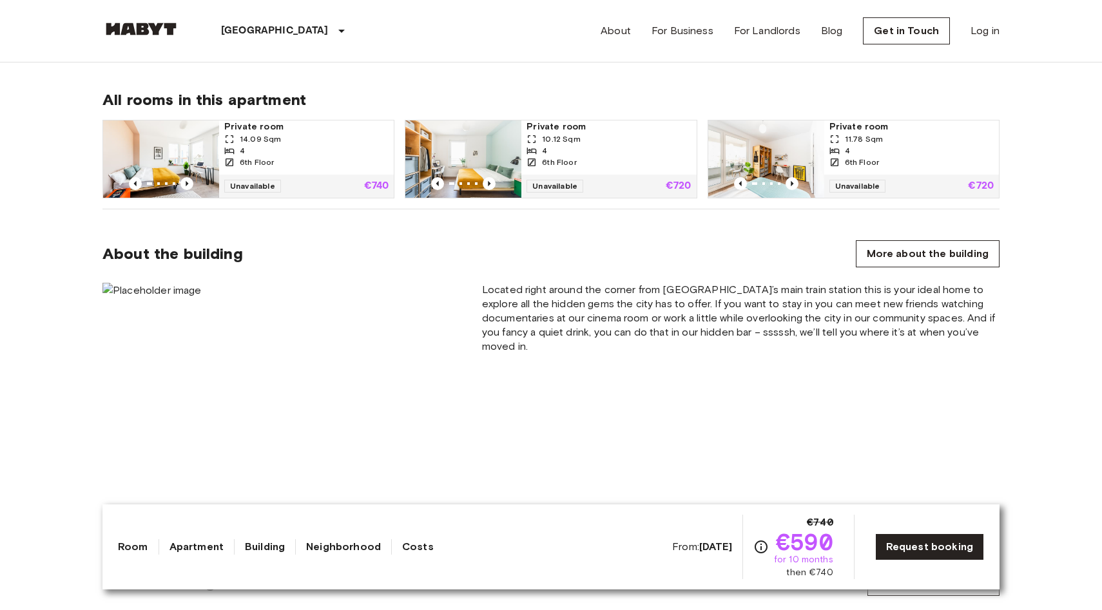
scroll to position [839, 0]
click at [161, 289] on img at bounding box center [281, 401] width 359 height 239
click at [103, 287] on img at bounding box center [281, 401] width 359 height 239
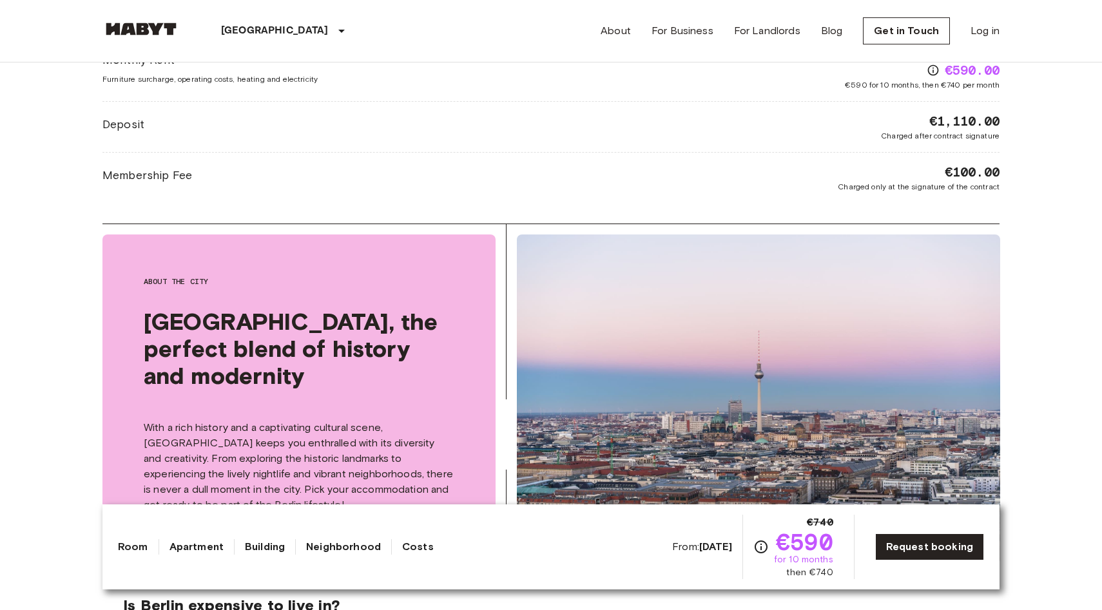
scroll to position [2112, 0]
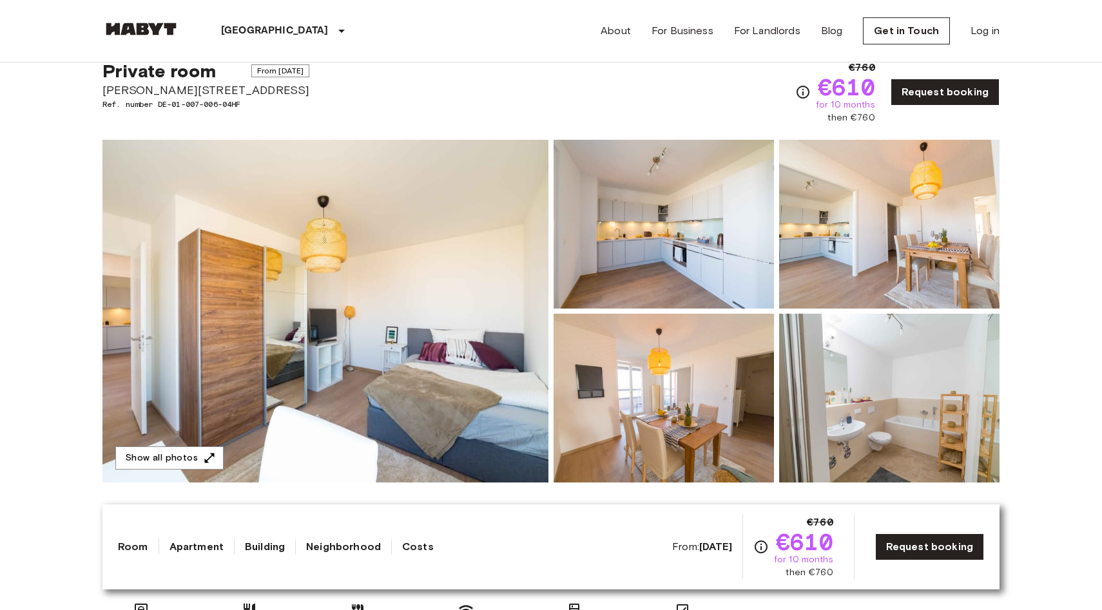
scroll to position [41, 0]
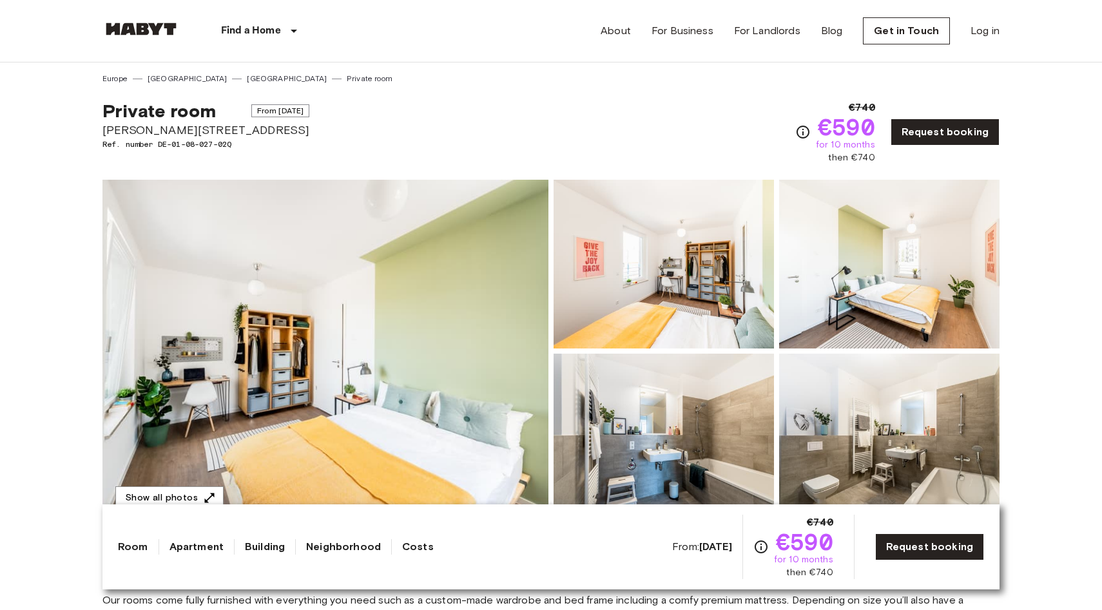
click at [218, 128] on span "[PERSON_NAME][STREET_ADDRESS]" at bounding box center [205, 130] width 207 height 17
click at [218, 128] on span "Klara-Franke-Straße 20" at bounding box center [205, 130] width 207 height 17
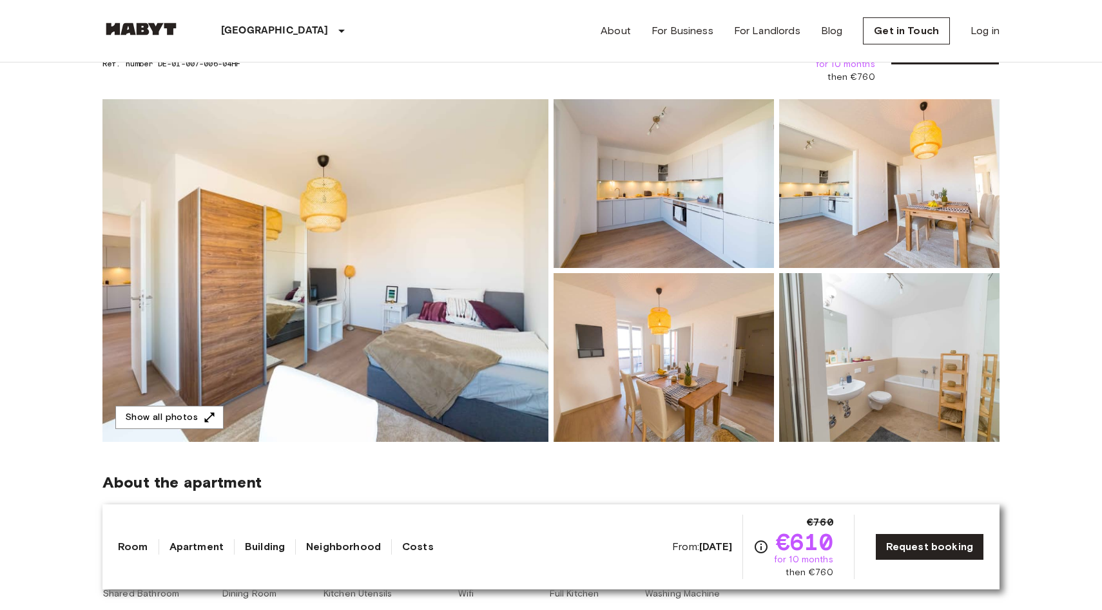
scroll to position [81, 0]
click at [443, 199] on img at bounding box center [325, 270] width 446 height 343
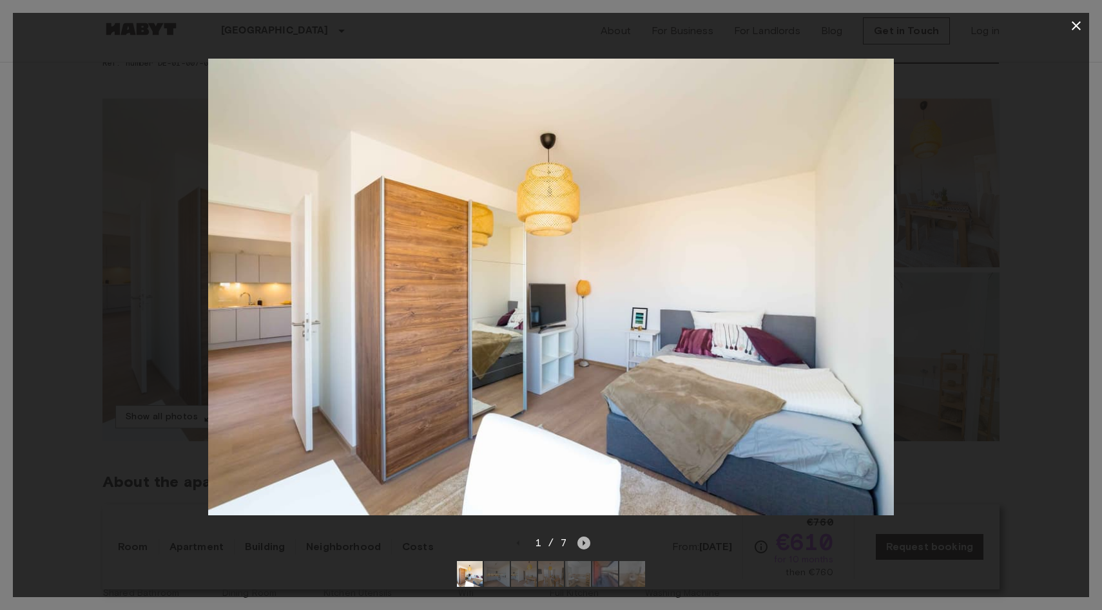
click at [583, 544] on icon "Next image" at bounding box center [584, 543] width 3 height 5
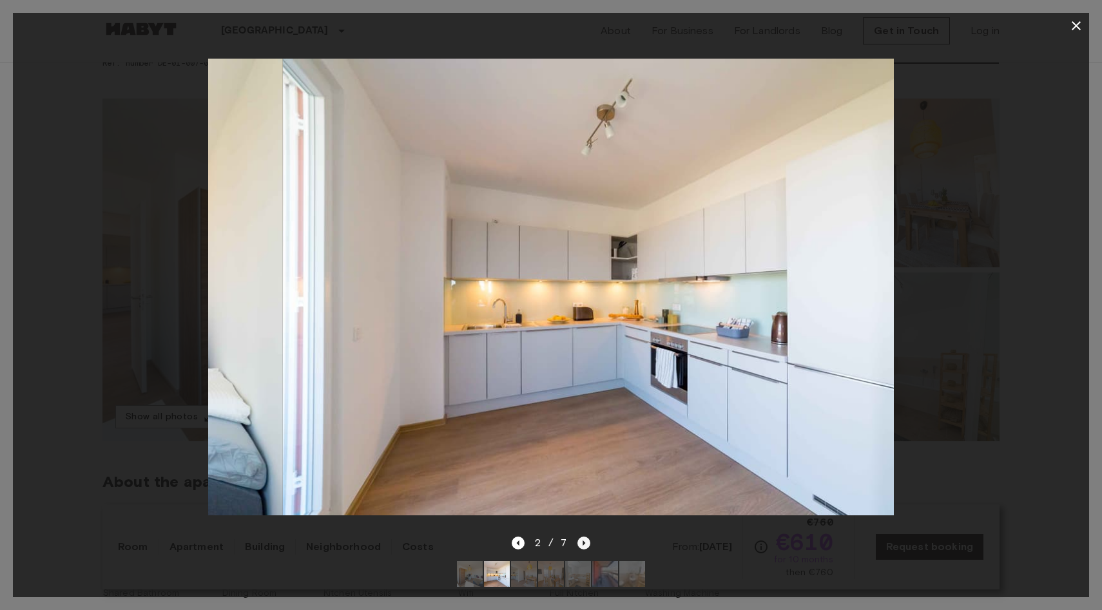
click at [583, 544] on icon "Next image" at bounding box center [584, 543] width 3 height 5
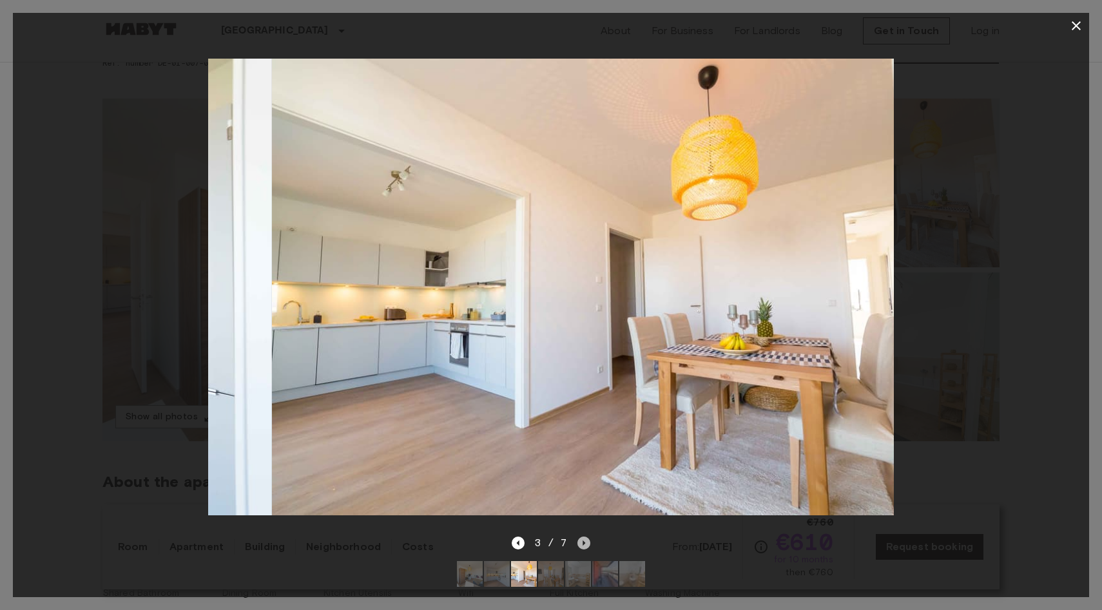
click at [583, 544] on icon "Next image" at bounding box center [584, 543] width 3 height 5
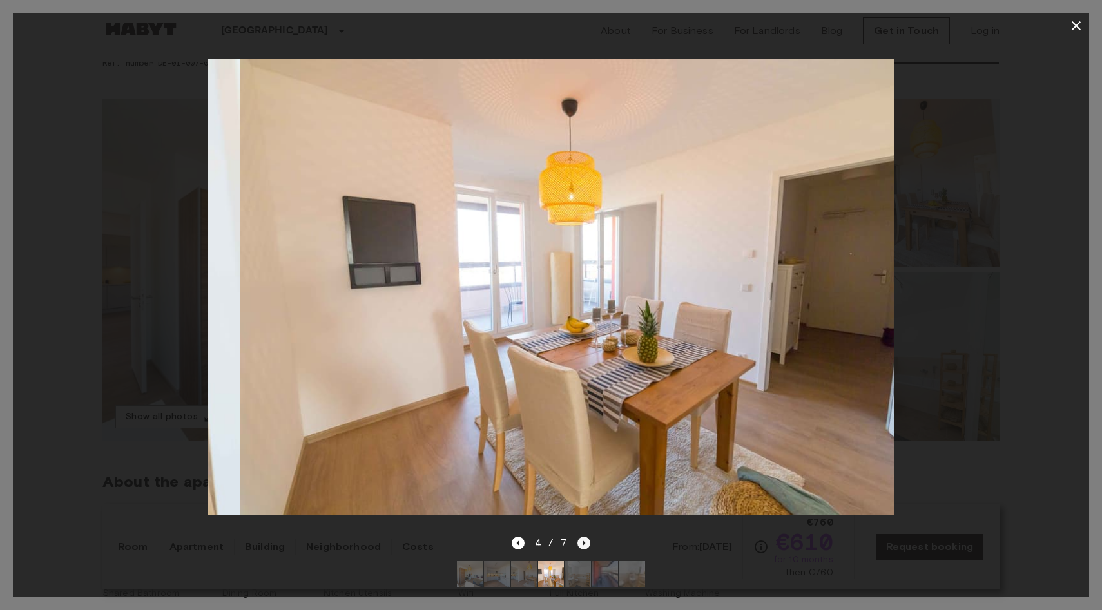
click at [583, 544] on icon "Next image" at bounding box center [584, 543] width 3 height 5
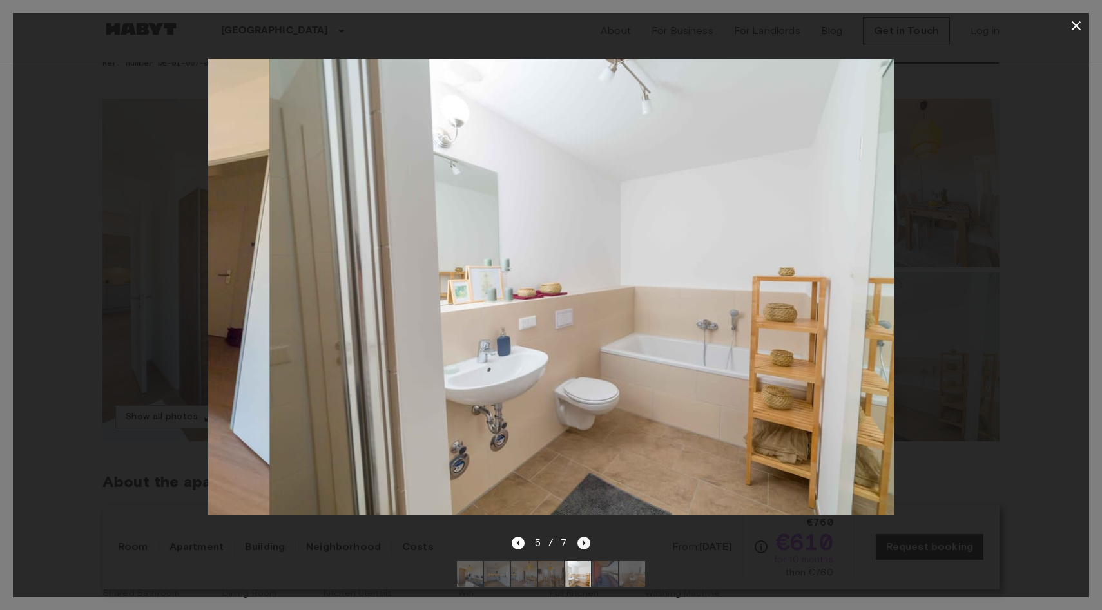
click at [583, 544] on icon "Next image" at bounding box center [584, 543] width 3 height 5
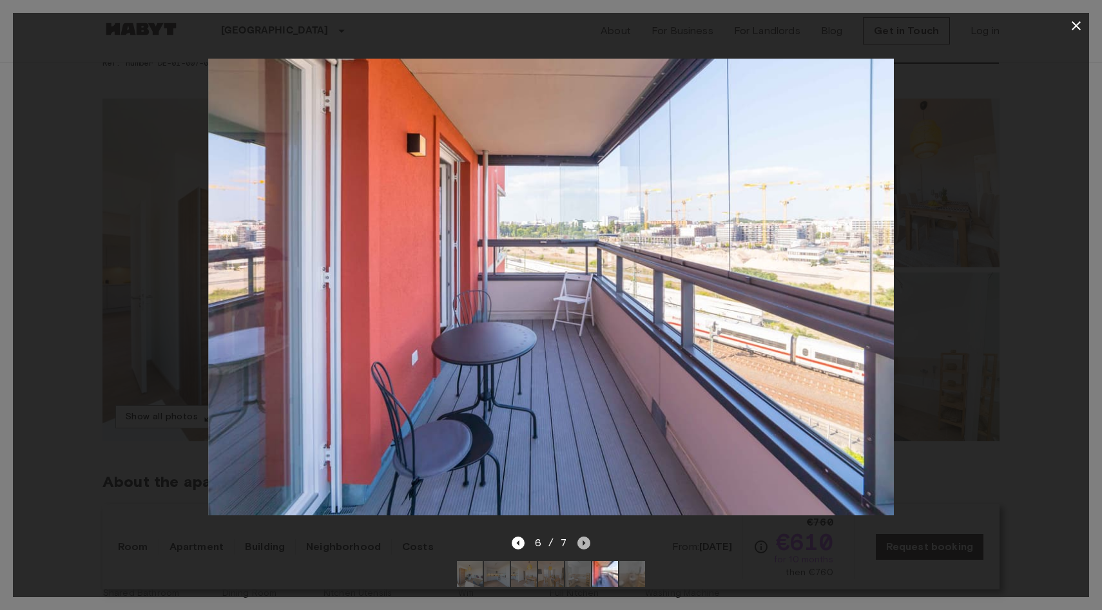
click at [583, 544] on icon "Next image" at bounding box center [584, 543] width 3 height 5
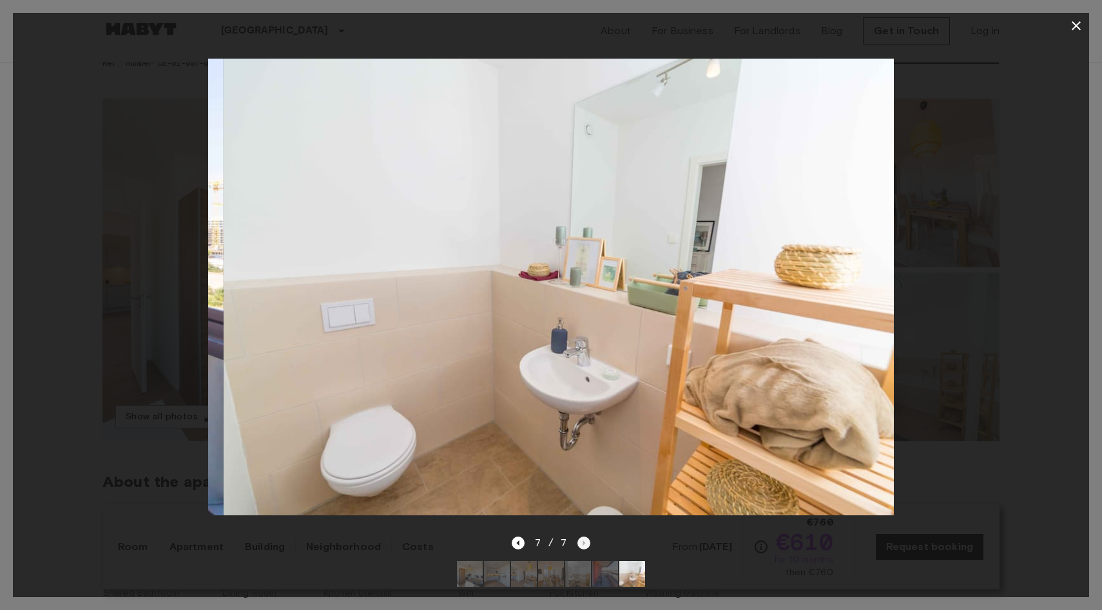
click at [583, 544] on div "7 / 7" at bounding box center [551, 543] width 79 height 15
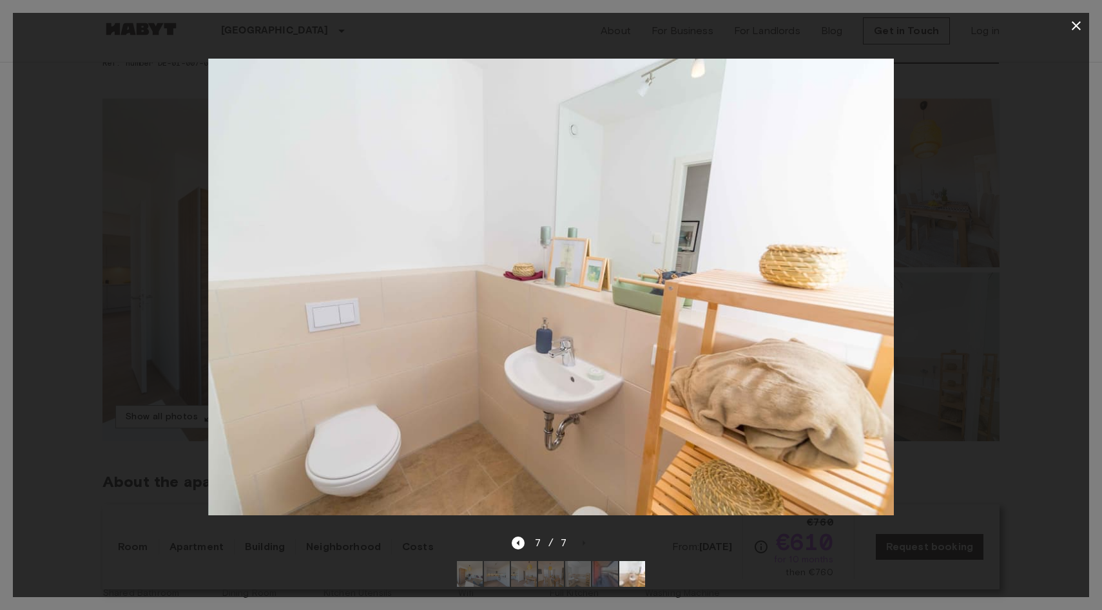
click at [472, 578] on img at bounding box center [470, 574] width 26 height 26
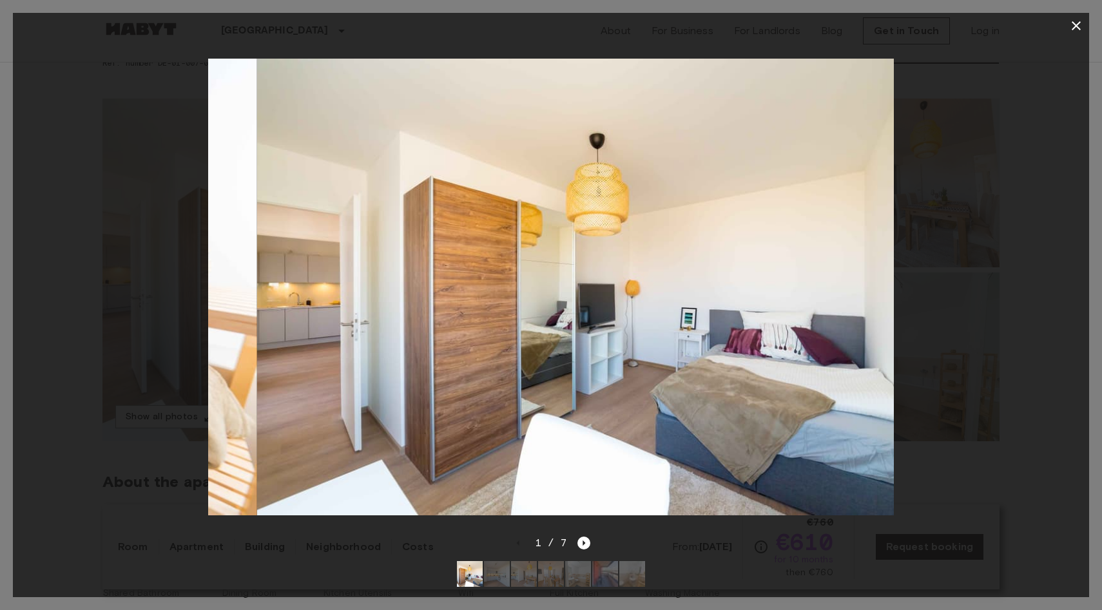
click at [1076, 25] on icon "button" at bounding box center [1076, 25] width 9 height 9
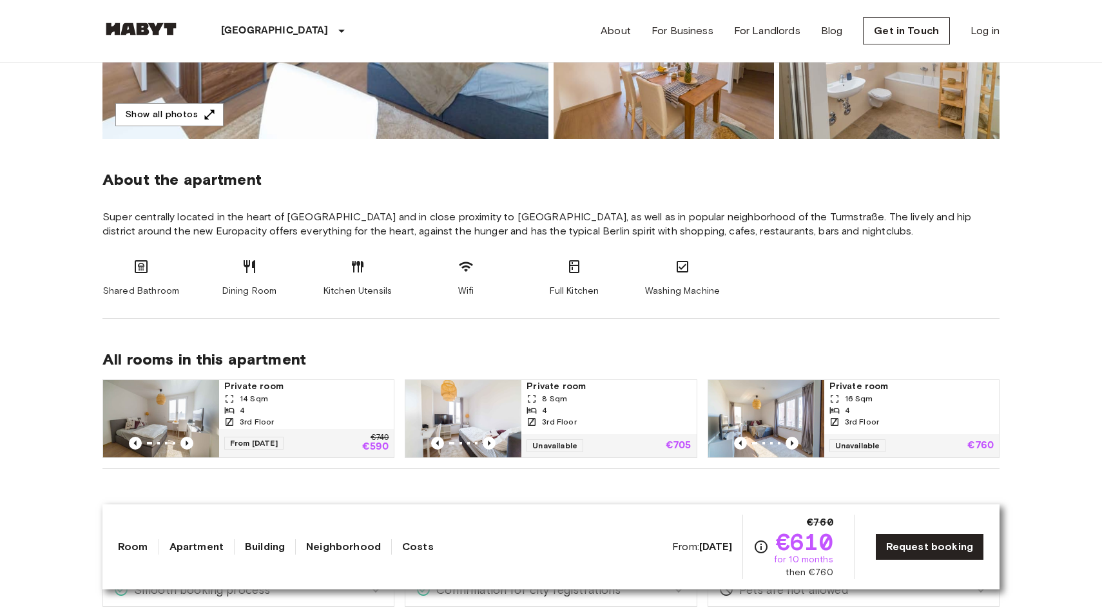
scroll to position [503, 0]
